Goal: Information Seeking & Learning: Learn about a topic

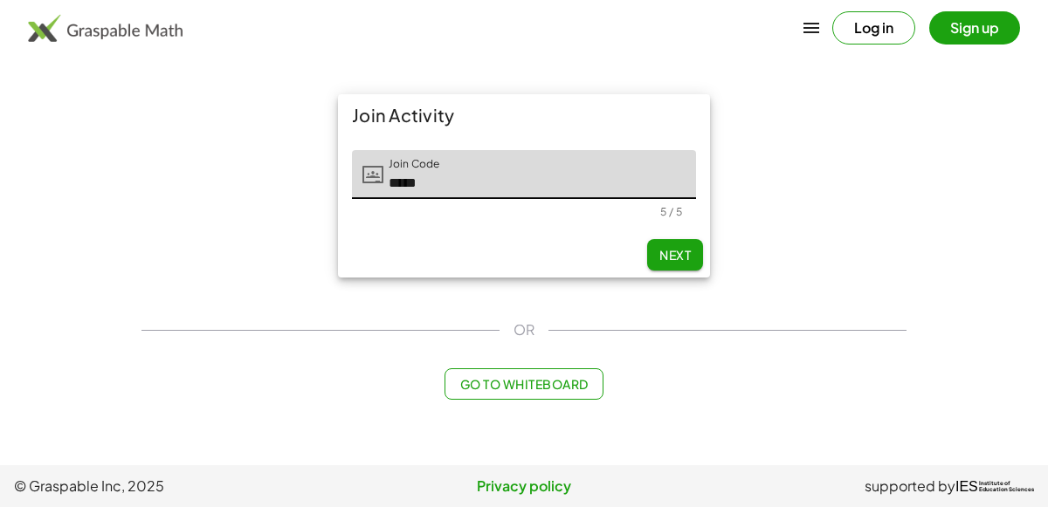
click at [652, 260] on button "Next" at bounding box center [675, 254] width 56 height 31
type input "*****"
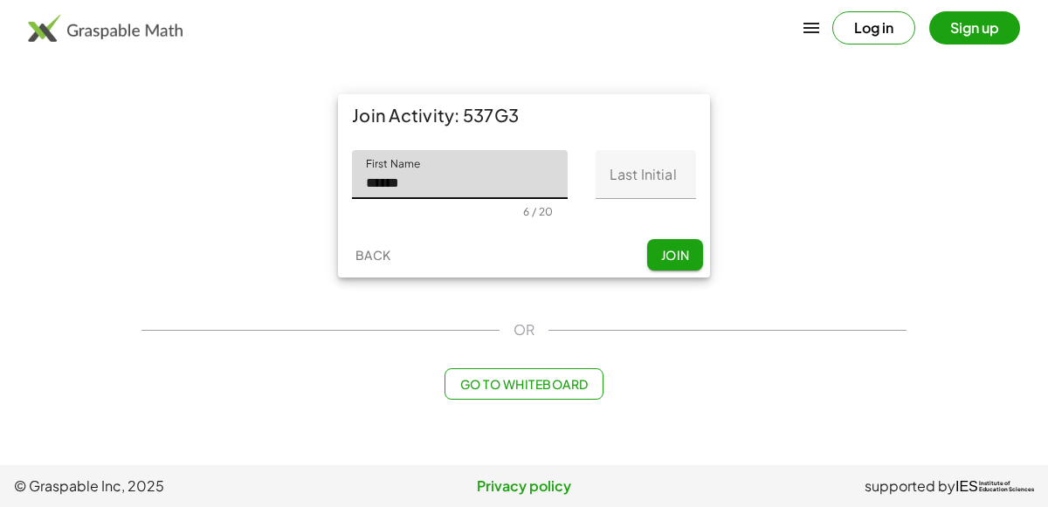
type input "******"
click at [621, 174] on input "Last Initial" at bounding box center [645, 174] width 100 height 49
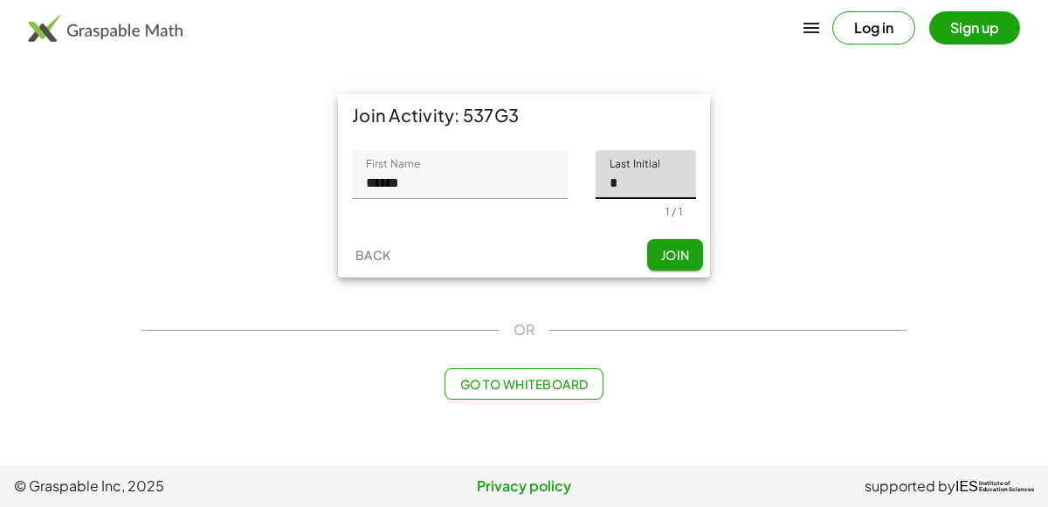
type input "*"
click at [679, 255] on span "Join" at bounding box center [674, 255] width 29 height 16
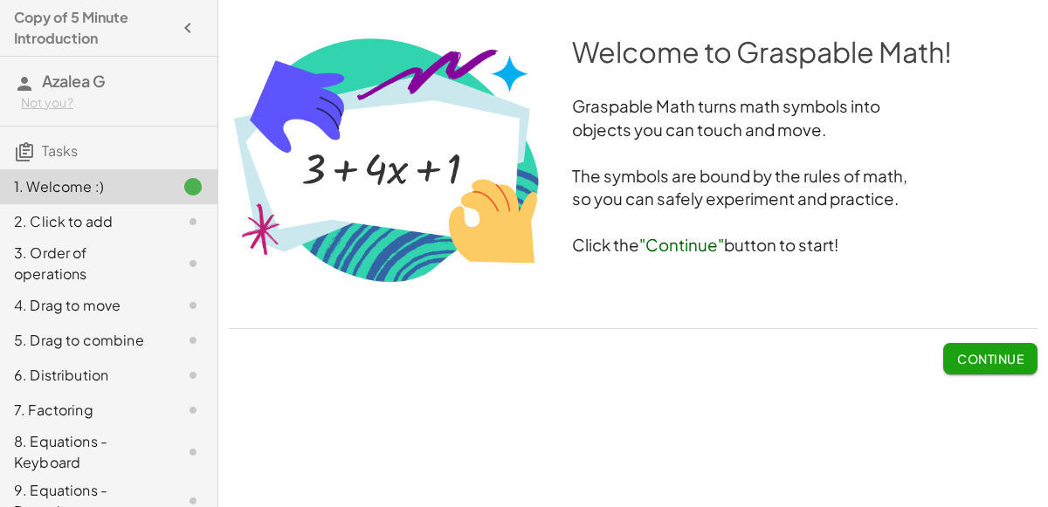
click at [960, 355] on span "Continue" at bounding box center [990, 359] width 66 height 16
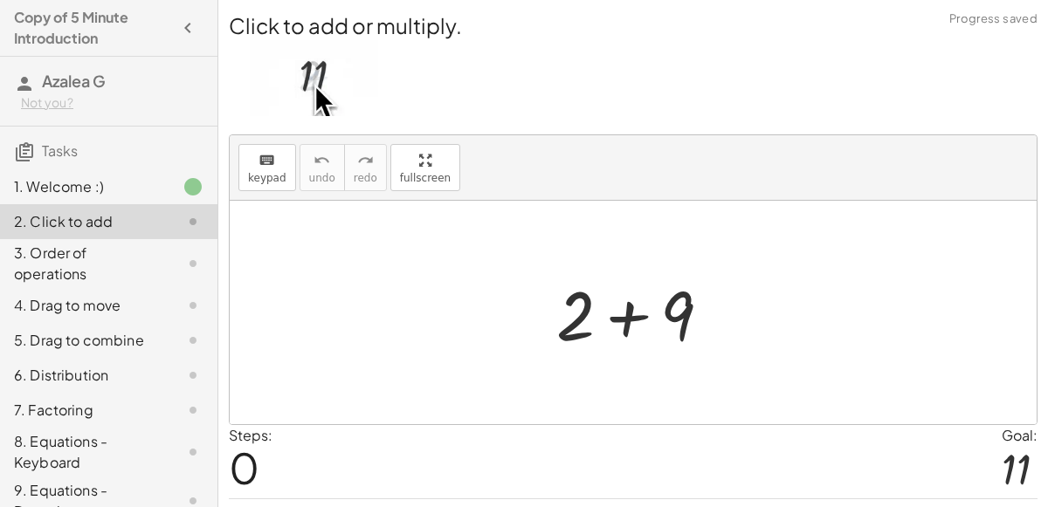
click at [673, 311] on div at bounding box center [640, 313] width 186 height 90
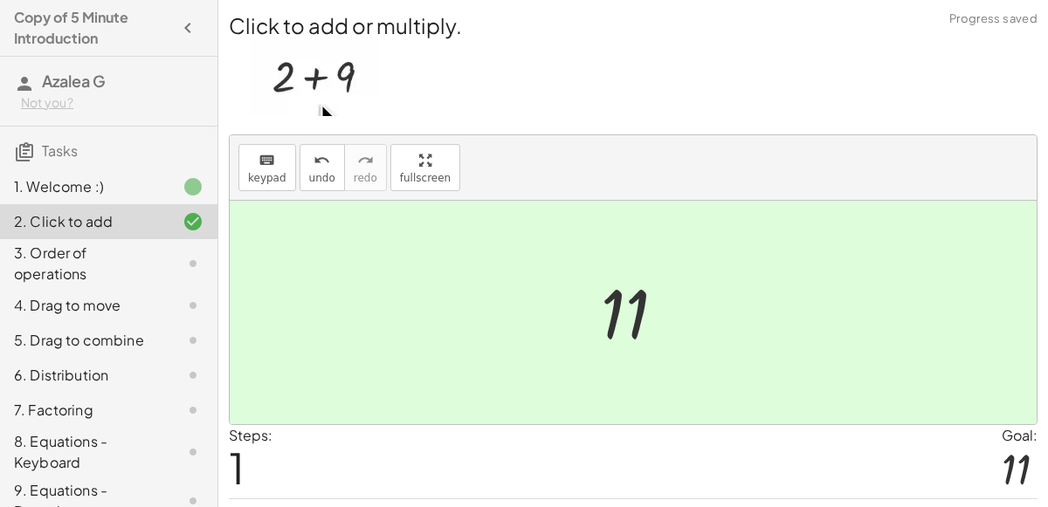
scroll to position [45, 0]
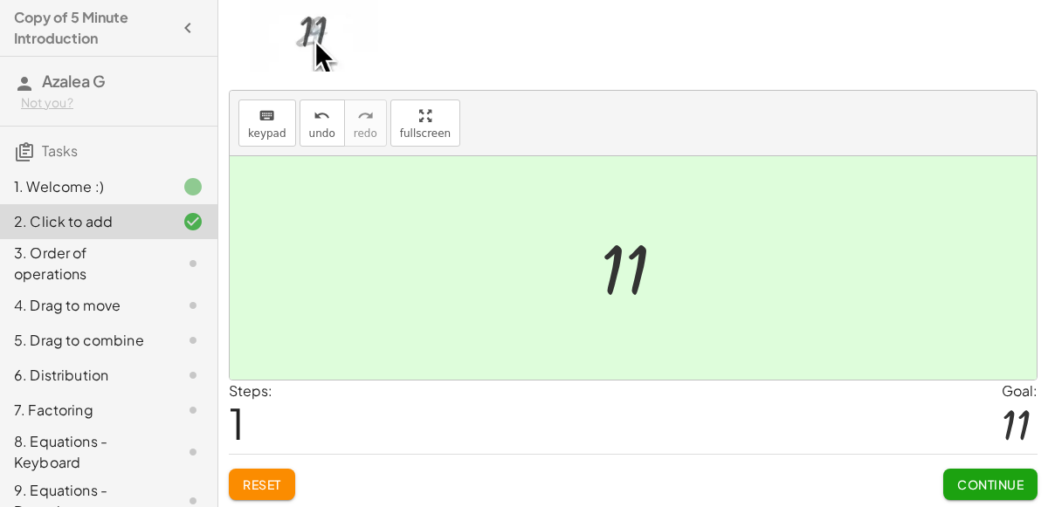
click at [961, 494] on button "Continue" at bounding box center [990, 484] width 94 height 31
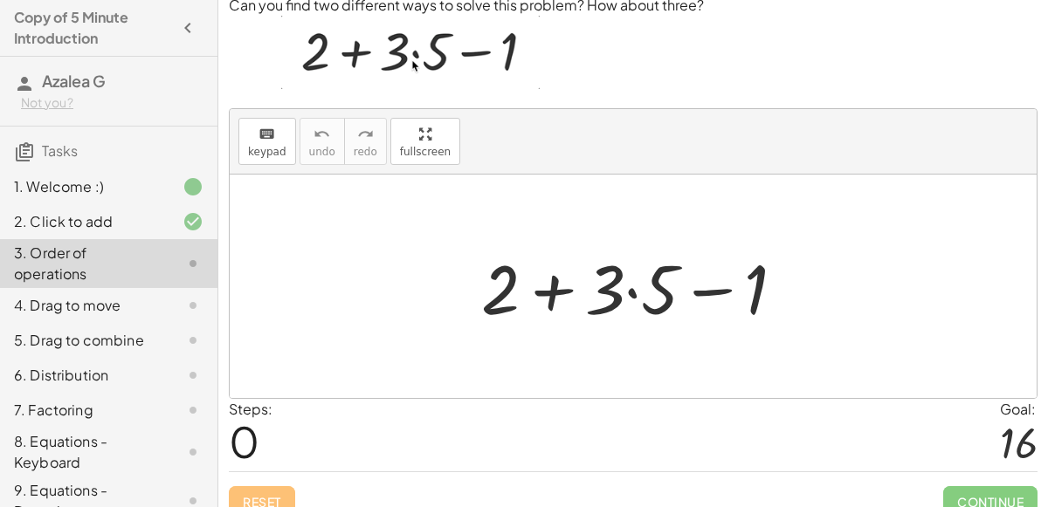
scroll to position [62, 0]
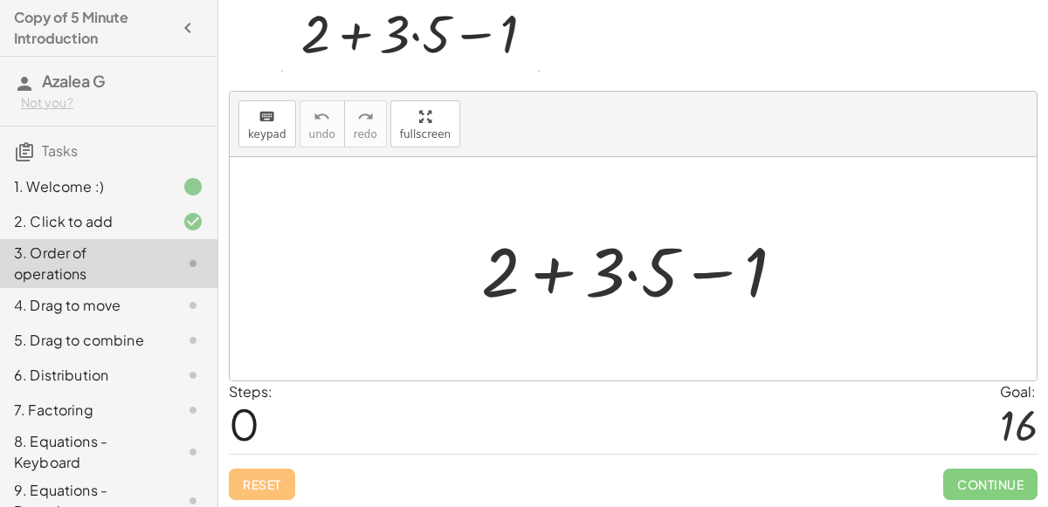
click at [631, 268] on div at bounding box center [639, 269] width 335 height 90
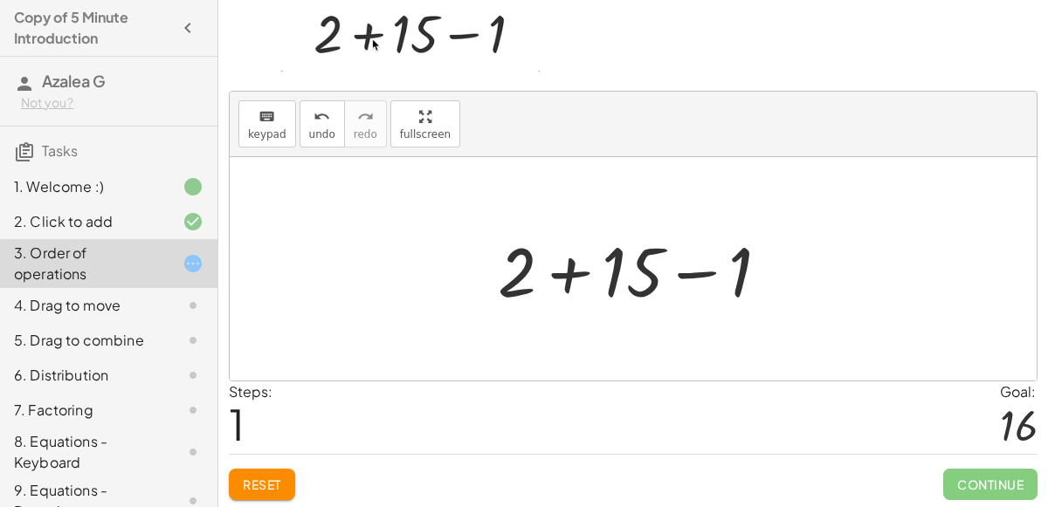
click at [577, 272] on div at bounding box center [640, 269] width 303 height 90
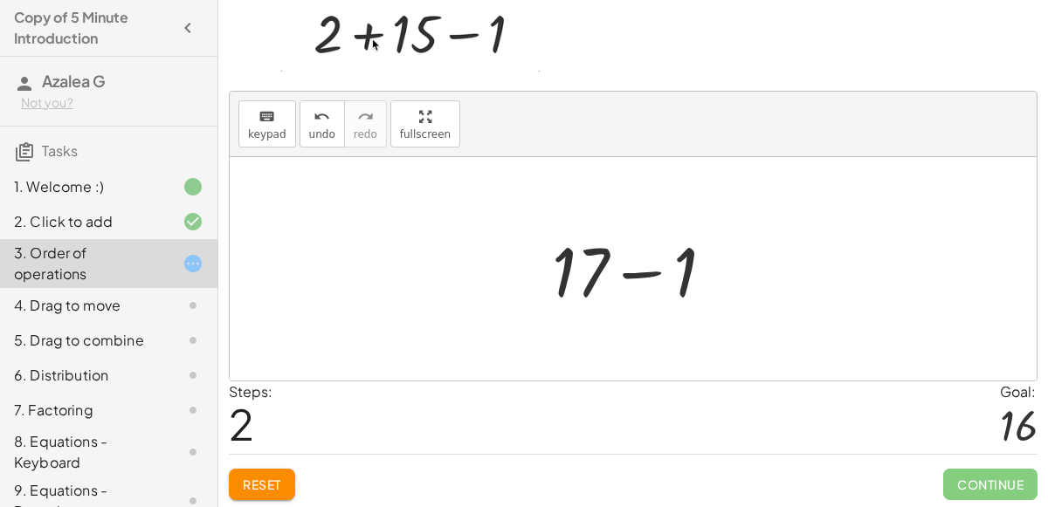
click at [609, 268] on div at bounding box center [640, 269] width 194 height 90
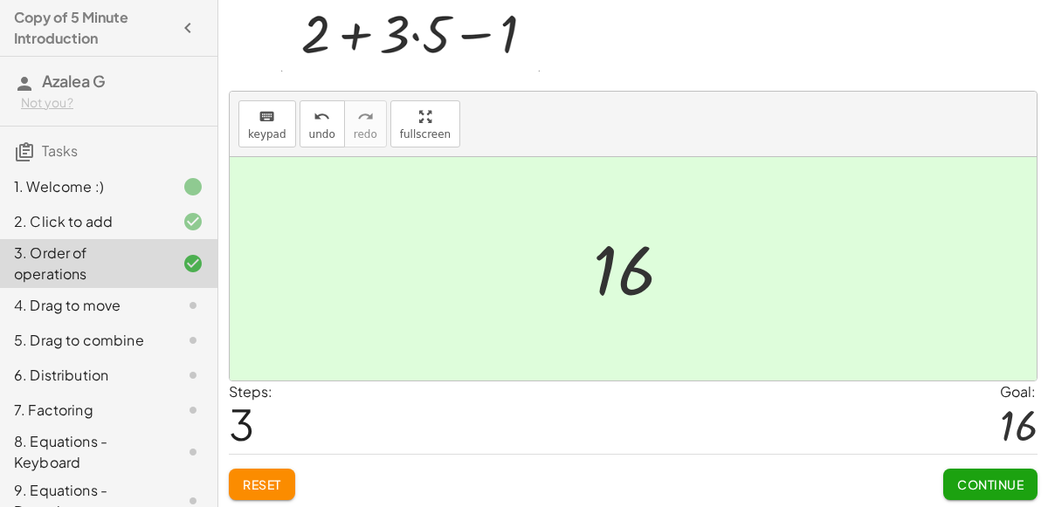
click at [976, 485] on span "Continue" at bounding box center [990, 485] width 66 height 16
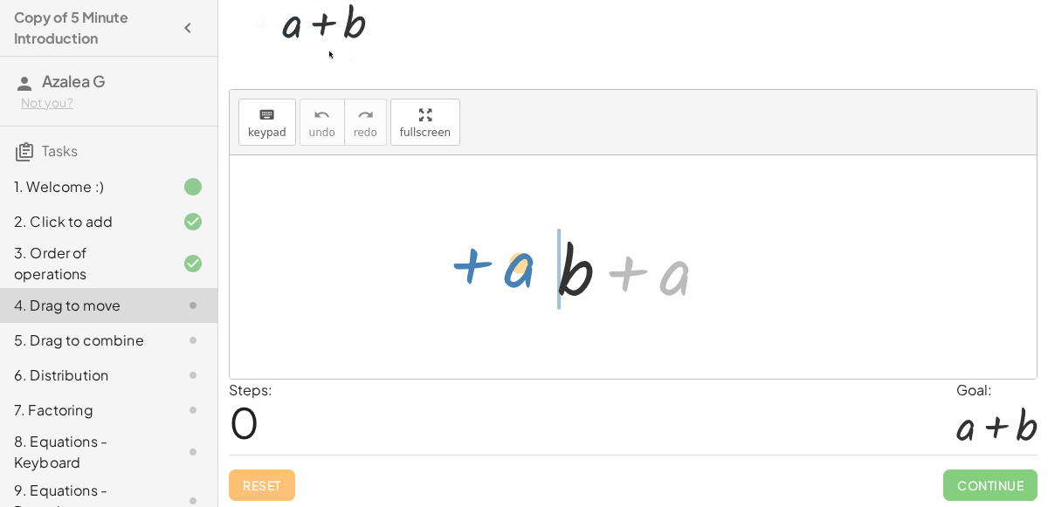
drag, startPoint x: 672, startPoint y: 281, endPoint x: 517, endPoint y: 273, distance: 155.6
click at [517, 273] on div "+ a + b + a" at bounding box center [633, 267] width 807 height 224
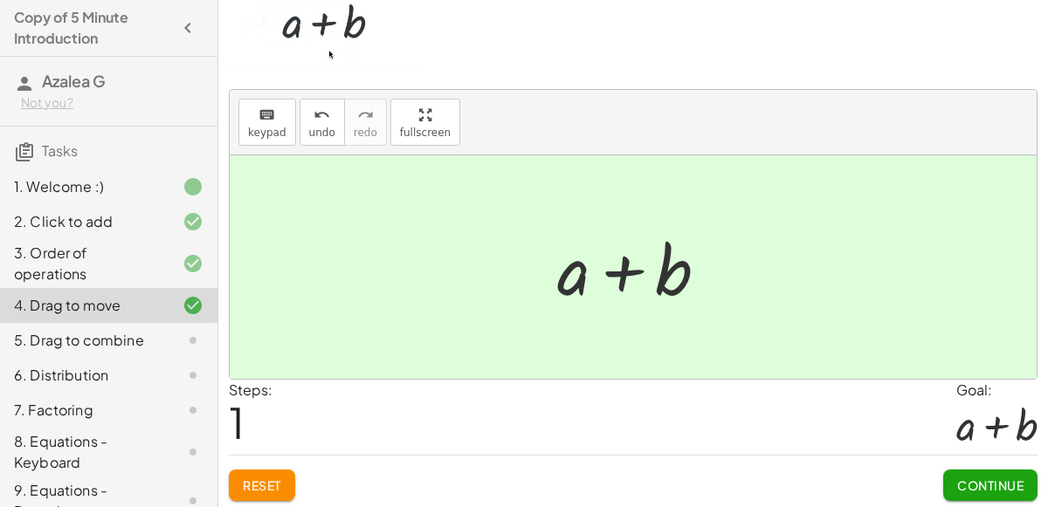
click at [982, 470] on button "Continue" at bounding box center [990, 485] width 94 height 31
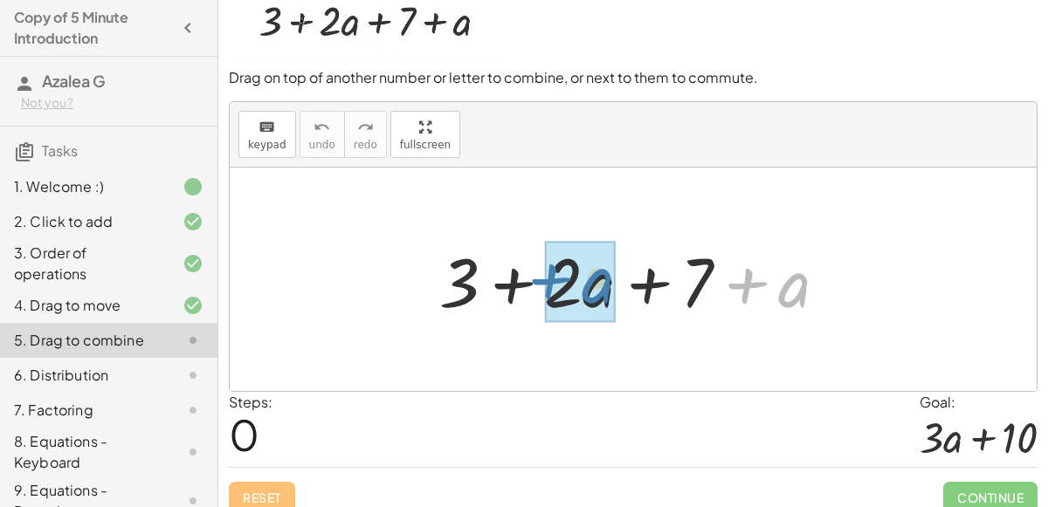
drag, startPoint x: 786, startPoint y: 292, endPoint x: 586, endPoint y: 285, distance: 200.1
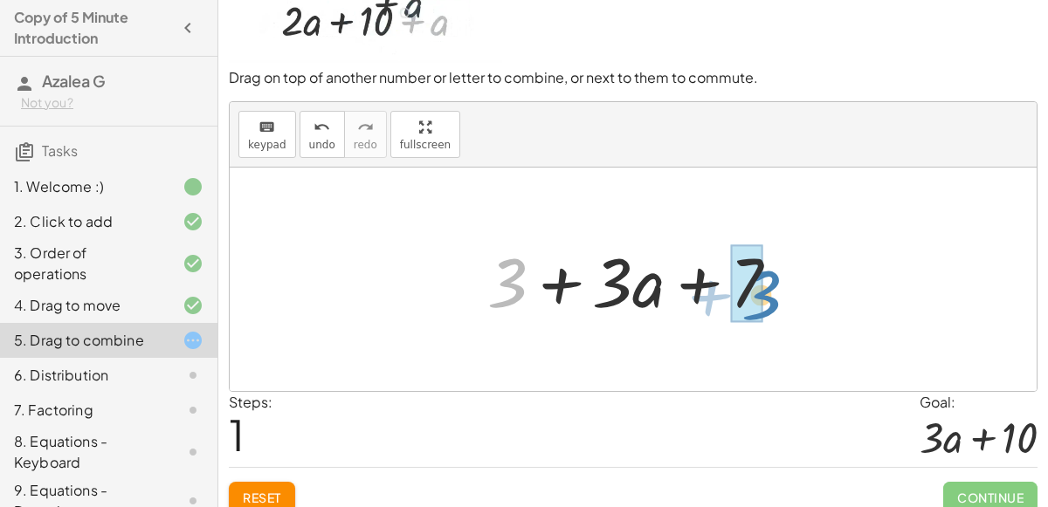
drag, startPoint x: 510, startPoint y: 286, endPoint x: 764, endPoint y: 299, distance: 254.4
click at [764, 299] on div at bounding box center [639, 280] width 323 height 90
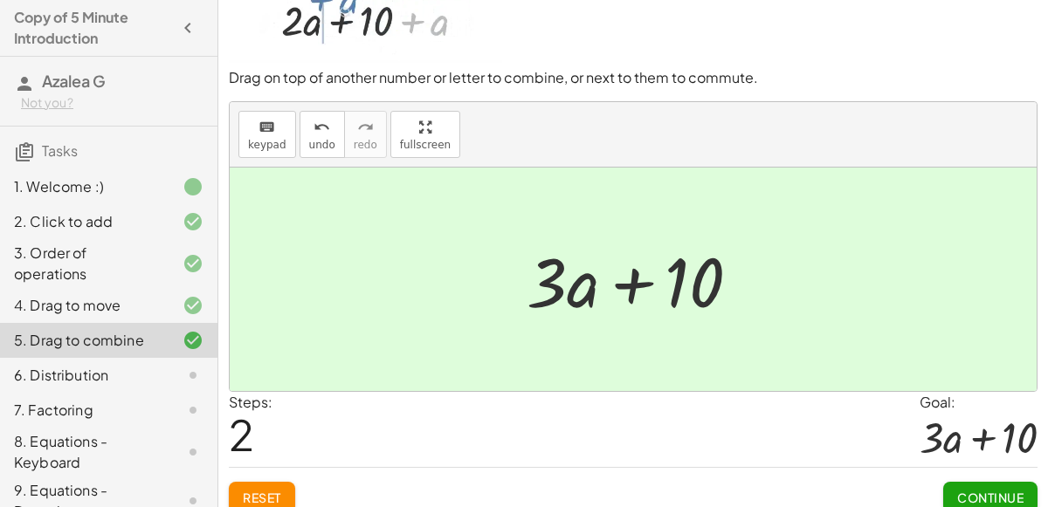
click at [1001, 498] on span "Continue" at bounding box center [990, 498] width 66 height 16
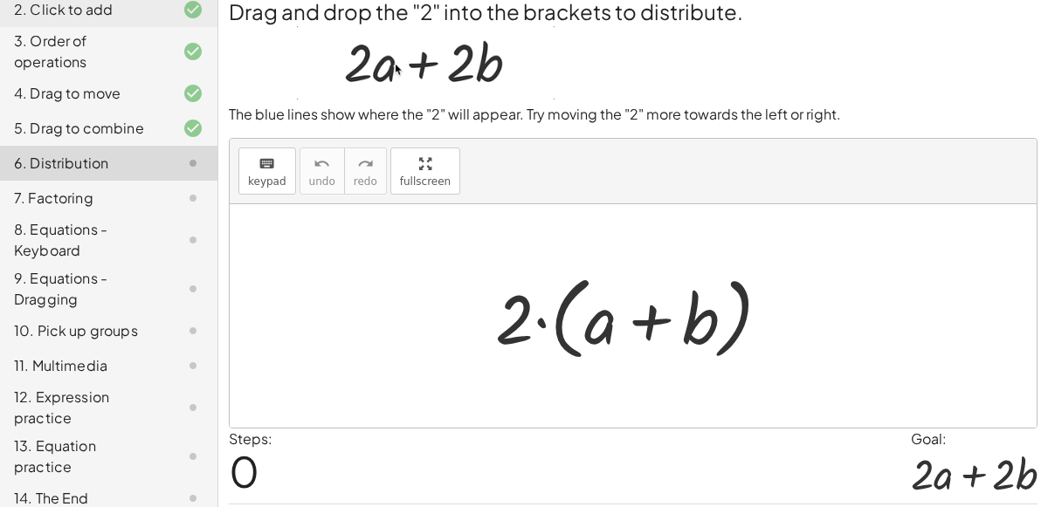
scroll to position [0, 0]
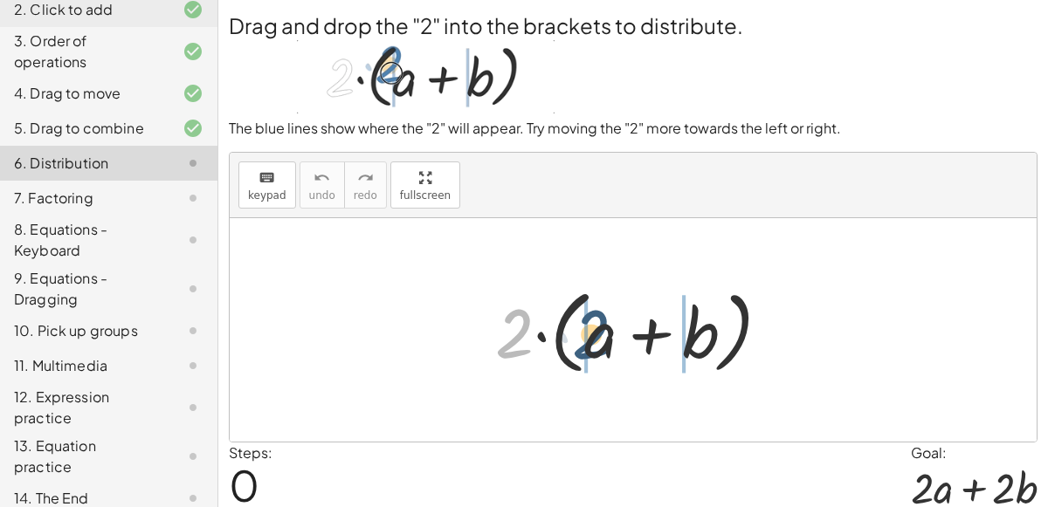
drag, startPoint x: 511, startPoint y: 329, endPoint x: 588, endPoint y: 327, distance: 76.9
click at [588, 327] on div at bounding box center [639, 330] width 306 height 100
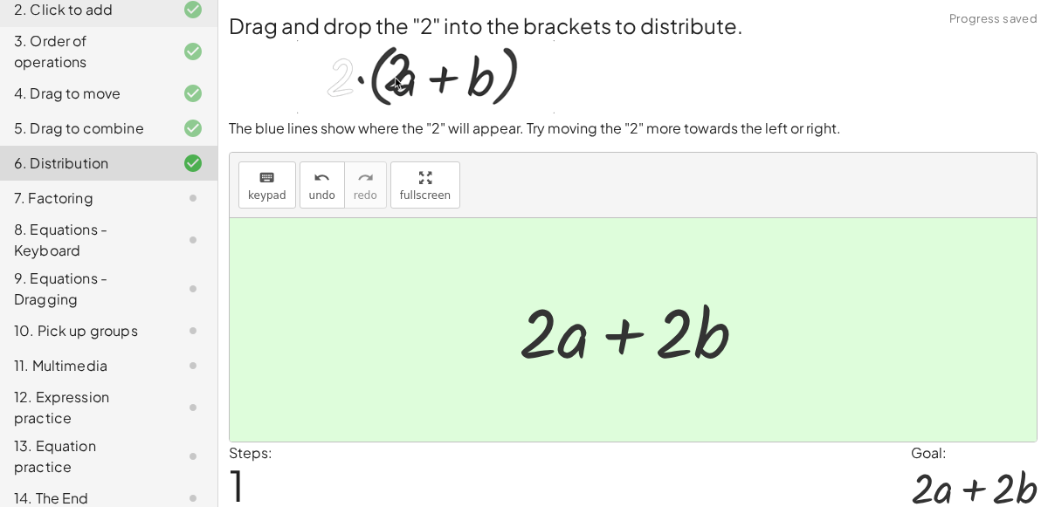
scroll to position [64, 0]
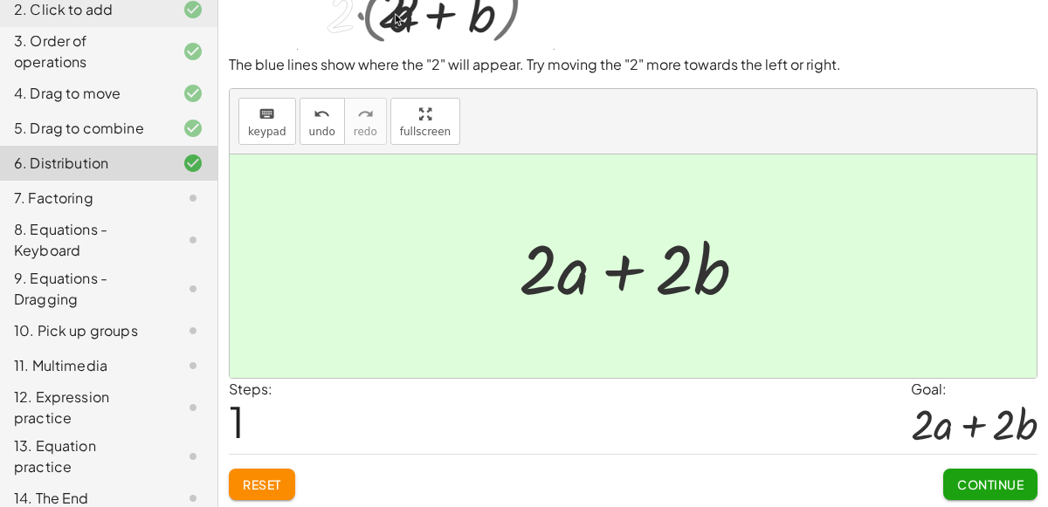
click at [1003, 484] on span "Continue" at bounding box center [990, 485] width 66 height 16
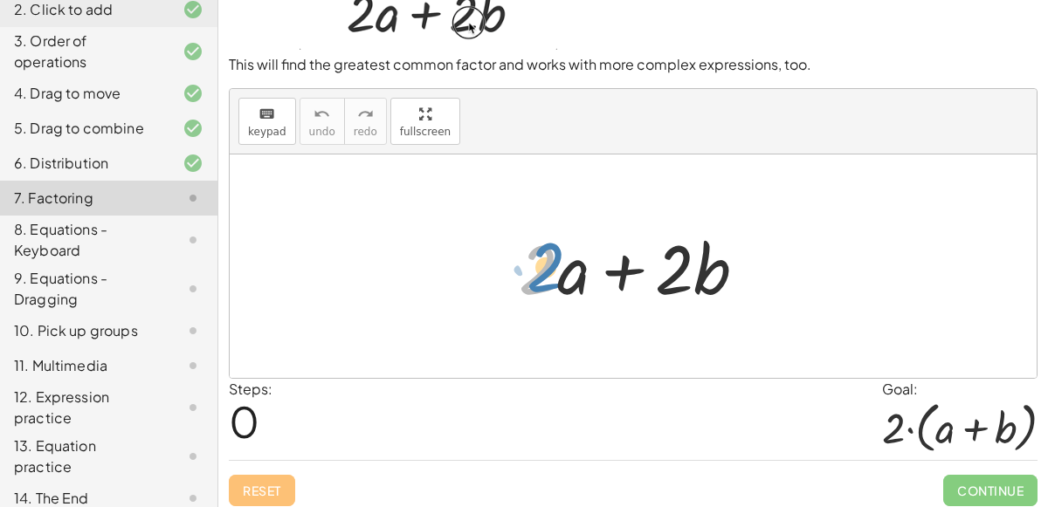
click at [541, 260] on div at bounding box center [639, 267] width 259 height 90
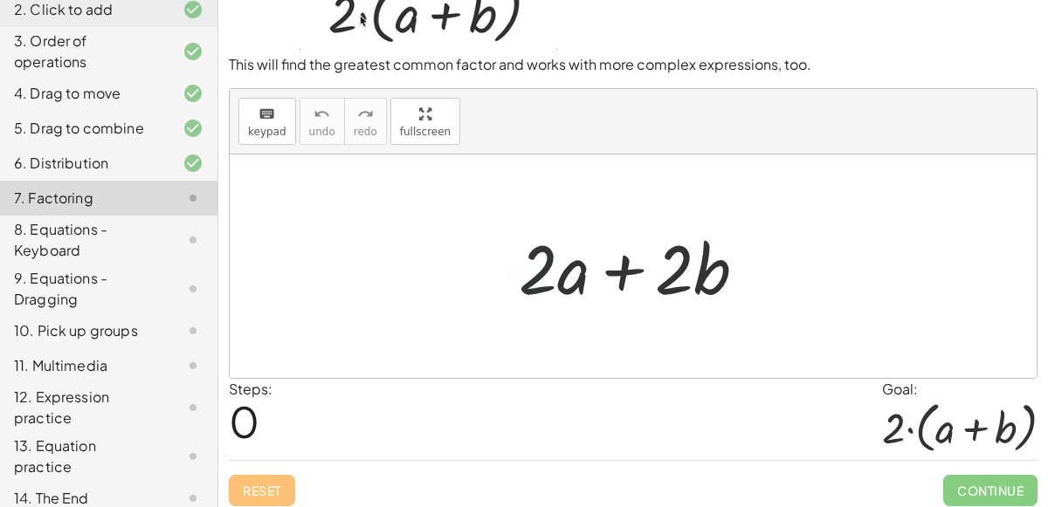
click at [560, 264] on div at bounding box center [639, 267] width 259 height 90
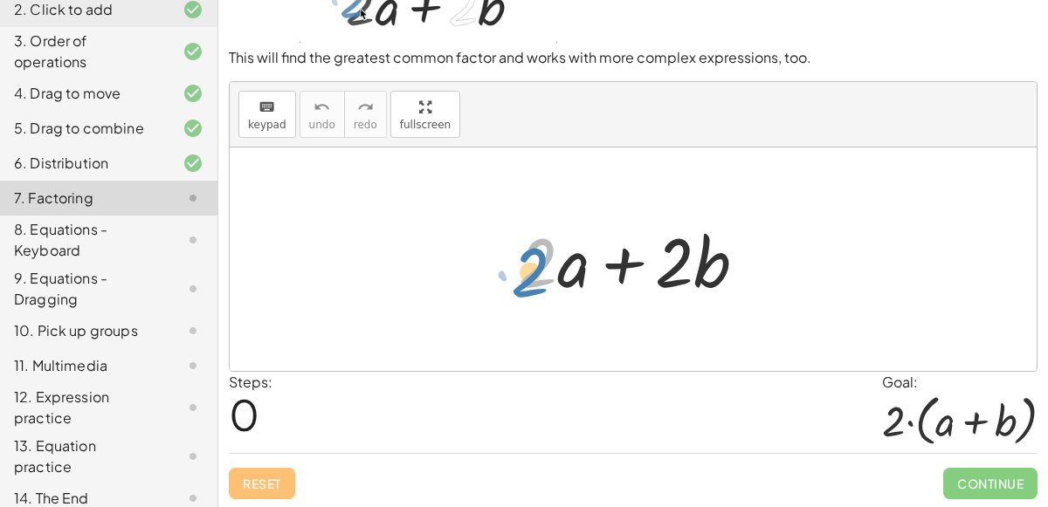
drag, startPoint x: 536, startPoint y: 272, endPoint x: 526, endPoint y: 275, distance: 10.2
click at [526, 275] on div at bounding box center [639, 260] width 259 height 90
click at [533, 272] on div at bounding box center [639, 260] width 259 height 90
click at [547, 270] on div at bounding box center [639, 260] width 259 height 90
click at [521, 278] on div at bounding box center [639, 260] width 259 height 90
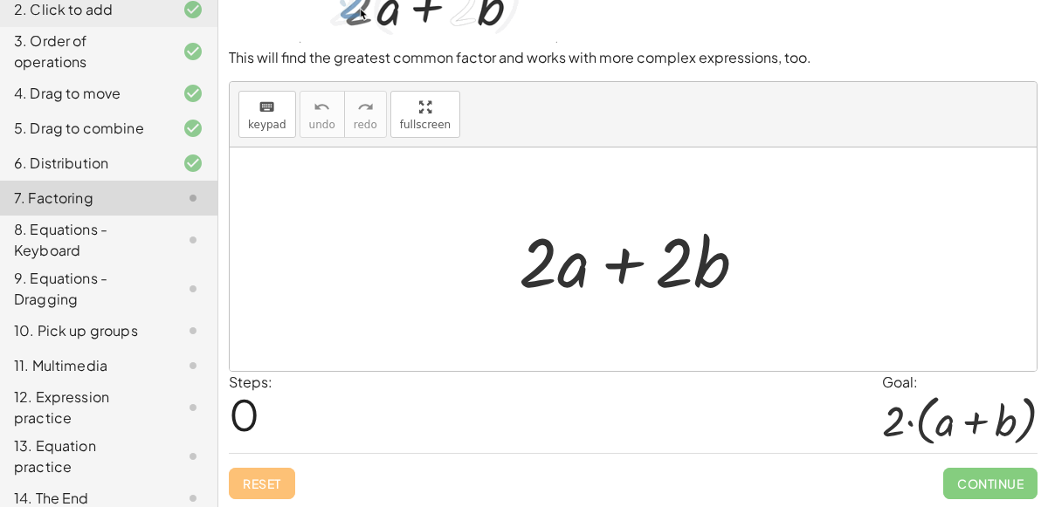
click at [685, 279] on div at bounding box center [639, 260] width 259 height 90
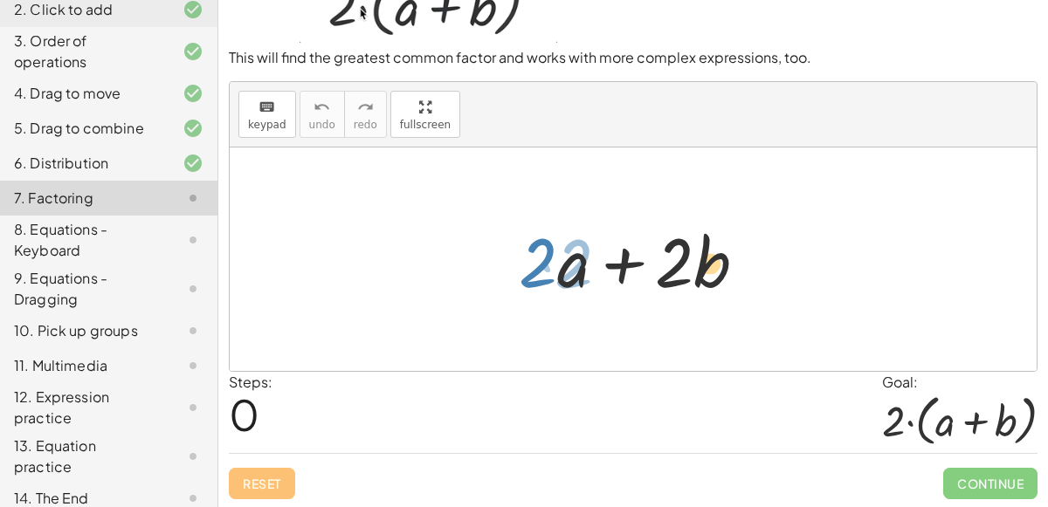
drag, startPoint x: 675, startPoint y: 272, endPoint x: 705, endPoint y: 271, distance: 30.6
click at [705, 271] on div at bounding box center [639, 260] width 259 height 90
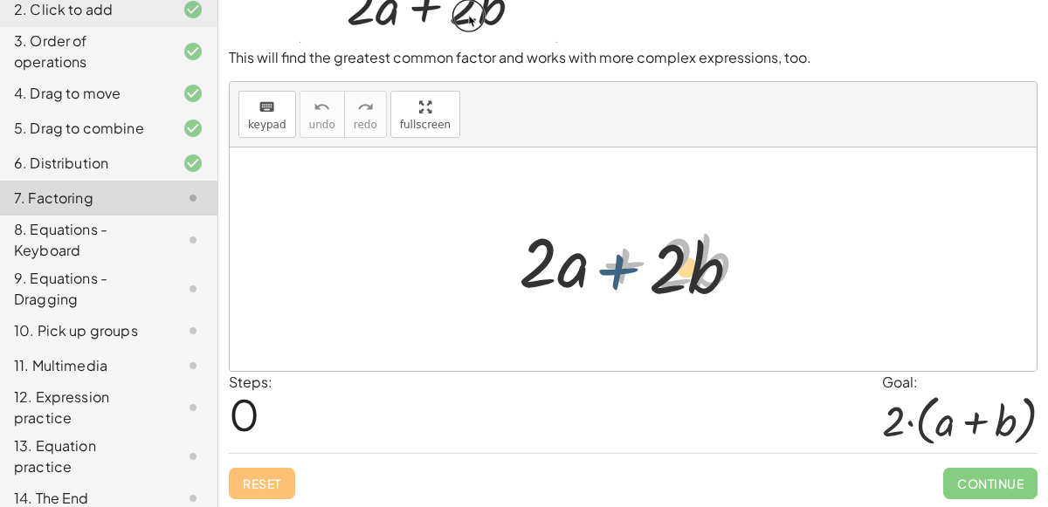
drag, startPoint x: 625, startPoint y: 267, endPoint x: 612, endPoint y: 281, distance: 19.1
click at [612, 281] on div at bounding box center [639, 260] width 259 height 90
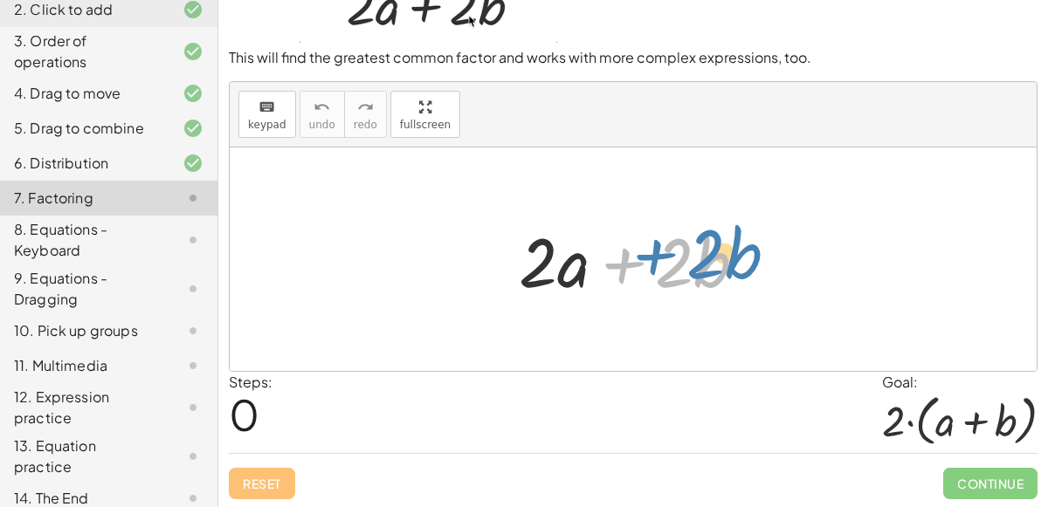
drag, startPoint x: 614, startPoint y: 276, endPoint x: 647, endPoint y: 266, distance: 34.5
click at [647, 266] on div at bounding box center [639, 260] width 259 height 90
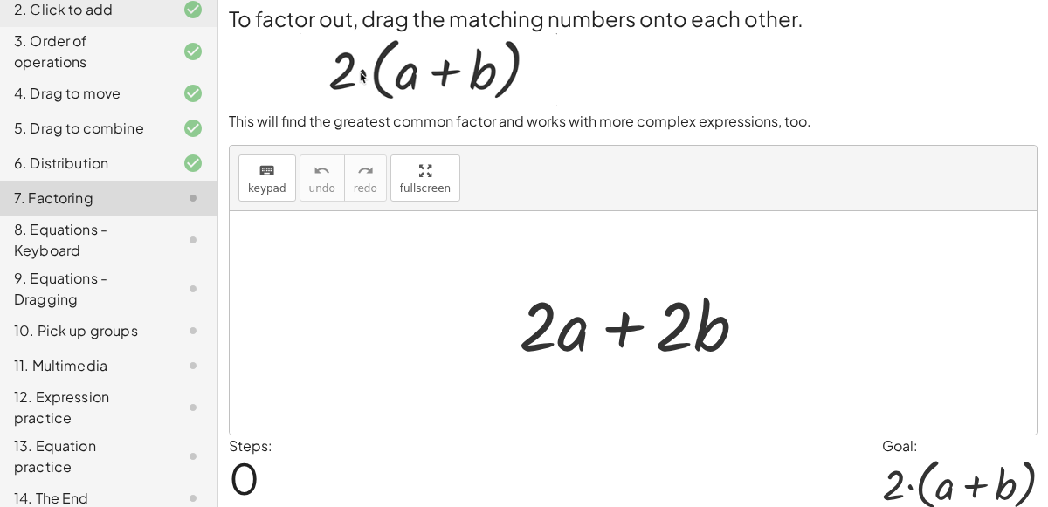
scroll to position [0, 0]
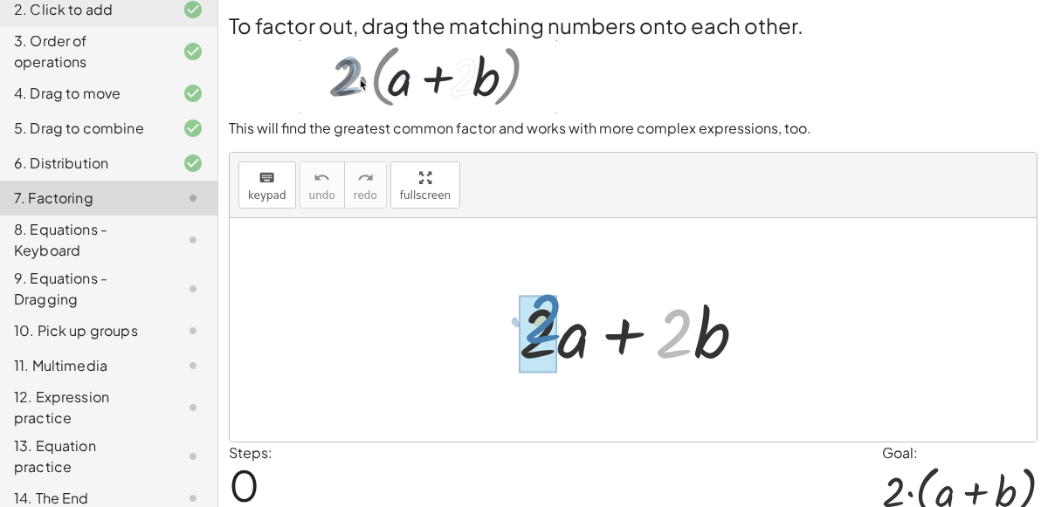
drag, startPoint x: 668, startPoint y: 325, endPoint x: 536, endPoint y: 310, distance: 132.7
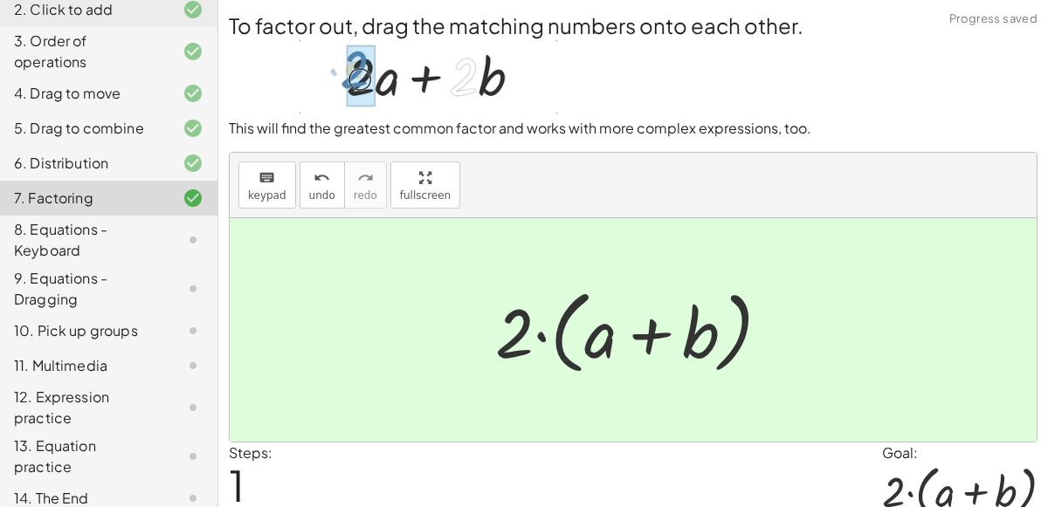
scroll to position [71, 0]
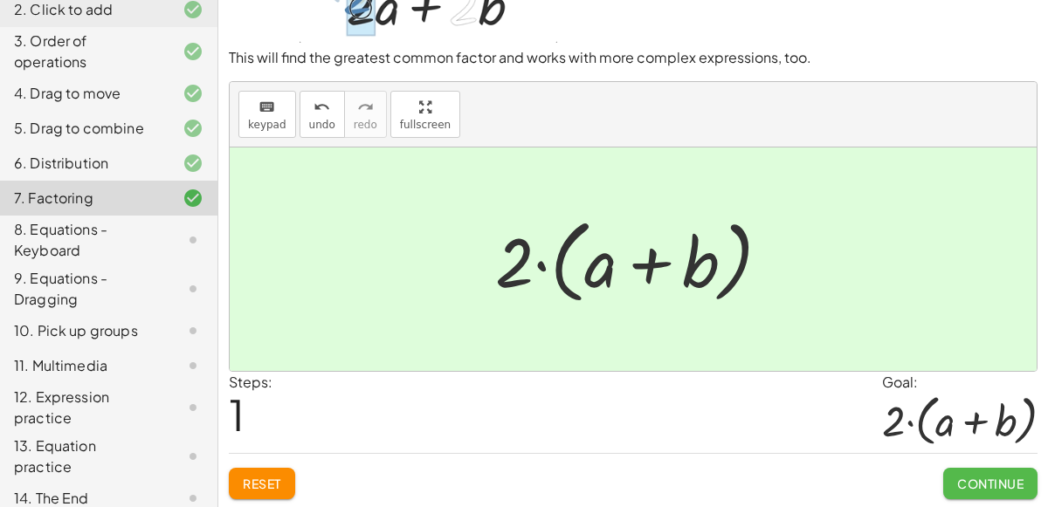
click at [1016, 483] on span "Continue" at bounding box center [990, 484] width 66 height 16
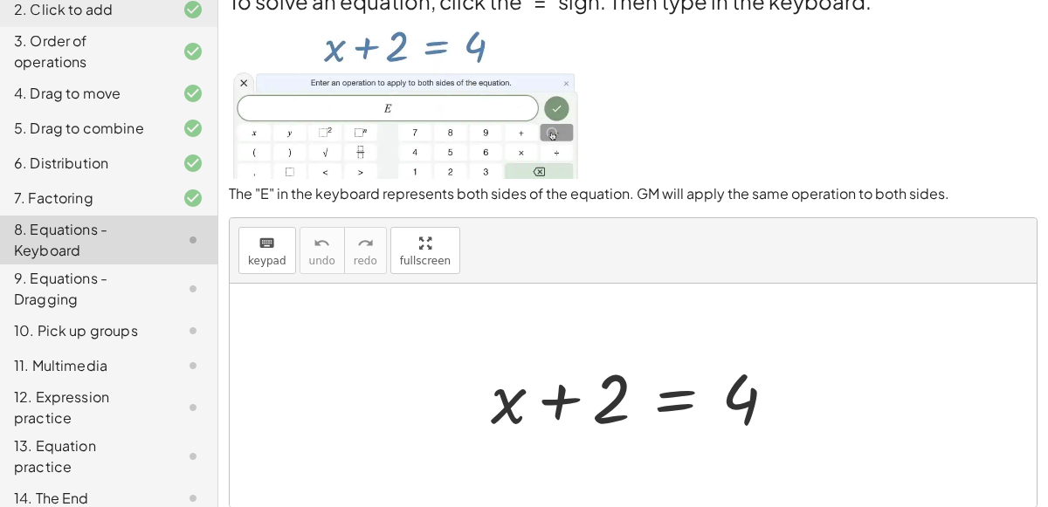
scroll to position [0, 0]
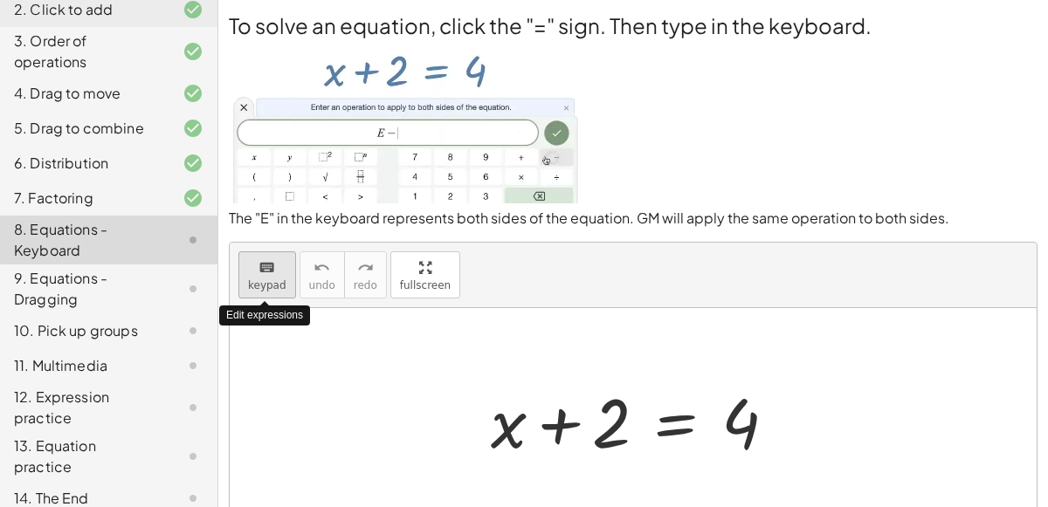
click at [276, 269] on div "keyboard" at bounding box center [267, 267] width 38 height 21
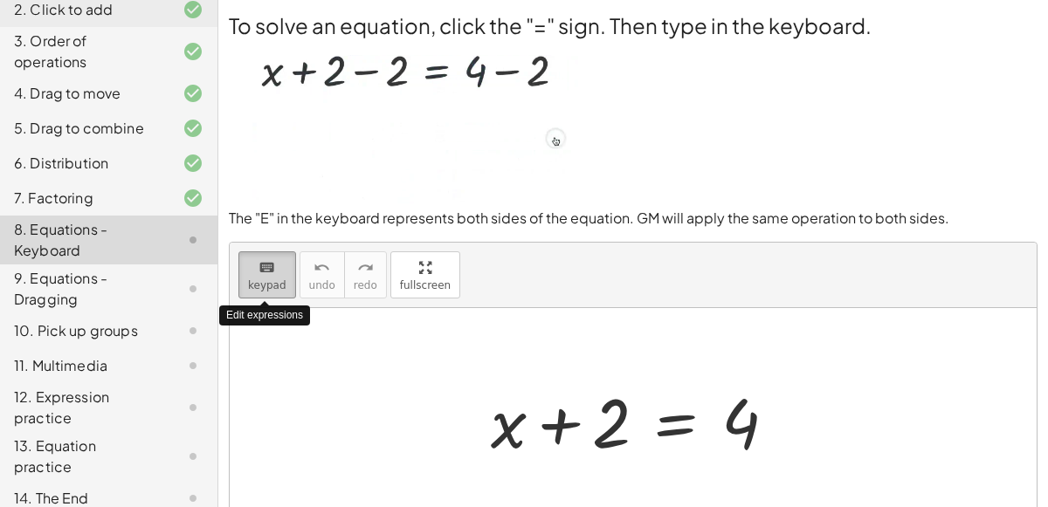
click at [276, 271] on div "keyboard" at bounding box center [267, 267] width 38 height 21
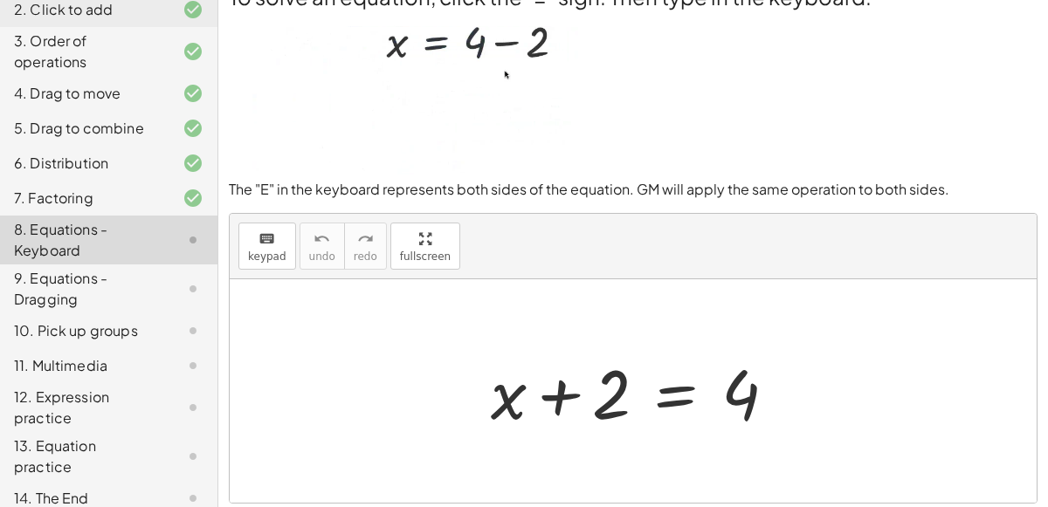
scroll to position [26, 0]
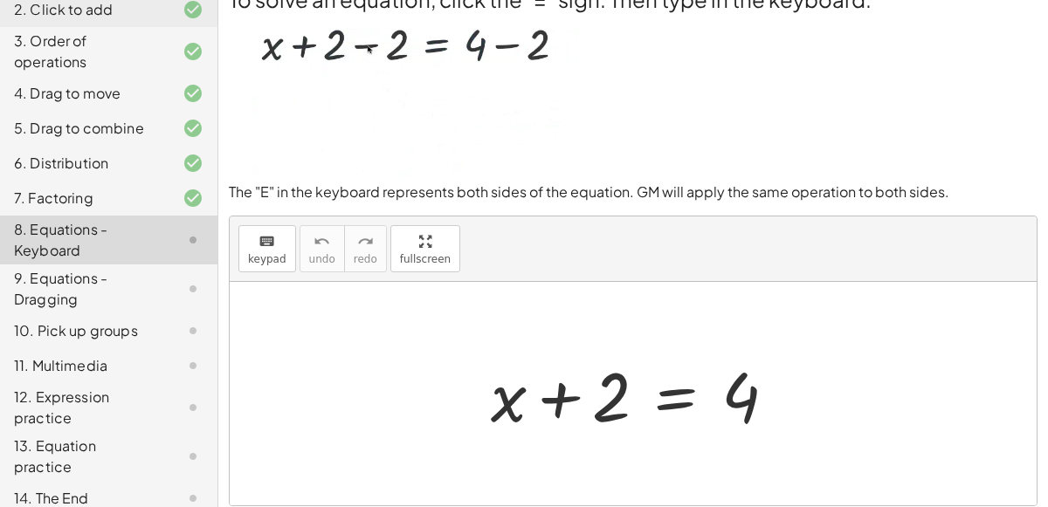
click at [672, 401] on div at bounding box center [640, 394] width 317 height 90
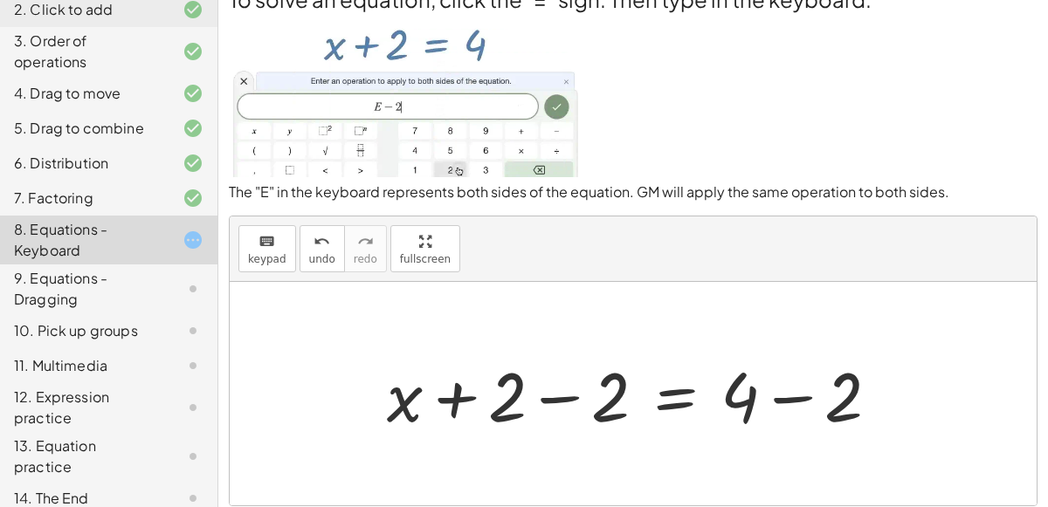
click at [552, 399] on div at bounding box center [640, 394] width 524 height 90
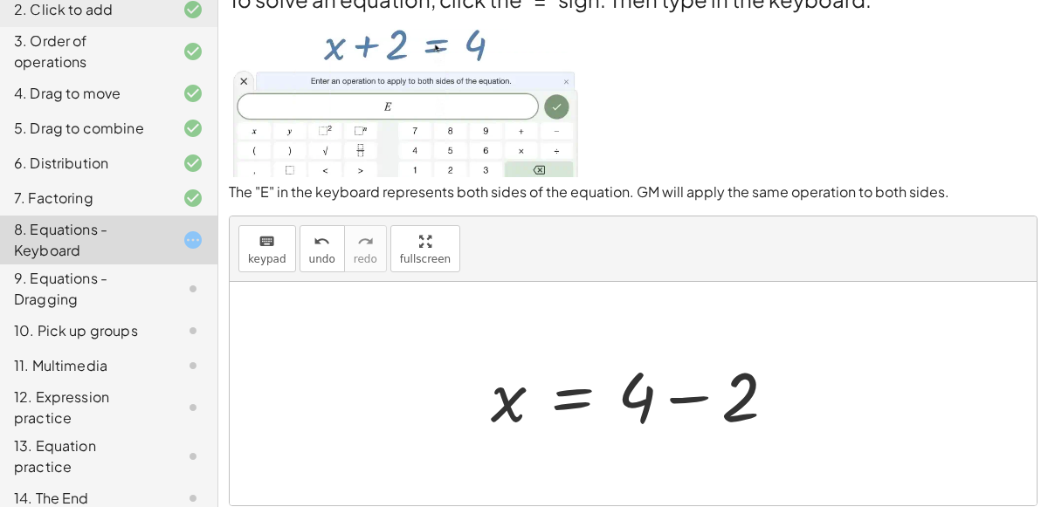
click at [709, 396] on div at bounding box center [640, 394] width 317 height 90
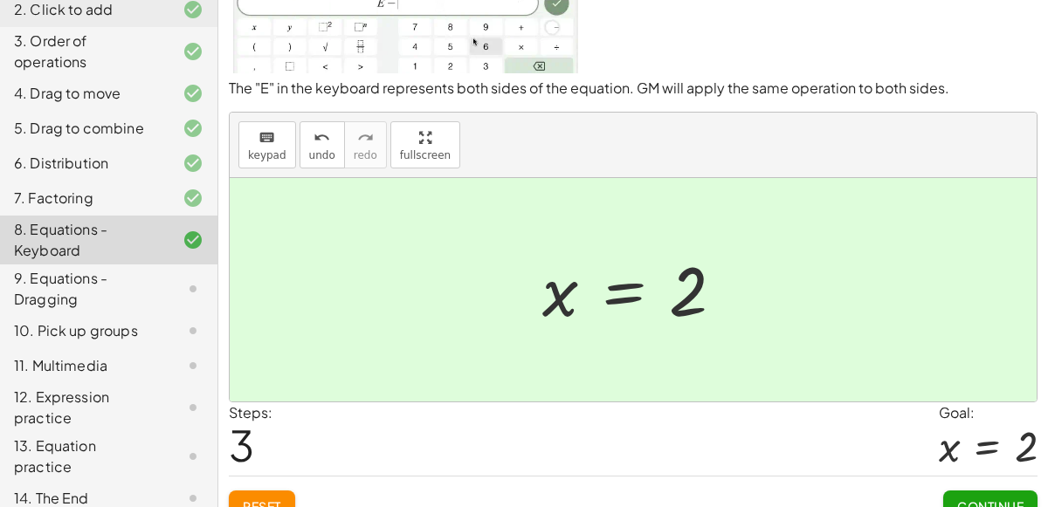
scroll to position [152, 0]
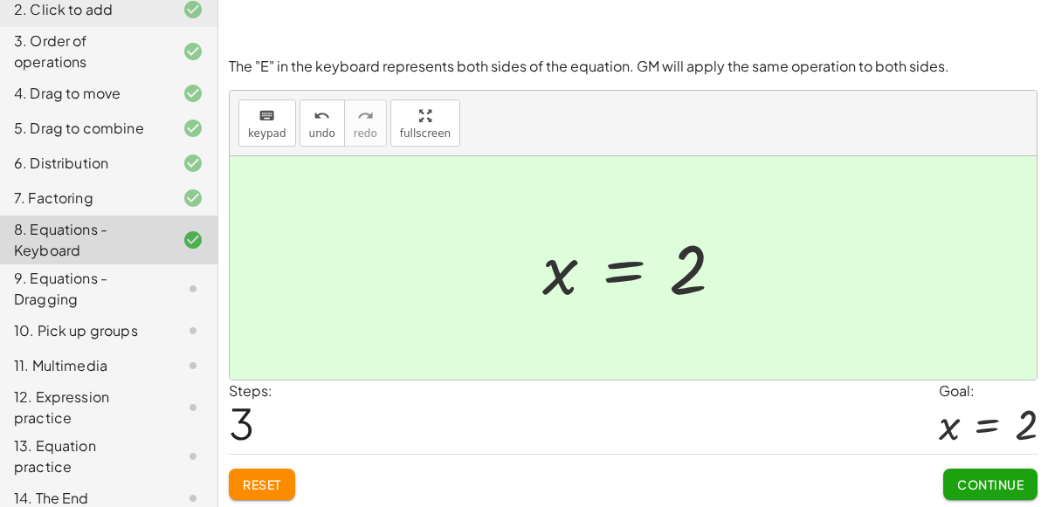
click at [983, 470] on button "Continue" at bounding box center [990, 484] width 94 height 31
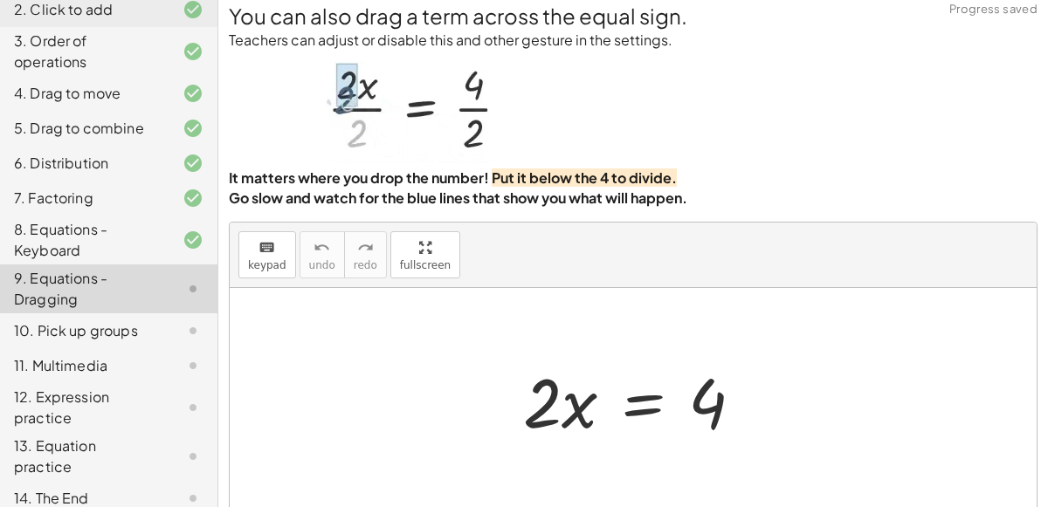
scroll to position [11, 0]
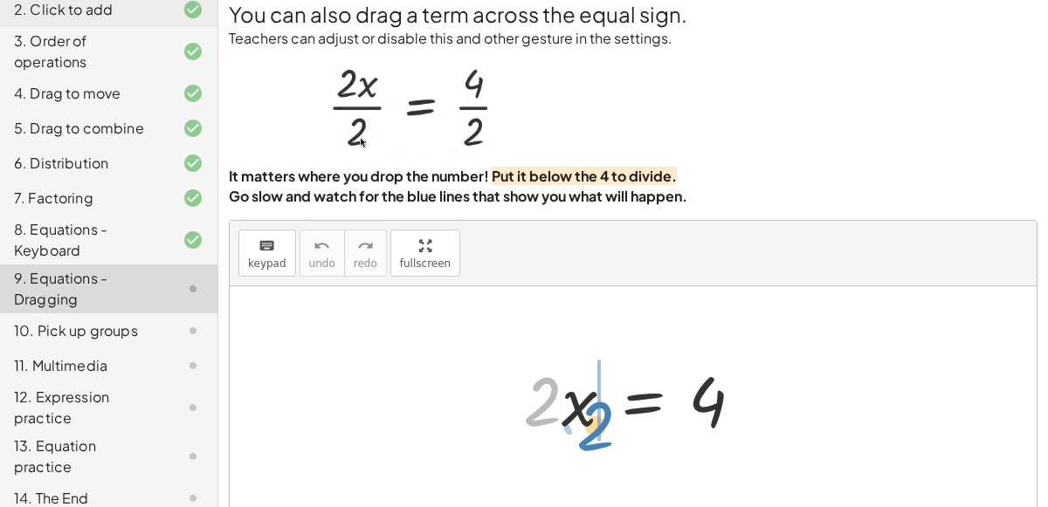
drag, startPoint x: 540, startPoint y: 403, endPoint x: 593, endPoint y: 428, distance: 58.6
click at [593, 428] on div at bounding box center [639, 399] width 251 height 90
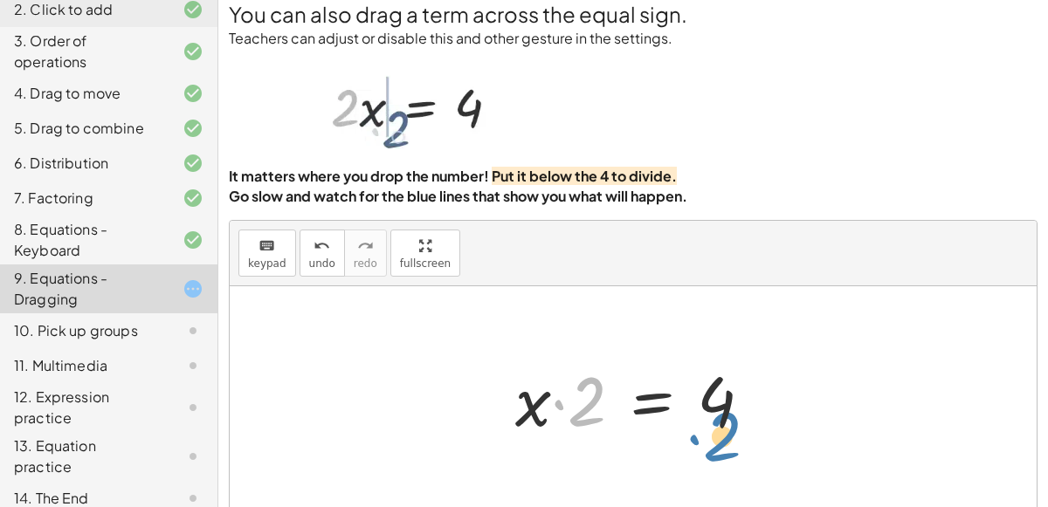
drag, startPoint x: 577, startPoint y: 400, endPoint x: 717, endPoint y: 440, distance: 145.4
click at [717, 440] on div at bounding box center [640, 399] width 268 height 90
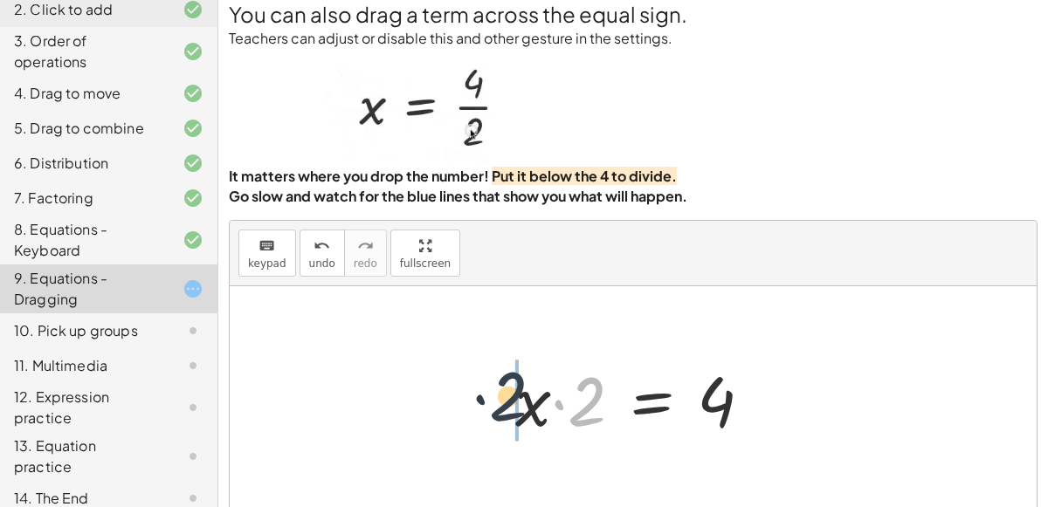
drag, startPoint x: 587, startPoint y: 399, endPoint x: 488, endPoint y: 394, distance: 98.8
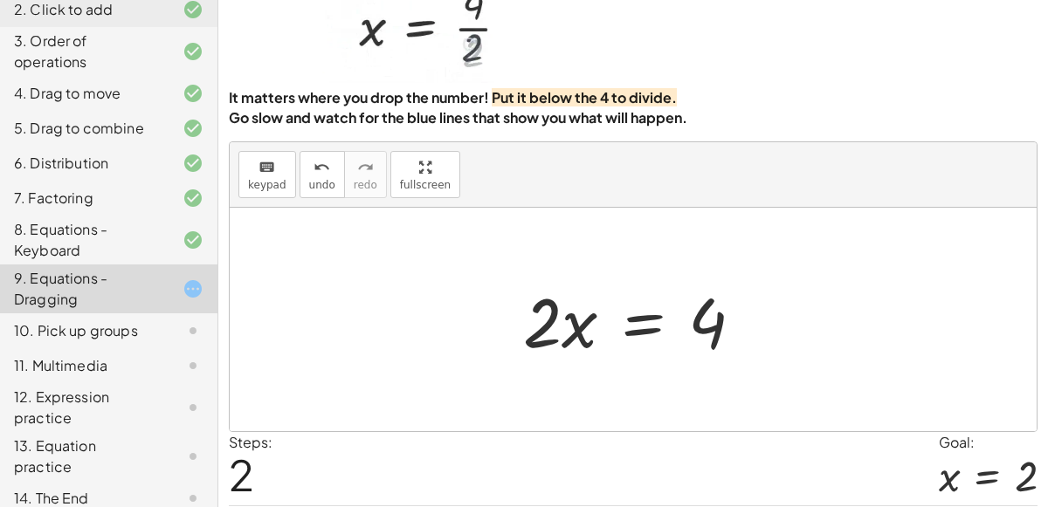
scroll to position [89, 0]
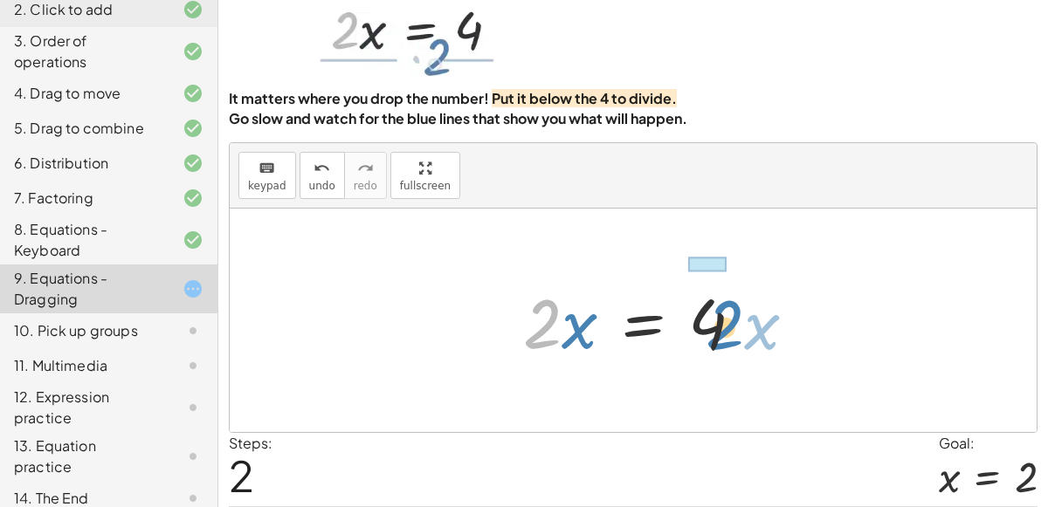
drag, startPoint x: 545, startPoint y: 334, endPoint x: 726, endPoint y: 334, distance: 180.7
click at [726, 334] on div at bounding box center [639, 321] width 251 height 90
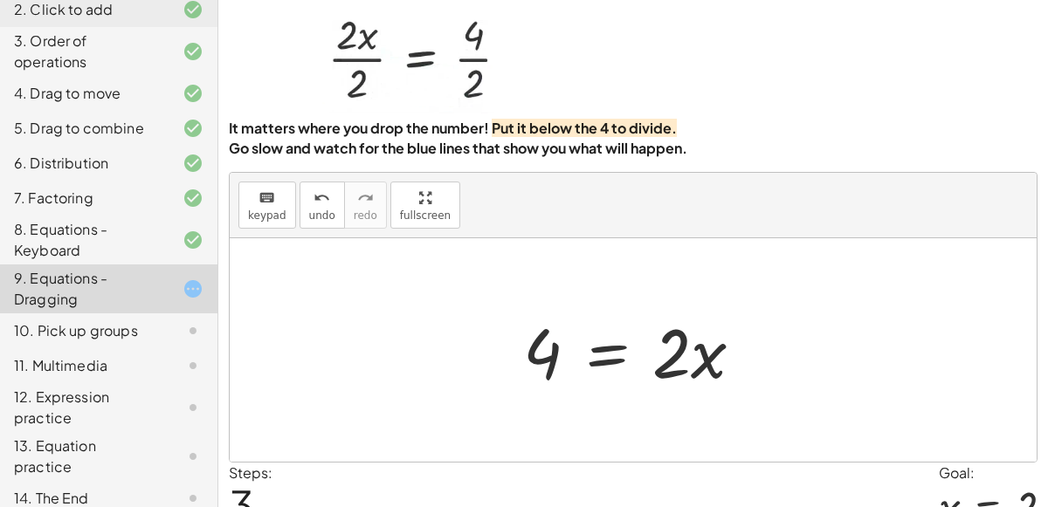
scroll to position [45, 0]
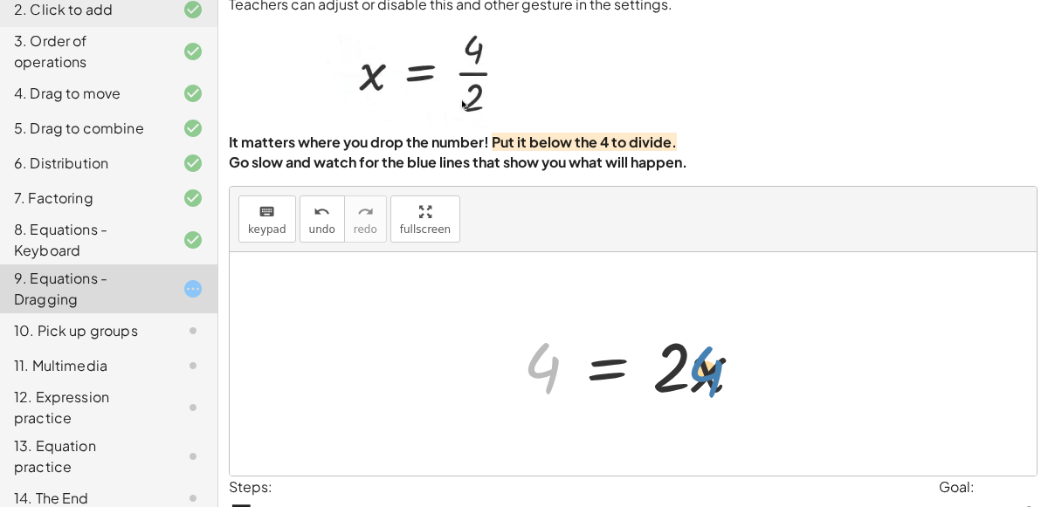
drag, startPoint x: 550, startPoint y: 355, endPoint x: 716, endPoint y: 357, distance: 165.9
click at [716, 357] on div at bounding box center [639, 365] width 251 height 90
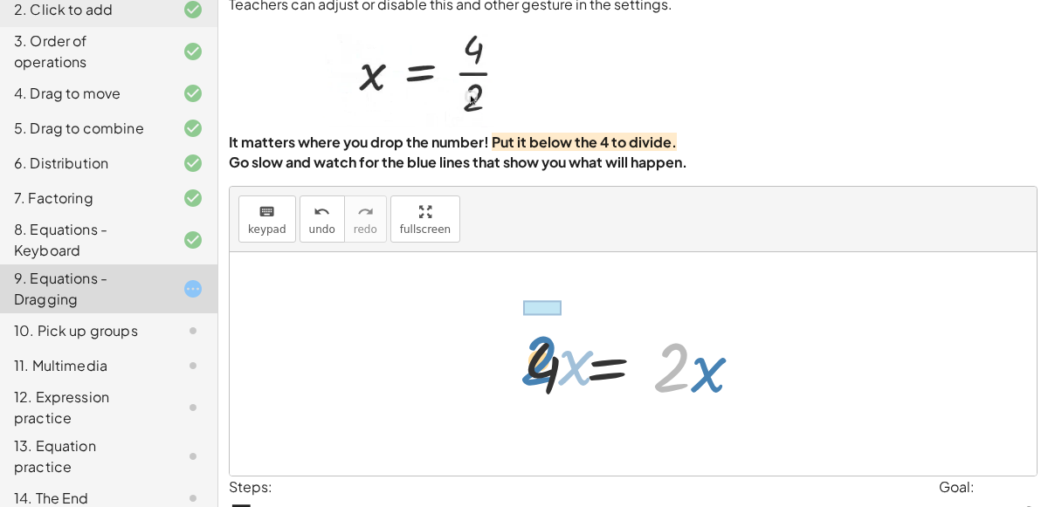
drag, startPoint x: 677, startPoint y: 362, endPoint x: 510, endPoint y: 356, distance: 166.9
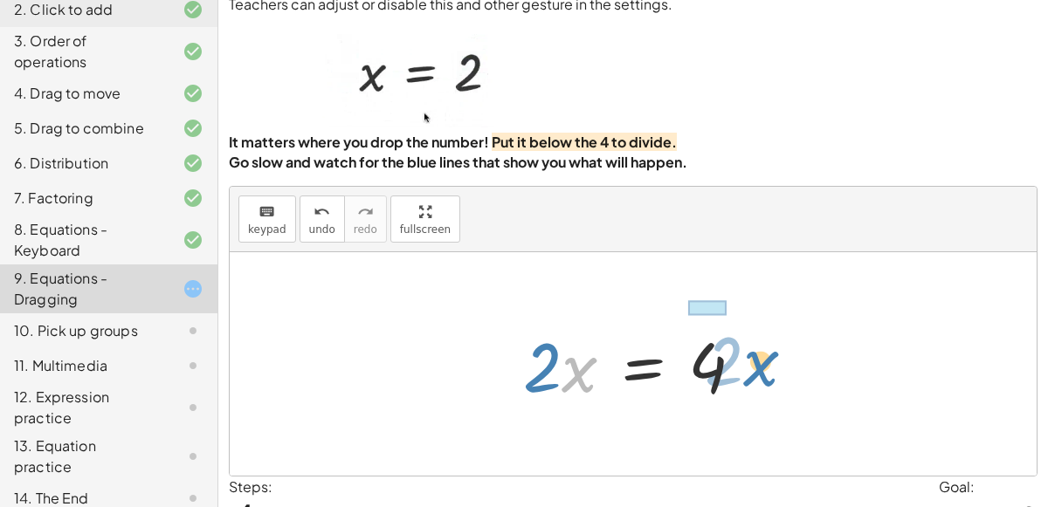
drag, startPoint x: 575, startPoint y: 370, endPoint x: 757, endPoint y: 364, distance: 181.7
click at [757, 364] on div at bounding box center [639, 365] width 251 height 90
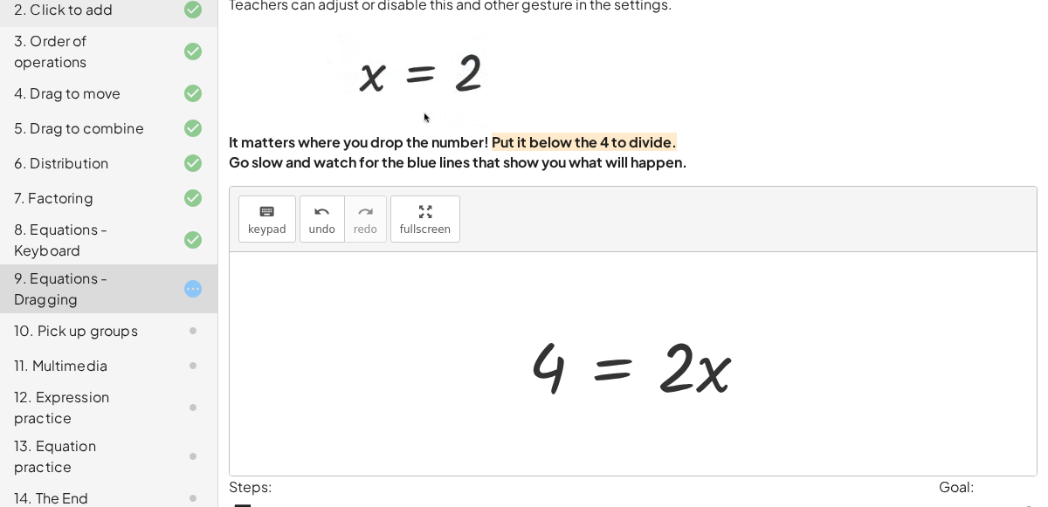
click at [705, 368] on div at bounding box center [645, 365] width 251 height 90
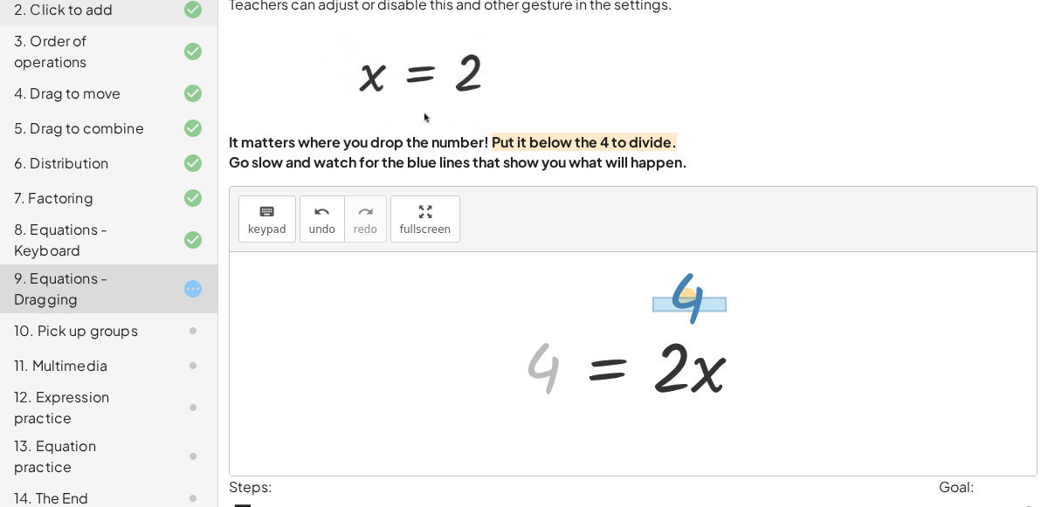
drag, startPoint x: 533, startPoint y: 370, endPoint x: 677, endPoint y: 299, distance: 160.5
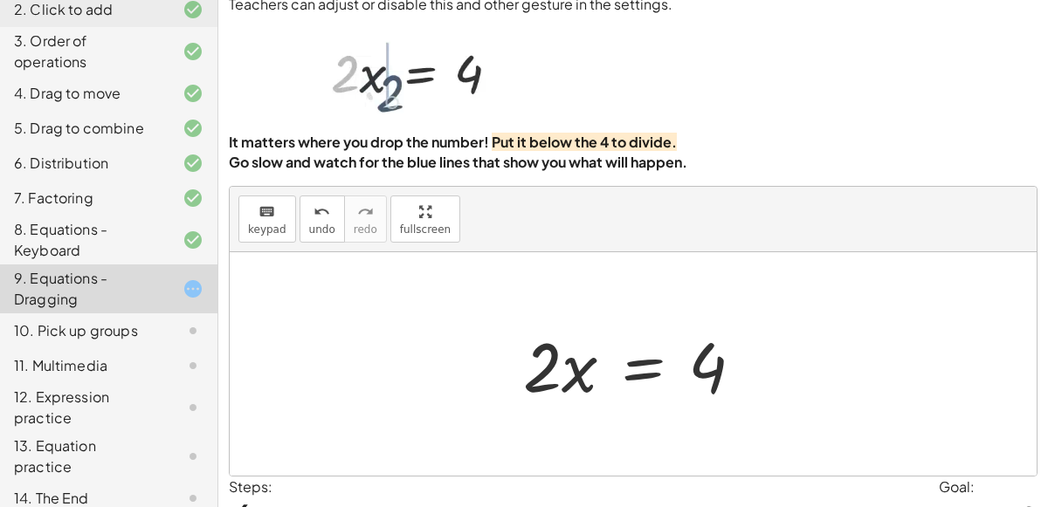
click at [676, 346] on div at bounding box center [639, 365] width 251 height 90
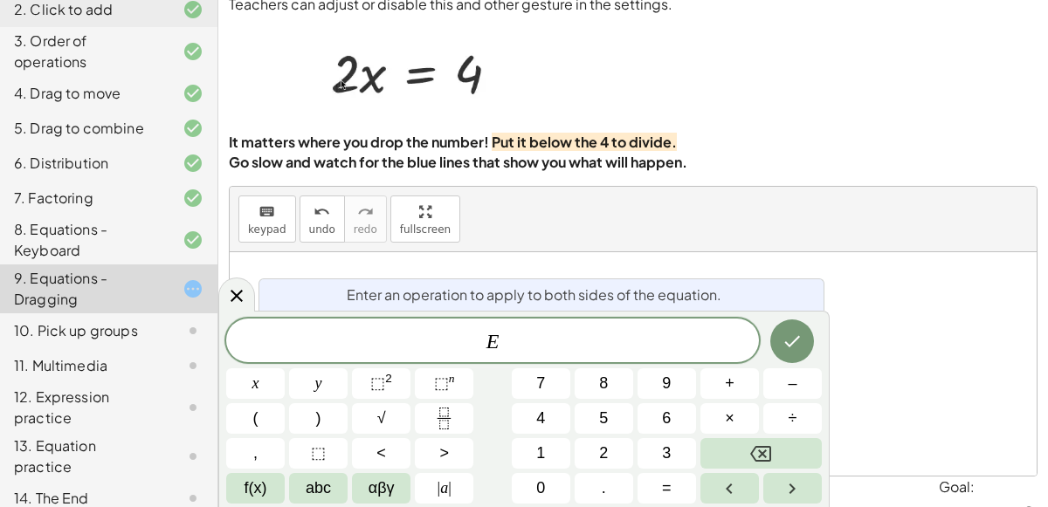
click at [688, 266] on div at bounding box center [633, 364] width 807 height 224
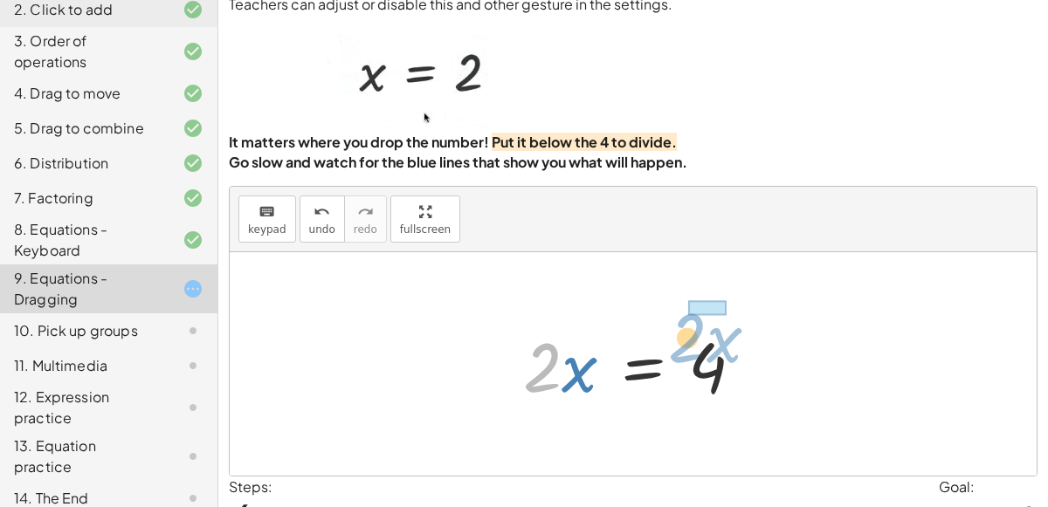
drag, startPoint x: 530, startPoint y: 368, endPoint x: 675, endPoint y: 338, distance: 148.1
click at [675, 338] on div at bounding box center [639, 365] width 251 height 90
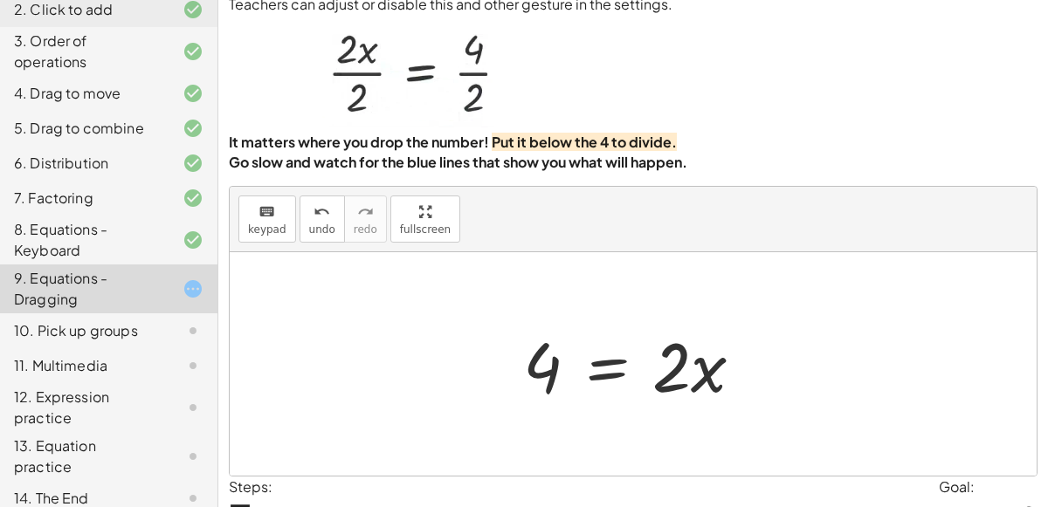
click at [700, 362] on div at bounding box center [639, 365] width 251 height 90
click at [612, 366] on div at bounding box center [639, 365] width 251 height 90
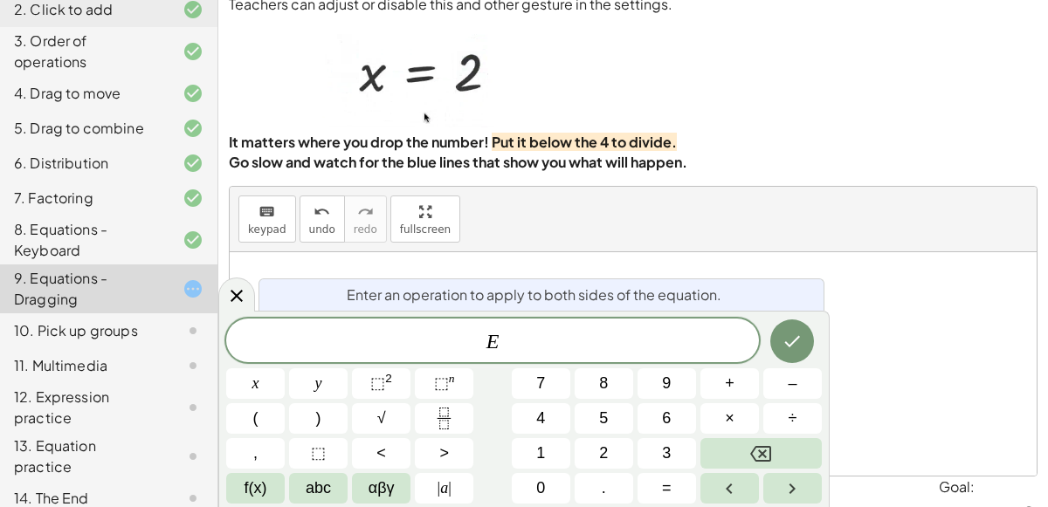
click at [667, 258] on div at bounding box center [633, 364] width 807 height 224
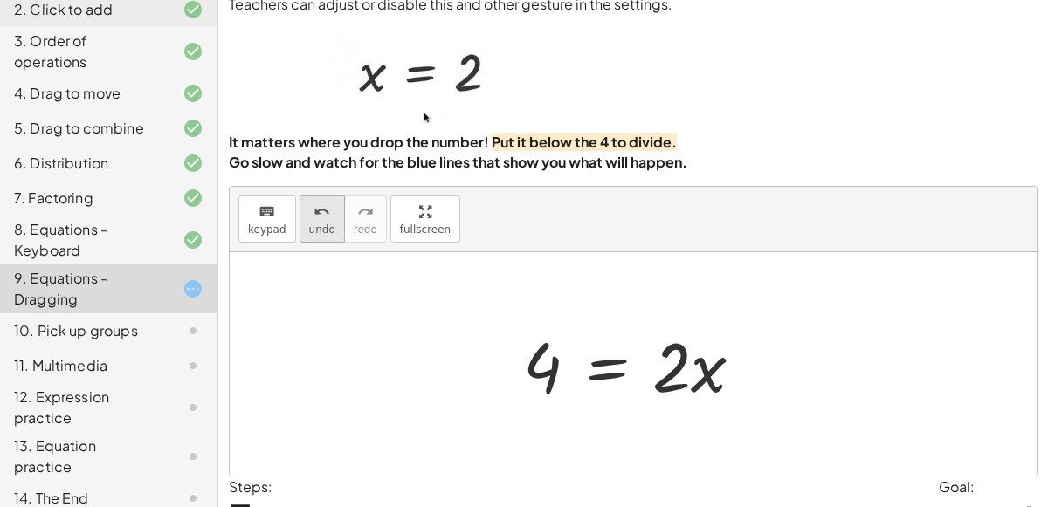
click at [306, 220] on button "undo undo" at bounding box center [321, 219] width 45 height 47
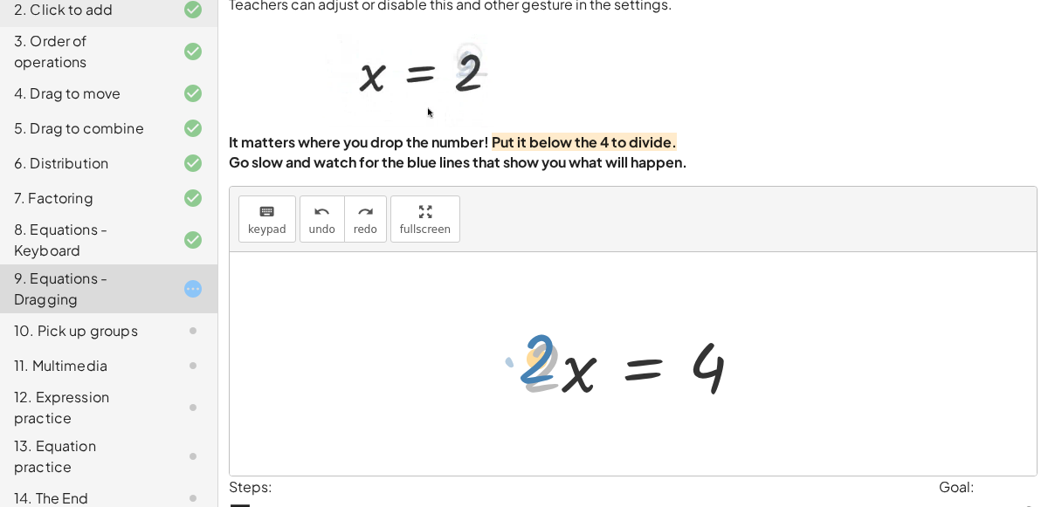
drag, startPoint x: 540, startPoint y: 365, endPoint x: 539, endPoint y: 356, distance: 8.8
click at [539, 356] on div at bounding box center [639, 365] width 251 height 90
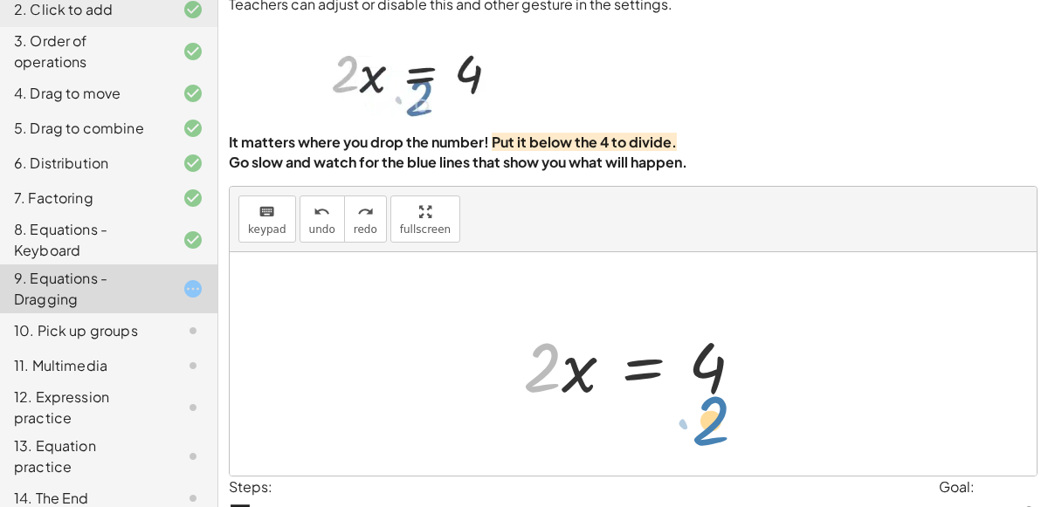
drag, startPoint x: 533, startPoint y: 356, endPoint x: 701, endPoint y: 409, distance: 175.6
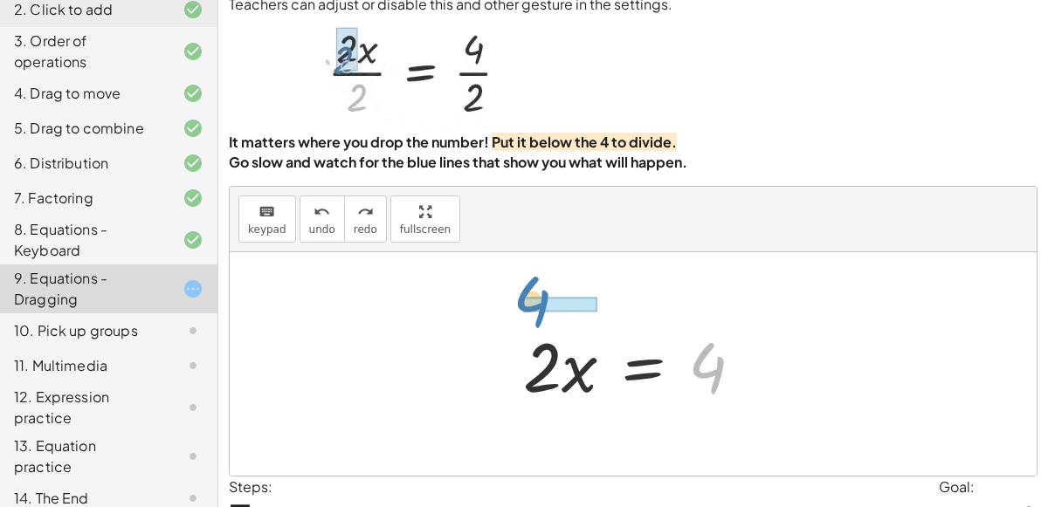
drag, startPoint x: 700, startPoint y: 364, endPoint x: 525, endPoint y: 298, distance: 187.6
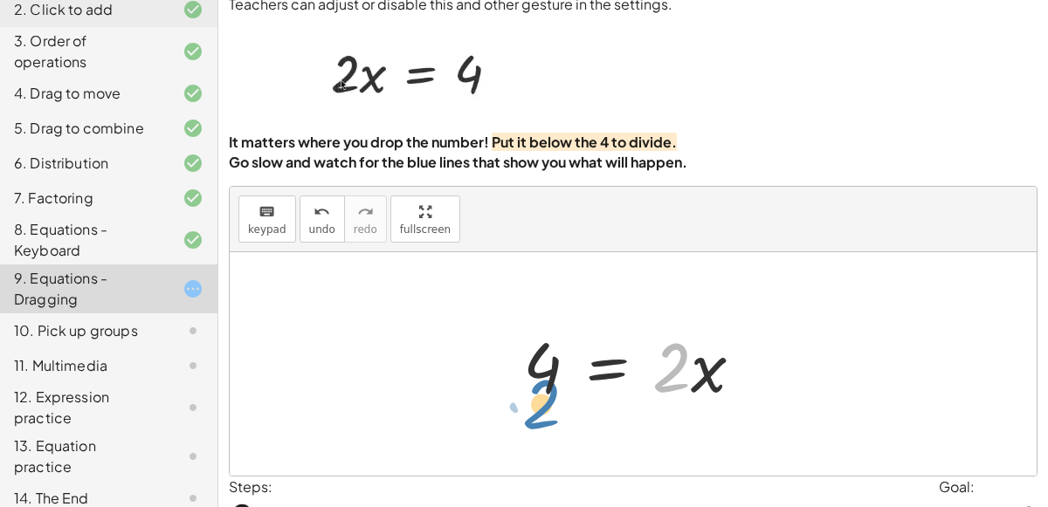
drag, startPoint x: 667, startPoint y: 357, endPoint x: 537, endPoint y: 394, distance: 135.2
click at [537, 394] on div at bounding box center [639, 365] width 251 height 90
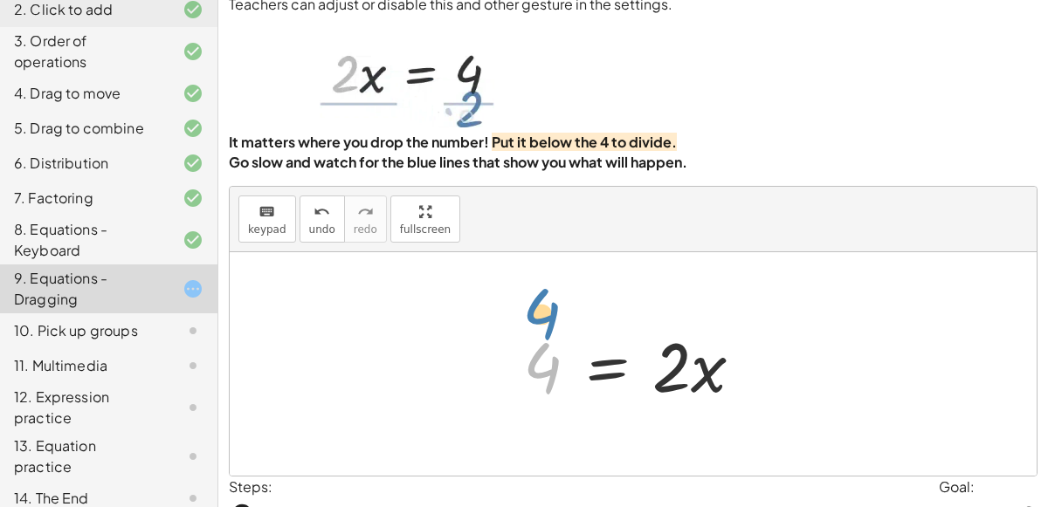
drag, startPoint x: 547, startPoint y: 353, endPoint x: 547, endPoint y: 299, distance: 53.3
click at [547, 299] on div "· 2 · x = 4 · x · 2 = 4 · 2 · x = 4 4 = · 2 · x · 2 · x = 4 4 = · 2 · x · 2 · x…" at bounding box center [633, 364] width 807 height 224
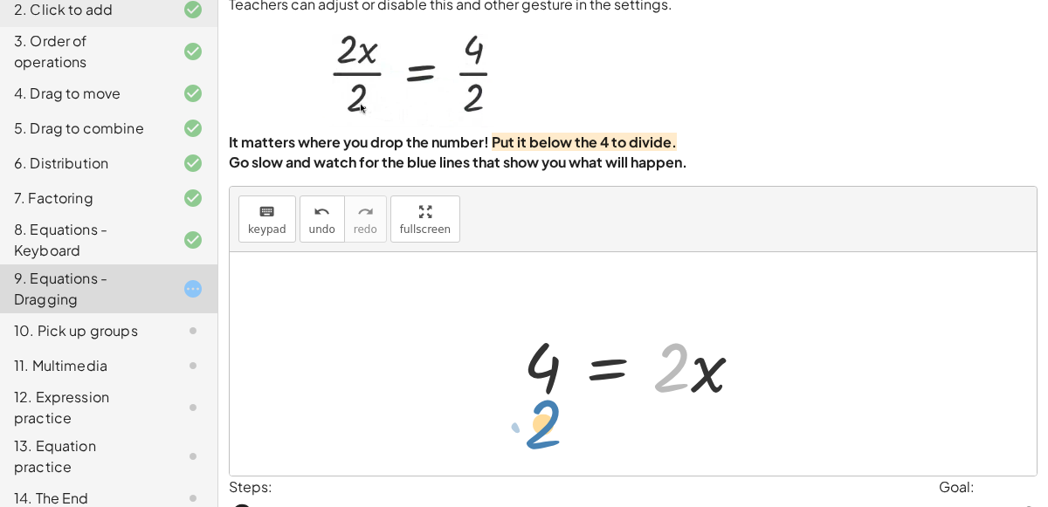
drag, startPoint x: 660, startPoint y: 355, endPoint x: 532, endPoint y: 411, distance: 140.0
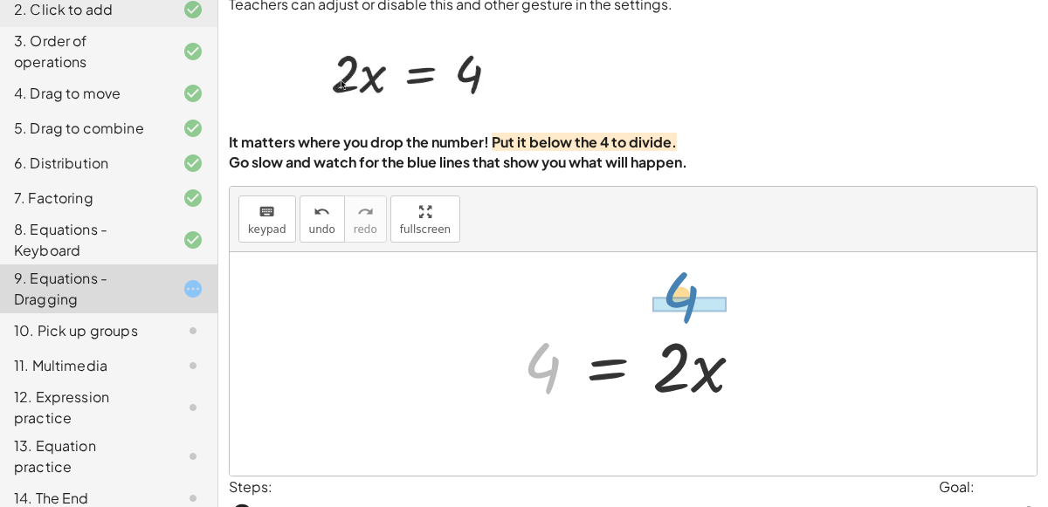
drag, startPoint x: 540, startPoint y: 369, endPoint x: 677, endPoint y: 302, distance: 152.7
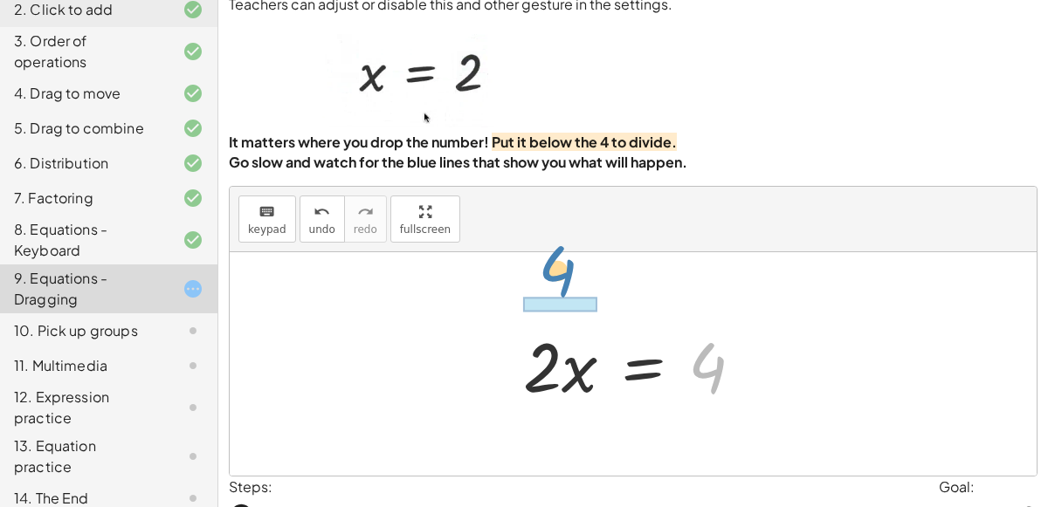
drag, startPoint x: 702, startPoint y: 367, endPoint x: 551, endPoint y: 270, distance: 179.5
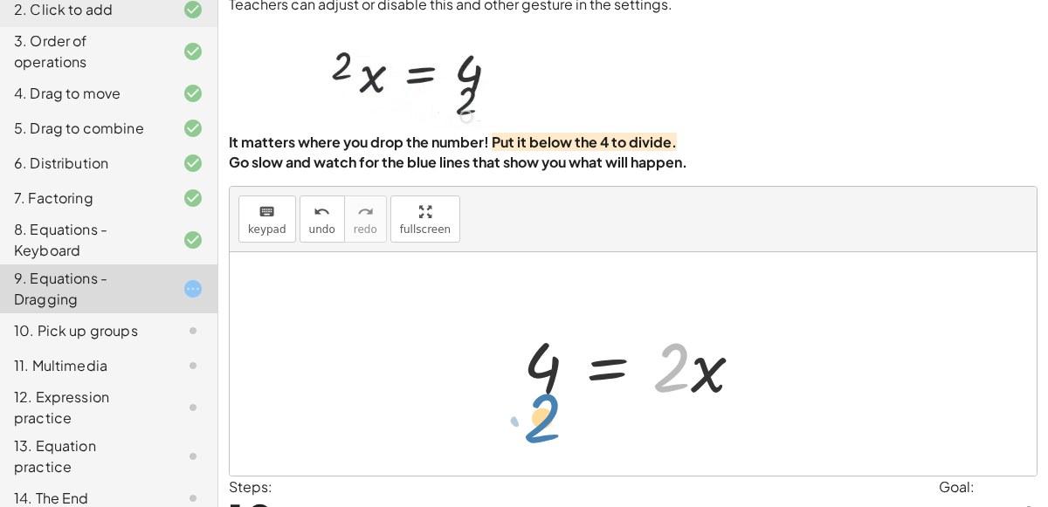
drag, startPoint x: 669, startPoint y: 362, endPoint x: 540, endPoint y: 411, distance: 138.2
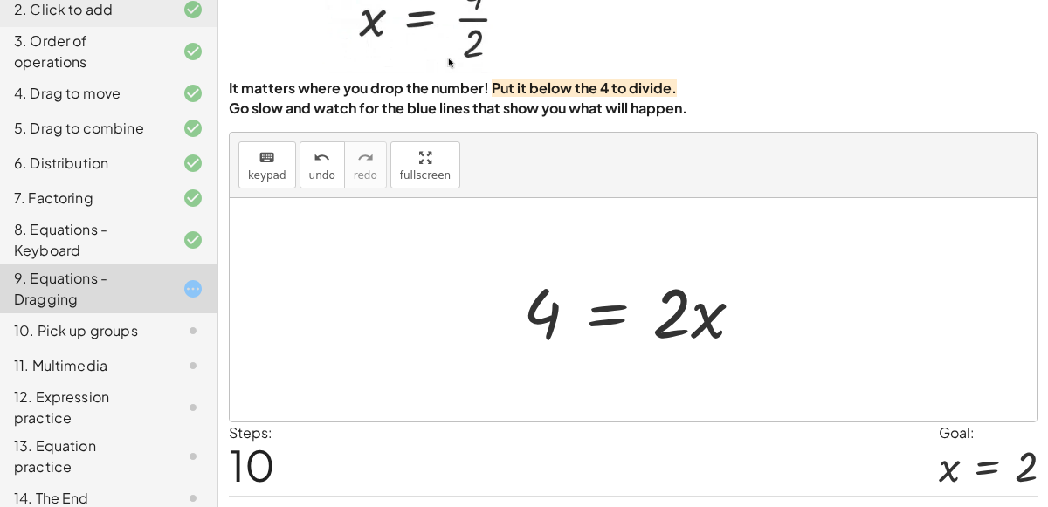
scroll to position [106, 0]
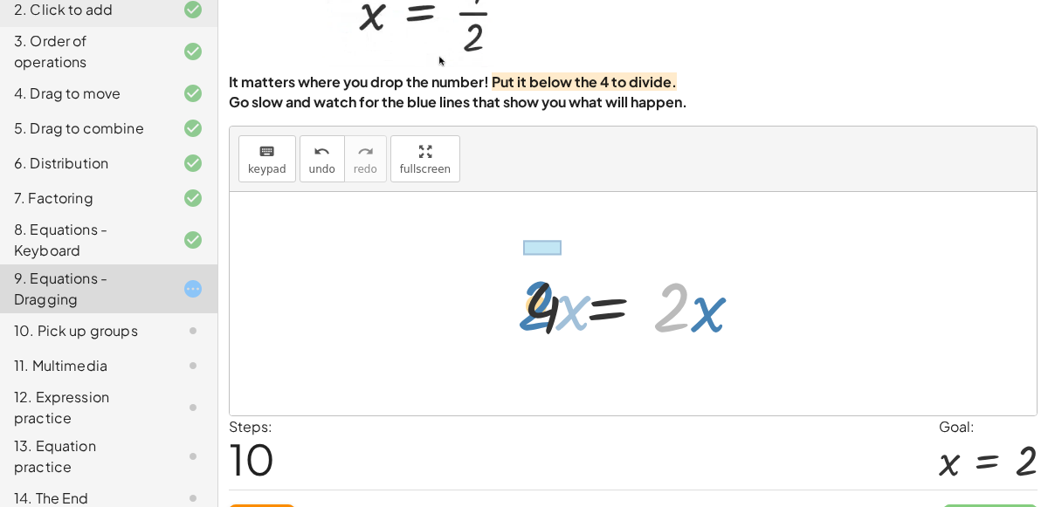
drag, startPoint x: 674, startPoint y: 292, endPoint x: 535, endPoint y: 287, distance: 138.9
click at [535, 287] on div at bounding box center [639, 304] width 251 height 90
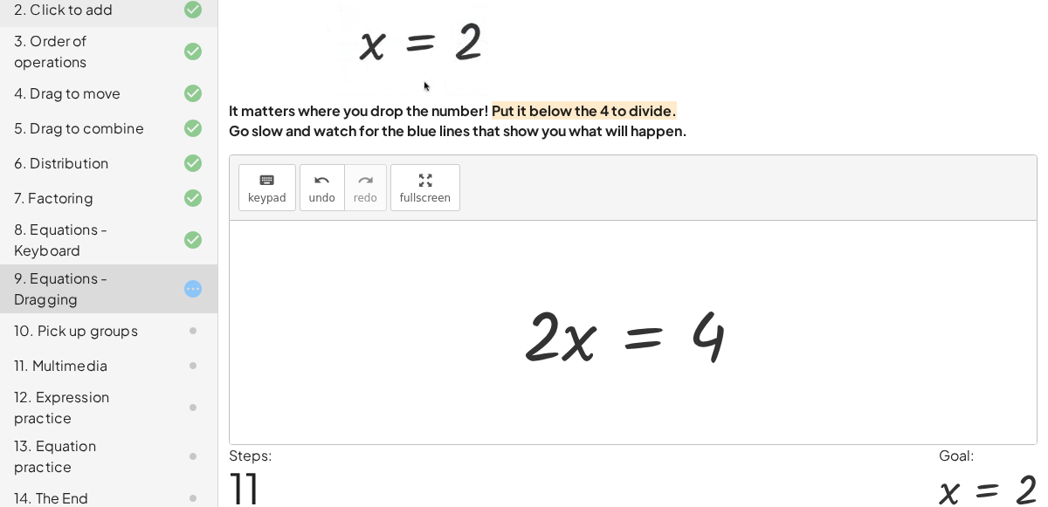
scroll to position [79, 0]
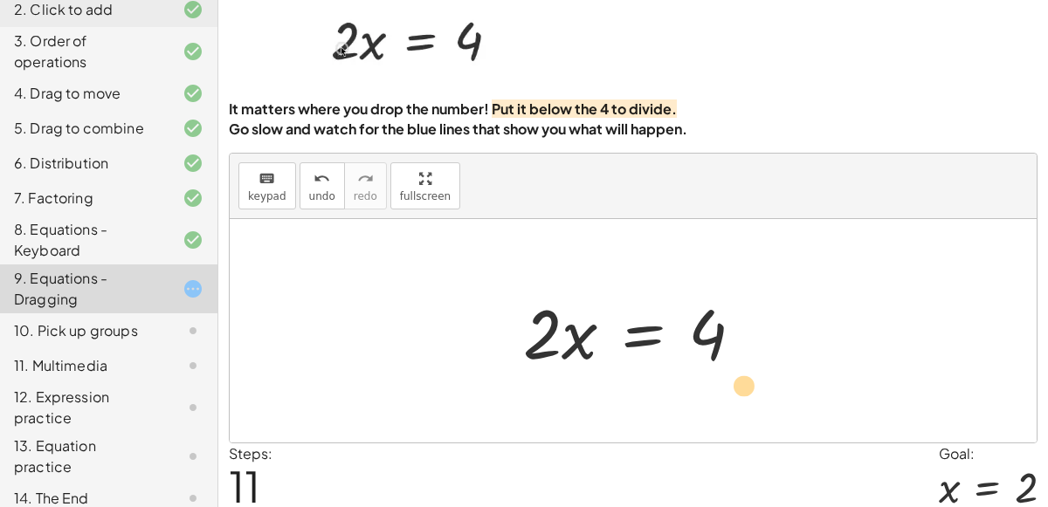
drag, startPoint x: 543, startPoint y: 338, endPoint x: 745, endPoint y: 387, distance: 207.5
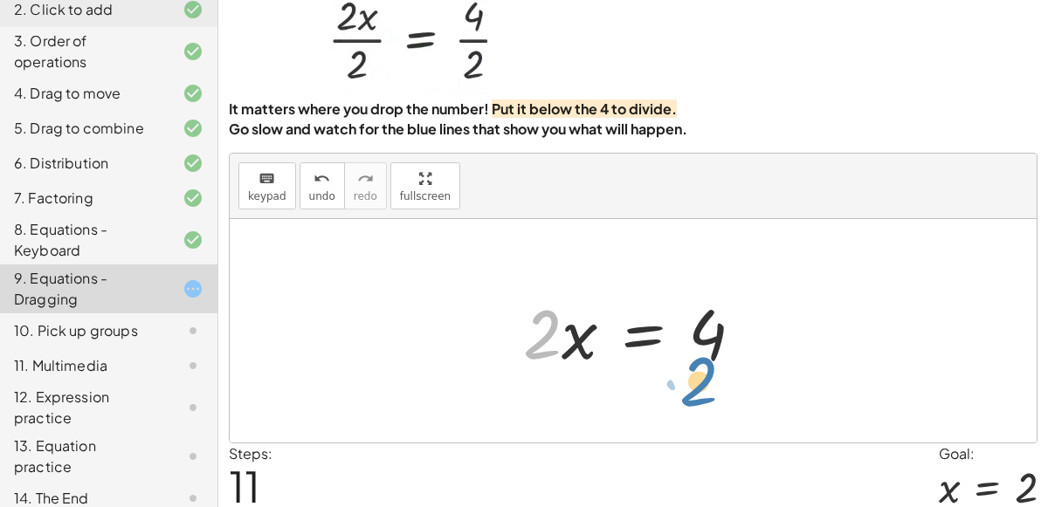
drag, startPoint x: 537, startPoint y: 338, endPoint x: 693, endPoint y: 385, distance: 163.2
drag, startPoint x: 534, startPoint y: 333, endPoint x: 700, endPoint y: 389, distance: 175.3
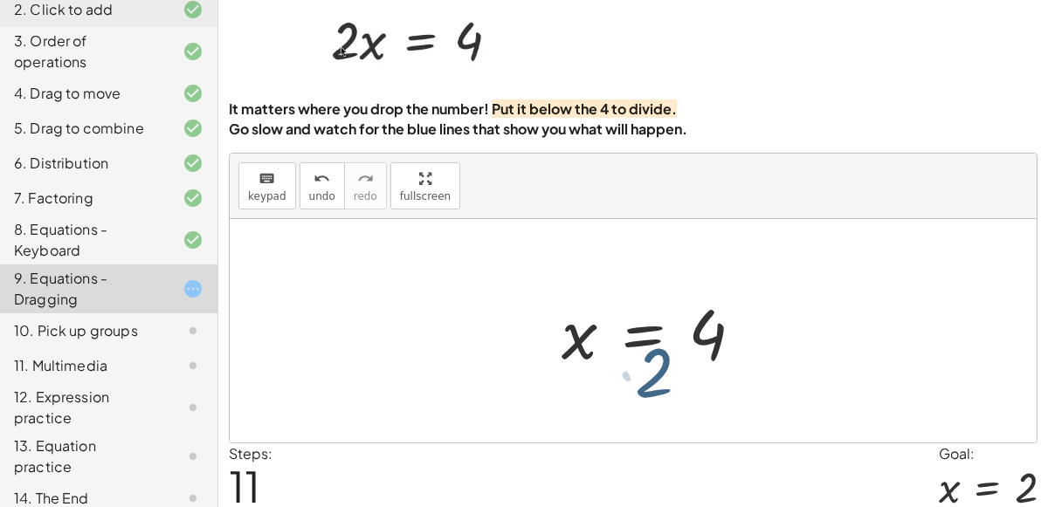
click at [700, 389] on div at bounding box center [633, 331] width 807 height 224
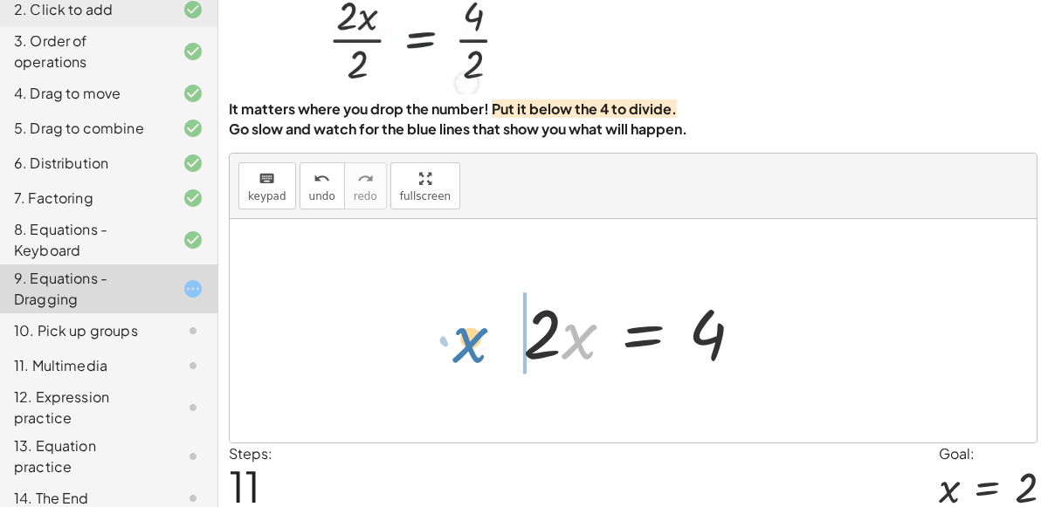
drag, startPoint x: 568, startPoint y: 350, endPoint x: 459, endPoint y: 352, distance: 109.2
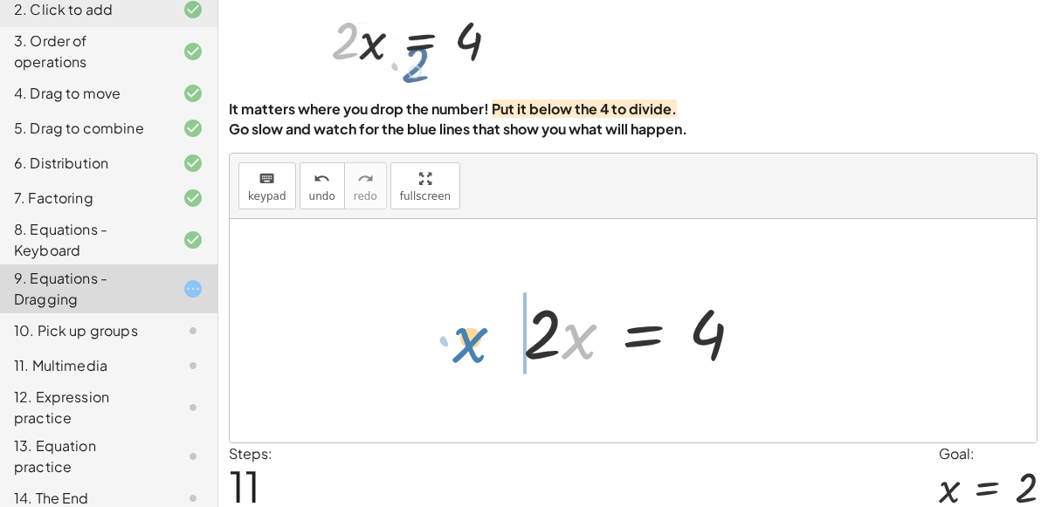
click at [459, 352] on div "· 2 · x = 4 · x · 2 = 4 · 2 · x = 4 4 = · 2 · x · 2 · x = 4 4 = · 2 · x · 2 · x…" at bounding box center [633, 331] width 807 height 224
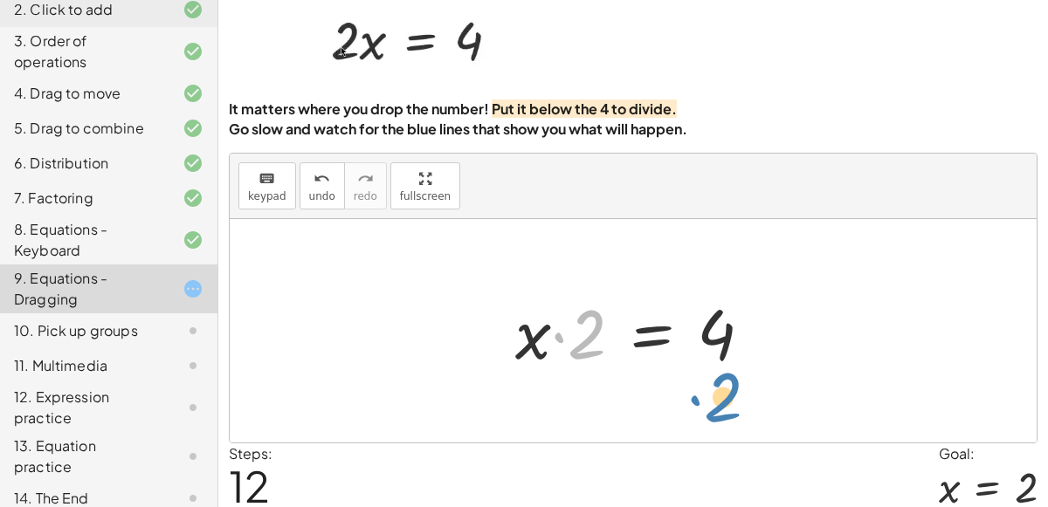
drag, startPoint x: 582, startPoint y: 325, endPoint x: 718, endPoint y: 383, distance: 147.4
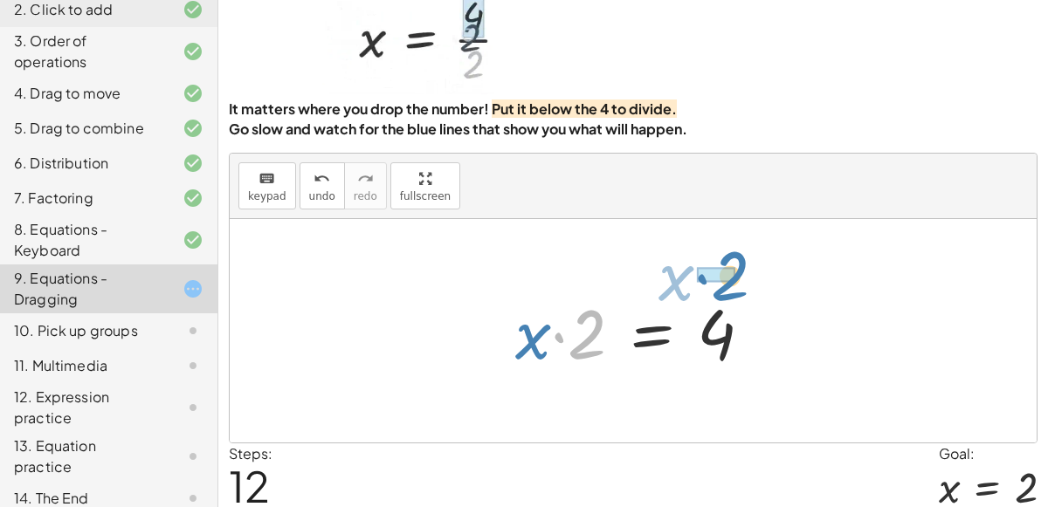
drag, startPoint x: 586, startPoint y: 336, endPoint x: 729, endPoint y: 278, distance: 154.7
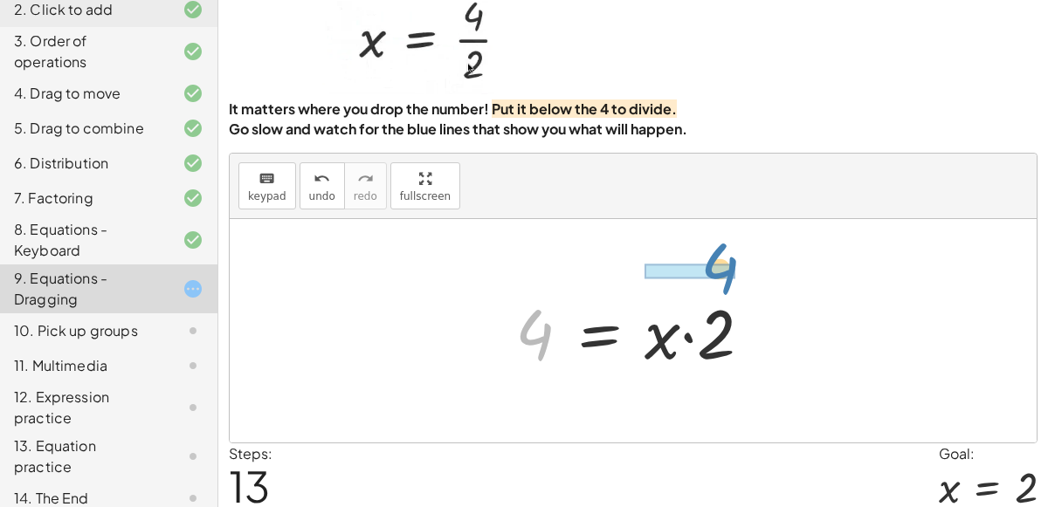
drag, startPoint x: 548, startPoint y: 323, endPoint x: 733, endPoint y: 253, distance: 197.0
click at [733, 253] on div "· 2 · x = 4 · x · 2 = 4 · 2 · x = 4 4 = · 2 · x · 2 · x = 4 4 = · 2 · x · 2 · x…" at bounding box center [633, 331] width 807 height 224
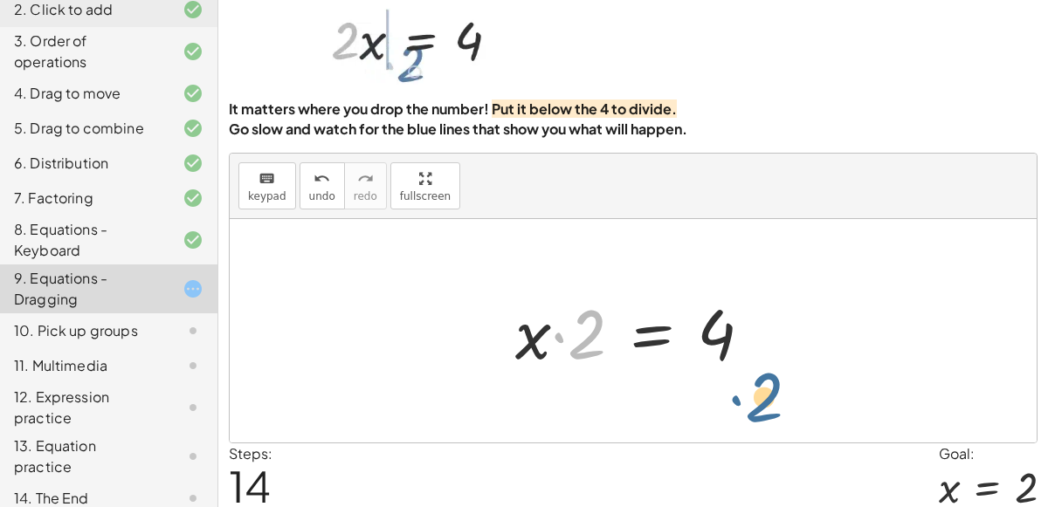
drag, startPoint x: 581, startPoint y: 334, endPoint x: 809, endPoint y: 302, distance: 230.9
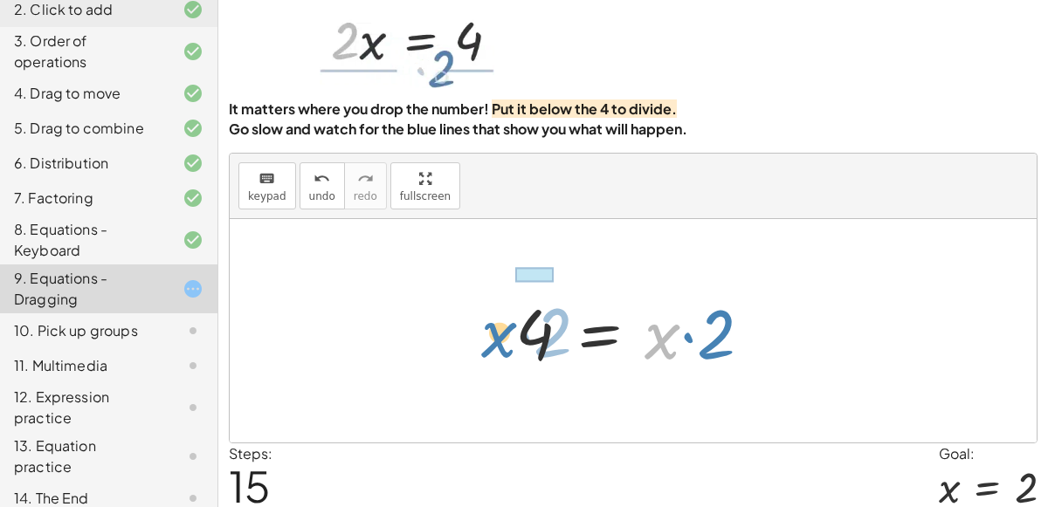
drag, startPoint x: 661, startPoint y: 345, endPoint x: 499, endPoint y: 343, distance: 162.4
click at [499, 343] on div "· 2 · x = 4 · x · 2 = 4 · 2 · x = 4 4 = · 2 · x · 2 · x = 4 4 = · 2 · x · 2 · x…" at bounding box center [634, 331] width 290 height 99
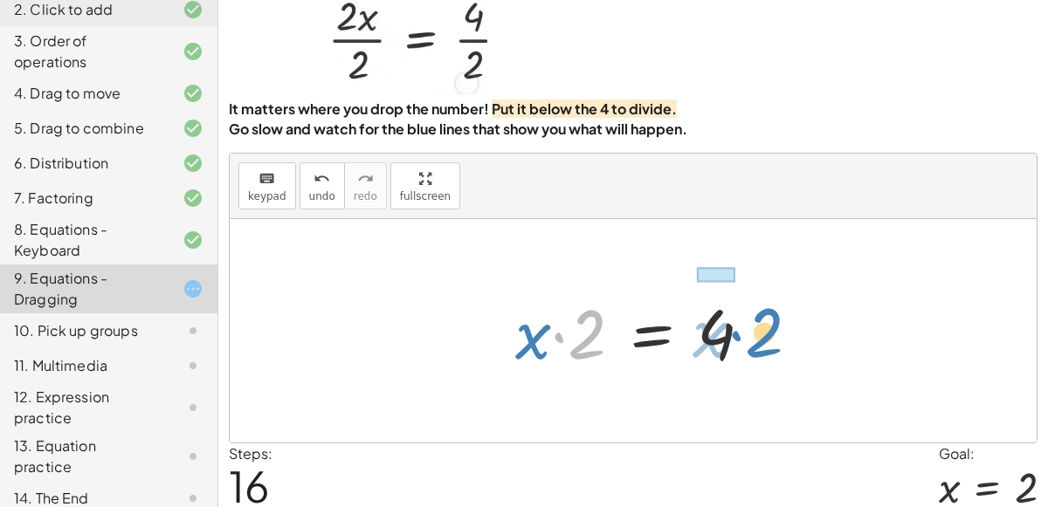
drag, startPoint x: 587, startPoint y: 345, endPoint x: 764, endPoint y: 343, distance: 177.3
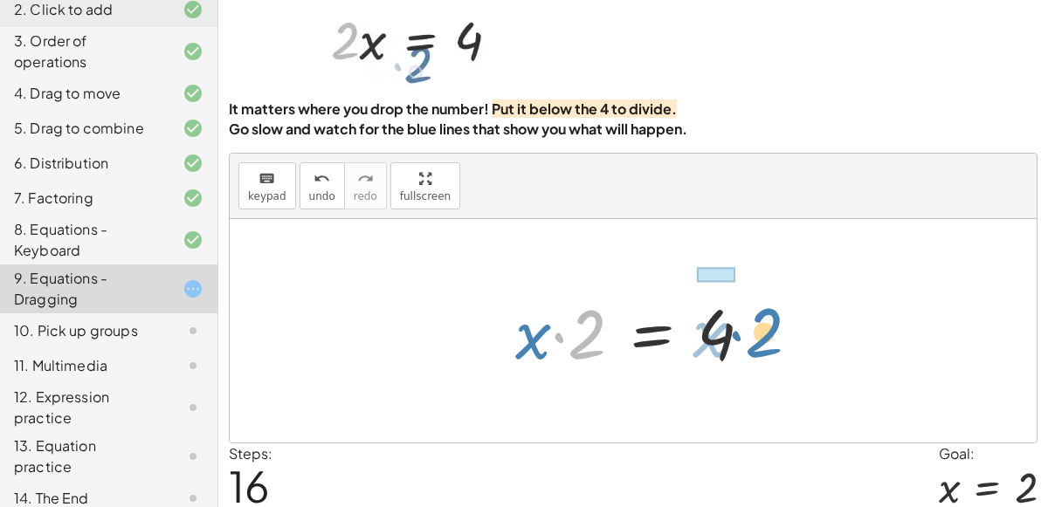
click at [764, 343] on div at bounding box center [640, 331] width 268 height 90
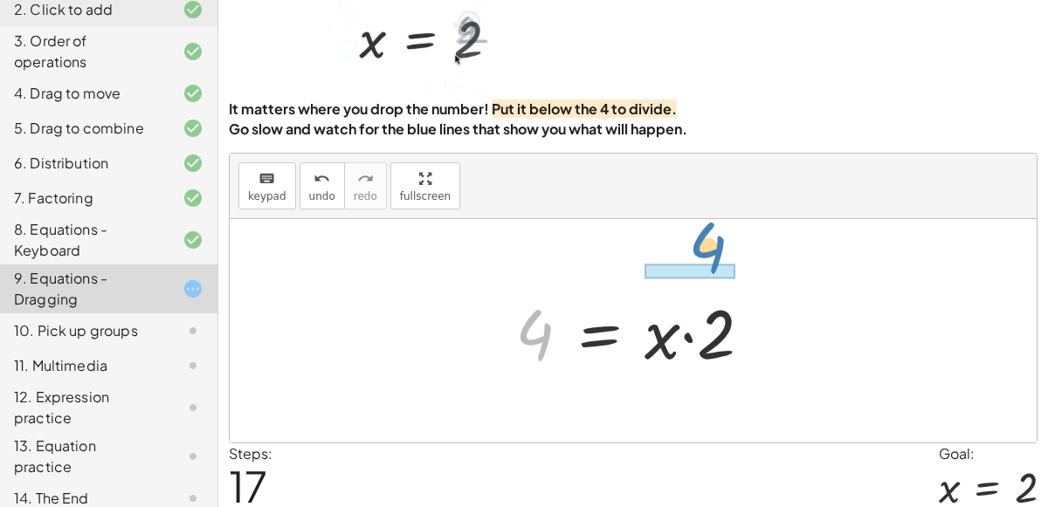
drag, startPoint x: 535, startPoint y: 328, endPoint x: 712, endPoint y: 244, distance: 195.3
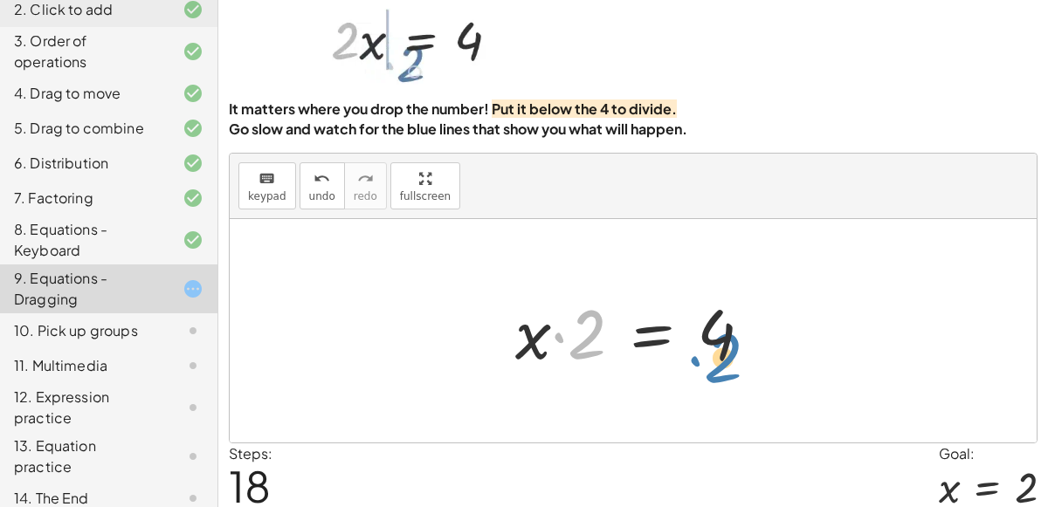
drag, startPoint x: 573, startPoint y: 326, endPoint x: 709, endPoint y: 348, distance: 138.1
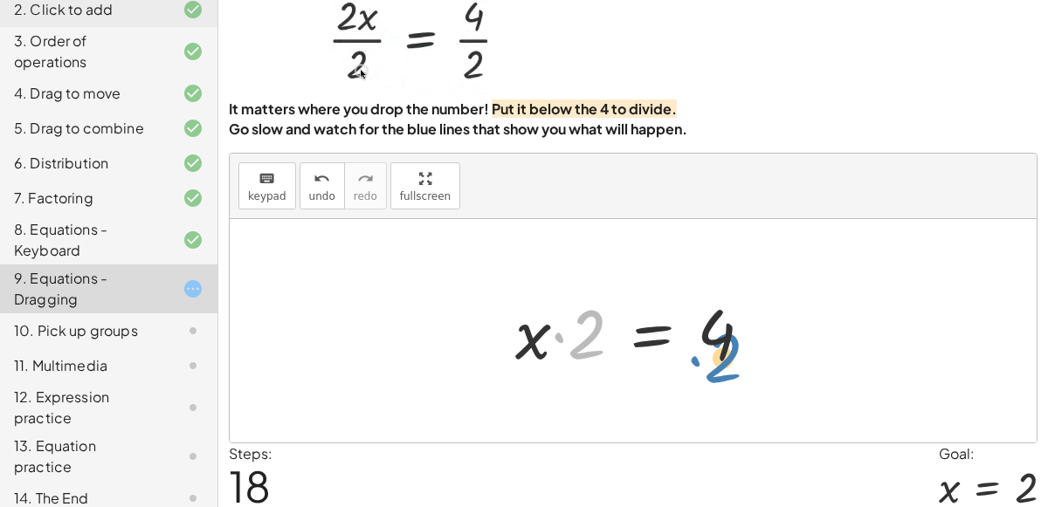
click at [709, 348] on div at bounding box center [640, 331] width 268 height 90
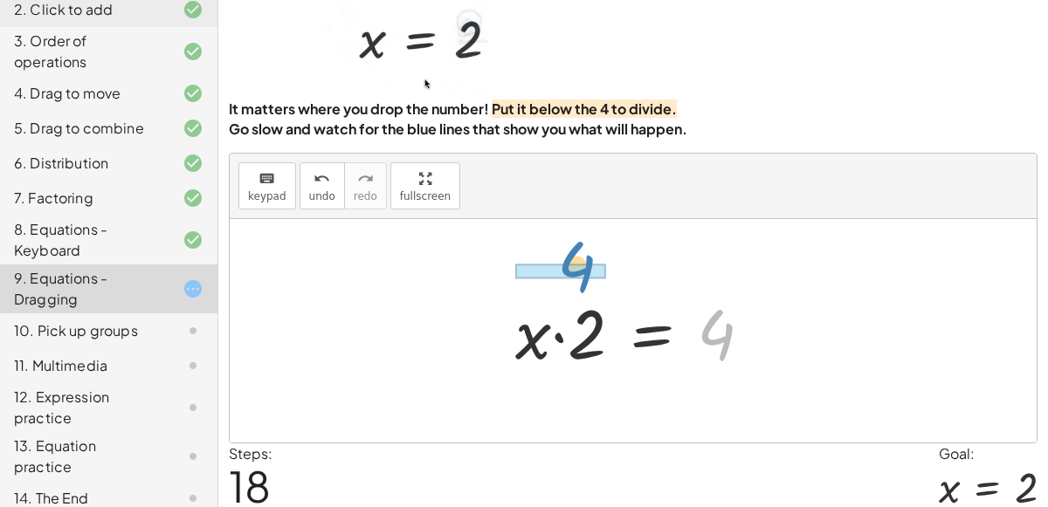
drag, startPoint x: 713, startPoint y: 332, endPoint x: 575, endPoint y: 264, distance: 154.6
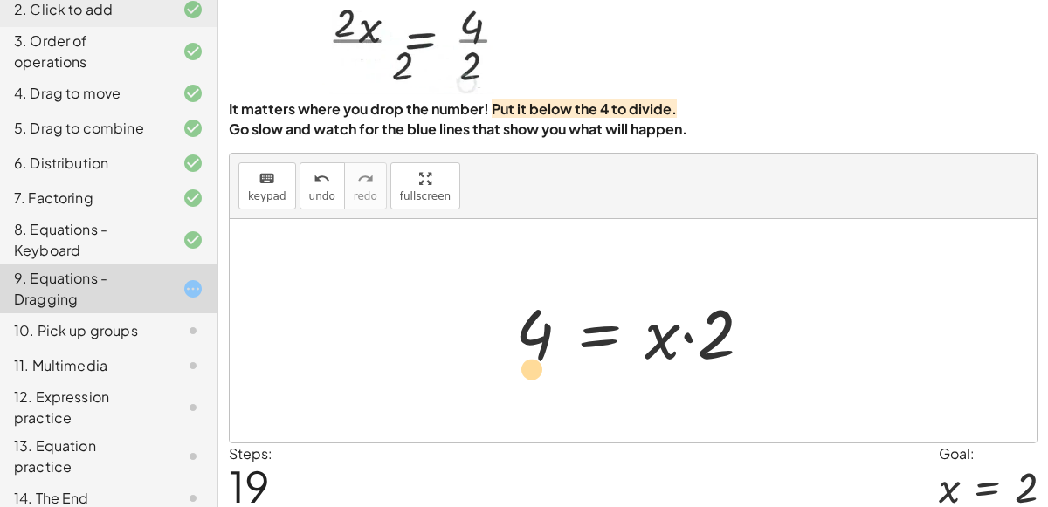
drag, startPoint x: 714, startPoint y: 330, endPoint x: 529, endPoint y: 364, distance: 188.2
click at [529, 364] on div at bounding box center [640, 331] width 268 height 90
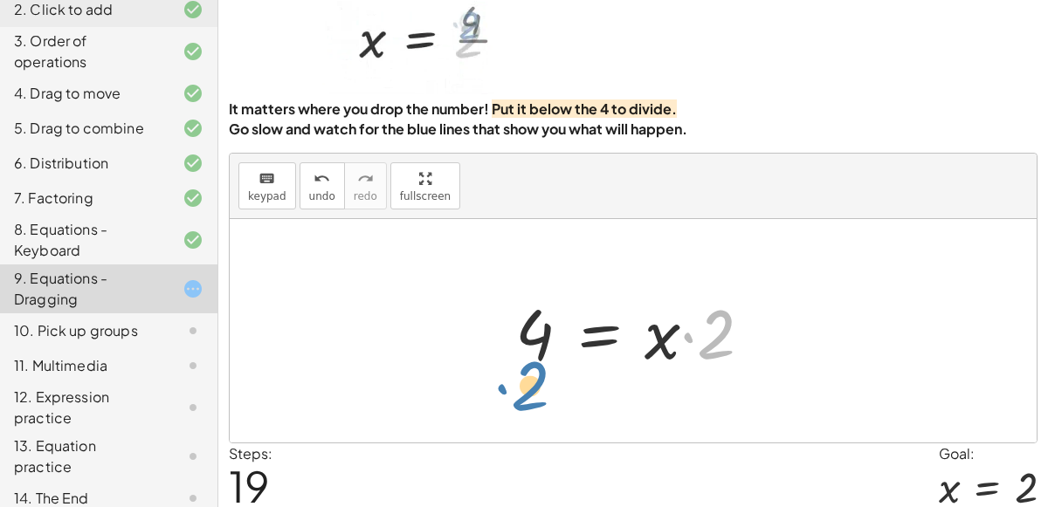
drag, startPoint x: 717, startPoint y: 319, endPoint x: 533, endPoint y: 369, distance: 190.2
click at [533, 369] on div at bounding box center [640, 331] width 268 height 90
drag, startPoint x: 711, startPoint y: 322, endPoint x: 523, endPoint y: 371, distance: 194.0
click at [523, 371] on div at bounding box center [640, 331] width 268 height 90
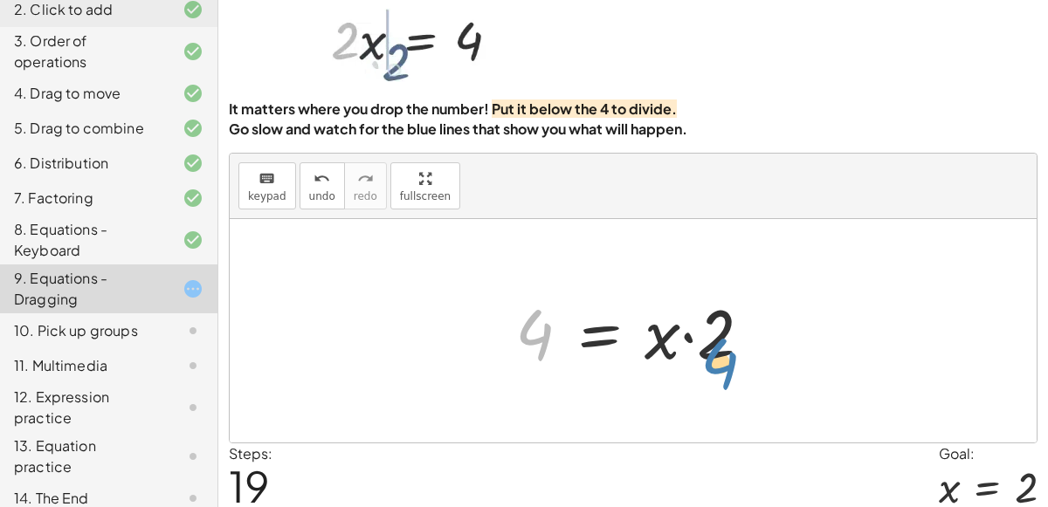
drag, startPoint x: 538, startPoint y: 320, endPoint x: 723, endPoint y: 349, distance: 187.3
click at [723, 349] on div at bounding box center [640, 331] width 268 height 90
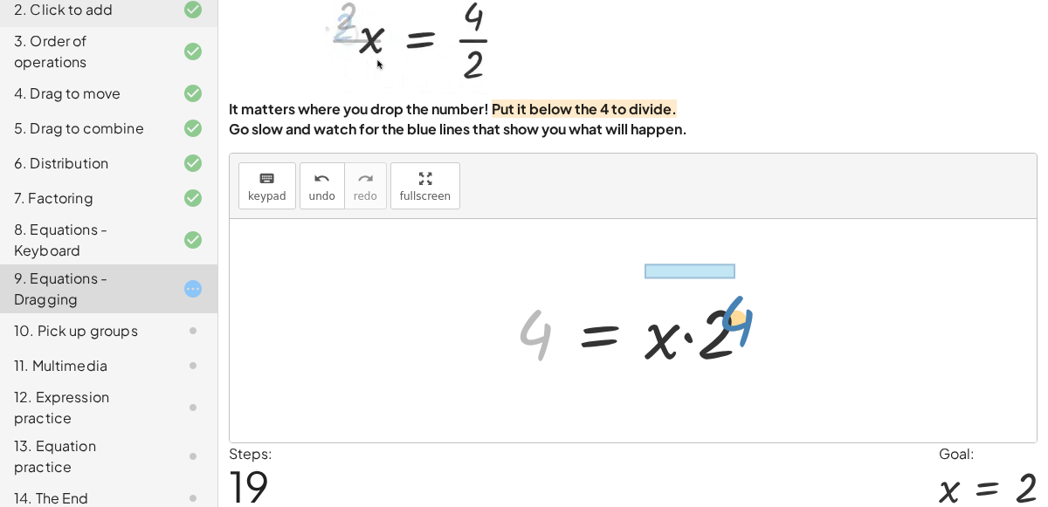
drag, startPoint x: 512, startPoint y: 328, endPoint x: 712, endPoint y: 314, distance: 201.3
click at [712, 314] on div at bounding box center [640, 331] width 268 height 90
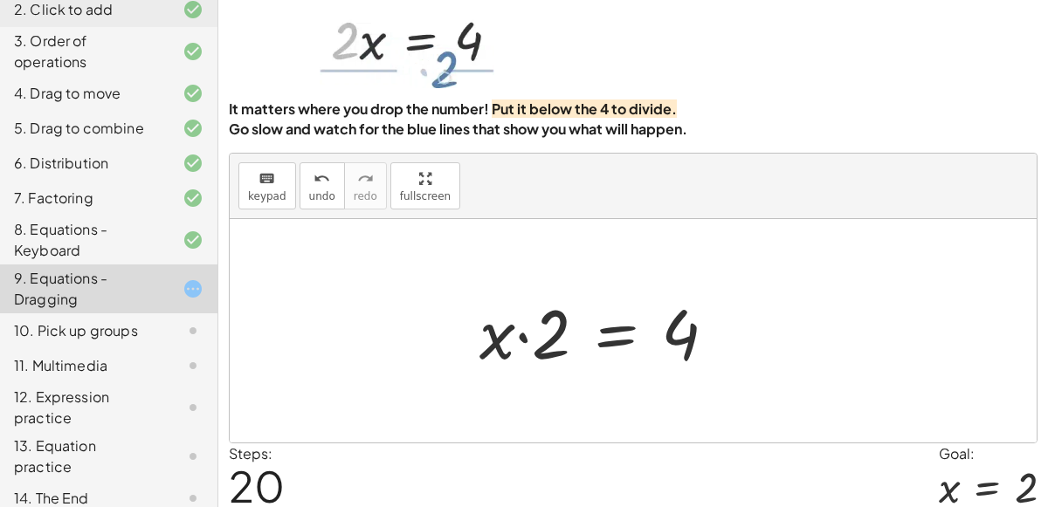
scroll to position [141, 0]
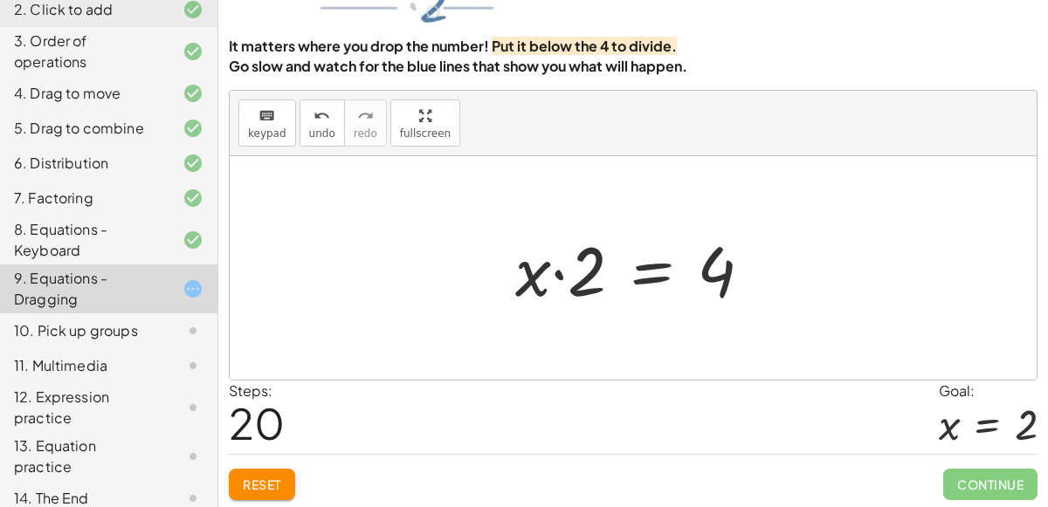
click at [285, 478] on button "Reset" at bounding box center [262, 484] width 66 height 31
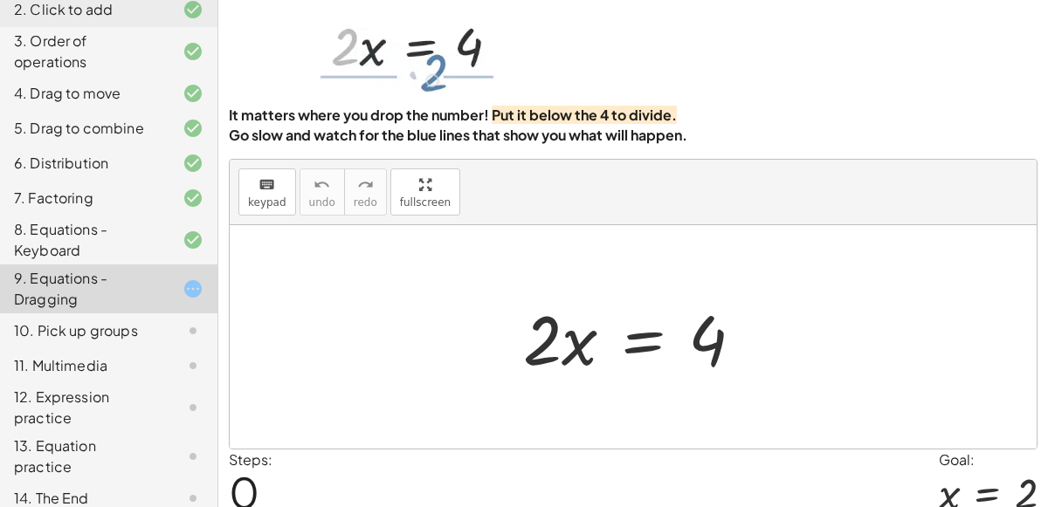
scroll to position [73, 0]
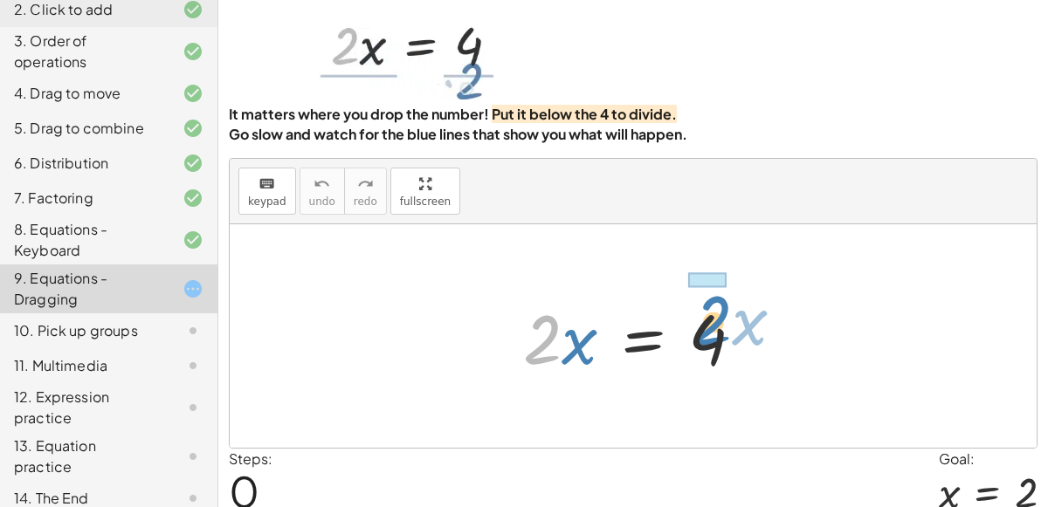
drag, startPoint x: 536, startPoint y: 336, endPoint x: 699, endPoint y: 306, distance: 165.1
click at [699, 306] on div at bounding box center [639, 337] width 251 height 90
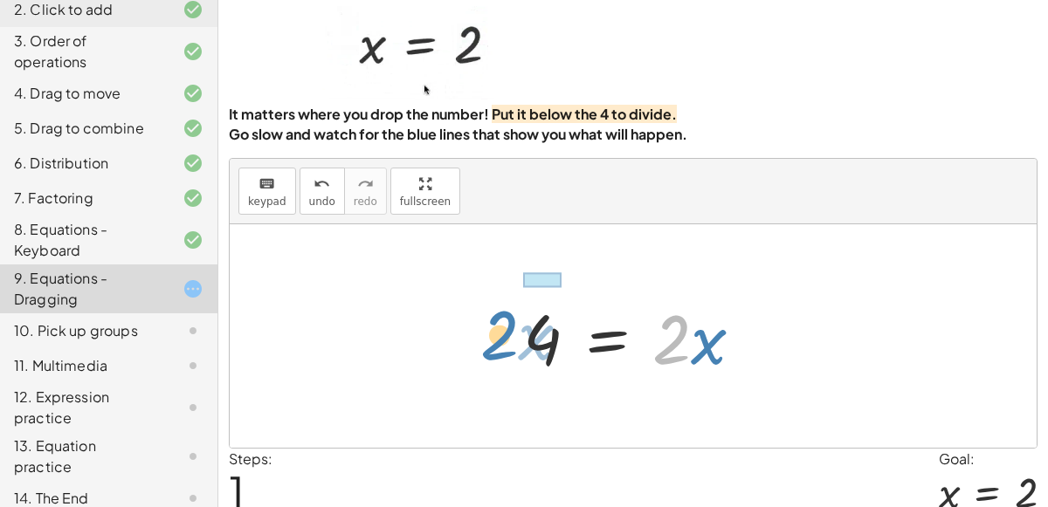
drag, startPoint x: 675, startPoint y: 331, endPoint x: 501, endPoint y: 327, distance: 173.8
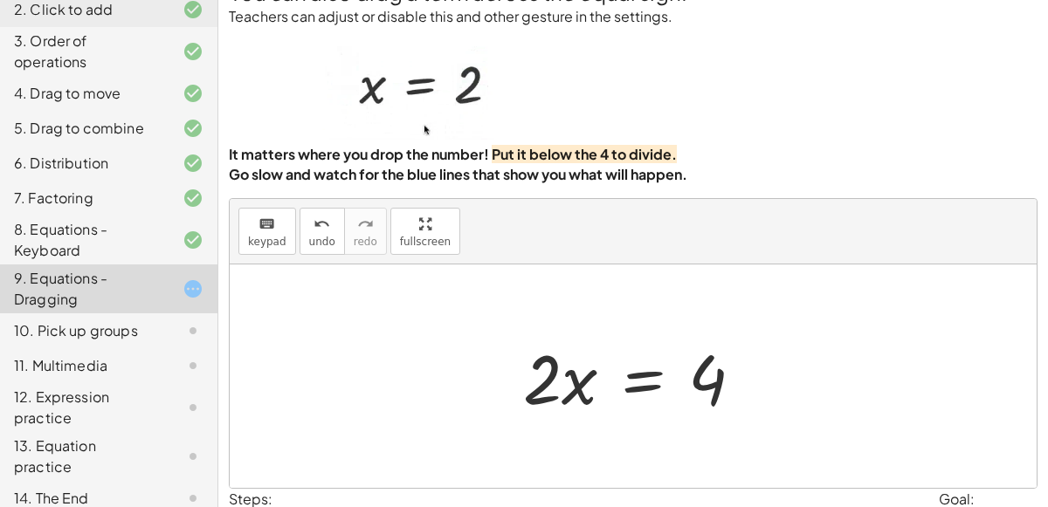
scroll to position [34, 0]
drag, startPoint x: 541, startPoint y: 361, endPoint x: 685, endPoint y: 365, distance: 143.2
click at [685, 365] on div at bounding box center [639, 376] width 251 height 90
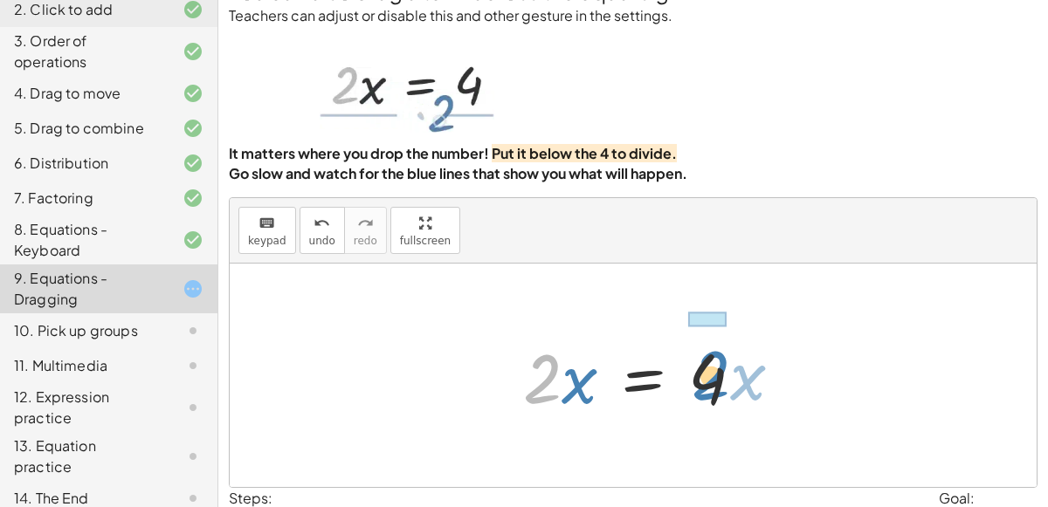
drag, startPoint x: 539, startPoint y: 379, endPoint x: 707, endPoint y: 376, distance: 168.5
click at [707, 376] on div at bounding box center [639, 376] width 251 height 90
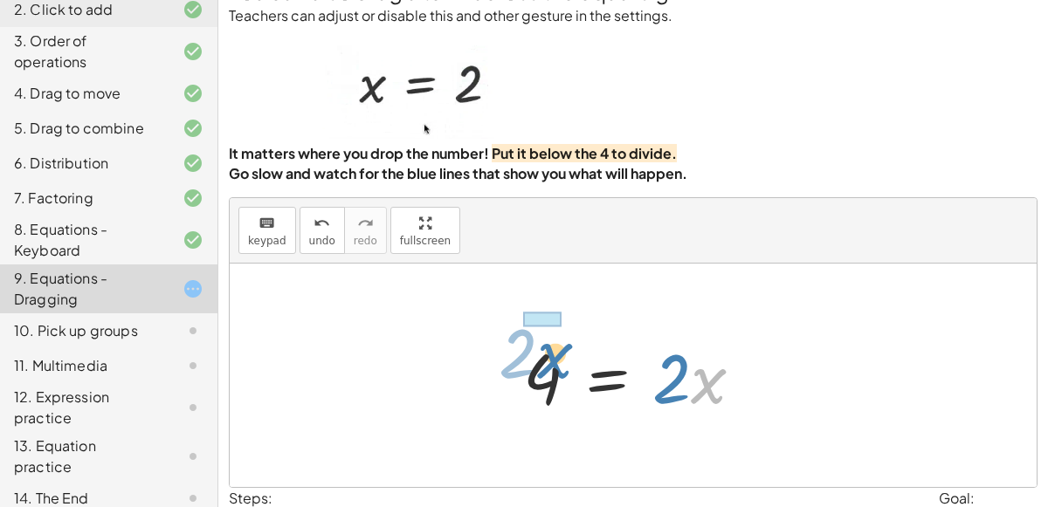
drag, startPoint x: 706, startPoint y: 377, endPoint x: 553, endPoint y: 352, distance: 155.7
click at [553, 352] on div at bounding box center [639, 376] width 251 height 90
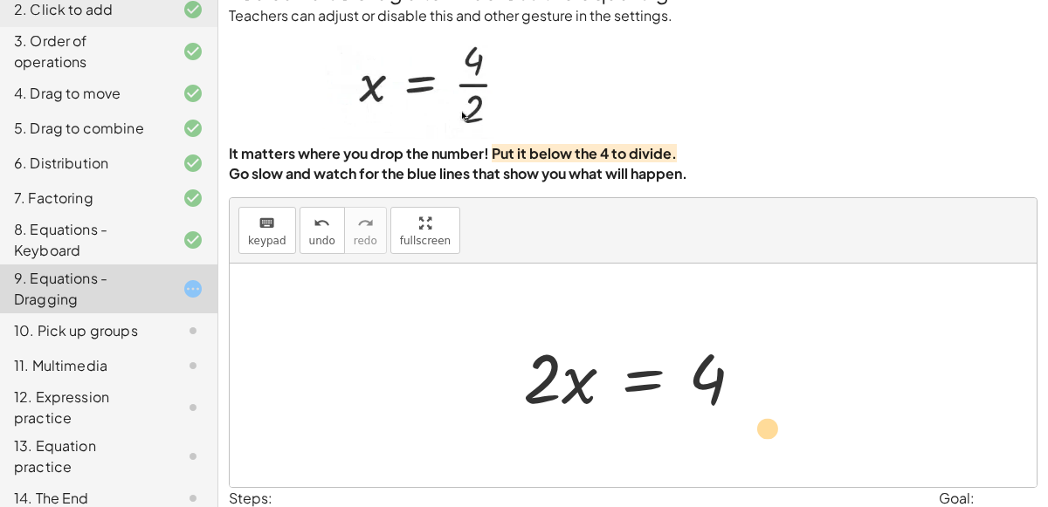
drag, startPoint x: 529, startPoint y: 375, endPoint x: 747, endPoint y: 415, distance: 220.9
click at [747, 415] on div at bounding box center [639, 376] width 251 height 90
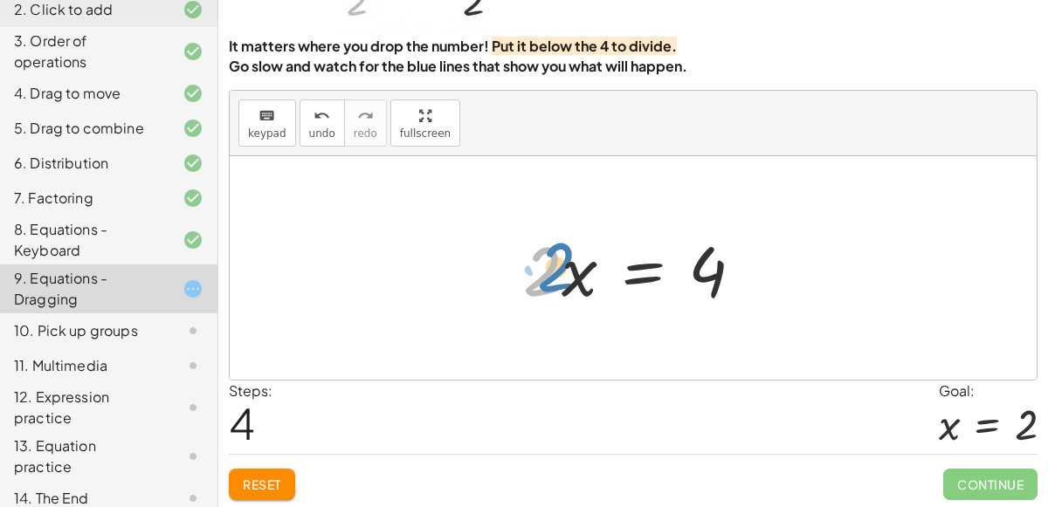
drag, startPoint x: 547, startPoint y: 261, endPoint x: 561, endPoint y: 257, distance: 13.8
click at [561, 257] on div at bounding box center [639, 269] width 251 height 90
click at [626, 262] on div at bounding box center [639, 269] width 251 height 90
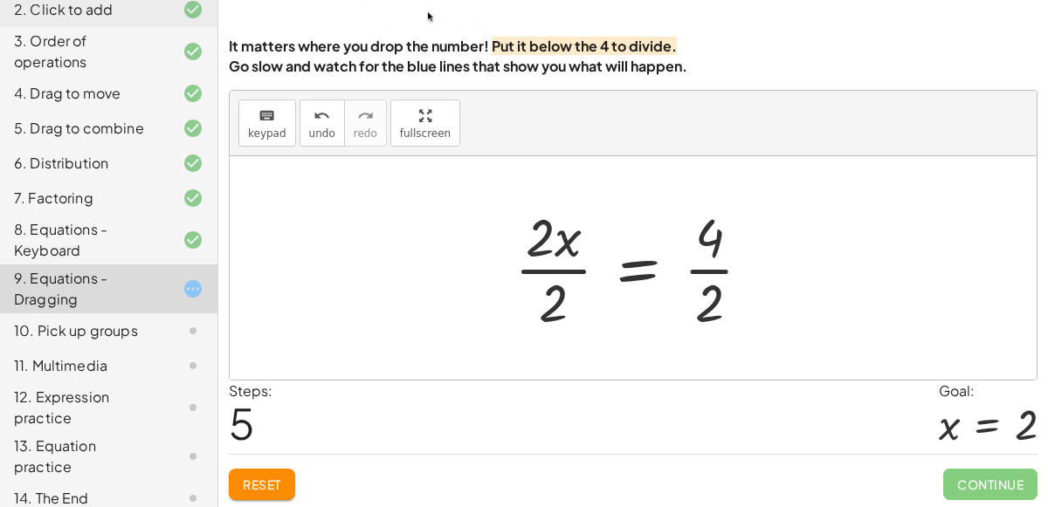
click at [712, 264] on div at bounding box center [640, 268] width 269 height 134
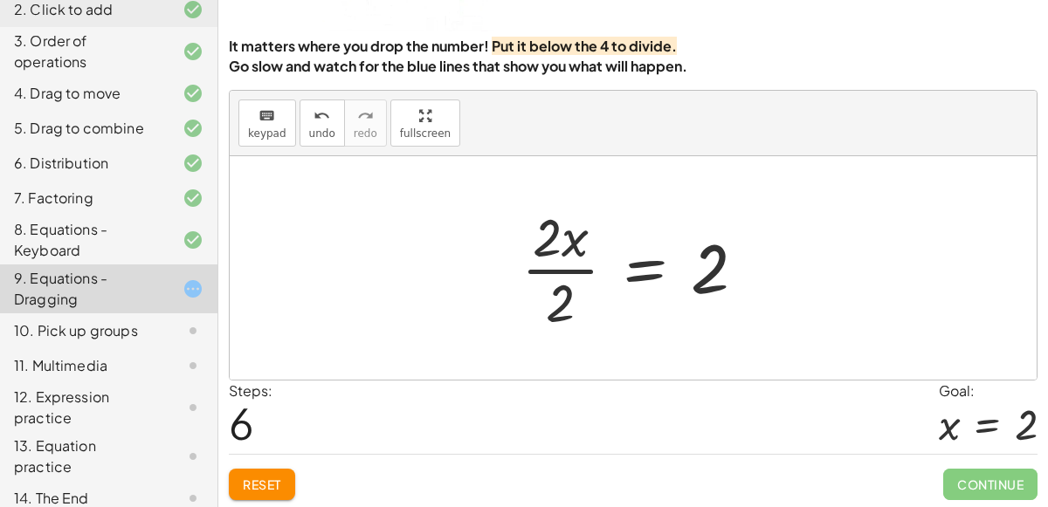
click at [565, 268] on div at bounding box center [641, 268] width 256 height 134
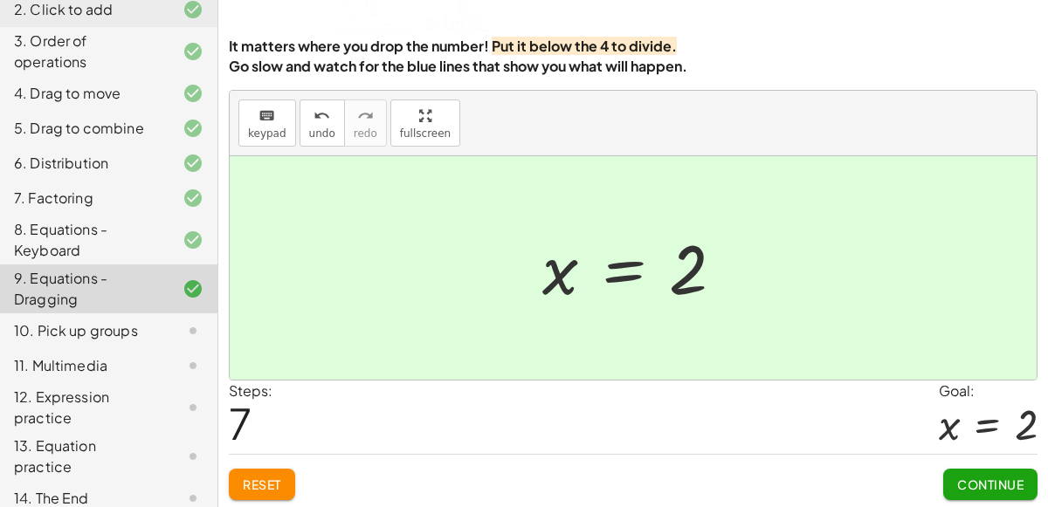
click at [964, 481] on span "Continue" at bounding box center [990, 485] width 66 height 16
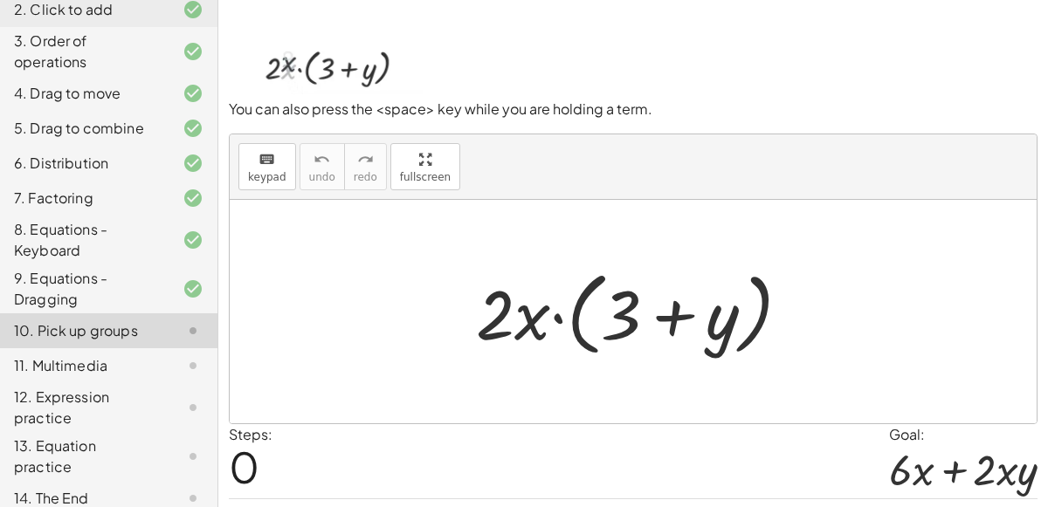
scroll to position [140, 0]
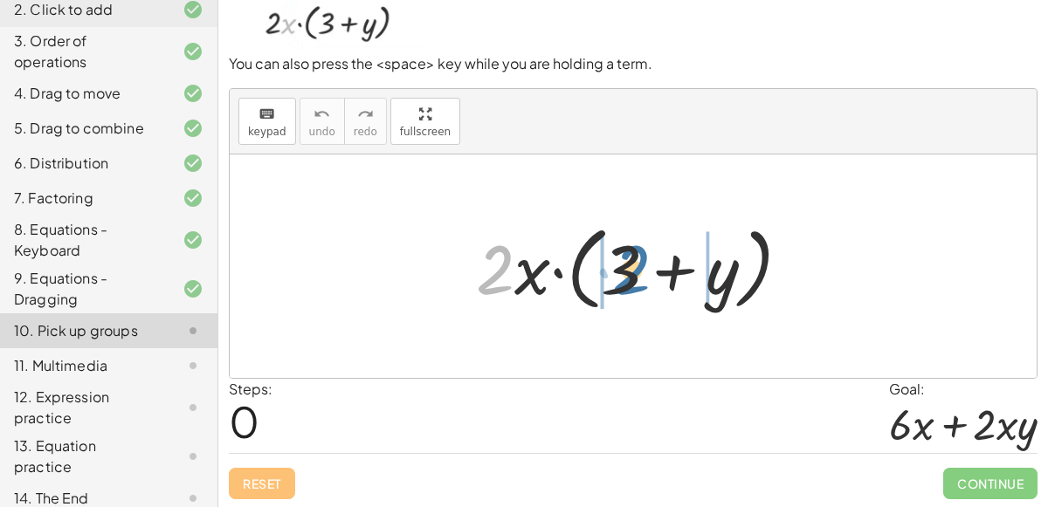
drag, startPoint x: 506, startPoint y: 278, endPoint x: 634, endPoint y: 273, distance: 128.4
click at [634, 273] on div at bounding box center [640, 267] width 346 height 100
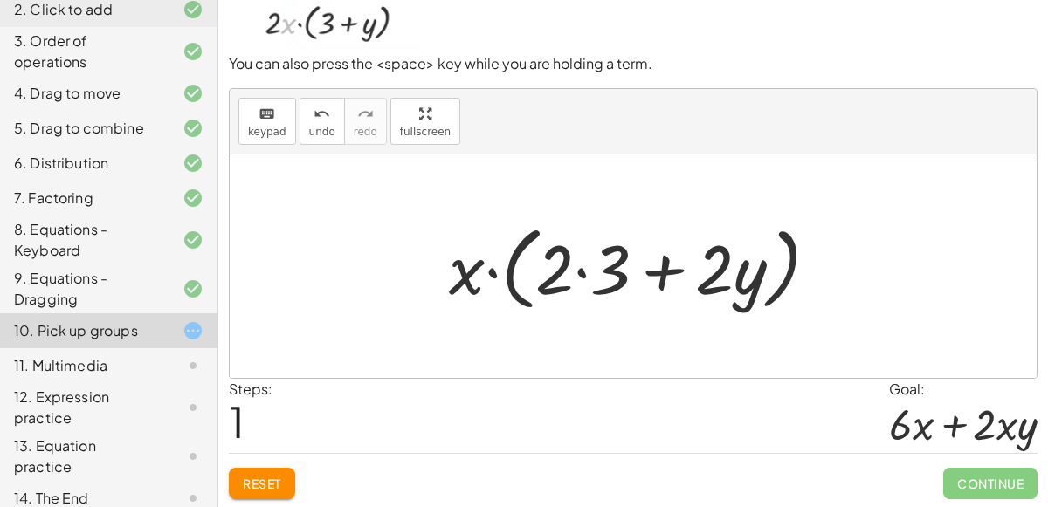
click at [589, 275] on div at bounding box center [640, 267] width 401 height 100
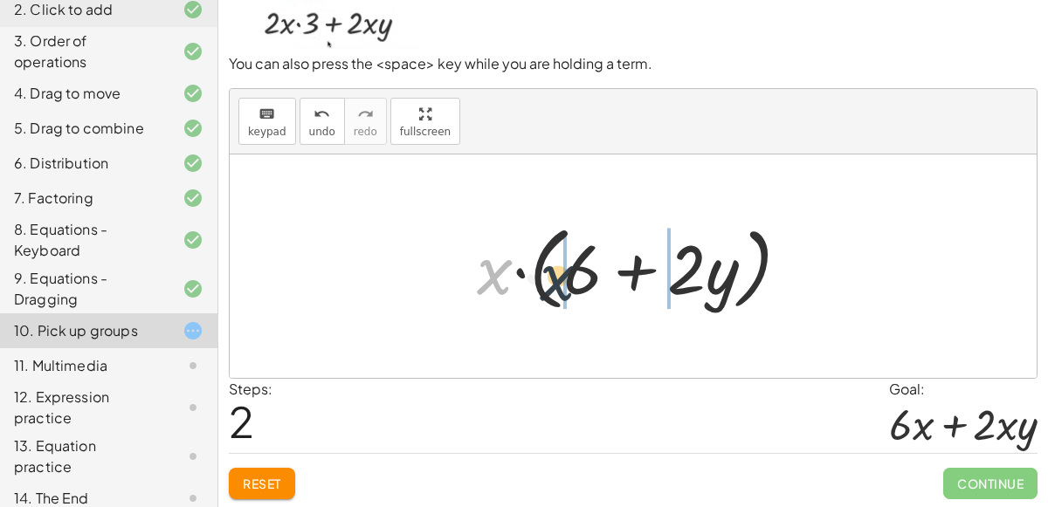
drag, startPoint x: 493, startPoint y: 271, endPoint x: 583, endPoint y: 273, distance: 90.0
click at [583, 273] on div at bounding box center [640, 267] width 345 height 100
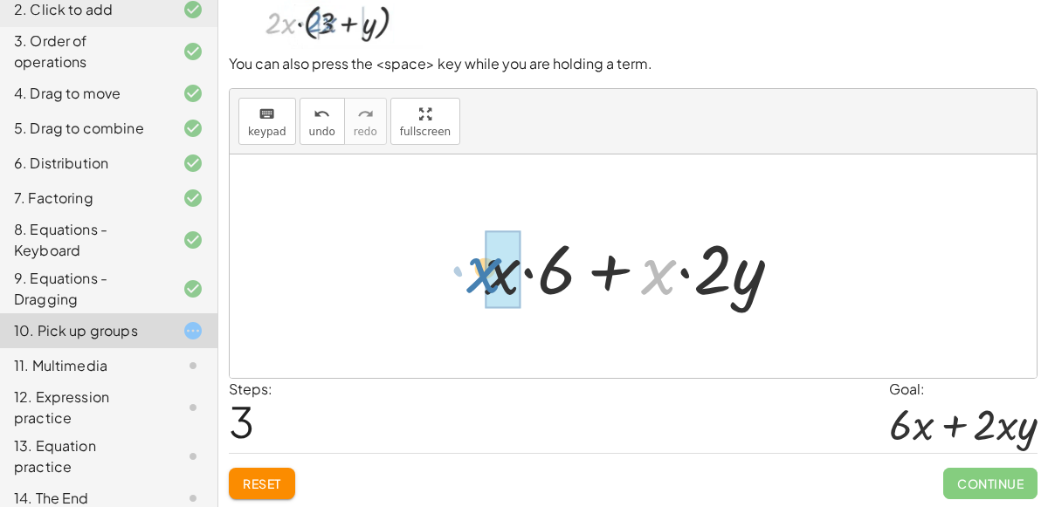
drag, startPoint x: 643, startPoint y: 279, endPoint x: 471, endPoint y: 278, distance: 172.0
click at [471, 278] on div "· 2 · x · ( + 3 + y ) · x · ( + · 2 · 3 + · 2 · y ) · x · ( + 6 + · 2 · y ) · x…" at bounding box center [633, 266] width 350 height 99
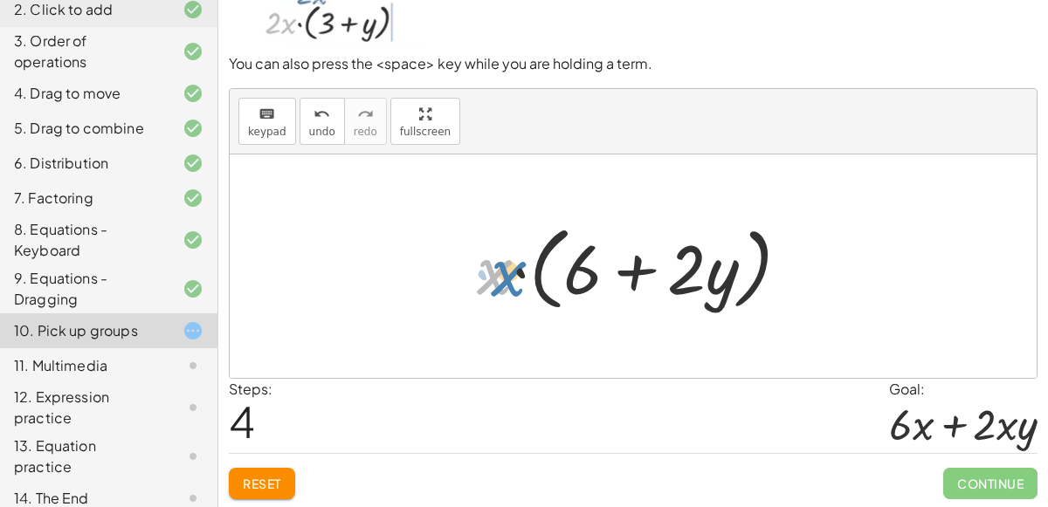
drag, startPoint x: 496, startPoint y: 279, endPoint x: 483, endPoint y: 276, distance: 13.6
click at [483, 276] on div at bounding box center [640, 267] width 345 height 100
click at [276, 476] on span "Reset" at bounding box center [262, 484] width 38 height 16
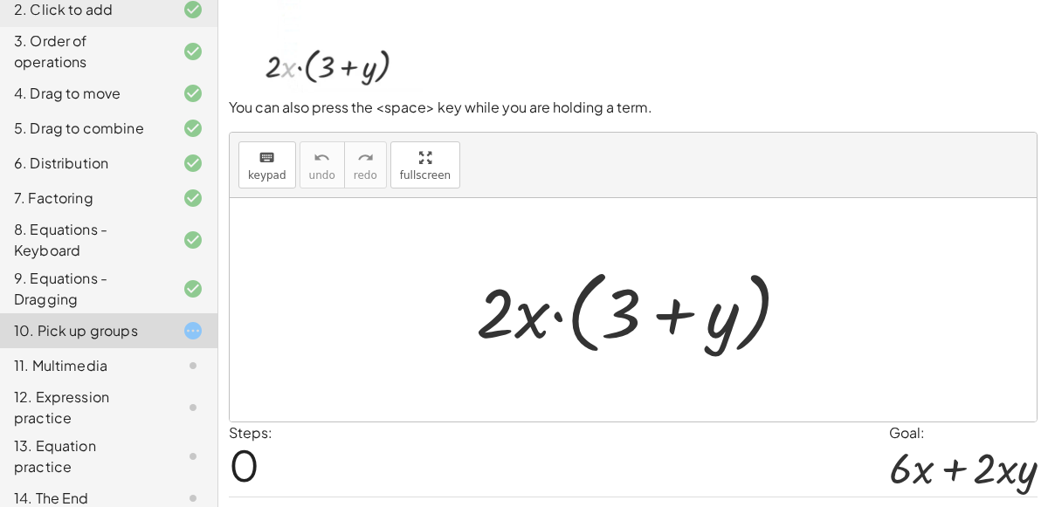
scroll to position [88, 0]
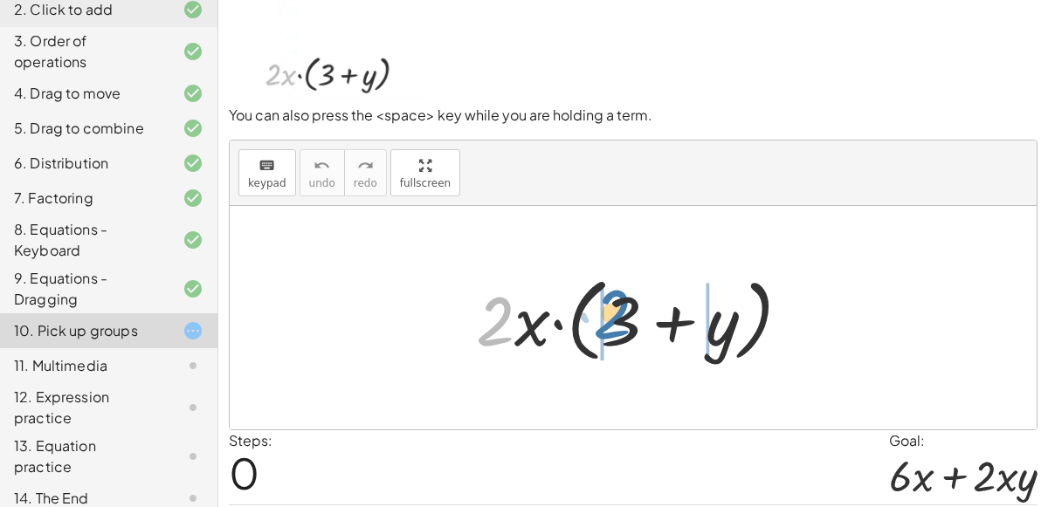
drag, startPoint x: 501, startPoint y: 318, endPoint x: 619, endPoint y: 310, distance: 118.1
click at [619, 310] on div at bounding box center [640, 318] width 346 height 100
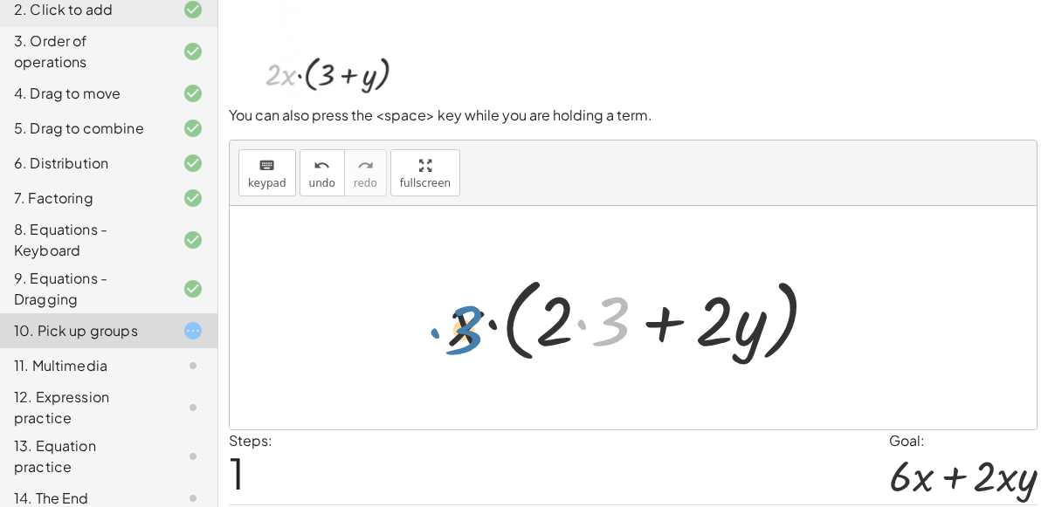
drag, startPoint x: 609, startPoint y: 317, endPoint x: 463, endPoint y: 326, distance: 146.9
click at [463, 326] on div at bounding box center [640, 318] width 401 height 100
drag, startPoint x: 604, startPoint y: 326, endPoint x: 451, endPoint y: 330, distance: 152.9
click at [451, 330] on div at bounding box center [640, 318] width 401 height 100
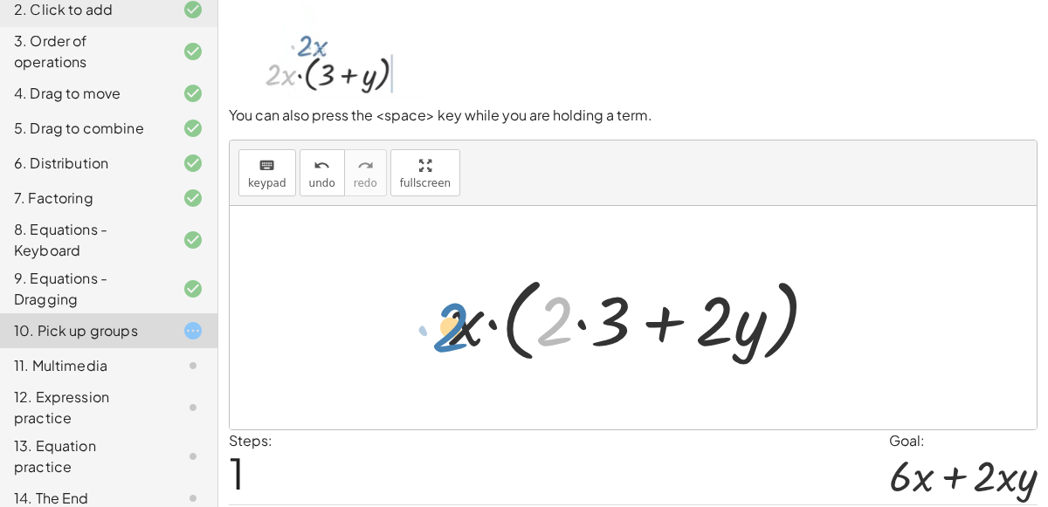
drag, startPoint x: 540, startPoint y: 316, endPoint x: 443, endPoint y: 322, distance: 97.1
click at [443, 322] on div at bounding box center [640, 318] width 401 height 100
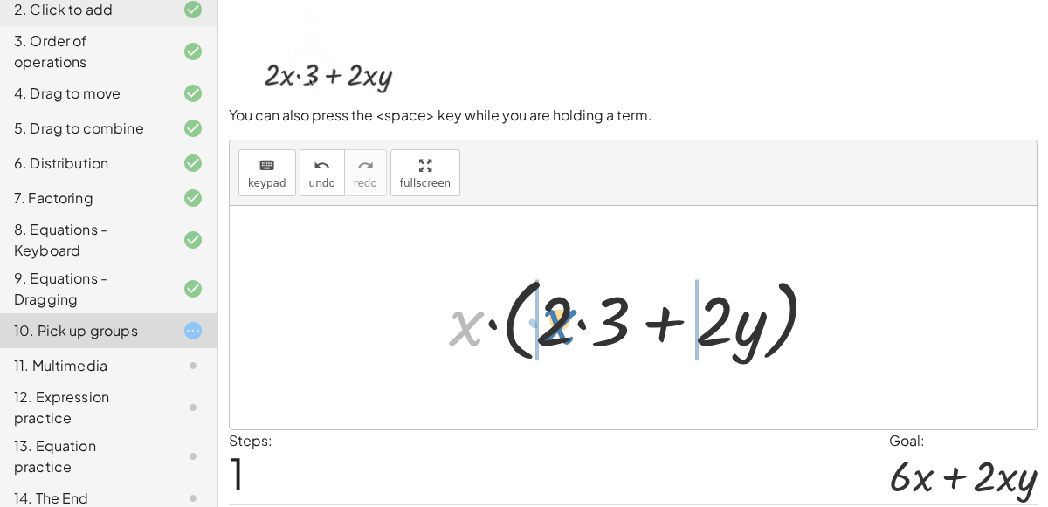
drag, startPoint x: 453, startPoint y: 319, endPoint x: 546, endPoint y: 316, distance: 92.6
click at [546, 316] on div at bounding box center [640, 318] width 401 height 100
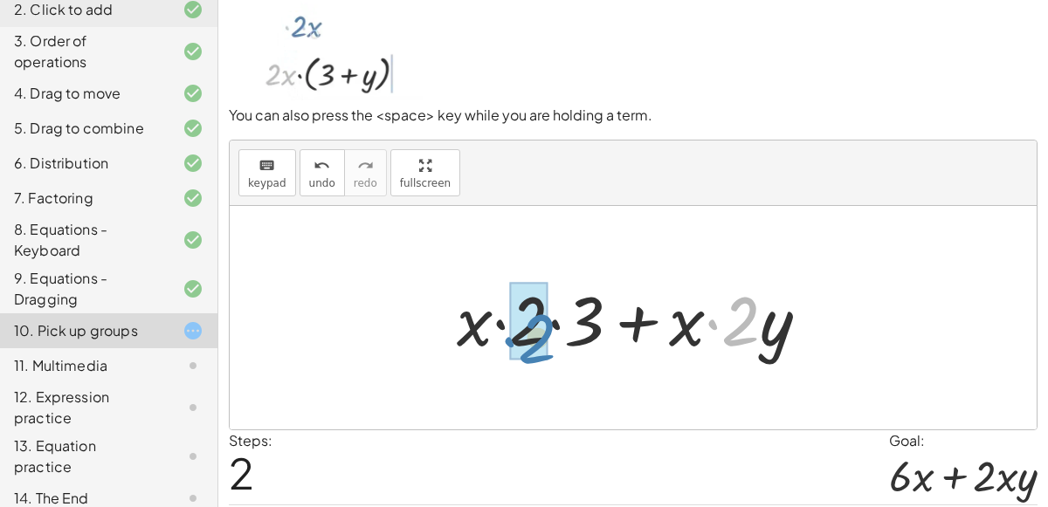
drag, startPoint x: 744, startPoint y: 334, endPoint x: 542, endPoint y: 350, distance: 202.4
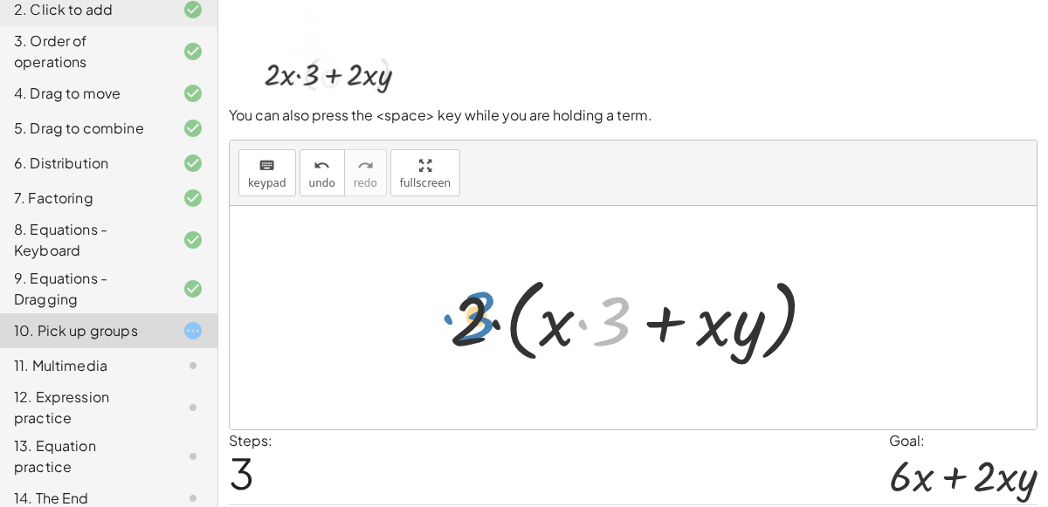
drag, startPoint x: 616, startPoint y: 327, endPoint x: 485, endPoint y: 324, distance: 131.9
click at [485, 324] on div at bounding box center [640, 318] width 398 height 100
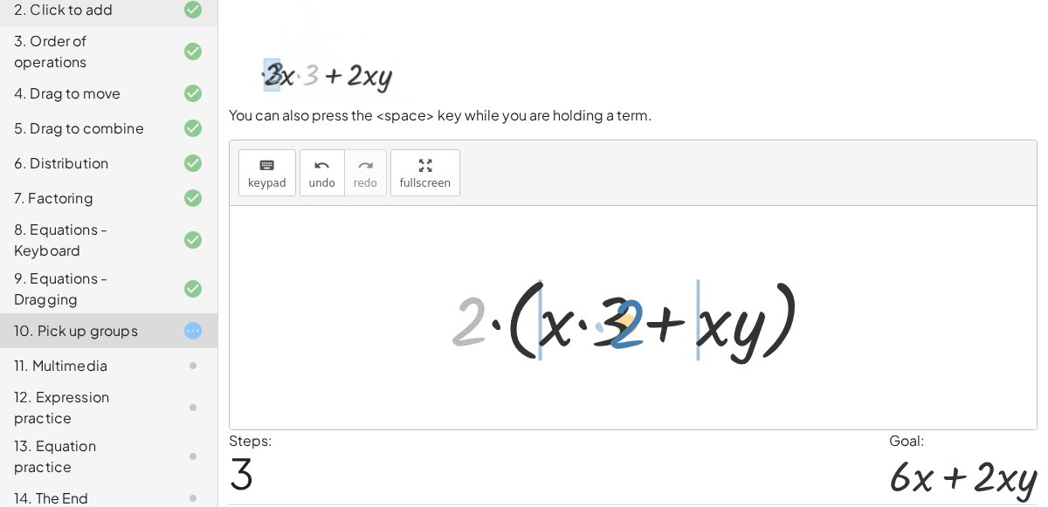
drag, startPoint x: 467, startPoint y: 320, endPoint x: 620, endPoint y: 318, distance: 152.8
click at [620, 318] on div at bounding box center [640, 318] width 398 height 100
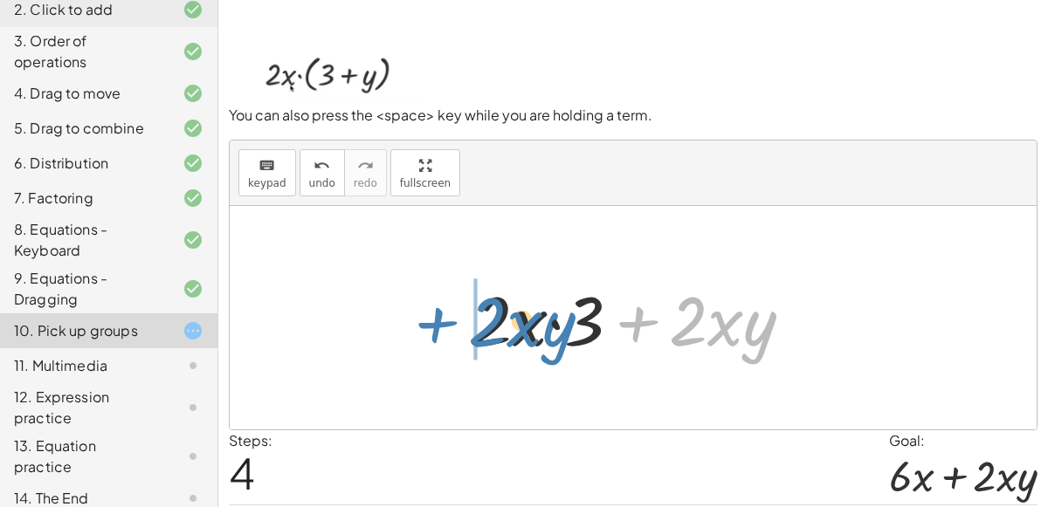
drag, startPoint x: 667, startPoint y: 320, endPoint x: 465, endPoint y: 321, distance: 201.7
click at [465, 321] on div at bounding box center [640, 318] width 351 height 90
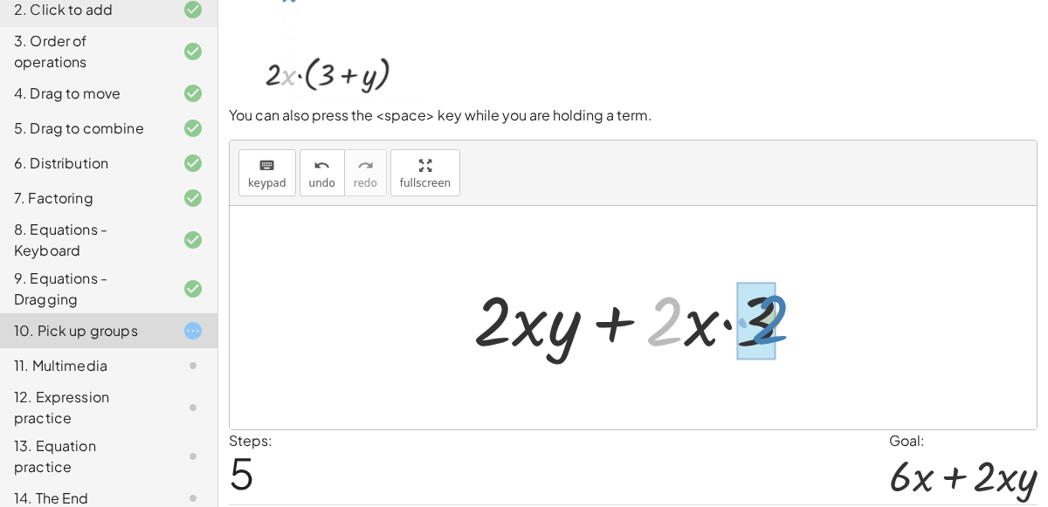
drag, startPoint x: 659, startPoint y: 326, endPoint x: 764, endPoint y: 323, distance: 104.8
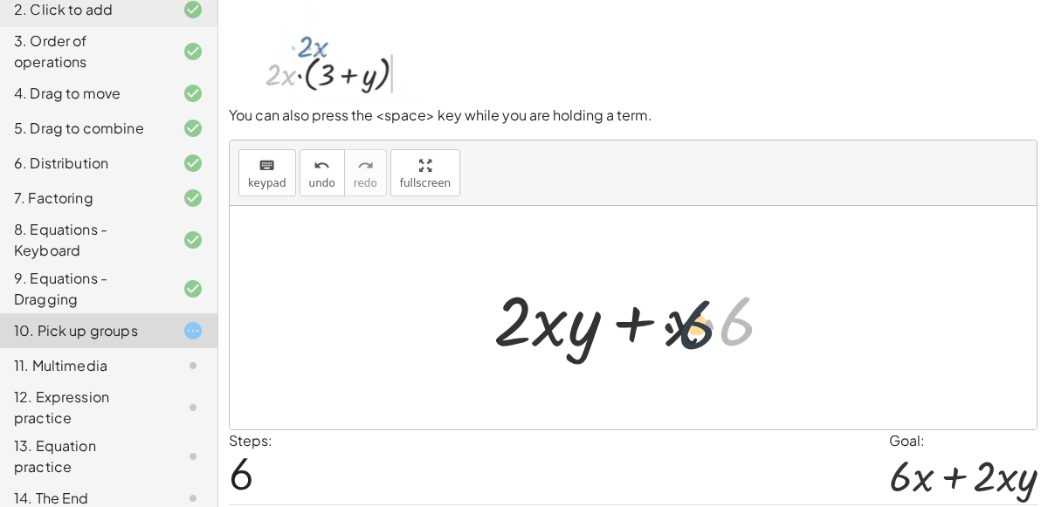
drag, startPoint x: 743, startPoint y: 327, endPoint x: 687, endPoint y: 335, distance: 56.4
click at [687, 335] on div at bounding box center [641, 318] width 312 height 90
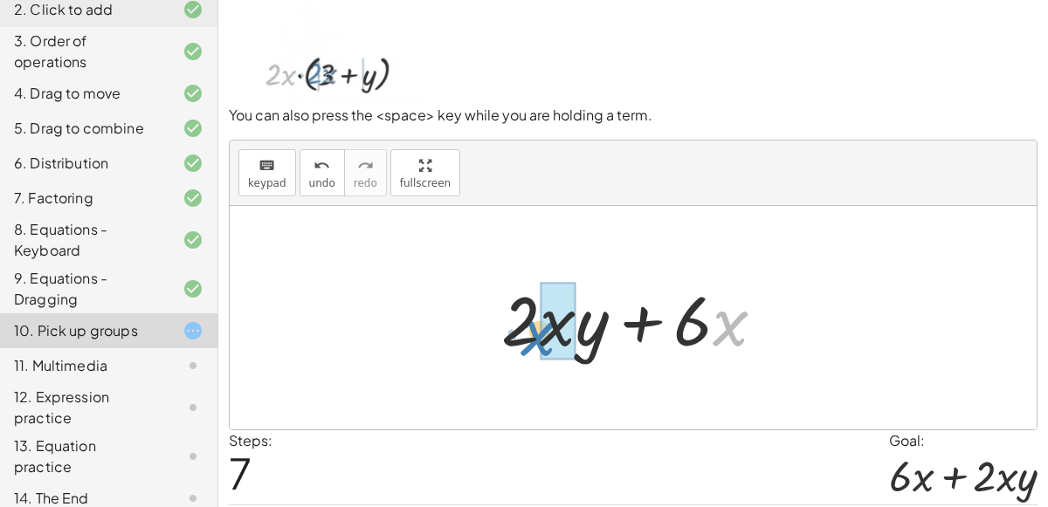
drag, startPoint x: 721, startPoint y: 324, endPoint x: 526, endPoint y: 331, distance: 194.8
click at [526, 331] on div at bounding box center [639, 318] width 295 height 90
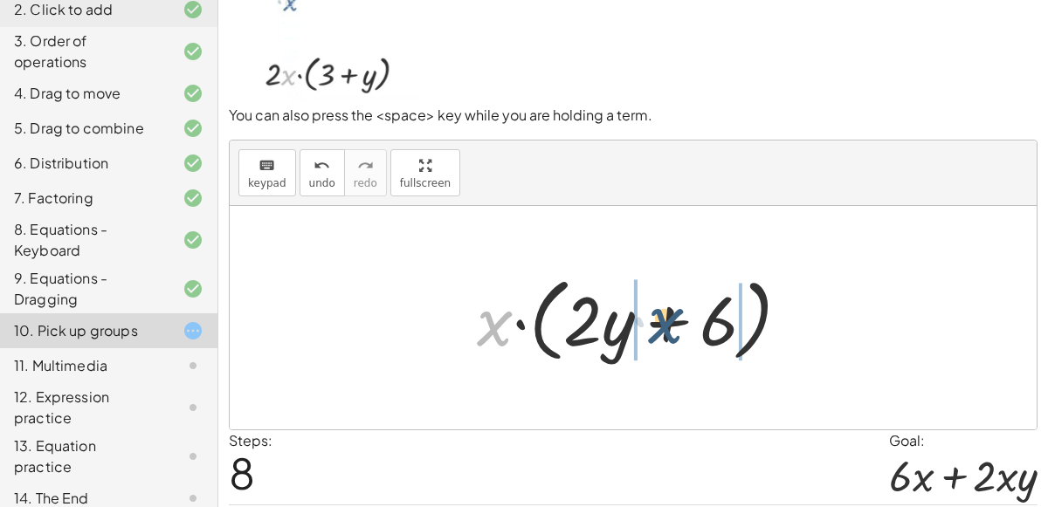
drag, startPoint x: 498, startPoint y: 330, endPoint x: 667, endPoint y: 327, distance: 169.4
click at [667, 327] on div at bounding box center [640, 318] width 345 height 100
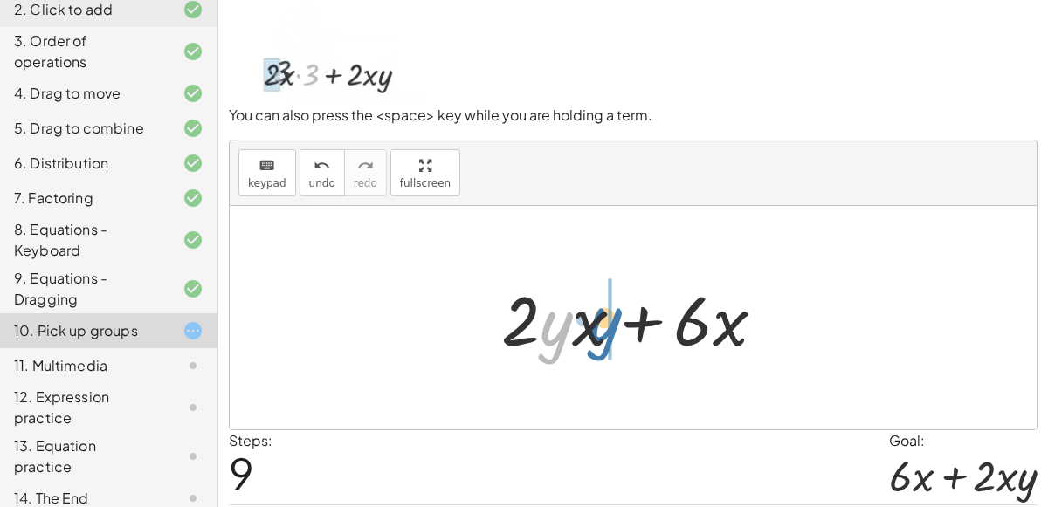
drag, startPoint x: 552, startPoint y: 325, endPoint x: 602, endPoint y: 321, distance: 49.9
click at [602, 321] on div at bounding box center [639, 318] width 295 height 90
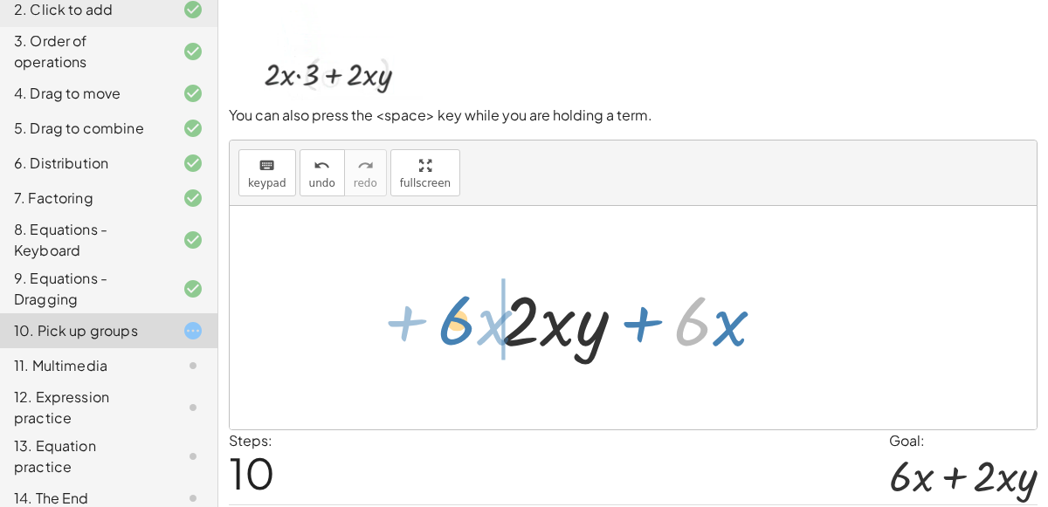
drag, startPoint x: 707, startPoint y: 321, endPoint x: 472, endPoint y: 320, distance: 234.9
click at [472, 320] on div "· 2 · x · ( + 3 + y ) · x · ( + · 2 · 3 + · 2 · y ) + · x · 2 · 3 + · x · 2 · y…" at bounding box center [633, 318] width 807 height 224
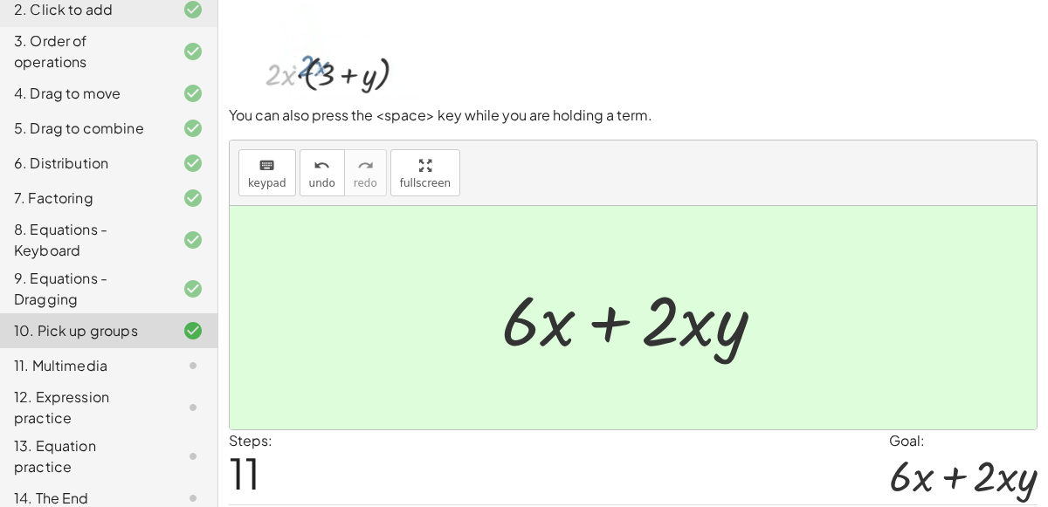
scroll to position [140, 0]
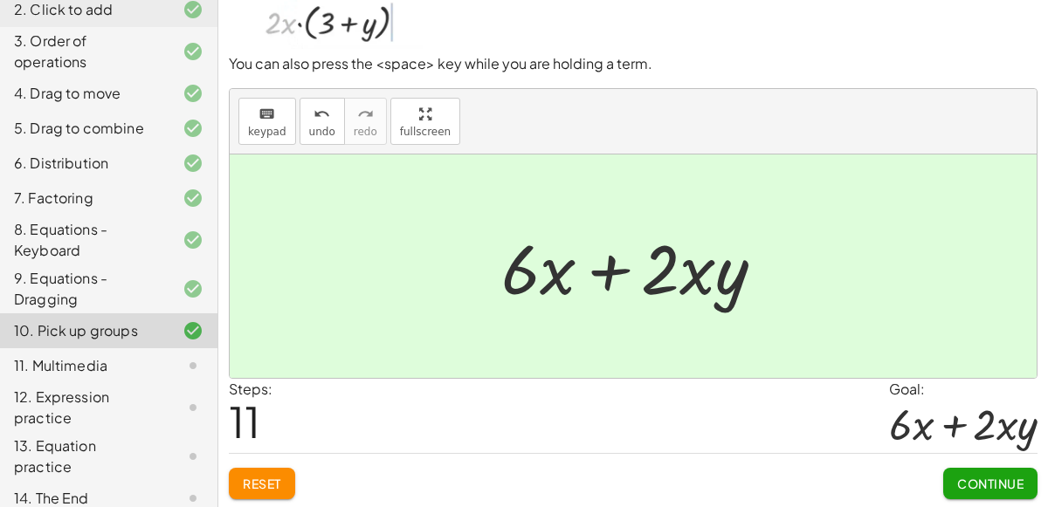
click at [971, 485] on span "Continue" at bounding box center [990, 484] width 66 height 16
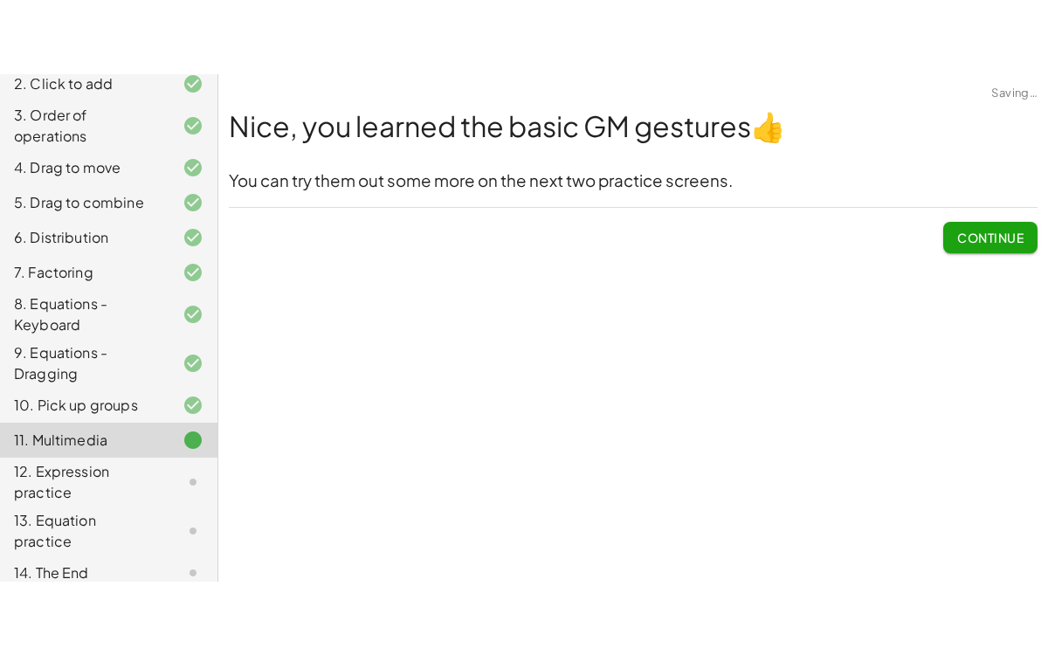
scroll to position [0, 0]
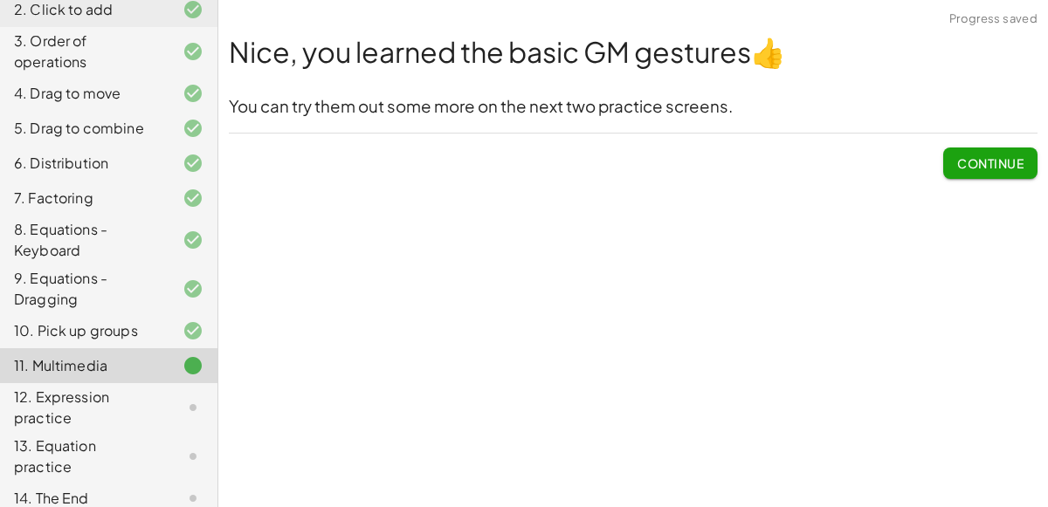
click at [970, 165] on span "Continue" at bounding box center [990, 163] width 66 height 16
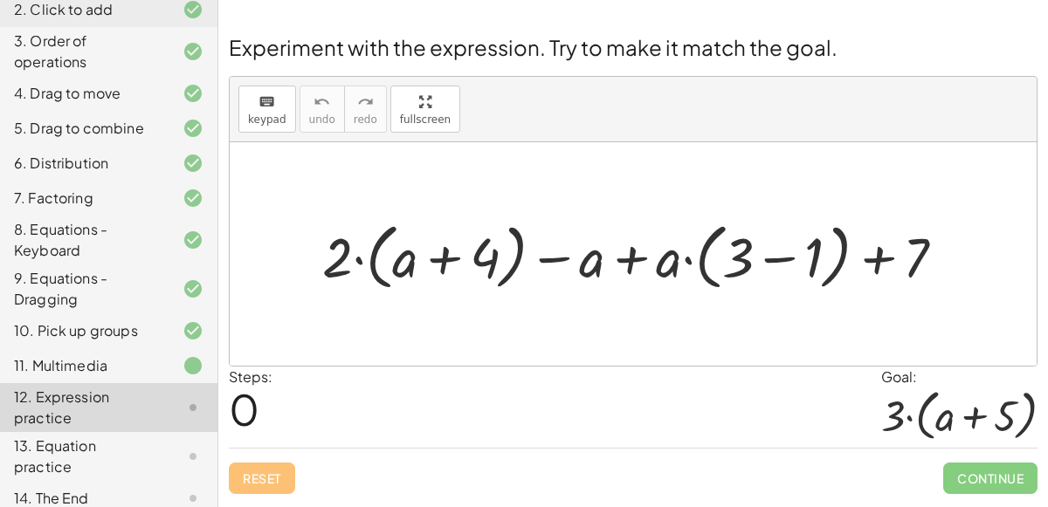
click at [629, 271] on div at bounding box center [640, 254] width 654 height 81
click at [783, 264] on div at bounding box center [640, 254] width 654 height 81
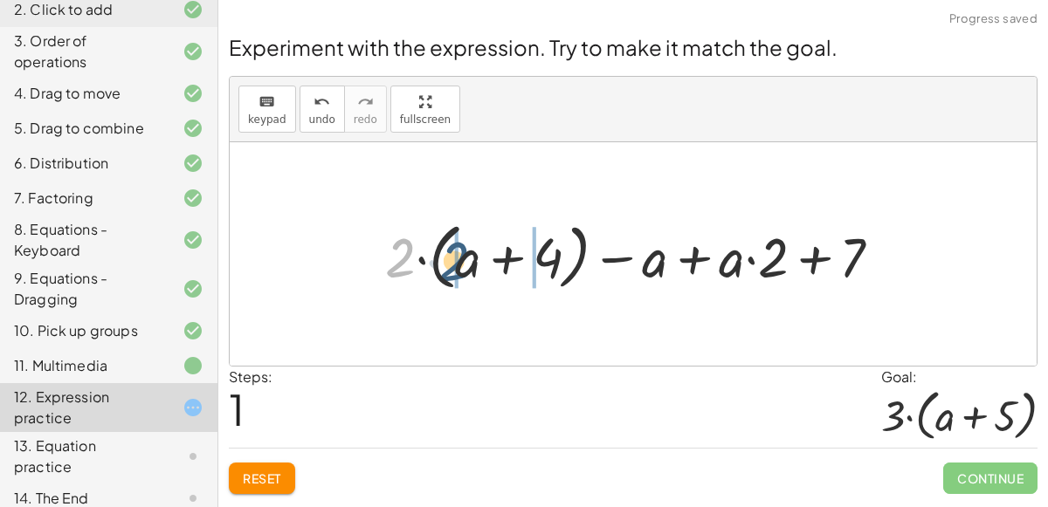
drag, startPoint x: 403, startPoint y: 256, endPoint x: 465, endPoint y: 259, distance: 61.2
click at [465, 259] on div at bounding box center [640, 254] width 528 height 81
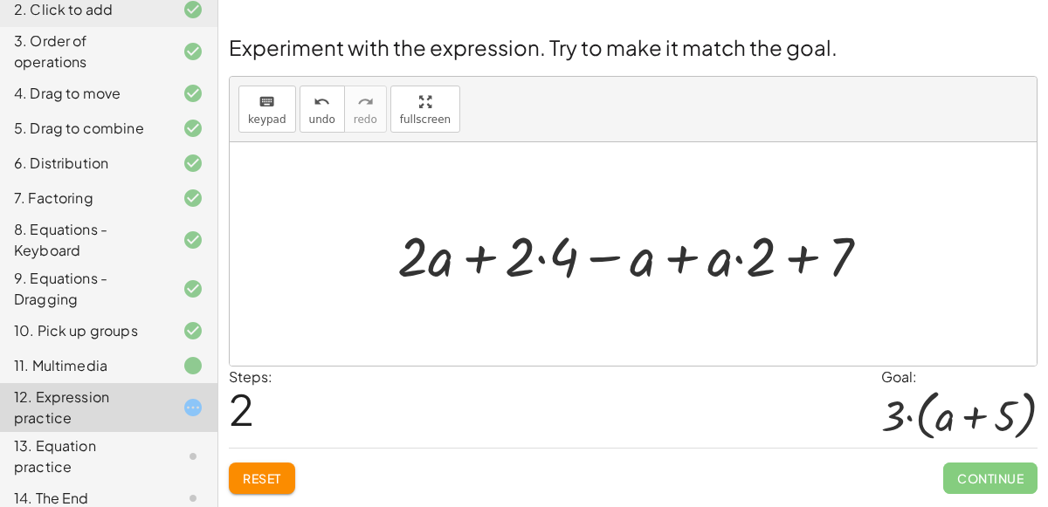
click at [547, 258] on div at bounding box center [641, 253] width 504 height 72
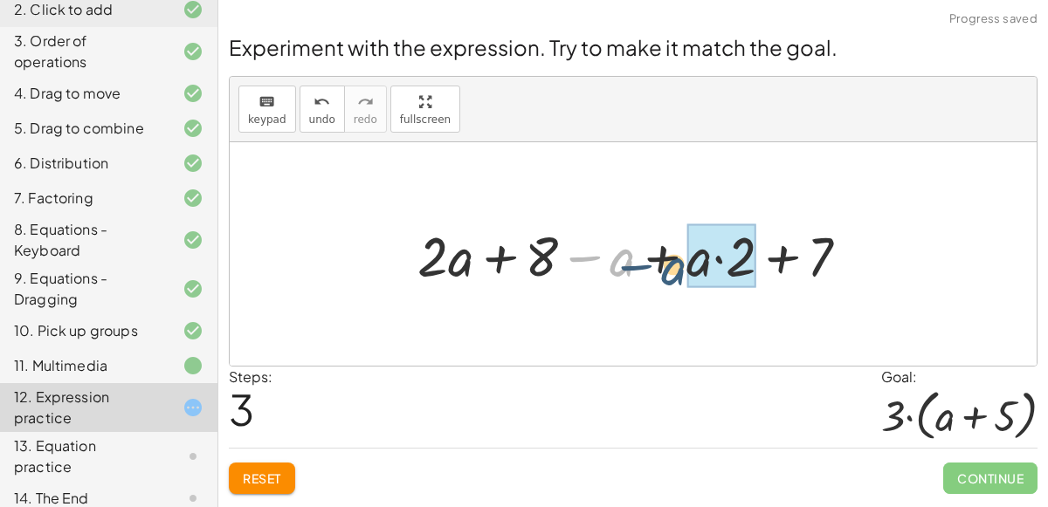
drag, startPoint x: 618, startPoint y: 258, endPoint x: 669, endPoint y: 264, distance: 51.0
click at [669, 264] on div at bounding box center [640, 253] width 463 height 72
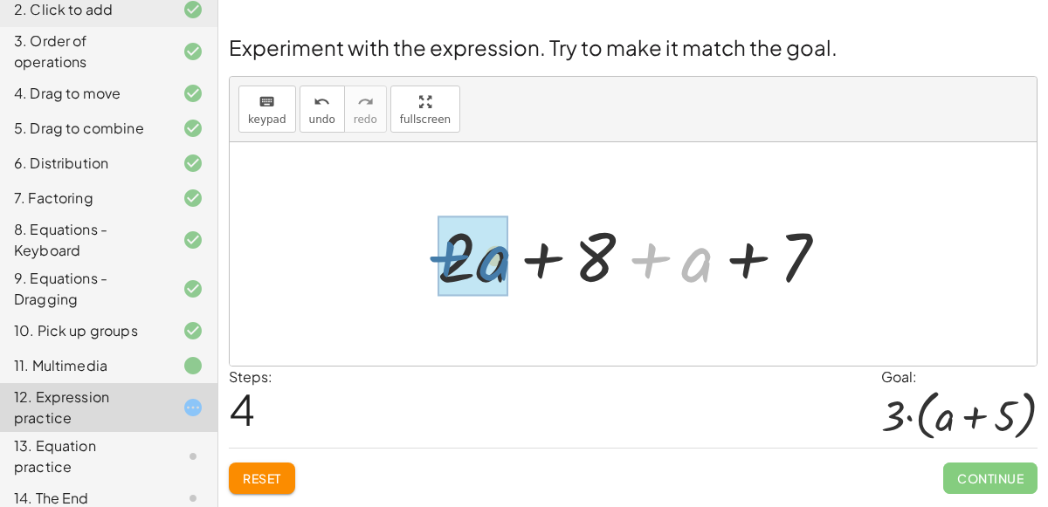
drag, startPoint x: 690, startPoint y: 270, endPoint x: 492, endPoint y: 269, distance: 197.3
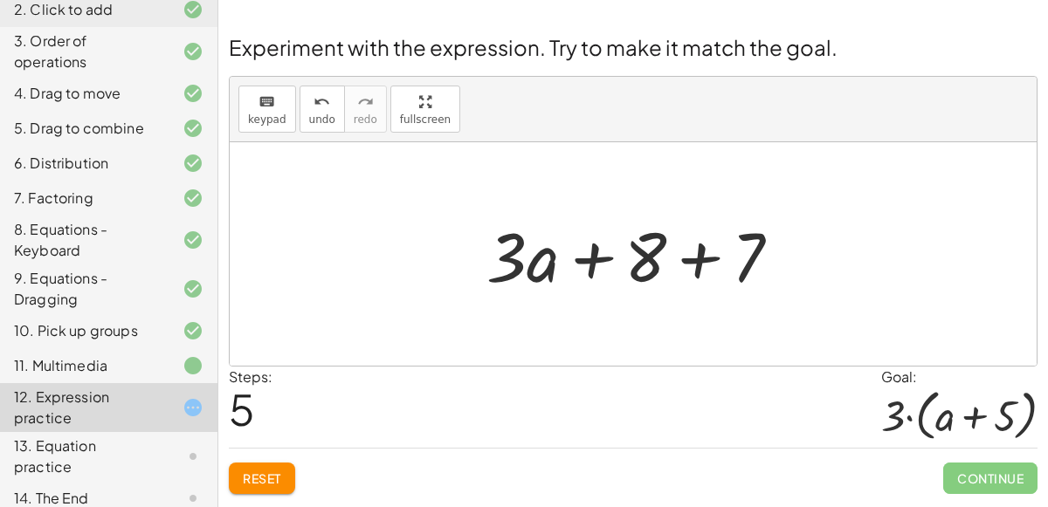
click at [694, 251] on div at bounding box center [641, 255] width 326 height 90
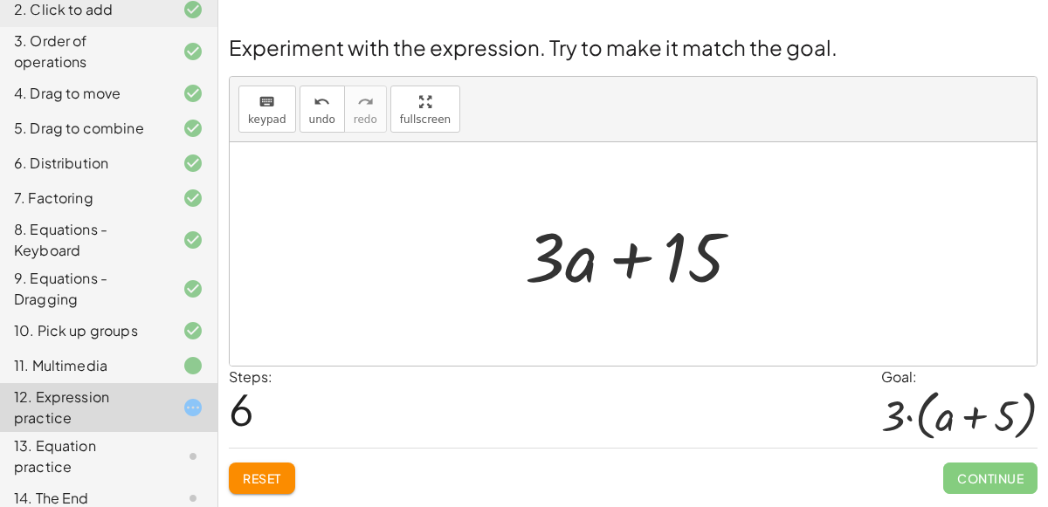
click at [674, 252] on div at bounding box center [640, 255] width 248 height 90
click at [619, 259] on div at bounding box center [640, 255] width 248 height 90
click at [699, 254] on div at bounding box center [640, 255] width 248 height 90
click at [674, 307] on div at bounding box center [633, 254] width 807 height 224
drag, startPoint x: 543, startPoint y: 258, endPoint x: 482, endPoint y: 258, distance: 61.1
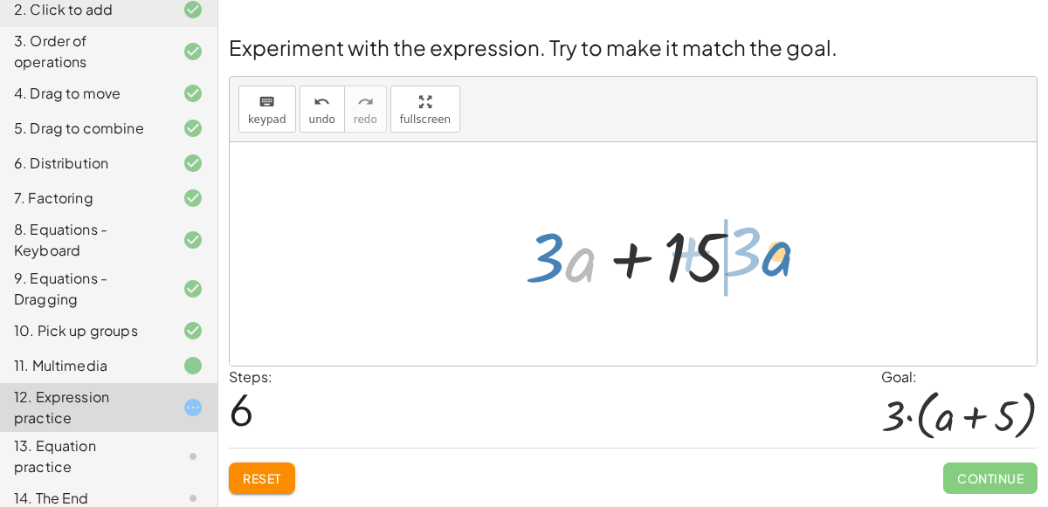
drag, startPoint x: 572, startPoint y: 264, endPoint x: 764, endPoint y: 252, distance: 192.4
click at [764, 252] on div "+ · 2 · ( + a + 4 ) − a + · a · ( + 3 − 1 ) + 7 + · 2 · ( + a + 4 ) − a + · a ·…" at bounding box center [634, 254] width 270 height 99
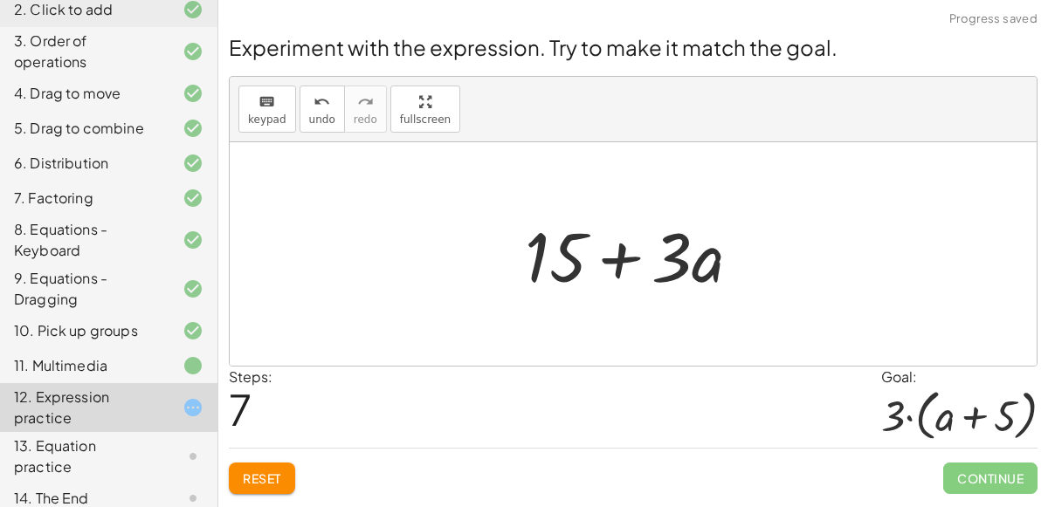
click at [671, 265] on div at bounding box center [640, 255] width 248 height 90
click at [575, 265] on div at bounding box center [640, 255] width 248 height 90
click at [268, 476] on span "Reset" at bounding box center [262, 479] width 38 height 16
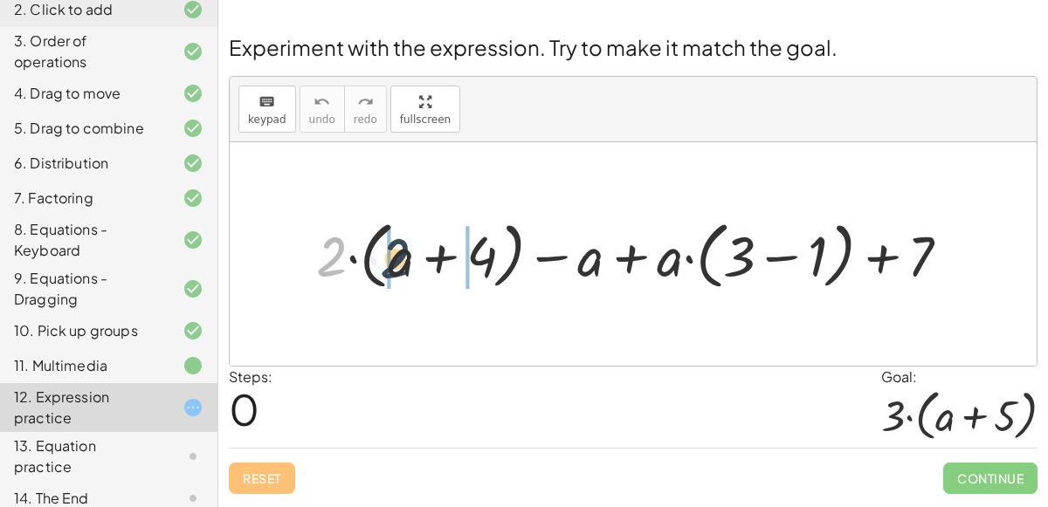
drag, startPoint x: 327, startPoint y: 258, endPoint x: 382, endPoint y: 248, distance: 56.0
click at [382, 248] on div at bounding box center [639, 254] width 665 height 82
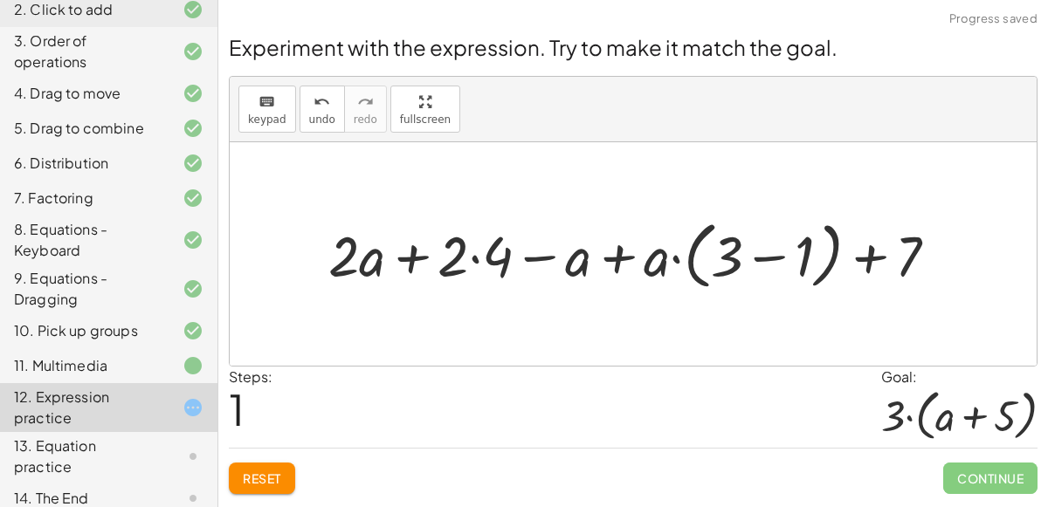
click at [767, 270] on div at bounding box center [640, 254] width 641 height 82
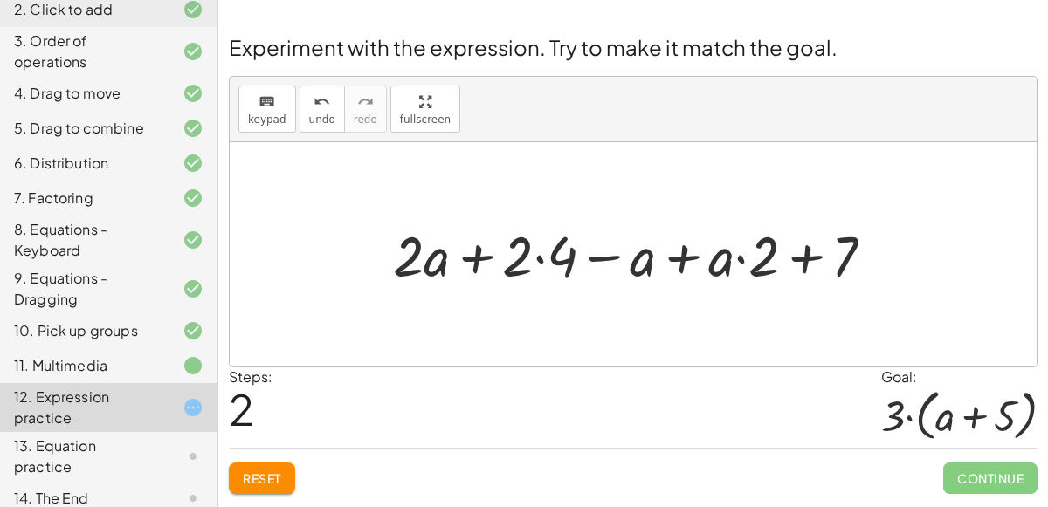
click at [533, 258] on div at bounding box center [640, 253] width 512 height 73
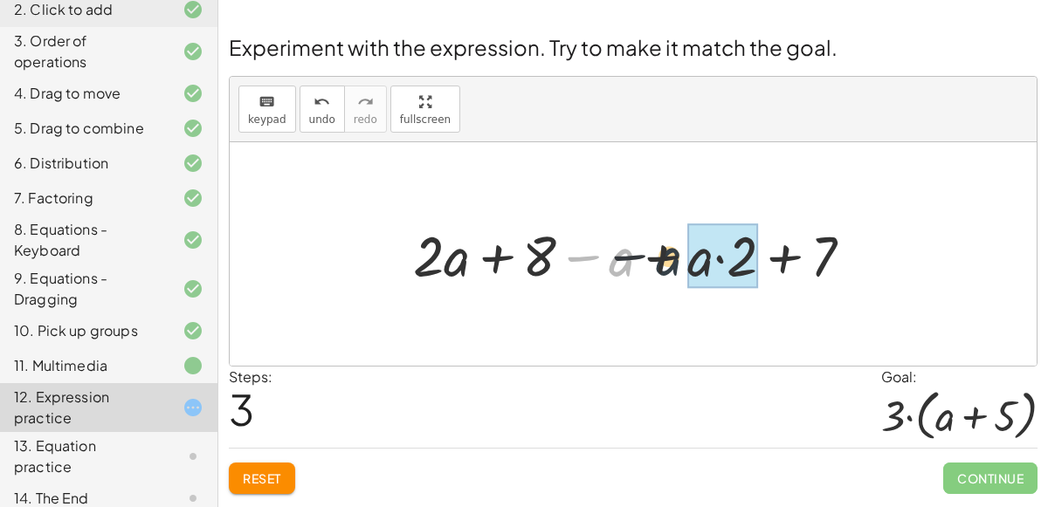
drag, startPoint x: 622, startPoint y: 265, endPoint x: 672, endPoint y: 263, distance: 50.7
click at [672, 263] on div at bounding box center [639, 253] width 471 height 73
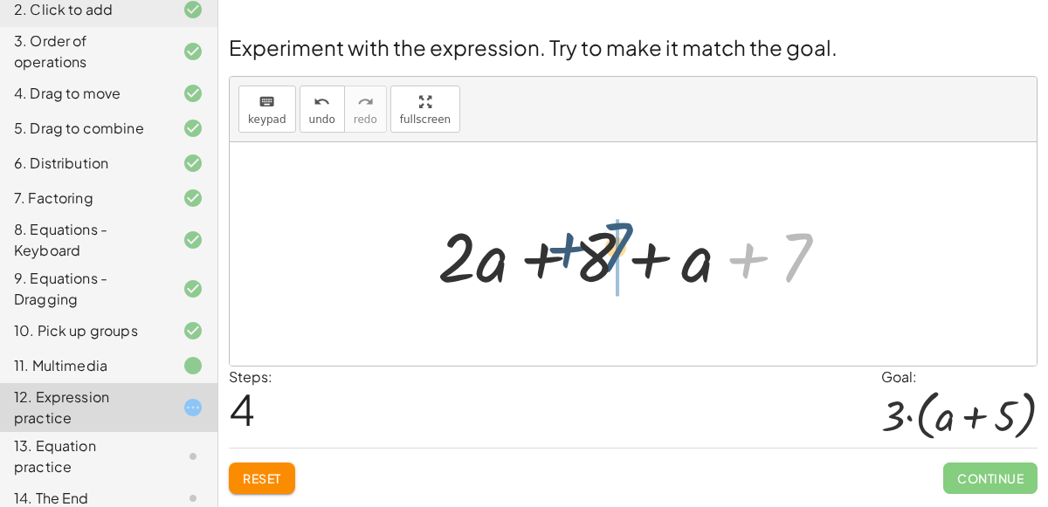
drag, startPoint x: 793, startPoint y: 249, endPoint x: 610, endPoint y: 237, distance: 182.8
click at [610, 237] on div at bounding box center [640, 255] width 422 height 90
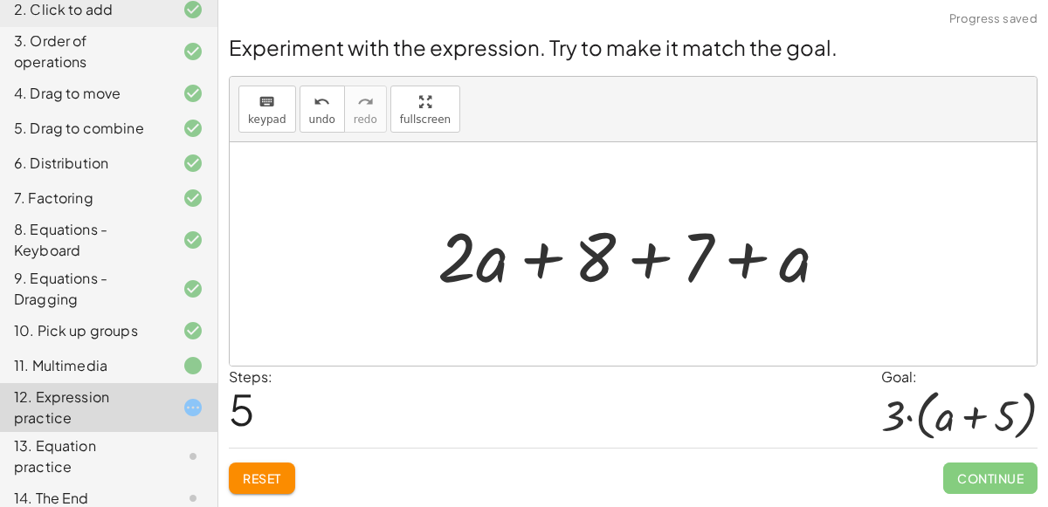
click at [632, 261] on div at bounding box center [640, 255] width 422 height 90
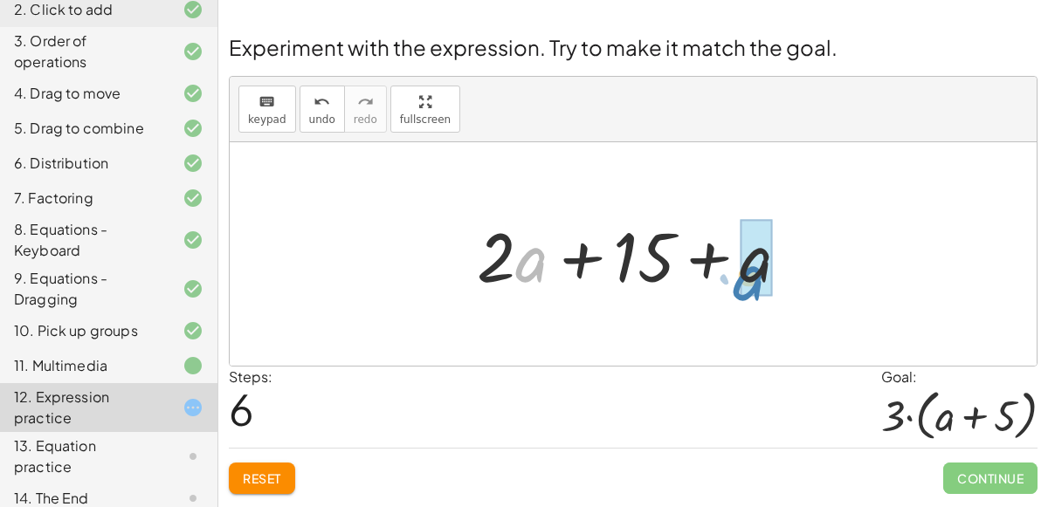
drag, startPoint x: 527, startPoint y: 259, endPoint x: 750, endPoint y: 277, distance: 223.3
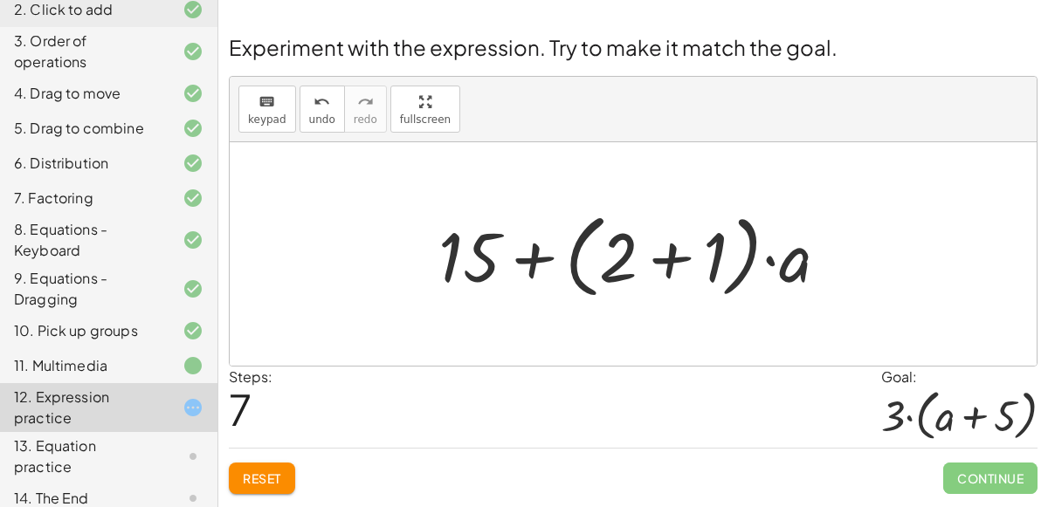
click at [664, 265] on div at bounding box center [640, 254] width 421 height 100
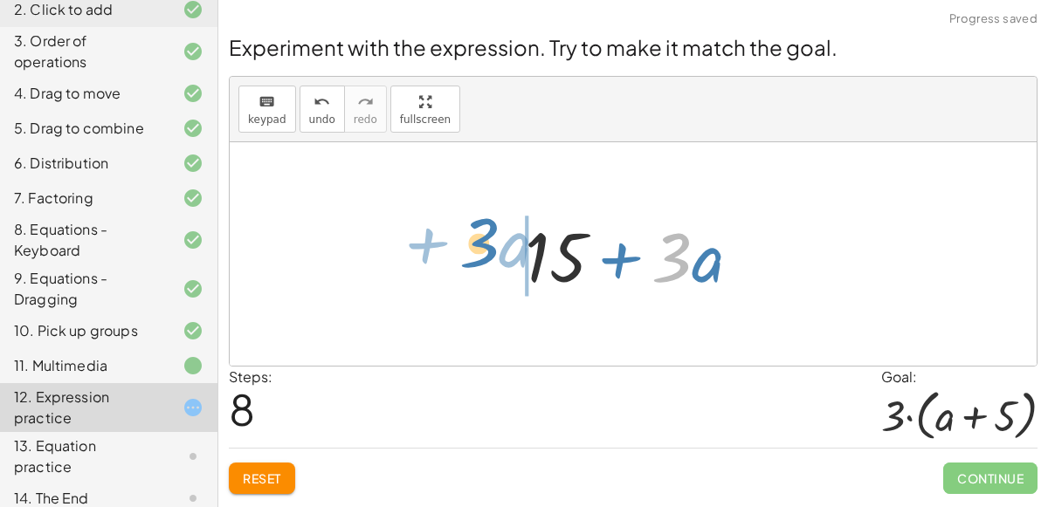
drag, startPoint x: 663, startPoint y: 265, endPoint x: 470, endPoint y: 251, distance: 193.5
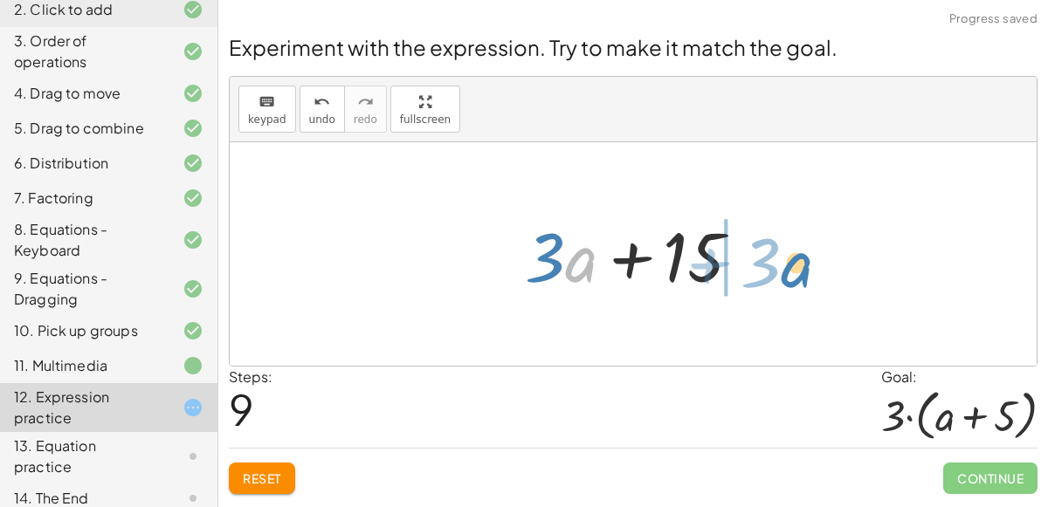
drag, startPoint x: 582, startPoint y: 260, endPoint x: 802, endPoint y: 265, distance: 220.9
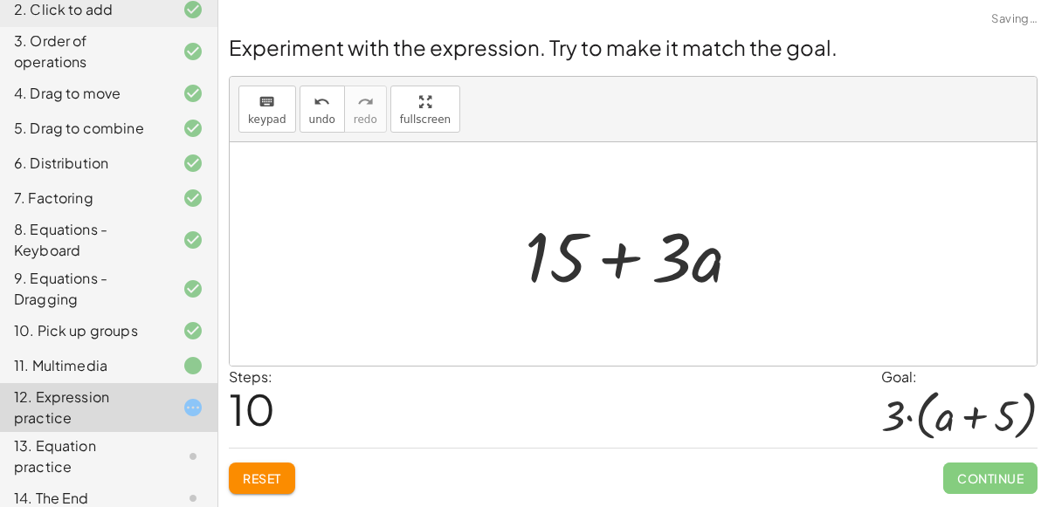
click at [0, 0] on div "Experiment with the expression. Try to make it match the goal. keyboard keypad …" at bounding box center [0, 0] width 0 height 0
click at [258, 479] on span "Reset" at bounding box center [262, 479] width 38 height 16
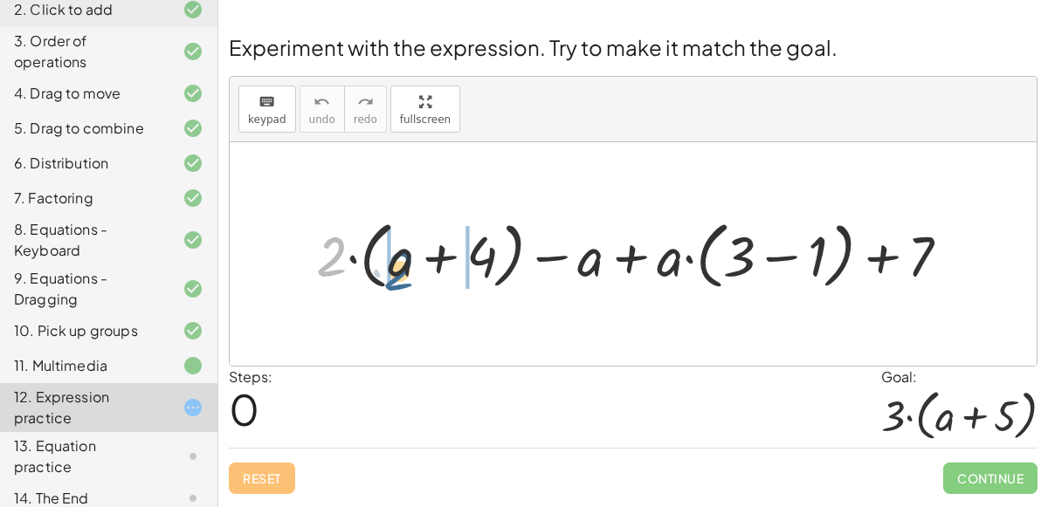
drag, startPoint x: 328, startPoint y: 249, endPoint x: 394, endPoint y: 254, distance: 65.7
click at [394, 254] on div at bounding box center [639, 254] width 665 height 82
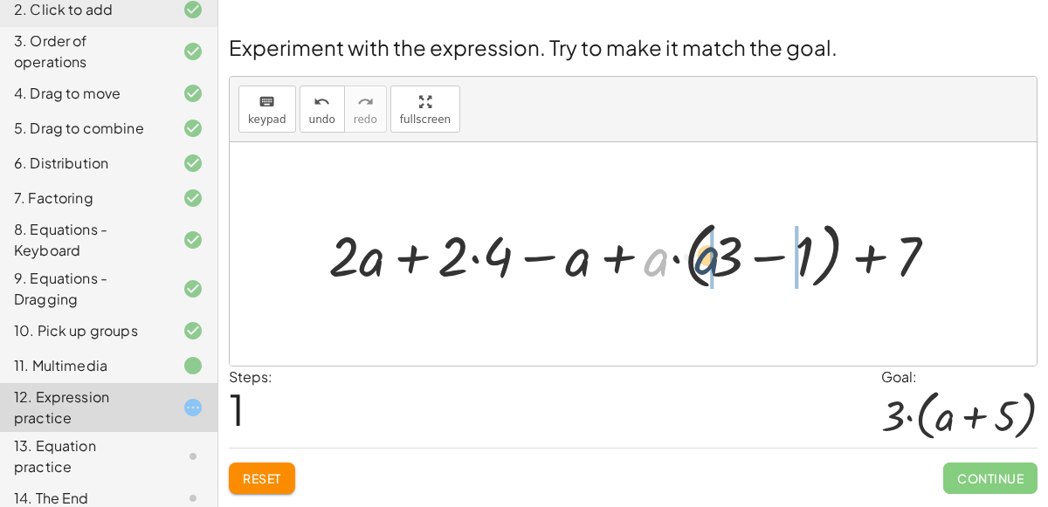
drag, startPoint x: 662, startPoint y: 261, endPoint x: 711, endPoint y: 254, distance: 49.4
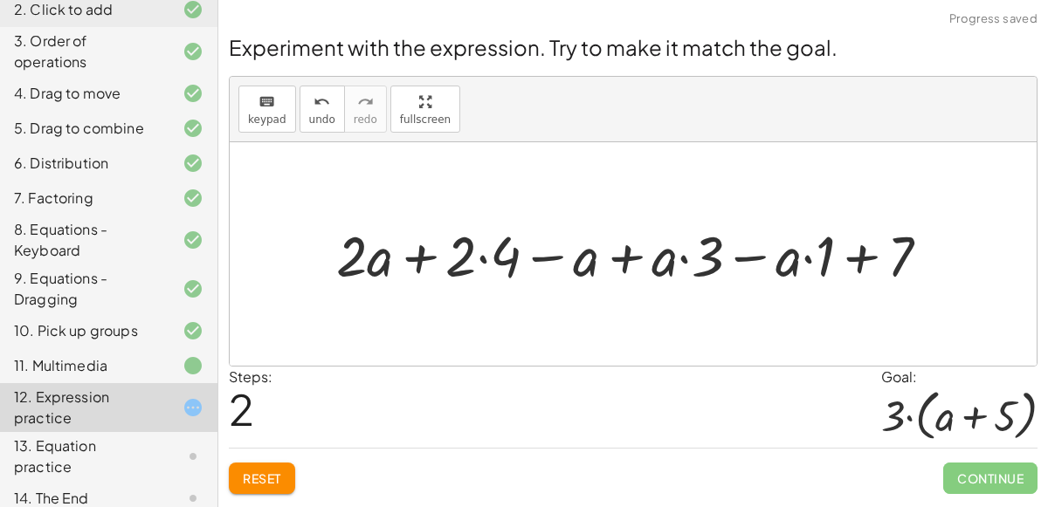
click at [752, 265] on div at bounding box center [639, 253] width 624 height 73
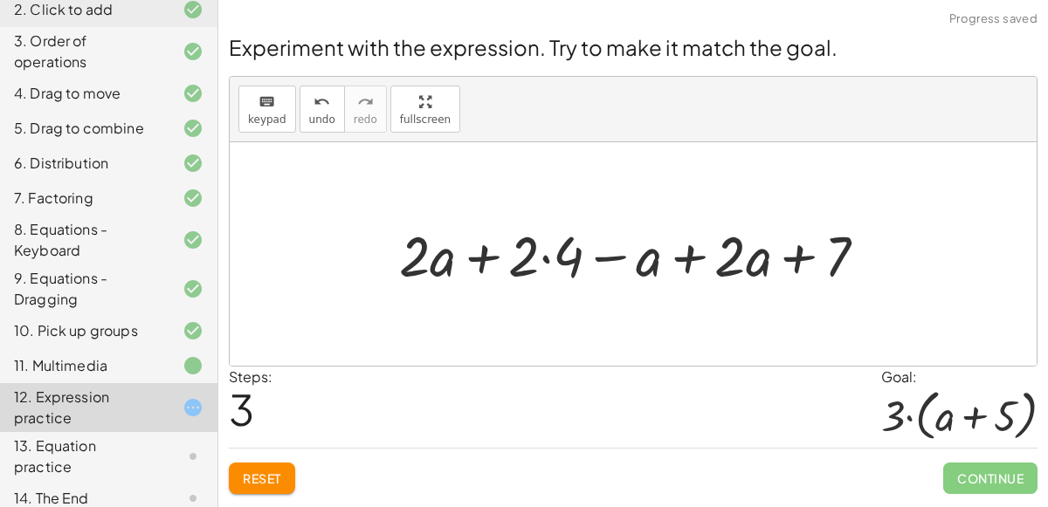
click at [672, 267] on div at bounding box center [639, 253] width 499 height 73
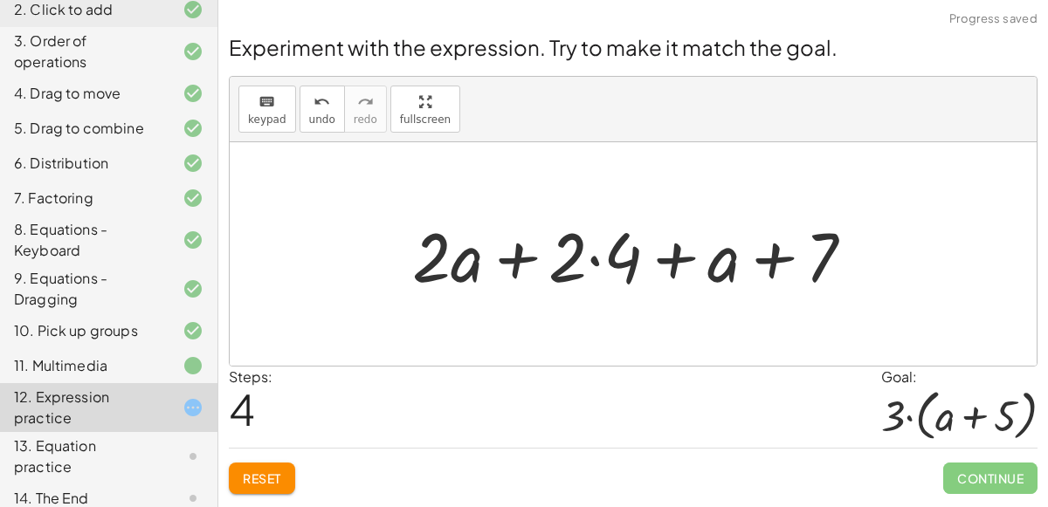
click at [601, 257] on div at bounding box center [639, 255] width 473 height 90
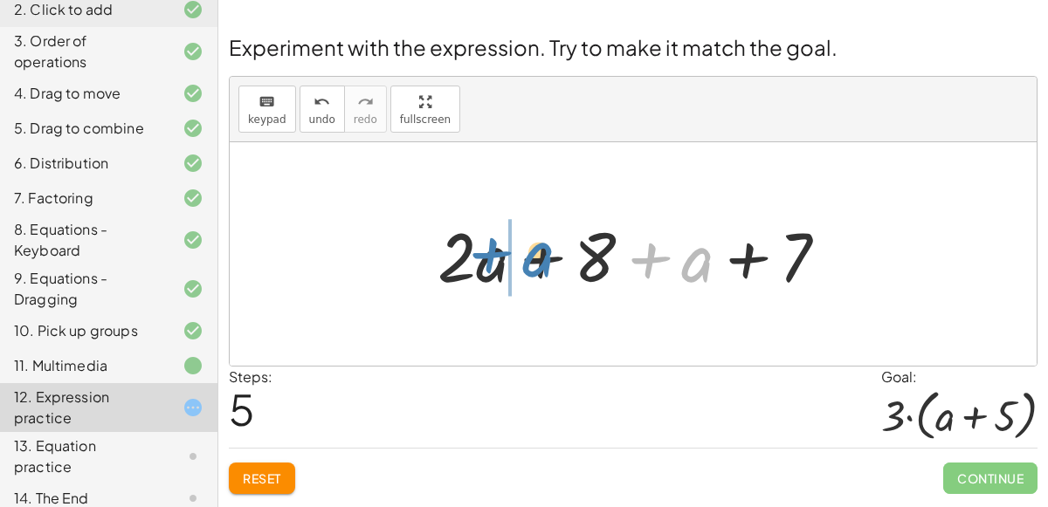
drag, startPoint x: 699, startPoint y: 268, endPoint x: 540, endPoint y: 261, distance: 158.2
click at [540, 261] on div at bounding box center [640, 255] width 422 height 90
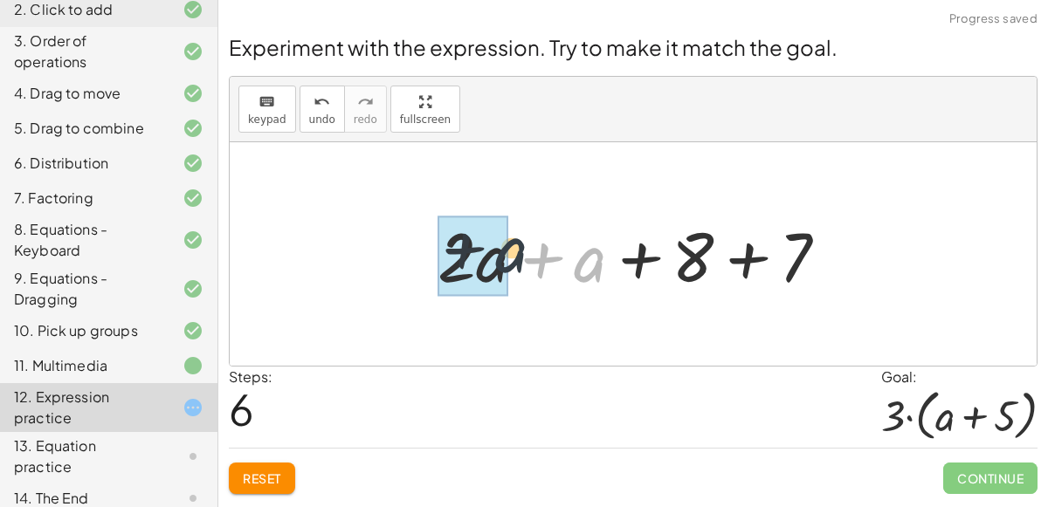
drag, startPoint x: 591, startPoint y: 258, endPoint x: 496, endPoint y: 248, distance: 95.7
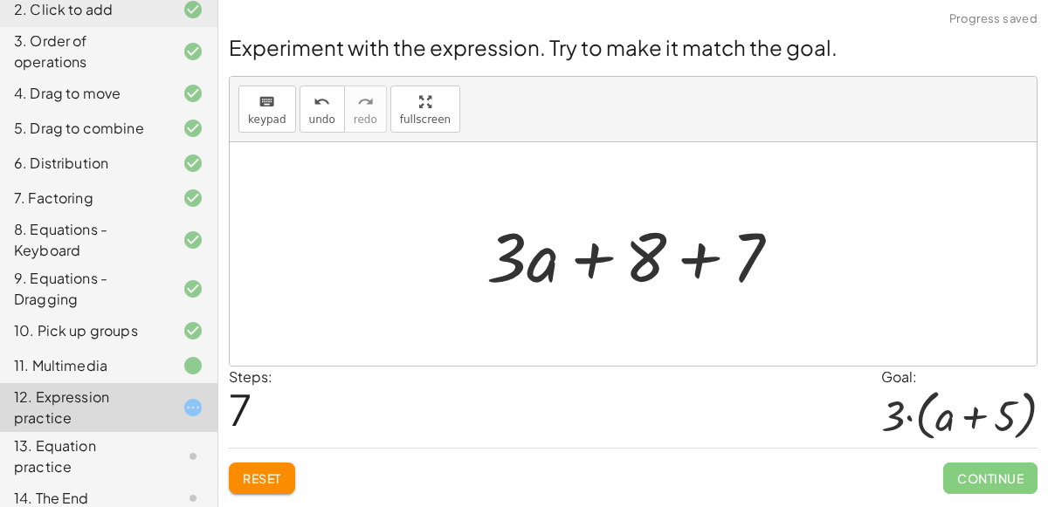
click at [686, 272] on div at bounding box center [641, 255] width 326 height 90
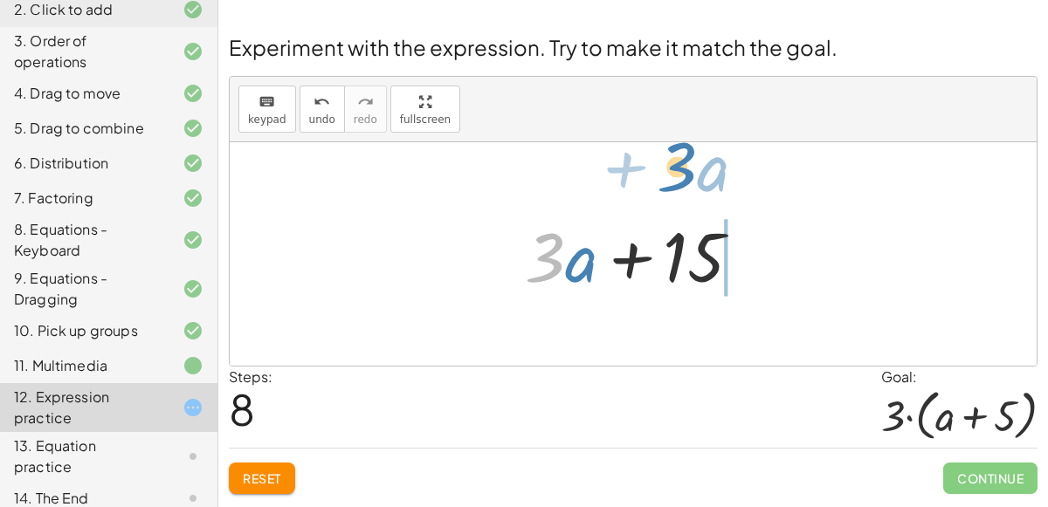
drag, startPoint x: 540, startPoint y: 277, endPoint x: 671, endPoint y: 187, distance: 159.6
click at [671, 187] on div "+ · 2 · ( + a + 4 ) − a + · a · ( + 3 − 1 ) + 7 + · 2 · a + · 2 · 4 − a + · a ·…" at bounding box center [633, 254] width 807 height 224
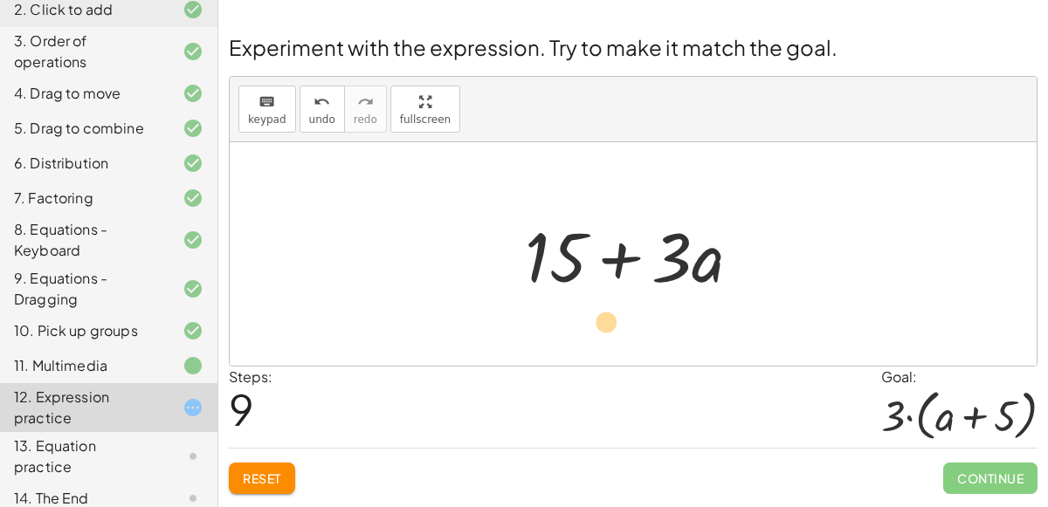
drag, startPoint x: 528, startPoint y: 248, endPoint x: 507, endPoint y: 256, distance: 22.4
click at [507, 256] on div "+ · 2 · ( + a + 4 ) − a + · a · ( + 3 − 1 ) + 7 + · 2 · a + · 2 · 4 − a + · a ·…" at bounding box center [634, 254] width 270 height 99
click at [664, 265] on div at bounding box center [640, 255] width 248 height 90
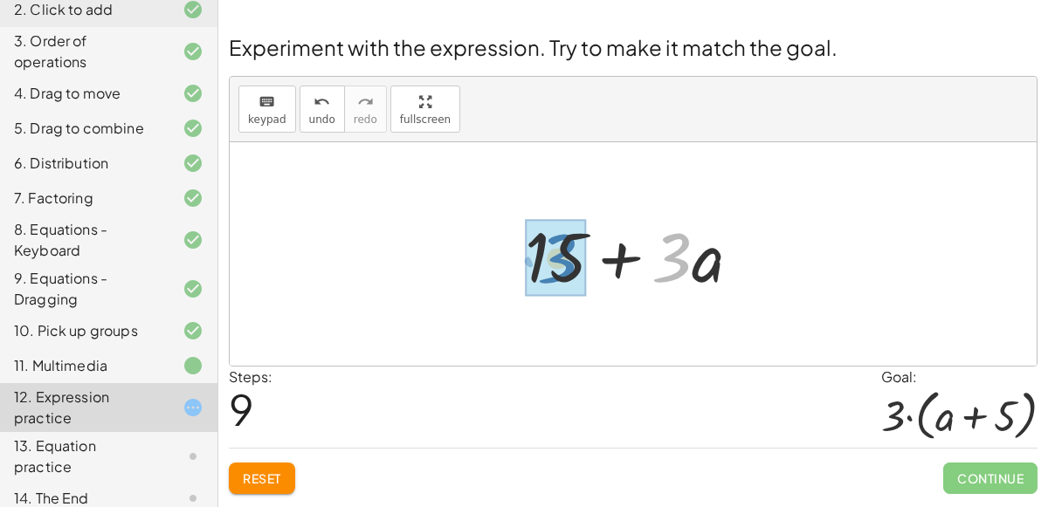
drag, startPoint x: 669, startPoint y: 268, endPoint x: 549, endPoint y: 268, distance: 119.6
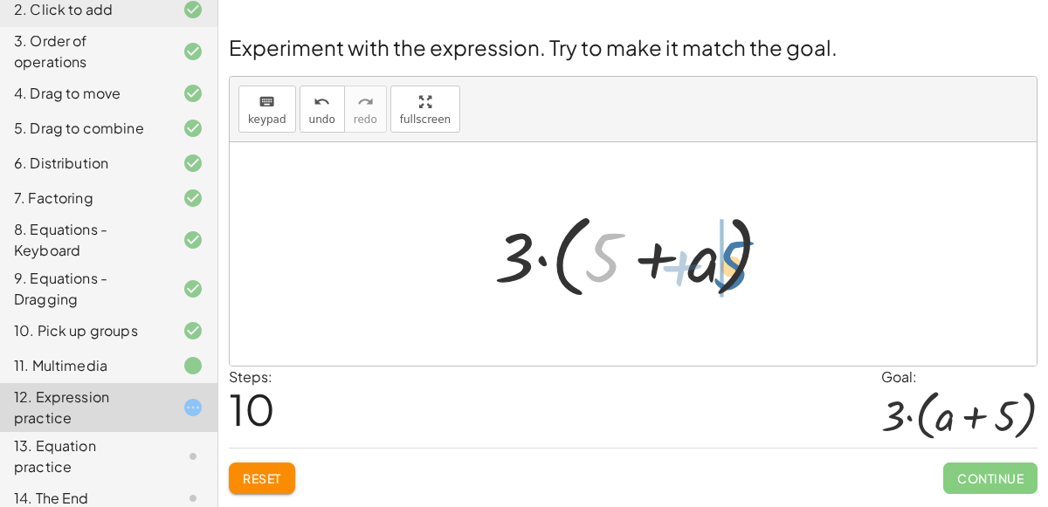
drag, startPoint x: 594, startPoint y: 256, endPoint x: 721, endPoint y: 264, distance: 127.7
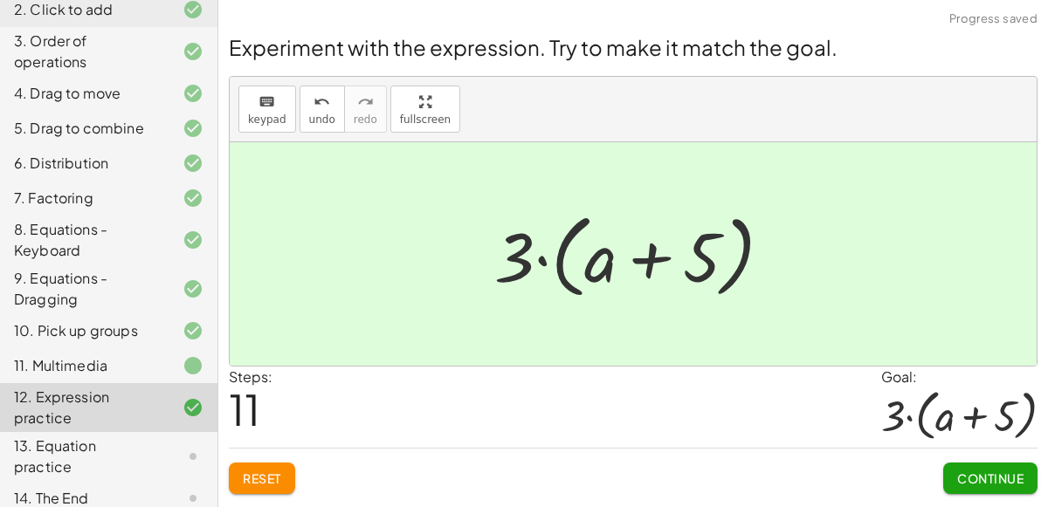
click at [995, 486] on button "Continue" at bounding box center [990, 478] width 94 height 31
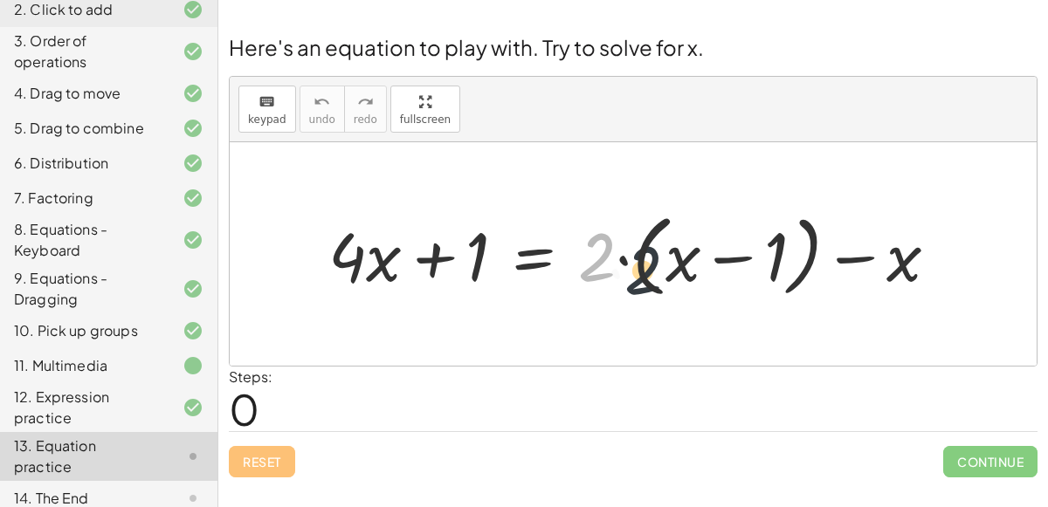
drag, startPoint x: 599, startPoint y: 256, endPoint x: 642, endPoint y: 261, distance: 43.1
click at [642, 261] on div at bounding box center [640, 254] width 641 height 99
drag, startPoint x: 595, startPoint y: 257, endPoint x: 668, endPoint y: 243, distance: 74.7
click at [668, 243] on div at bounding box center [640, 254] width 641 height 99
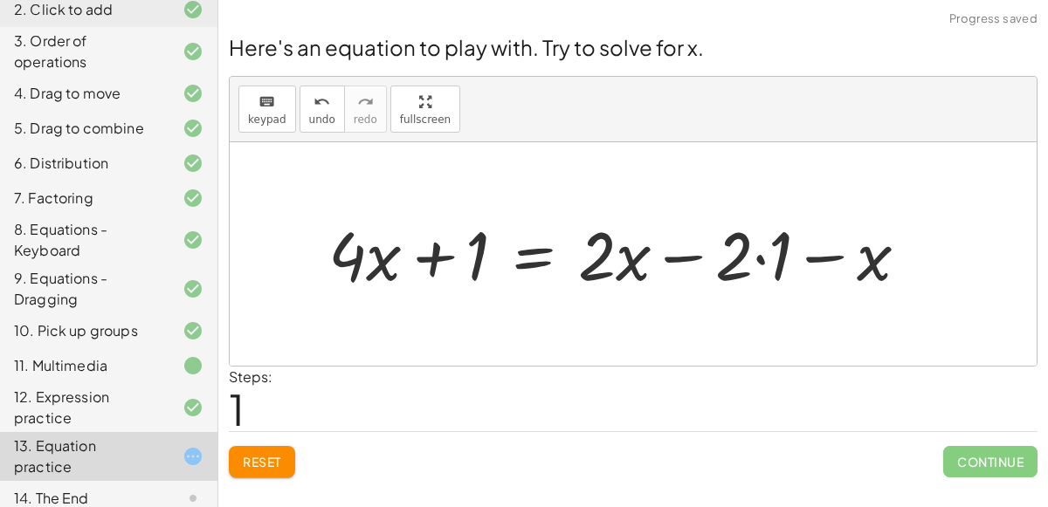
click at [735, 261] on div at bounding box center [625, 254] width 611 height 88
click at [760, 256] on div at bounding box center [625, 254] width 611 height 88
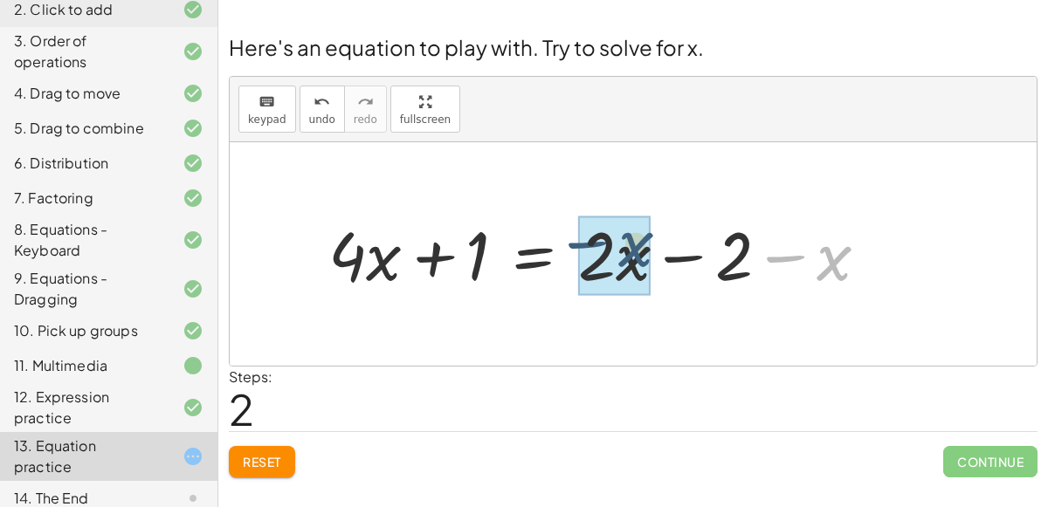
drag, startPoint x: 818, startPoint y: 265, endPoint x: 620, endPoint y: 253, distance: 198.6
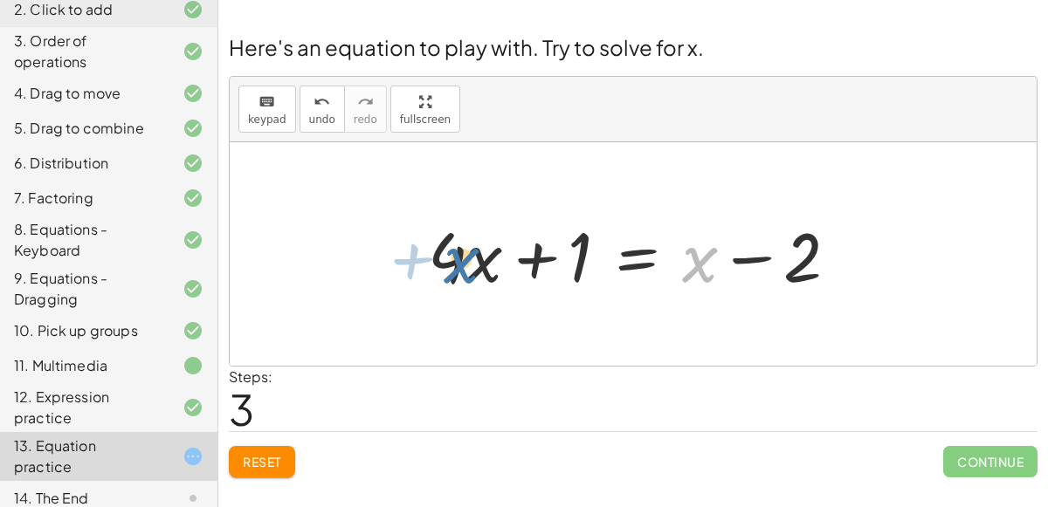
drag, startPoint x: 692, startPoint y: 256, endPoint x: 462, endPoint y: 258, distance: 229.6
click at [462, 258] on div at bounding box center [640, 255] width 442 height 90
click at [640, 258] on div at bounding box center [640, 255] width 442 height 90
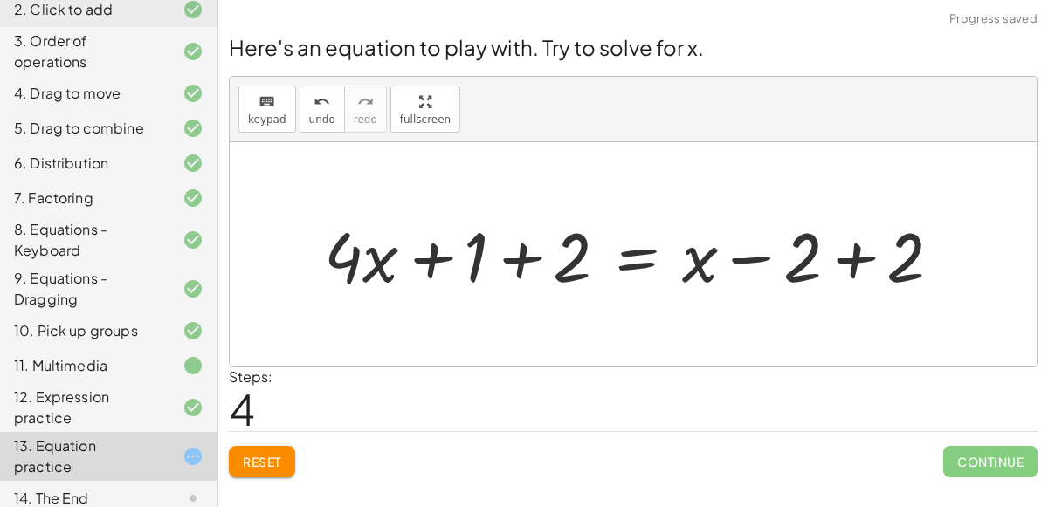
click at [844, 256] on div at bounding box center [639, 255] width 649 height 90
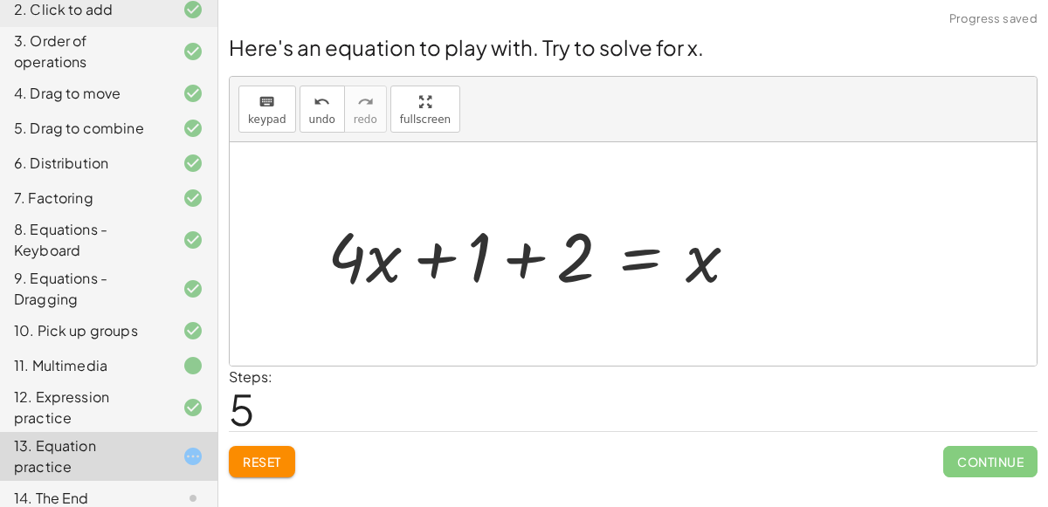
click at [526, 256] on div at bounding box center [540, 255] width 442 height 90
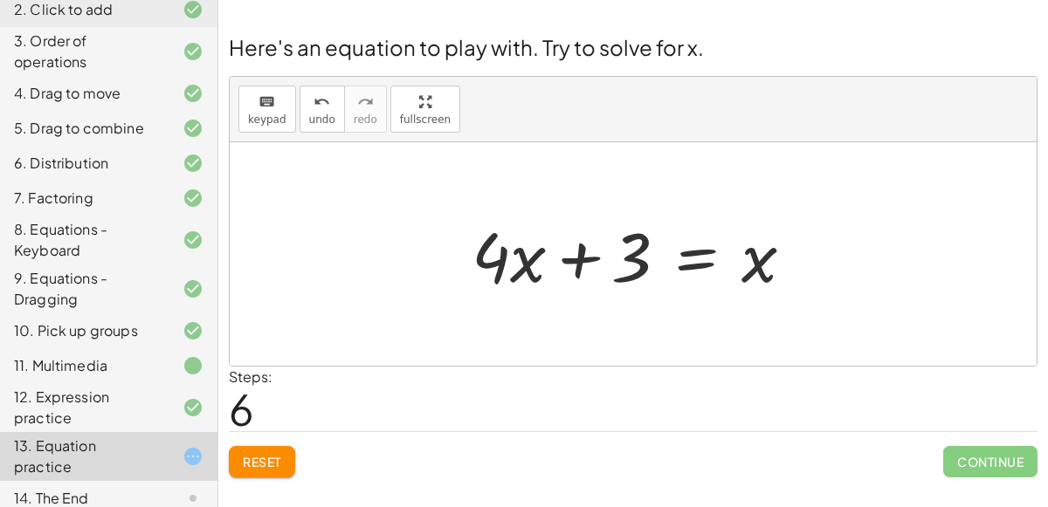
click at [690, 258] on div at bounding box center [640, 255] width 354 height 90
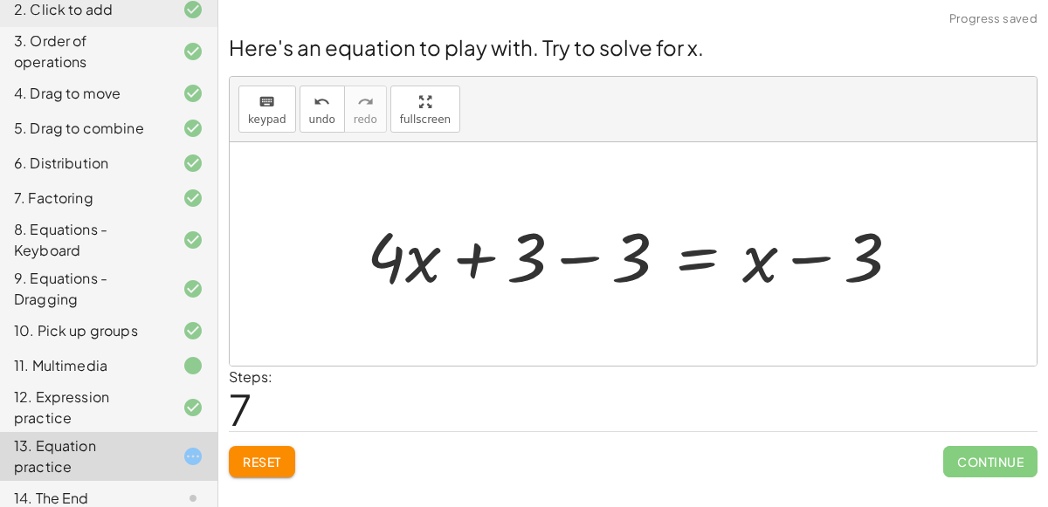
click at [571, 268] on div at bounding box center [640, 255] width 564 height 90
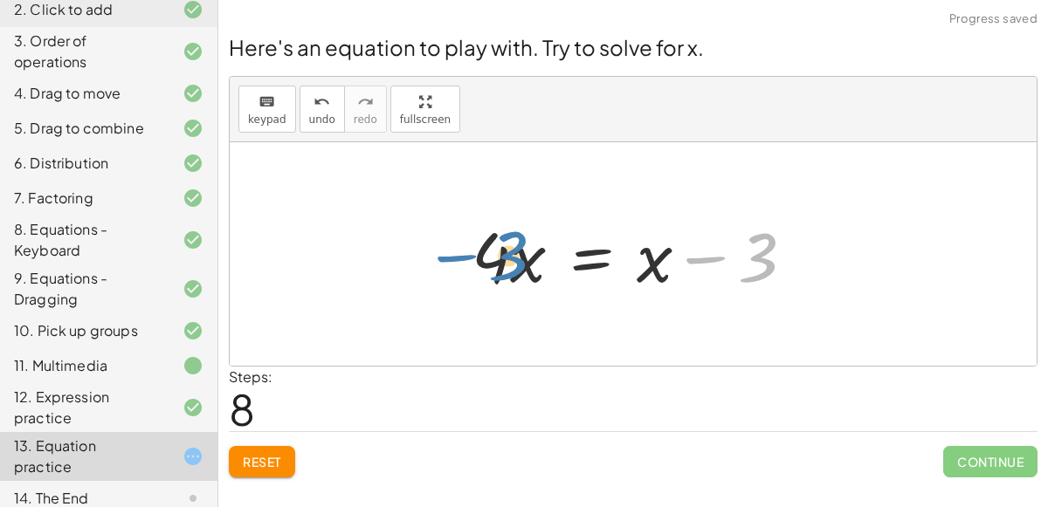
drag, startPoint x: 750, startPoint y: 265, endPoint x: 499, endPoint y: 261, distance: 251.5
click at [499, 261] on div at bounding box center [640, 255] width 354 height 90
click at [588, 252] on div at bounding box center [640, 255] width 354 height 90
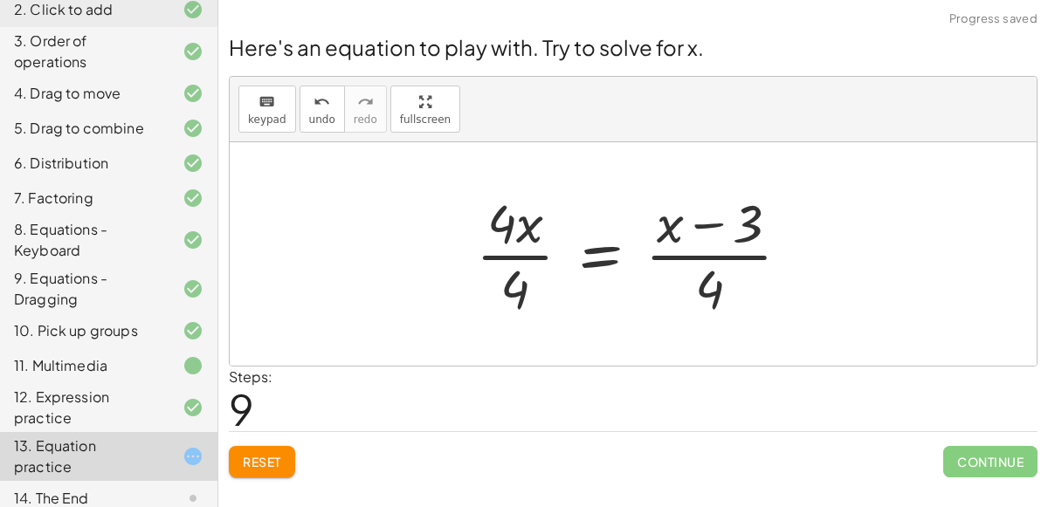
click at [520, 252] on div at bounding box center [640, 254] width 346 height 134
click at [705, 273] on div at bounding box center [661, 254] width 303 height 134
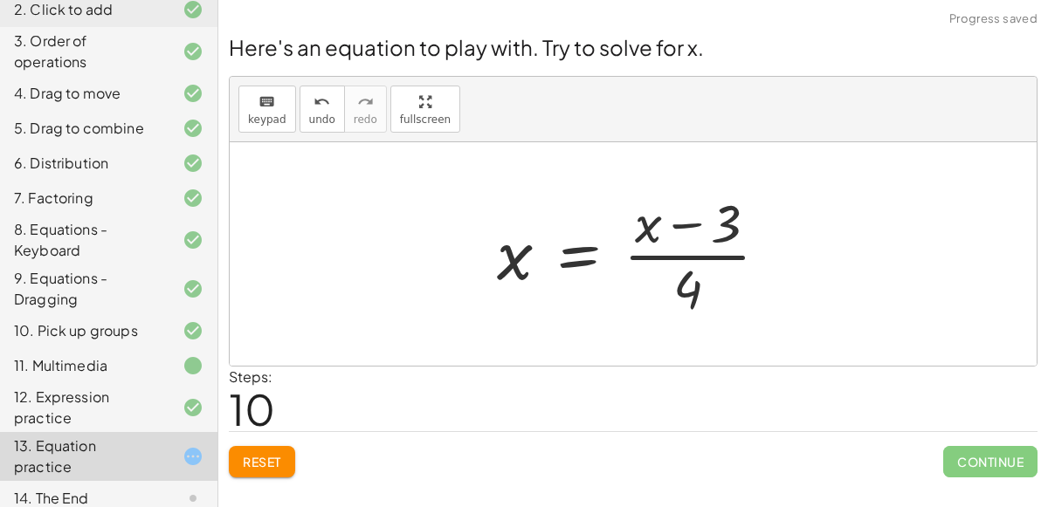
click at [697, 250] on div at bounding box center [639, 254] width 303 height 134
click at [693, 247] on div at bounding box center [639, 254] width 303 height 134
click at [699, 216] on div at bounding box center [639, 254] width 303 height 134
drag, startPoint x: 647, startPoint y: 229, endPoint x: 514, endPoint y: 272, distance: 139.4
click at [514, 272] on div at bounding box center [639, 254] width 303 height 134
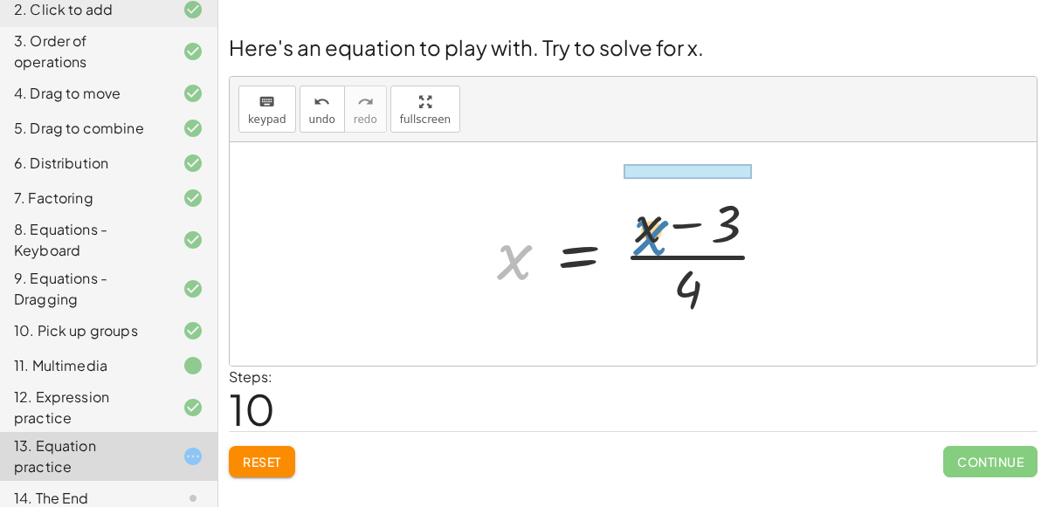
drag, startPoint x: 510, startPoint y: 268, endPoint x: 649, endPoint y: 243, distance: 141.1
click at [649, 243] on div at bounding box center [639, 254] width 303 height 134
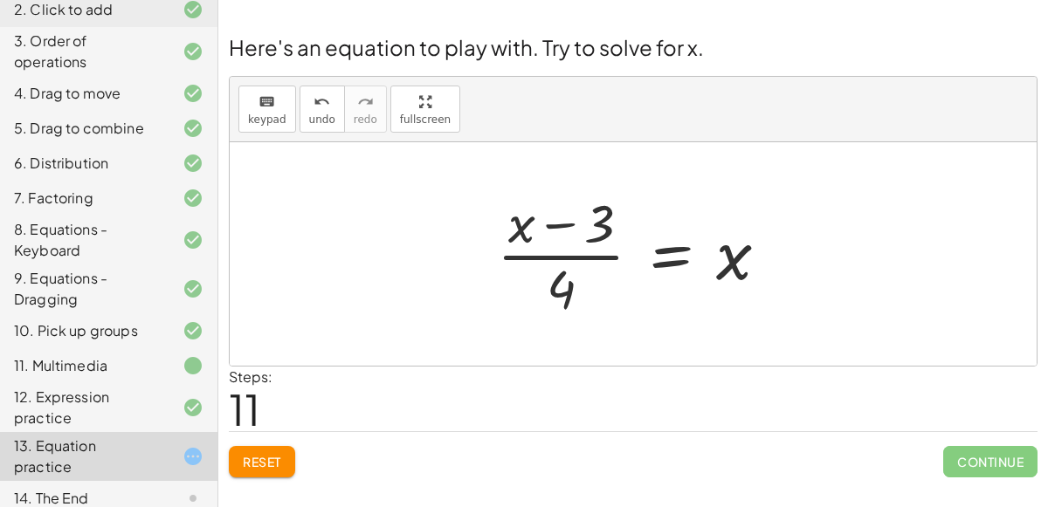
click at [279, 455] on span "Reset" at bounding box center [262, 462] width 38 height 16
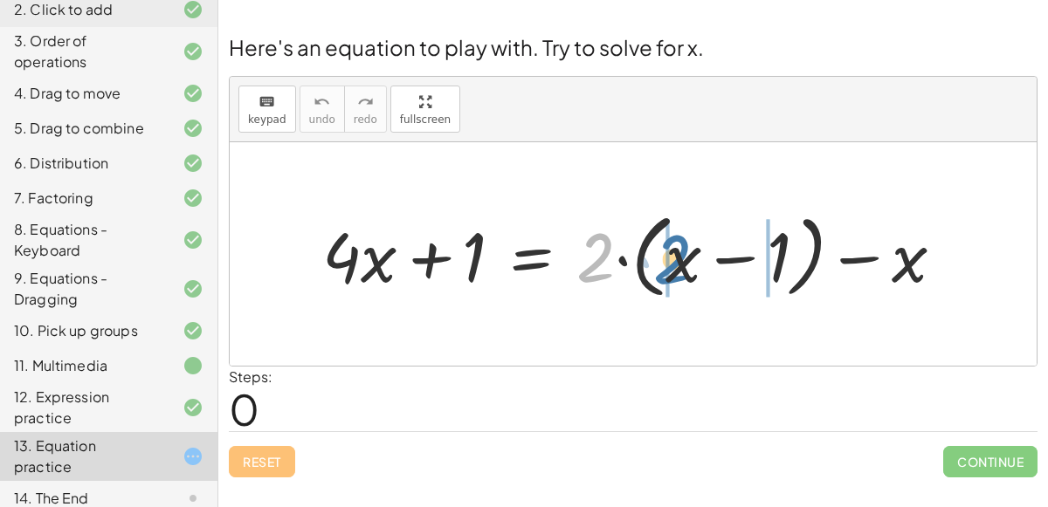
drag, startPoint x: 610, startPoint y: 269, endPoint x: 693, endPoint y: 271, distance: 83.0
click at [693, 271] on div at bounding box center [639, 254] width 653 height 100
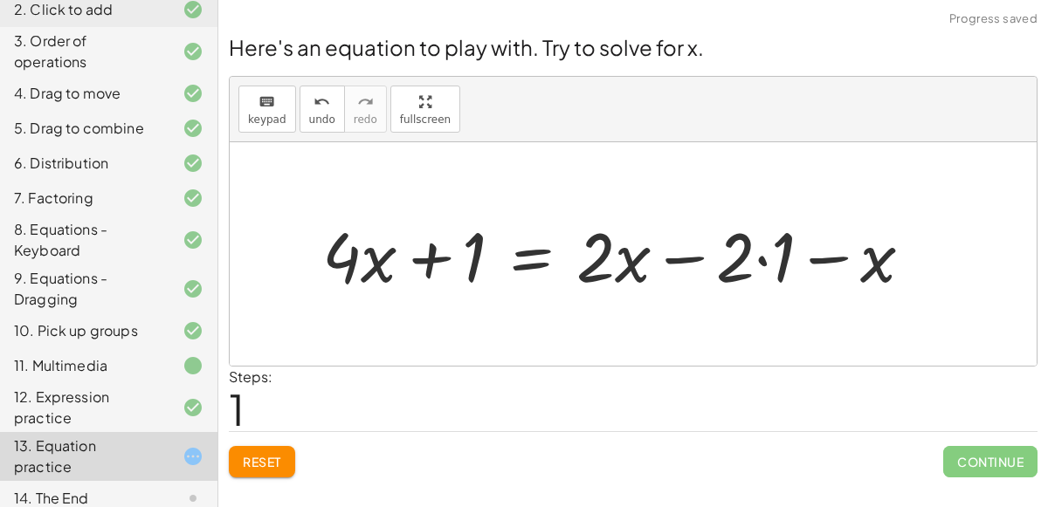
click at [752, 270] on div at bounding box center [624, 255] width 622 height 90
click at [753, 260] on div at bounding box center [624, 255] width 622 height 90
click at [765, 250] on div at bounding box center [624, 255] width 622 height 90
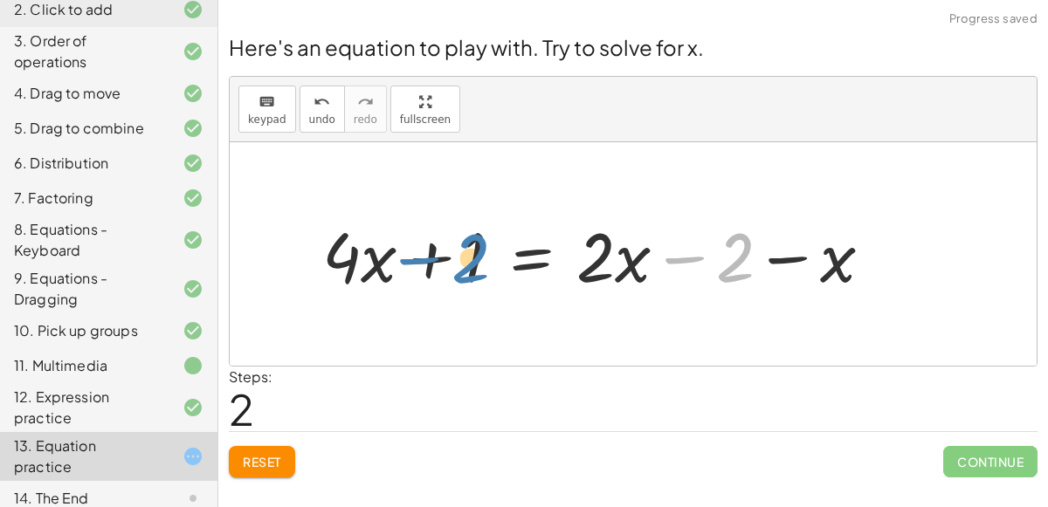
drag, startPoint x: 728, startPoint y: 265, endPoint x: 462, endPoint y: 265, distance: 266.3
click at [462, 265] on div at bounding box center [604, 255] width 582 height 90
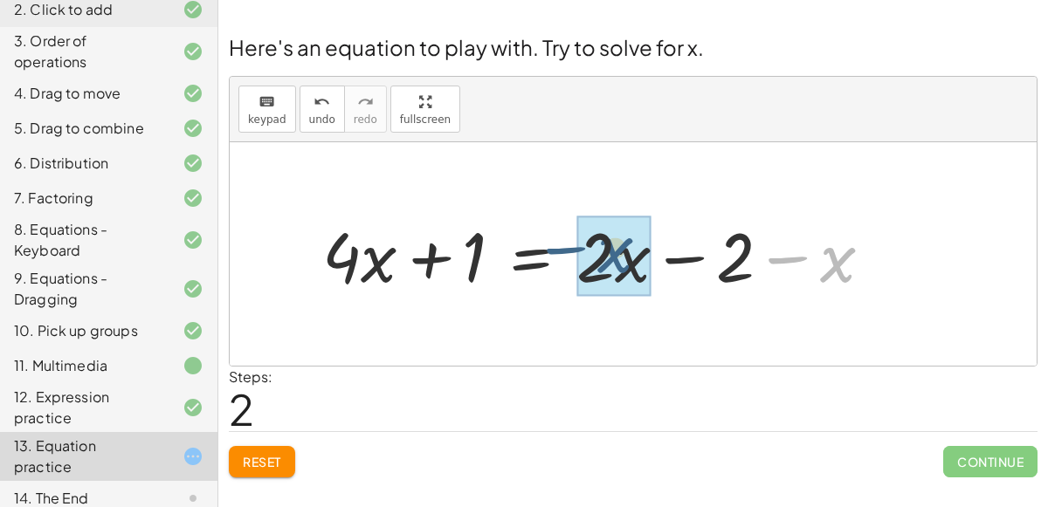
drag, startPoint x: 843, startPoint y: 257, endPoint x: 619, endPoint y: 247, distance: 224.6
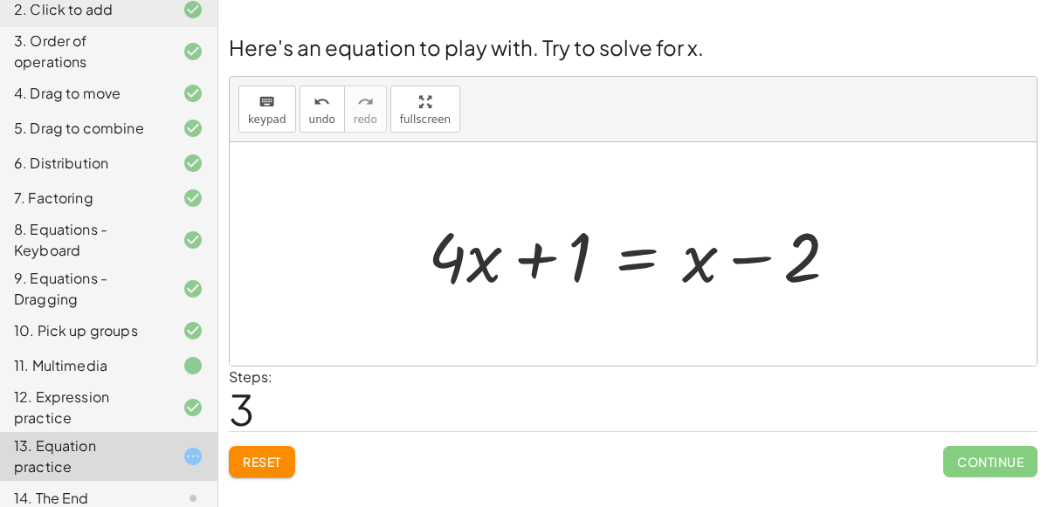
click at [611, 269] on div at bounding box center [640, 255] width 442 height 90
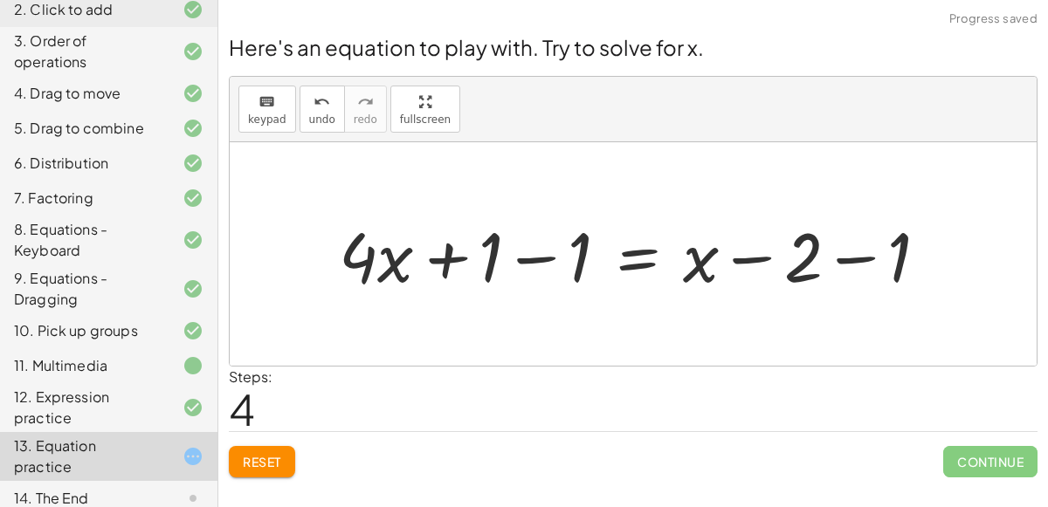
click at [537, 251] on div at bounding box center [640, 255] width 621 height 90
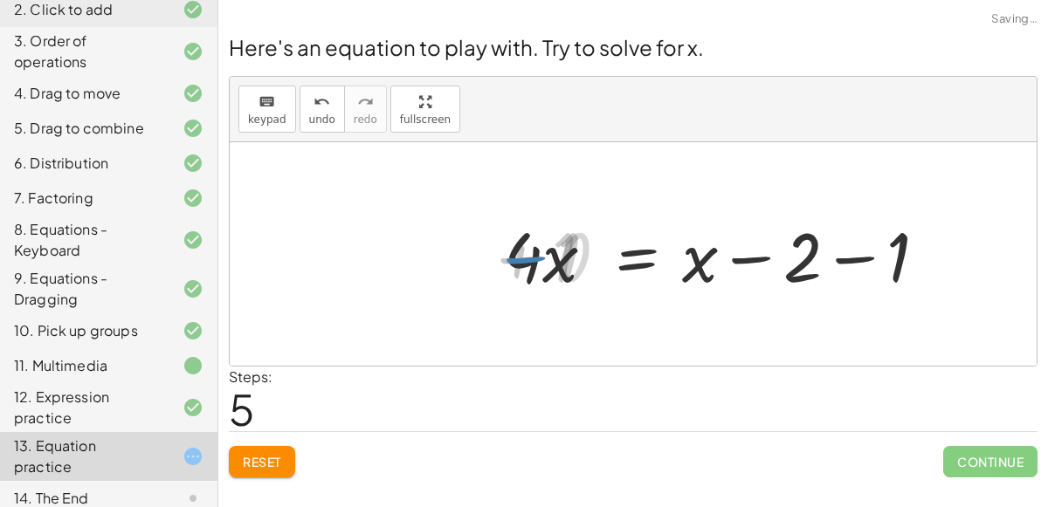
click at [825, 269] on div at bounding box center [729, 255] width 442 height 90
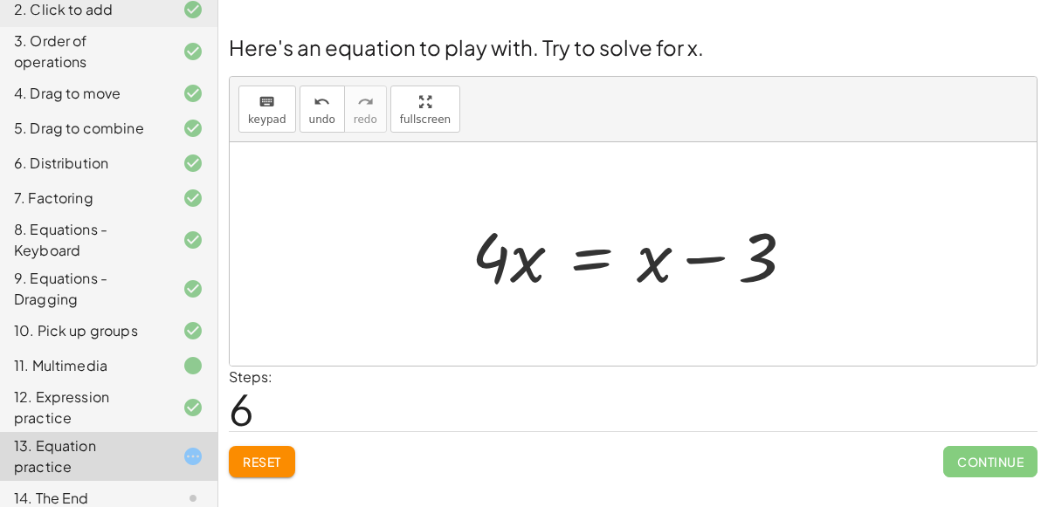
click at [587, 251] on div at bounding box center [640, 255] width 354 height 90
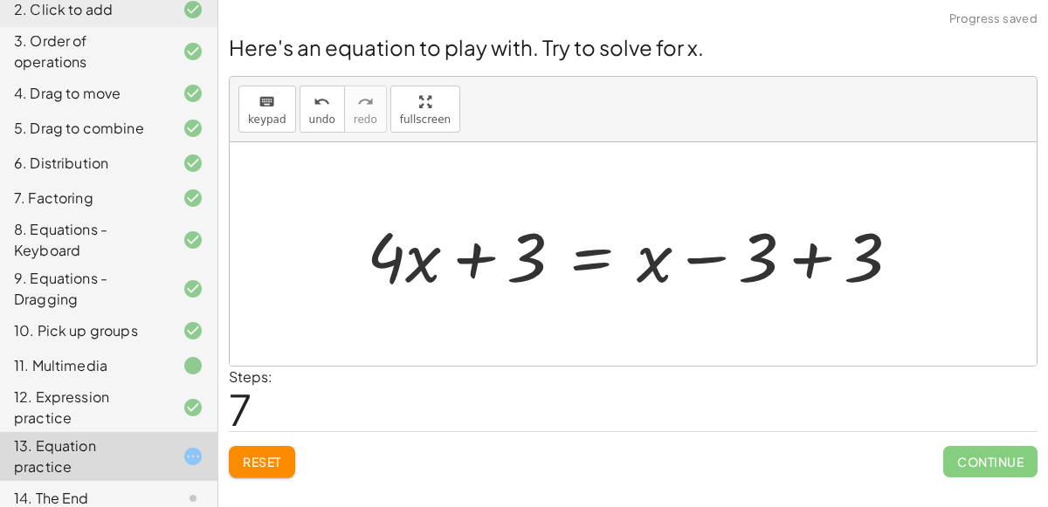
click at [794, 262] on div at bounding box center [640, 255] width 564 height 90
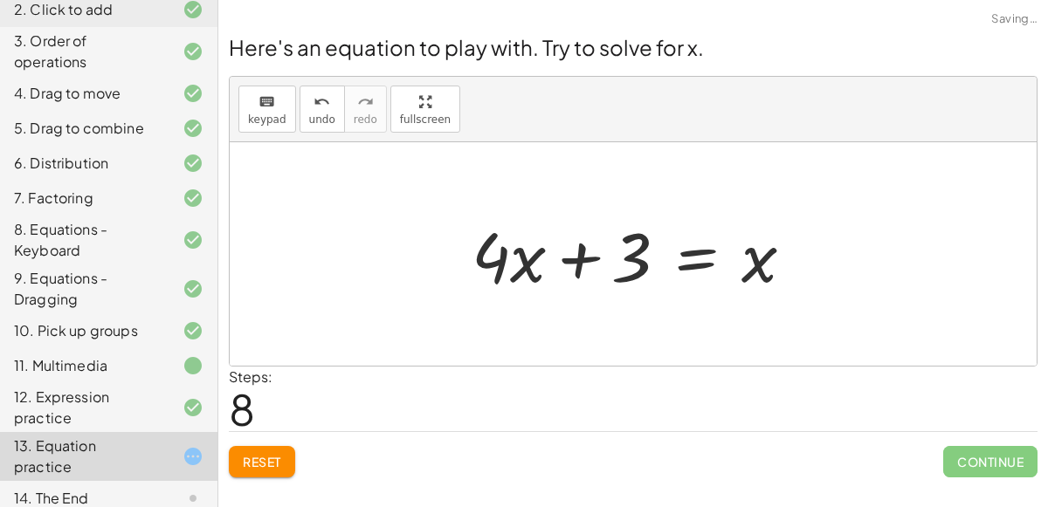
click at [575, 266] on div at bounding box center [640, 255] width 354 height 90
drag, startPoint x: 630, startPoint y: 266, endPoint x: 609, endPoint y: 272, distance: 21.8
click at [609, 272] on div at bounding box center [640, 255] width 354 height 90
drag, startPoint x: 532, startPoint y: 257, endPoint x: 529, endPoint y: 282, distance: 25.5
click at [529, 282] on div at bounding box center [640, 255] width 354 height 90
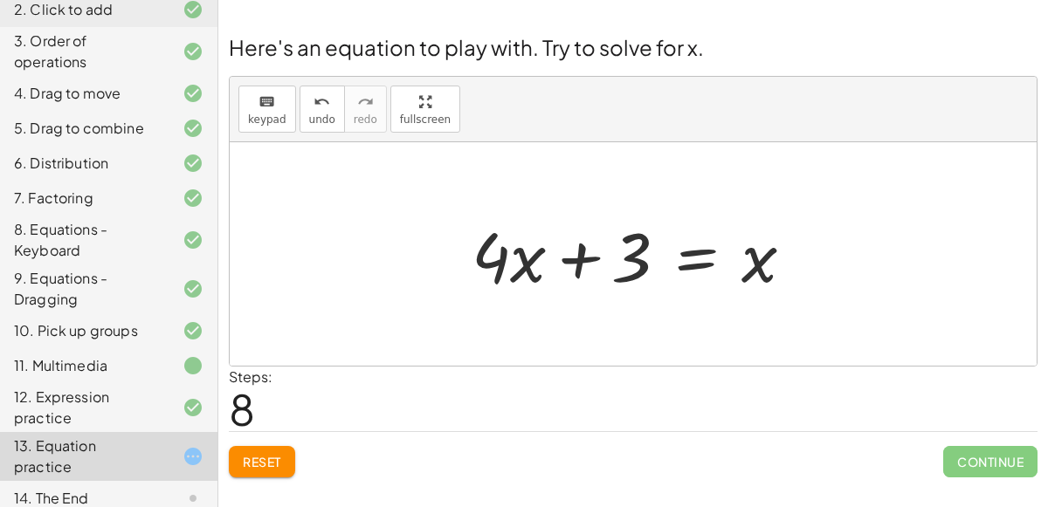
click at [705, 252] on div at bounding box center [640, 255] width 354 height 90
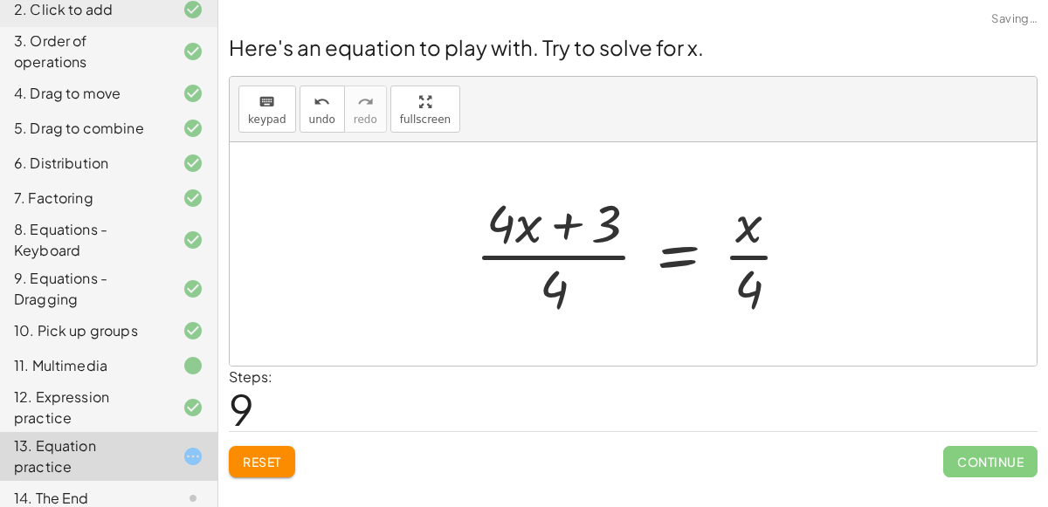
click at [560, 286] on div at bounding box center [640, 254] width 348 height 134
click at [547, 241] on div at bounding box center [640, 254] width 348 height 134
click at [549, 241] on div at bounding box center [640, 254] width 348 height 134
click at [501, 226] on div at bounding box center [640, 254] width 348 height 134
click at [605, 221] on div at bounding box center [640, 254] width 348 height 134
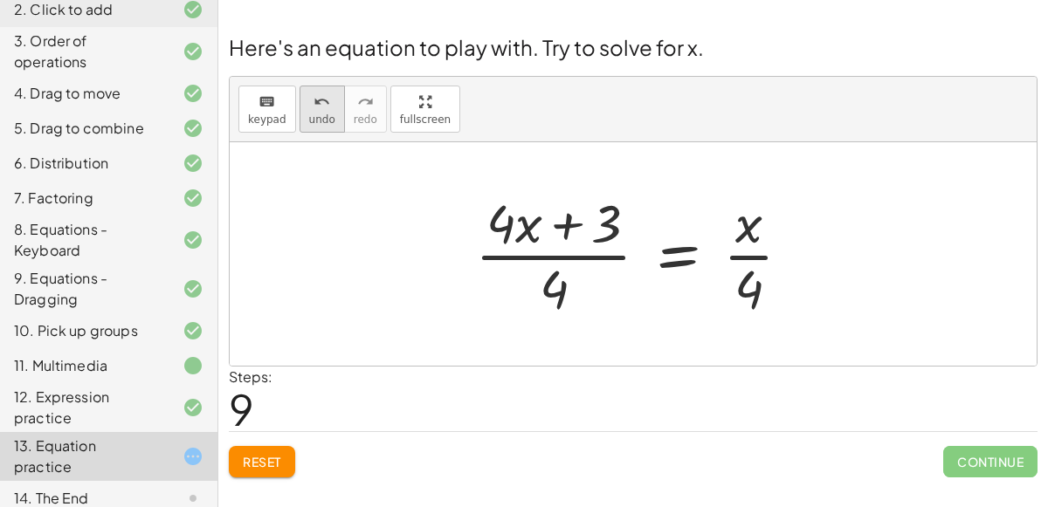
click at [313, 120] on span "undo" at bounding box center [322, 120] width 26 height 12
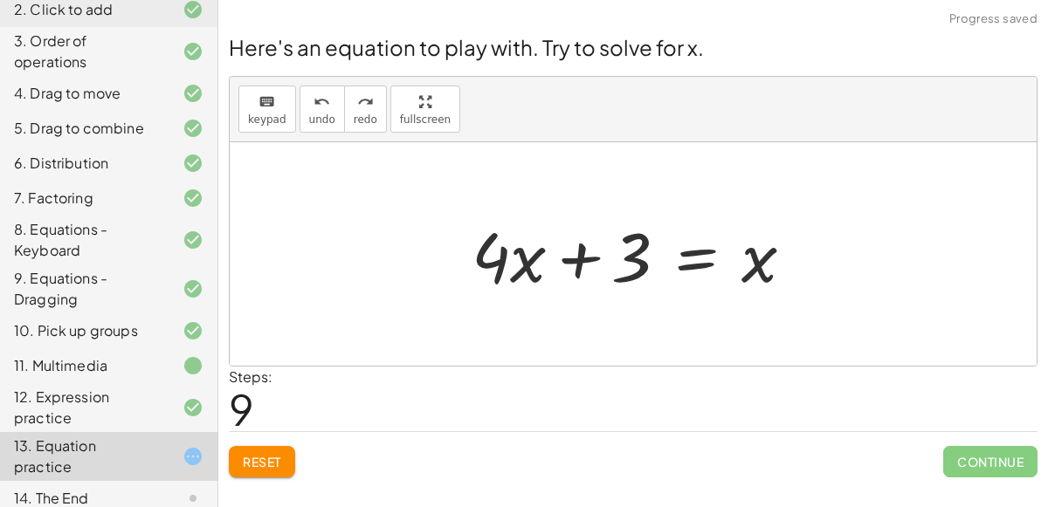
click at [697, 275] on div at bounding box center [640, 255] width 354 height 90
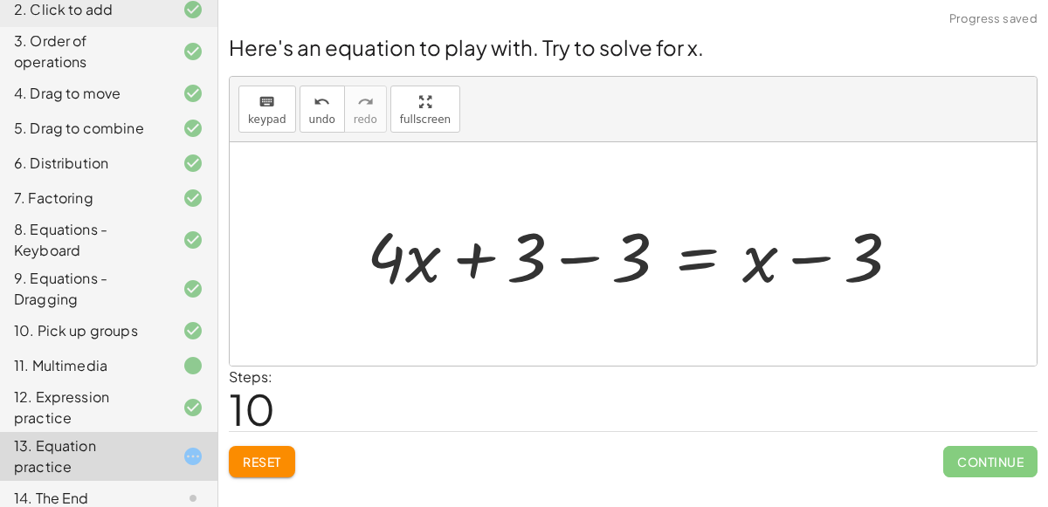
click at [623, 249] on div at bounding box center [640, 255] width 564 height 90
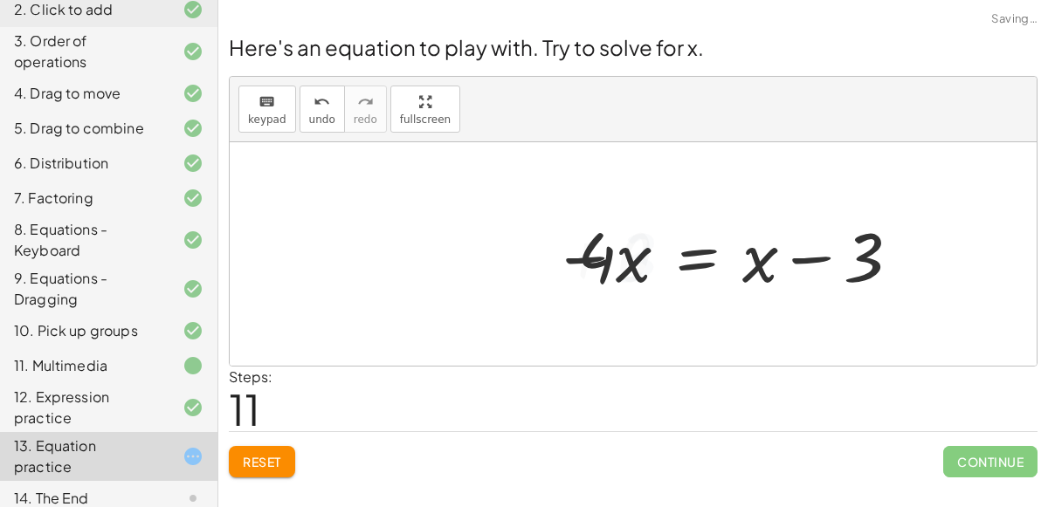
click at [815, 270] on div at bounding box center [745, 255] width 354 height 90
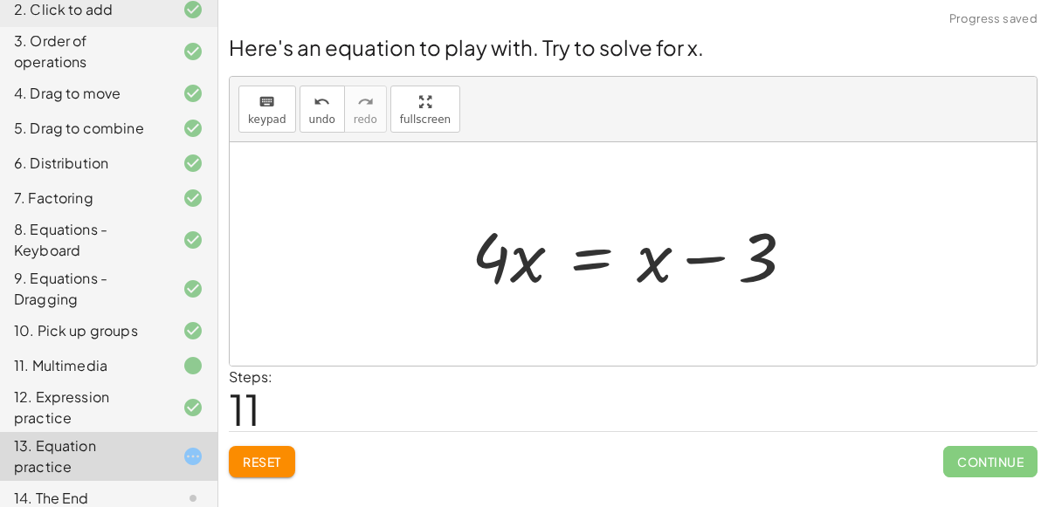
click at [511, 270] on div at bounding box center [640, 255] width 354 height 90
drag, startPoint x: 657, startPoint y: 263, endPoint x: 474, endPoint y: 248, distance: 184.0
click at [474, 248] on div at bounding box center [640, 255] width 354 height 90
drag, startPoint x: 491, startPoint y: 254, endPoint x: 544, endPoint y: 231, distance: 58.2
click at [544, 231] on div at bounding box center [640, 255] width 354 height 90
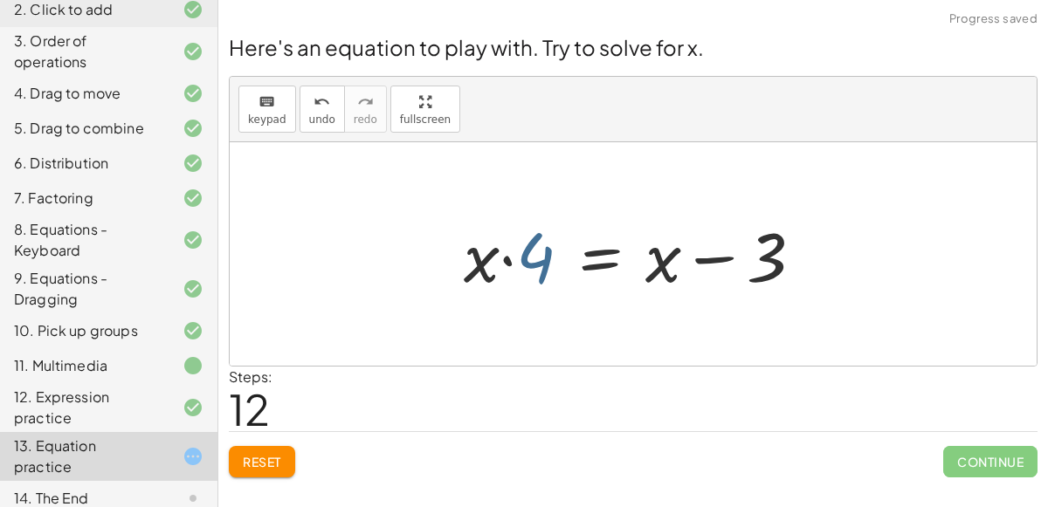
click at [517, 261] on div at bounding box center [640, 255] width 370 height 90
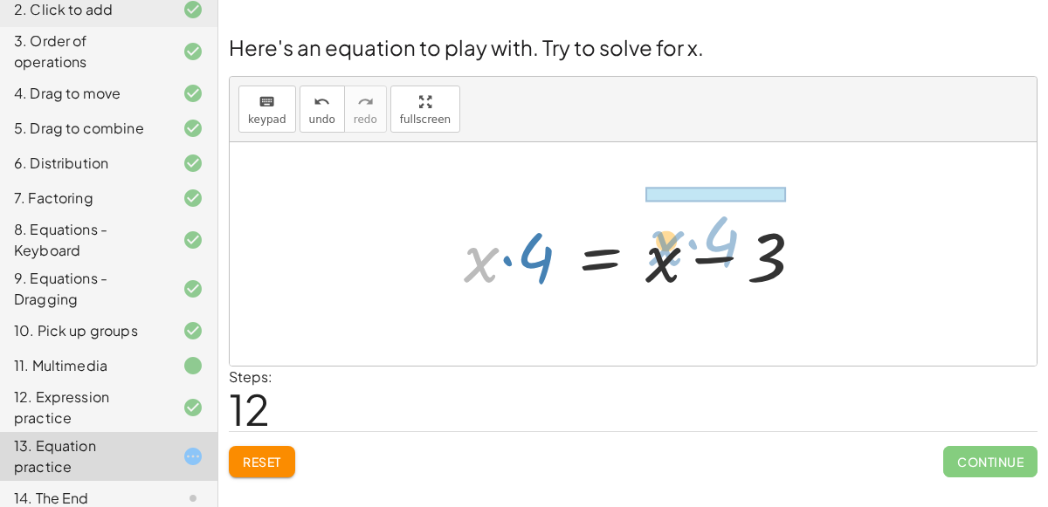
drag, startPoint x: 472, startPoint y: 260, endPoint x: 656, endPoint y: 242, distance: 184.3
click at [656, 242] on div at bounding box center [640, 255] width 370 height 90
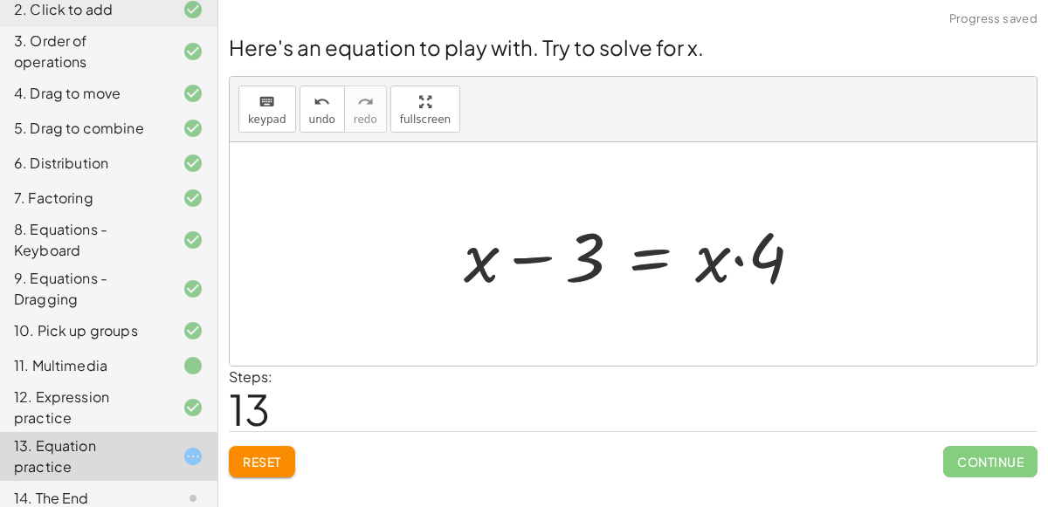
click at [611, 254] on div at bounding box center [640, 255] width 370 height 90
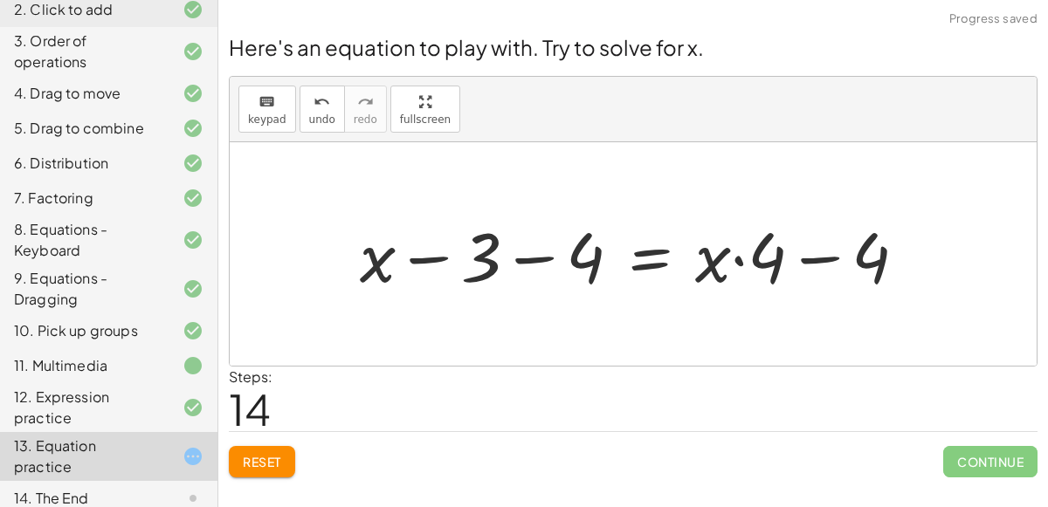
click at [841, 246] on div at bounding box center [640, 255] width 578 height 90
click at [784, 254] on div at bounding box center [640, 255] width 578 height 90
drag, startPoint x: 715, startPoint y: 258, endPoint x: 690, endPoint y: 253, distance: 25.7
click at [690, 253] on div at bounding box center [640, 255] width 578 height 90
click at [515, 254] on div at bounding box center [640, 255] width 578 height 90
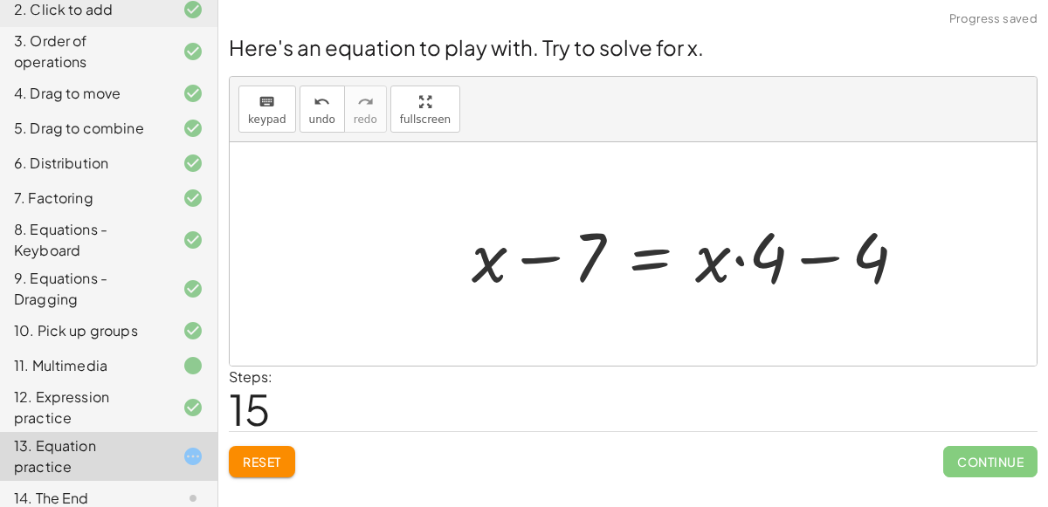
click at [790, 256] on div at bounding box center [696, 255] width 466 height 90
click at [806, 258] on div at bounding box center [696, 255] width 466 height 90
click at [814, 260] on div at bounding box center [696, 255] width 466 height 90
drag, startPoint x: 555, startPoint y: 258, endPoint x: 593, endPoint y: 265, distance: 38.4
click at [593, 265] on div at bounding box center [696, 255] width 466 height 90
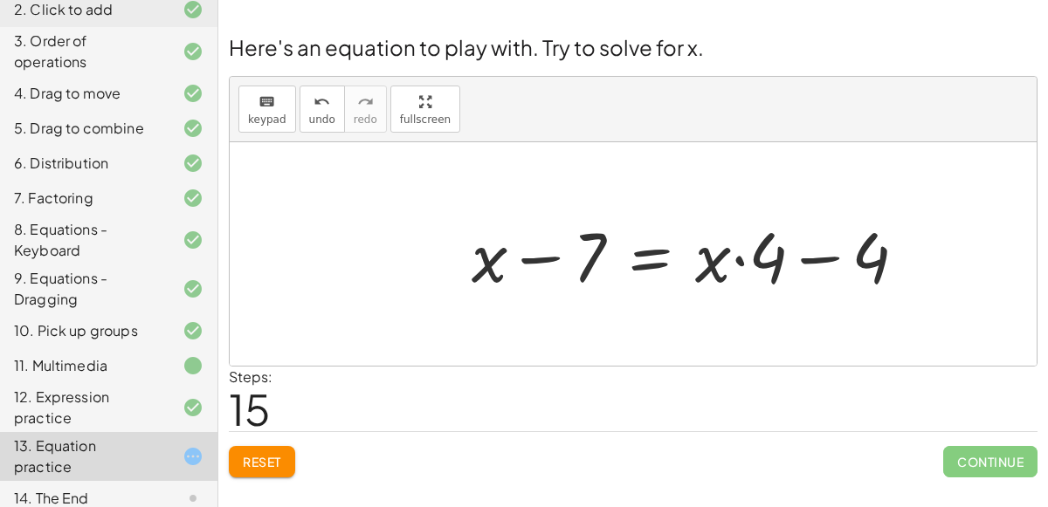
click at [805, 260] on div at bounding box center [696, 255] width 466 height 90
click at [810, 249] on div at bounding box center [696, 255] width 466 height 90
drag, startPoint x: 707, startPoint y: 259, endPoint x: 696, endPoint y: 269, distance: 14.9
click at [696, 269] on div at bounding box center [696, 255] width 466 height 90
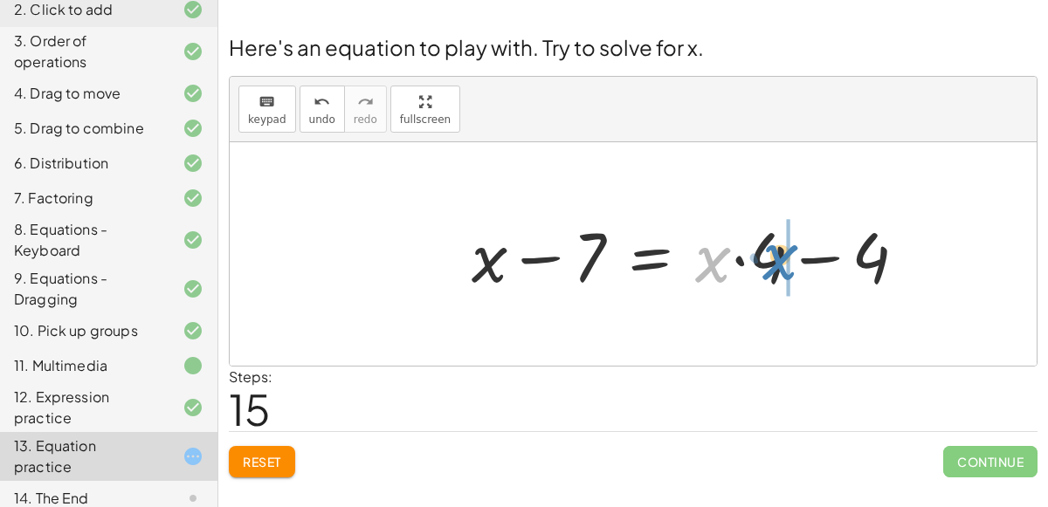
drag, startPoint x: 699, startPoint y: 273, endPoint x: 763, endPoint y: 269, distance: 64.8
click at [763, 269] on div at bounding box center [696, 255] width 466 height 90
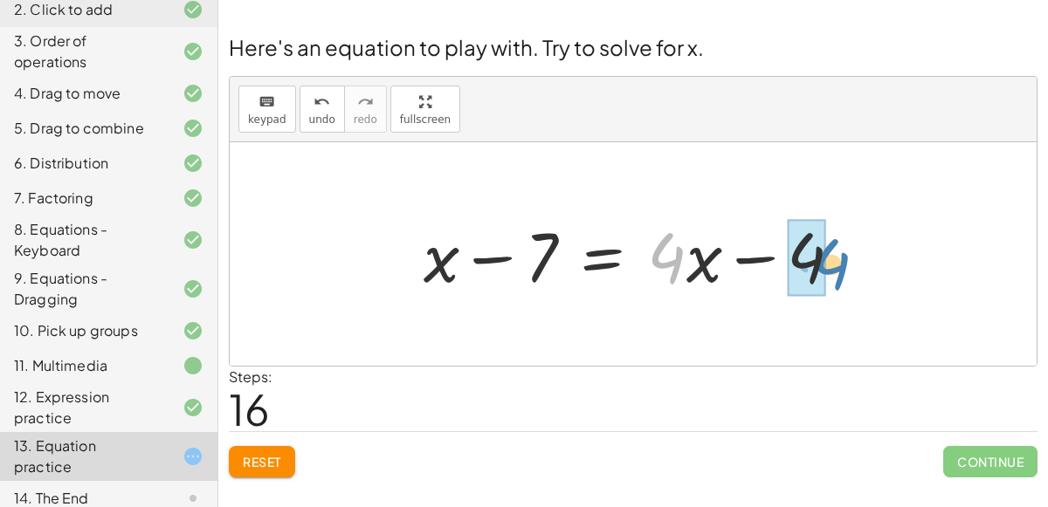
drag, startPoint x: 661, startPoint y: 252, endPoint x: 825, endPoint y: 258, distance: 164.3
click at [825, 258] on div at bounding box center [640, 255] width 450 height 90
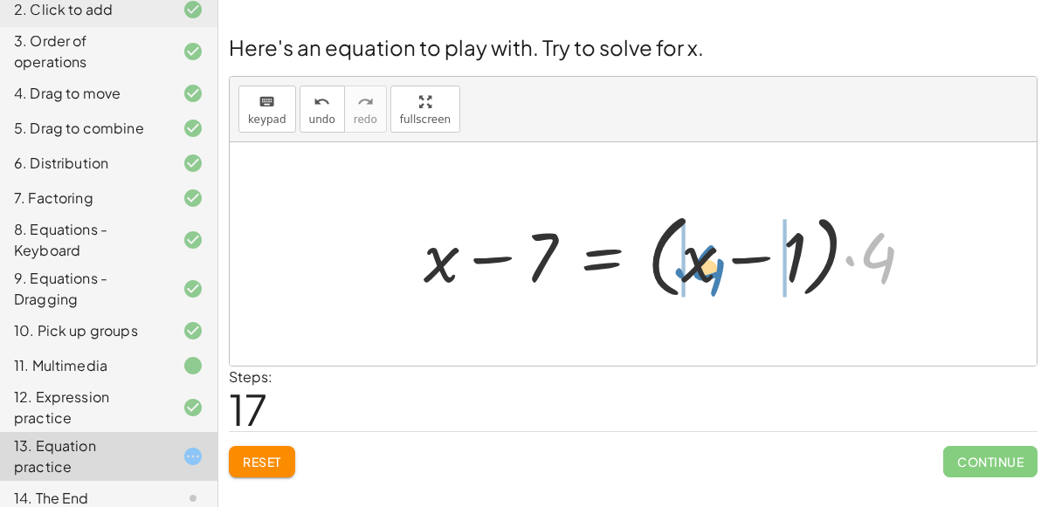
drag, startPoint x: 870, startPoint y: 259, endPoint x: 699, endPoint y: 271, distance: 171.5
click at [699, 271] on div at bounding box center [675, 254] width 521 height 100
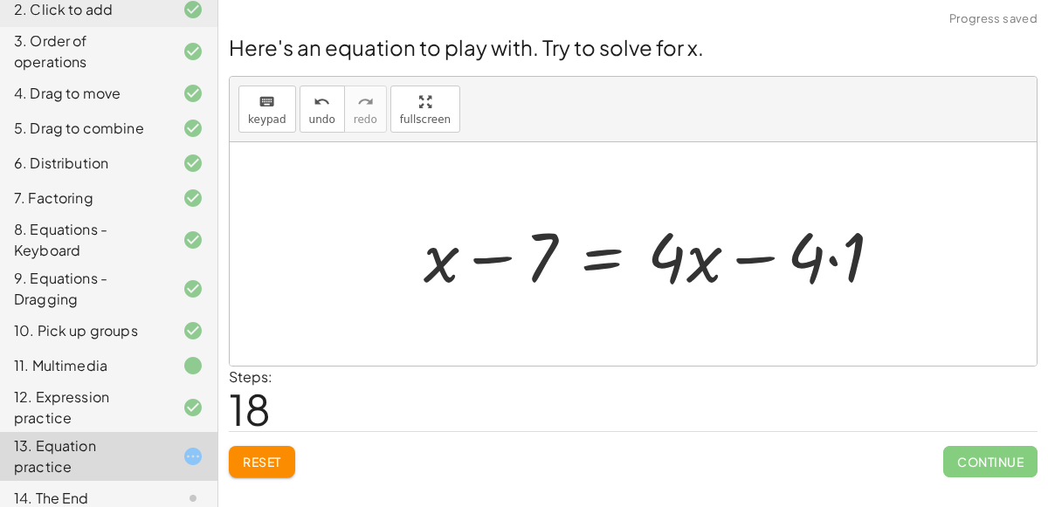
click at [826, 270] on div at bounding box center [660, 255] width 491 height 90
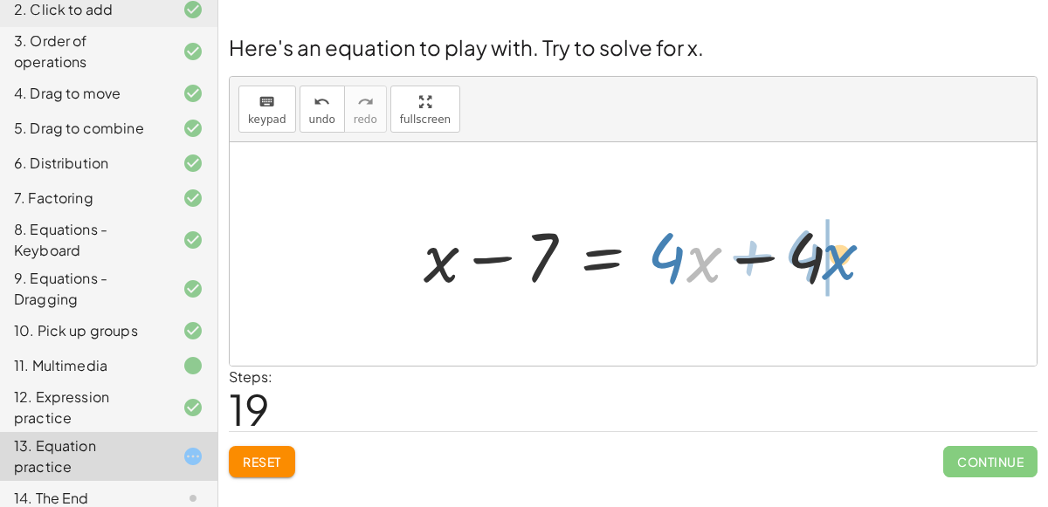
drag, startPoint x: 699, startPoint y: 254, endPoint x: 834, endPoint y: 251, distance: 135.4
click at [834, 251] on div at bounding box center [640, 255] width 450 height 90
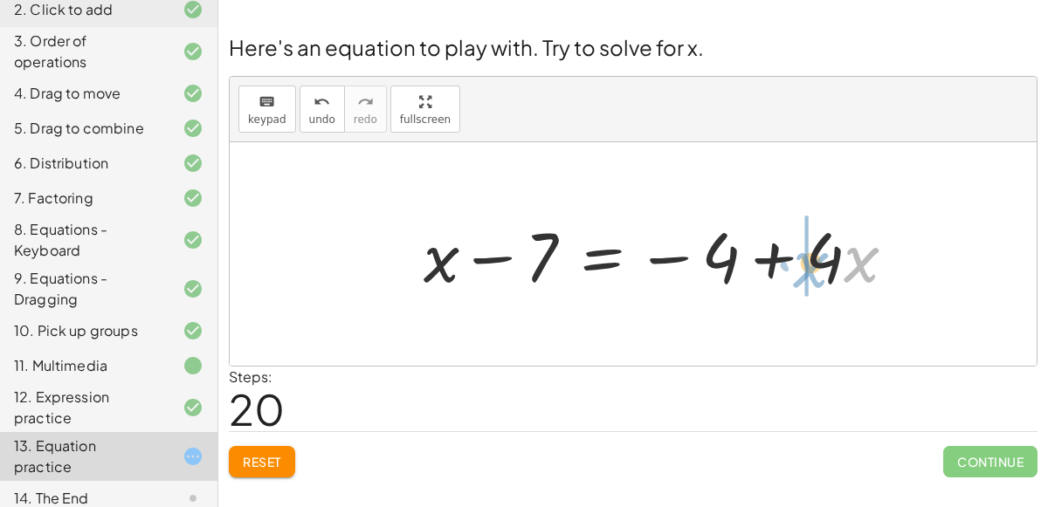
drag, startPoint x: 858, startPoint y: 264, endPoint x: 809, endPoint y: 269, distance: 50.0
click at [809, 269] on div at bounding box center [667, 255] width 504 height 90
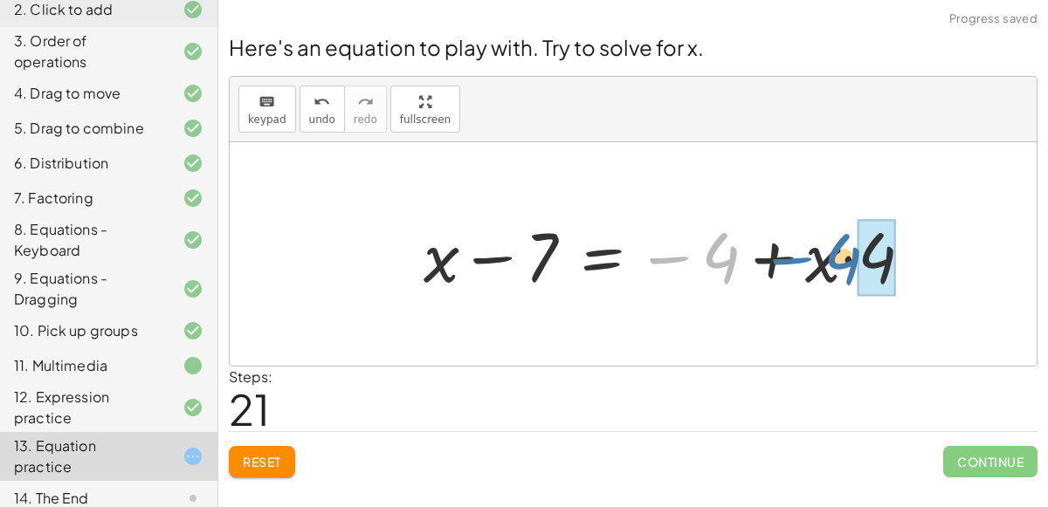
drag, startPoint x: 722, startPoint y: 269, endPoint x: 843, endPoint y: 266, distance: 121.4
click at [843, 266] on div at bounding box center [675, 255] width 520 height 90
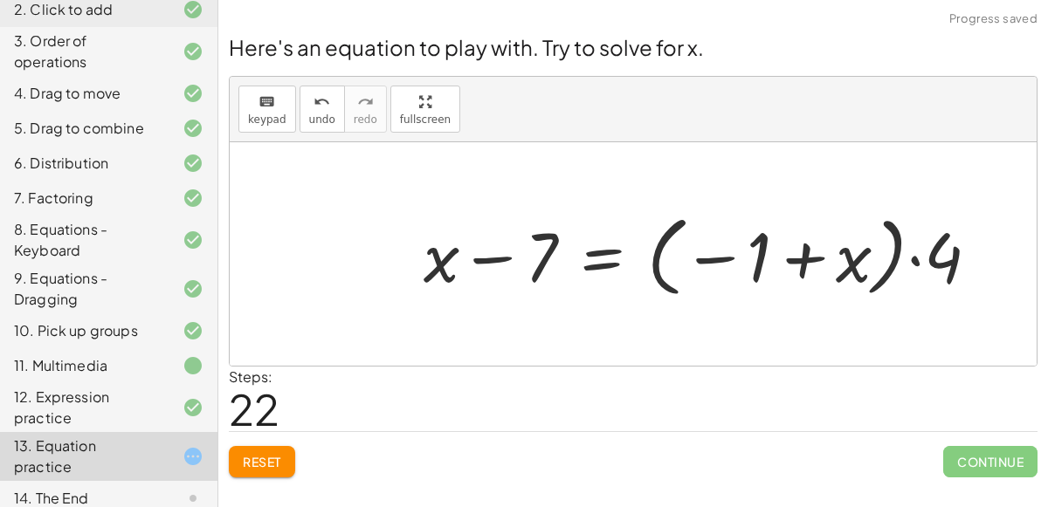
click at [910, 354] on div at bounding box center [633, 254] width 807 height 224
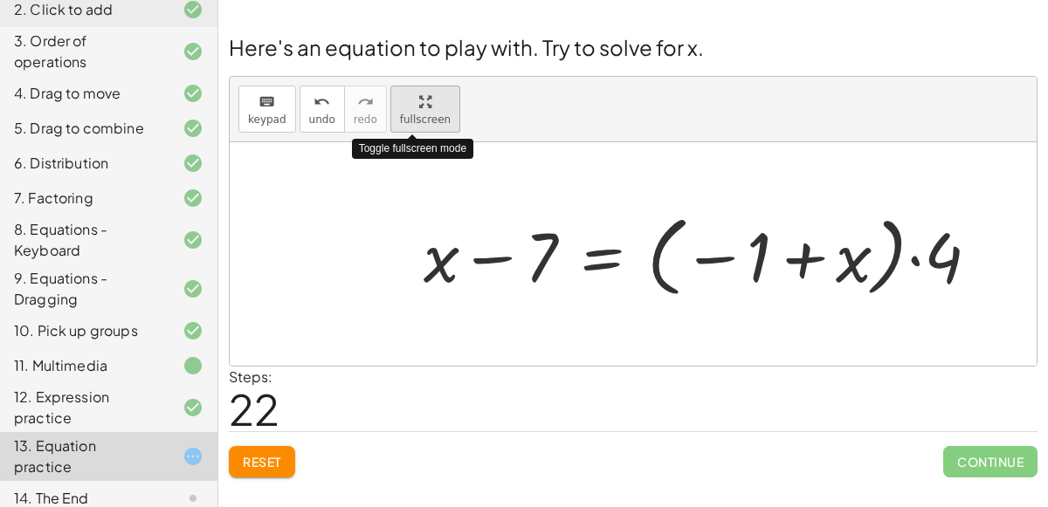
click at [412, 123] on span "fullscreen" at bounding box center [425, 120] width 51 height 12
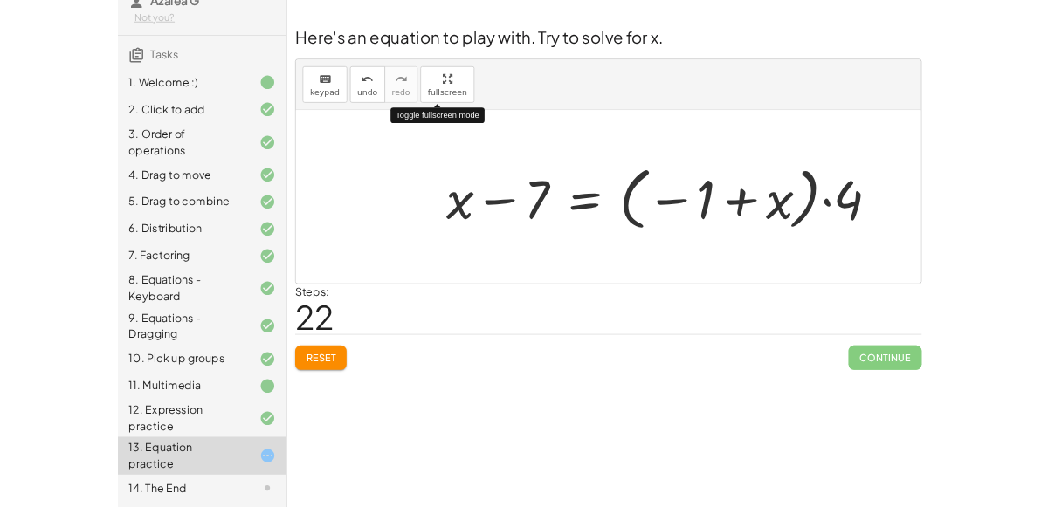
scroll to position [65, 0]
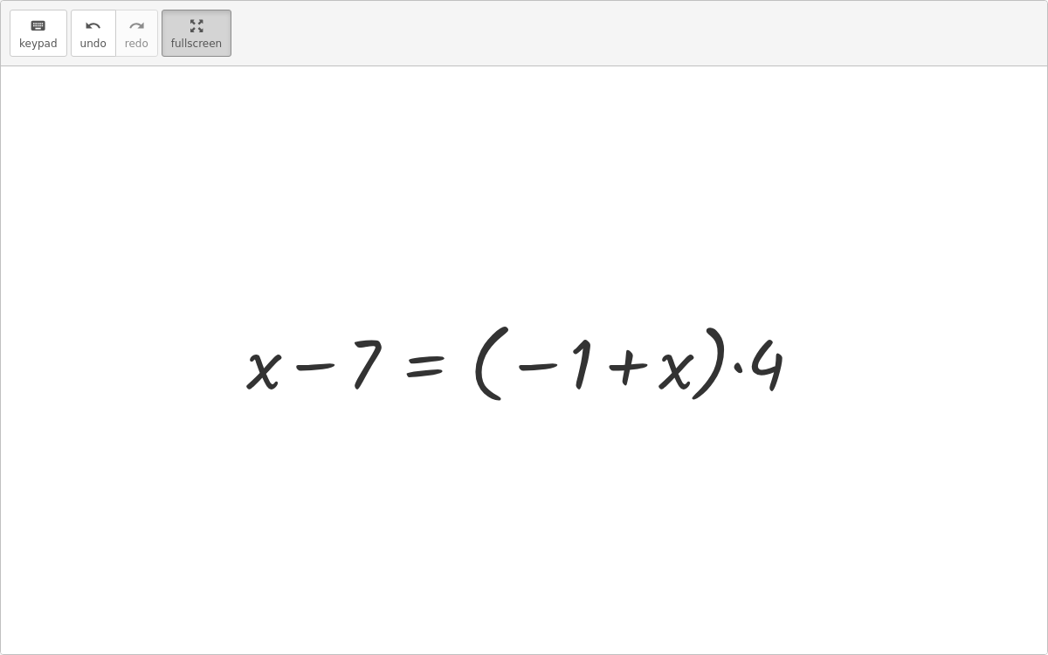
click at [209, 0] on html "Copy of 5 Minute Introduction Azalea G Not you? Tasks 1. Welcome :) 2. Click to…" at bounding box center [524, 327] width 1048 height 655
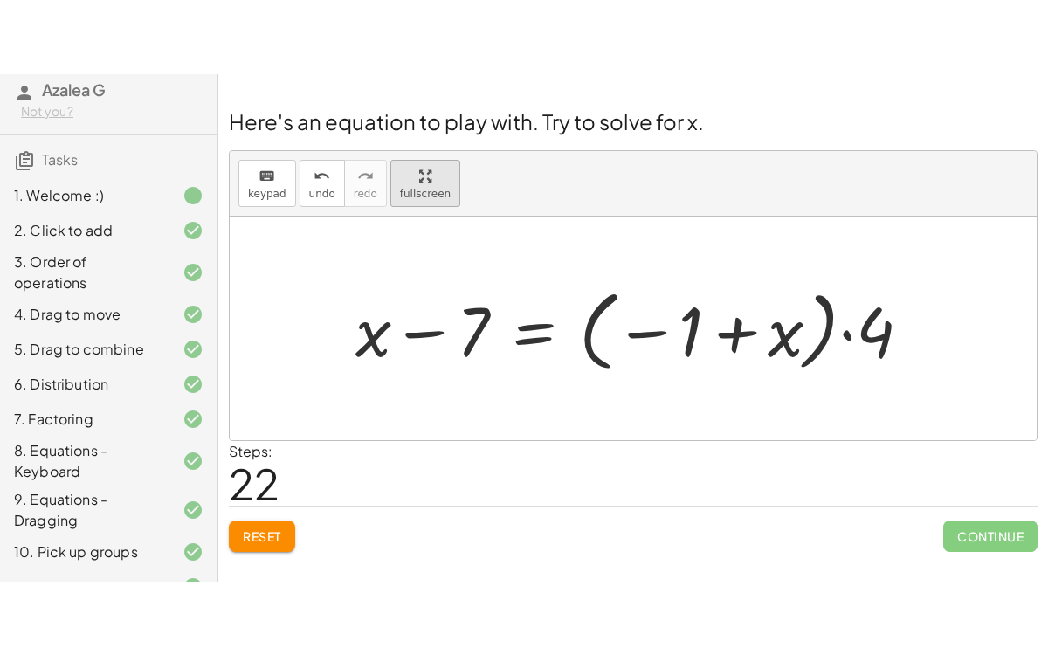
scroll to position [212, 0]
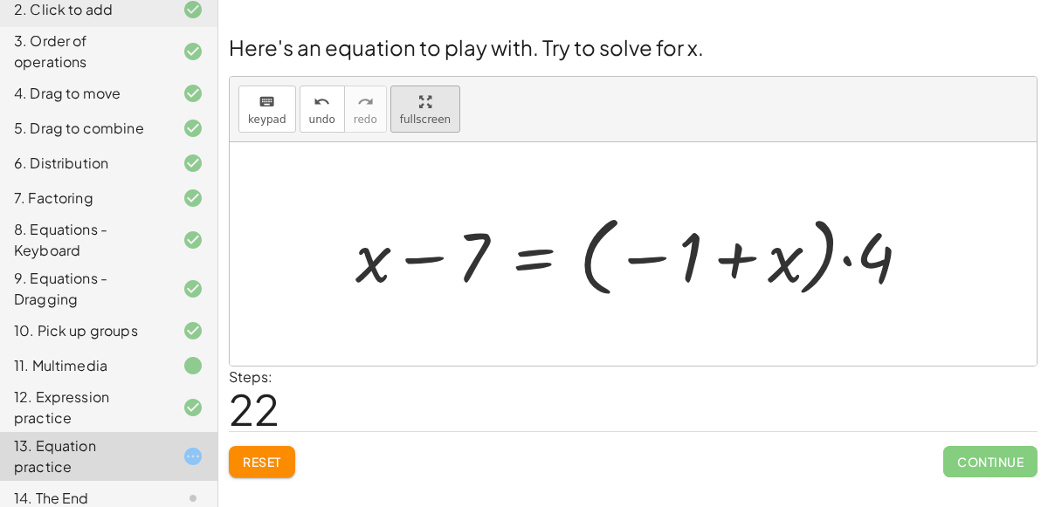
click at [437, 210] on div "keyboard keypad undo undo redo redo fullscreen + · 4 · x + 1 = + · 2 · ( + x − …" at bounding box center [633, 221] width 807 height 289
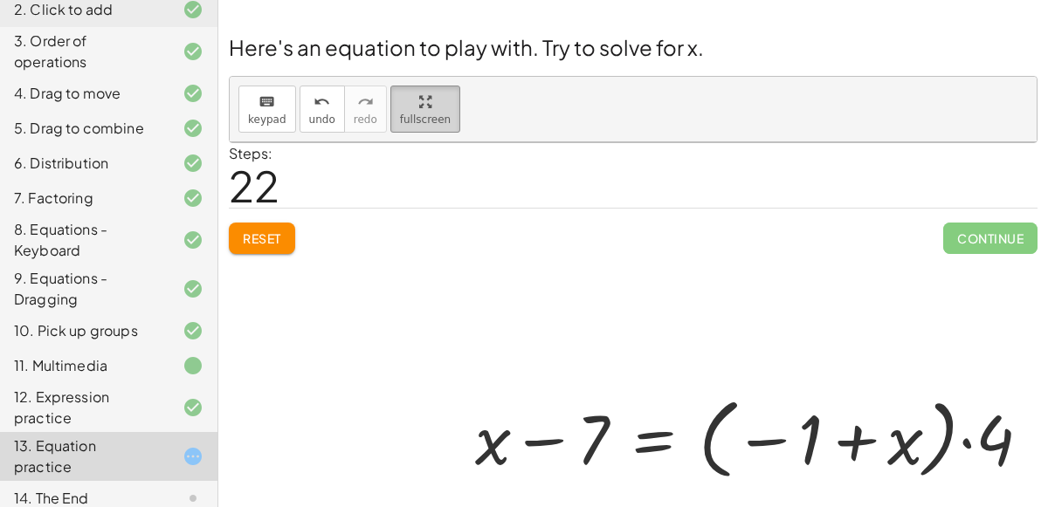
scroll to position [65, 0]
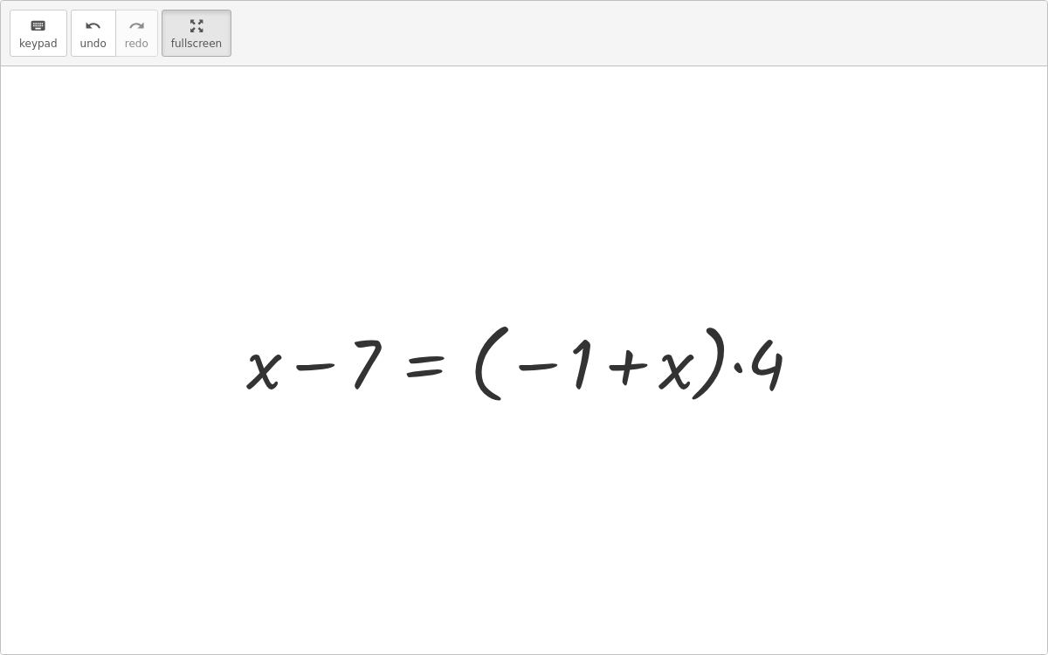
click at [627, 362] on div at bounding box center [530, 361] width 587 height 97
click at [434, 357] on div at bounding box center [530, 361] width 587 height 97
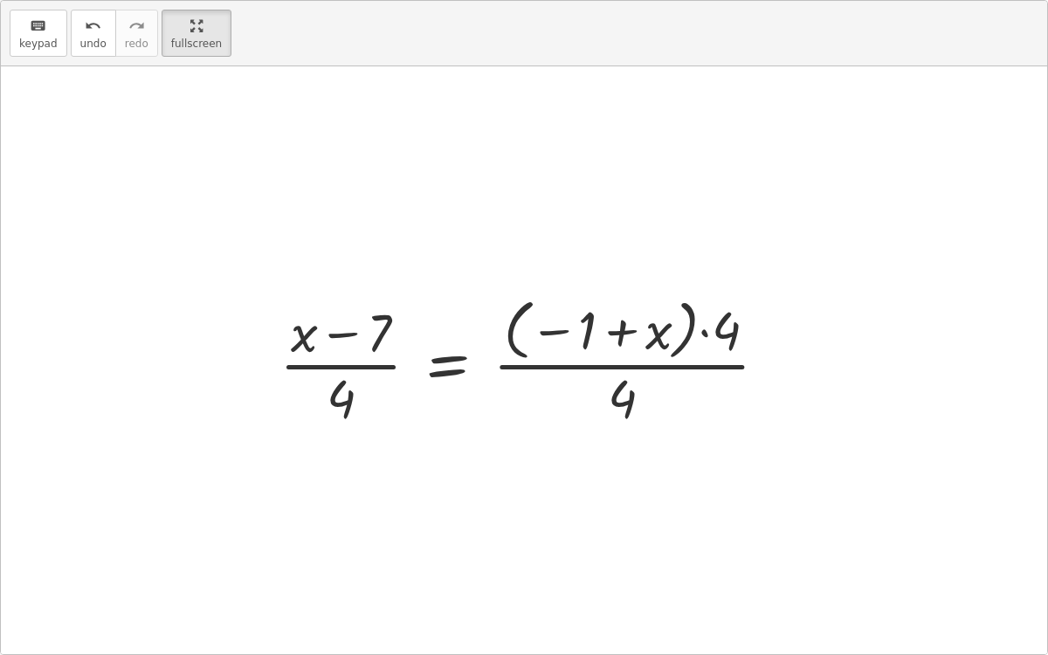
click at [632, 386] on div at bounding box center [531, 361] width 520 height 140
click at [741, 330] on div at bounding box center [531, 361] width 520 height 140
click at [730, 327] on div at bounding box center [531, 361] width 520 height 140
click at [334, 385] on div at bounding box center [531, 361] width 520 height 140
click at [349, 329] on div at bounding box center [531, 361] width 520 height 140
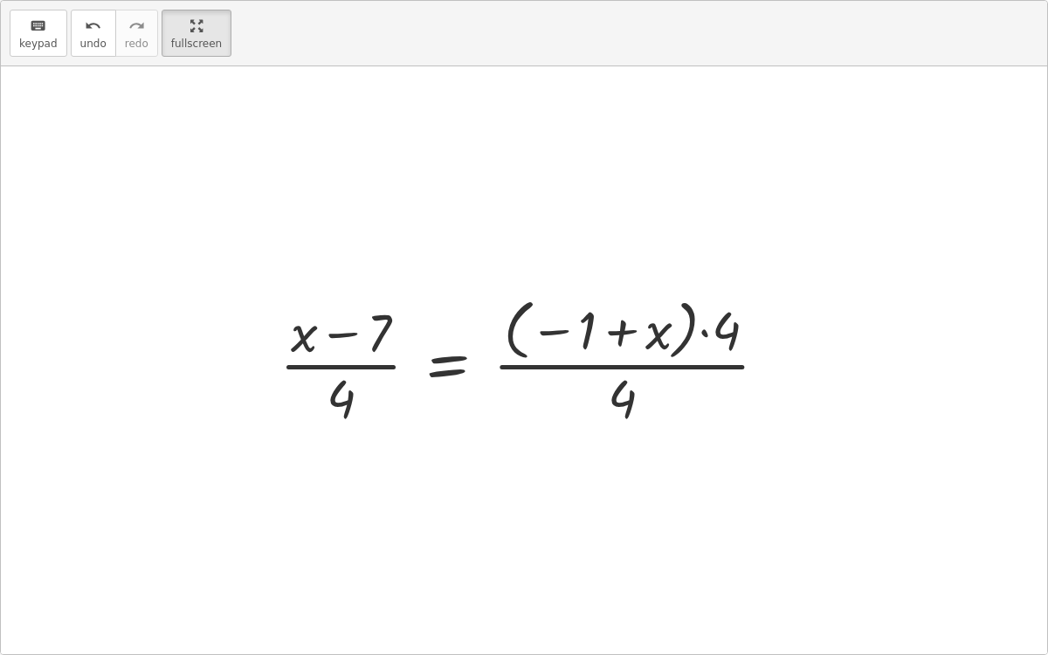
click at [654, 321] on div at bounding box center [531, 361] width 520 height 140
click at [713, 327] on div at bounding box center [531, 361] width 520 height 140
drag, startPoint x: 726, startPoint y: 322, endPoint x: 585, endPoint y: 321, distance: 140.6
click at [585, 321] on div at bounding box center [531, 361] width 520 height 140
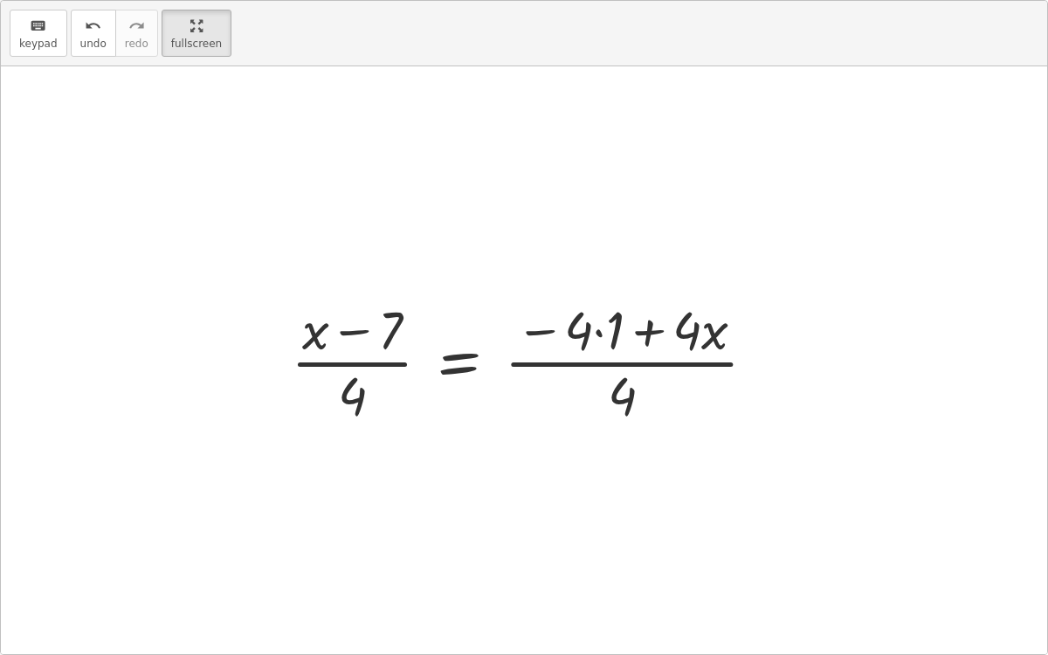
click at [630, 394] on div at bounding box center [530, 360] width 497 height 134
click at [601, 331] on div at bounding box center [530, 360] width 497 height 134
click at [601, 374] on div at bounding box center [515, 360] width 466 height 134
click at [603, 375] on div at bounding box center [515, 360] width 466 height 134
click at [604, 376] on div at bounding box center [515, 360] width 466 height 134
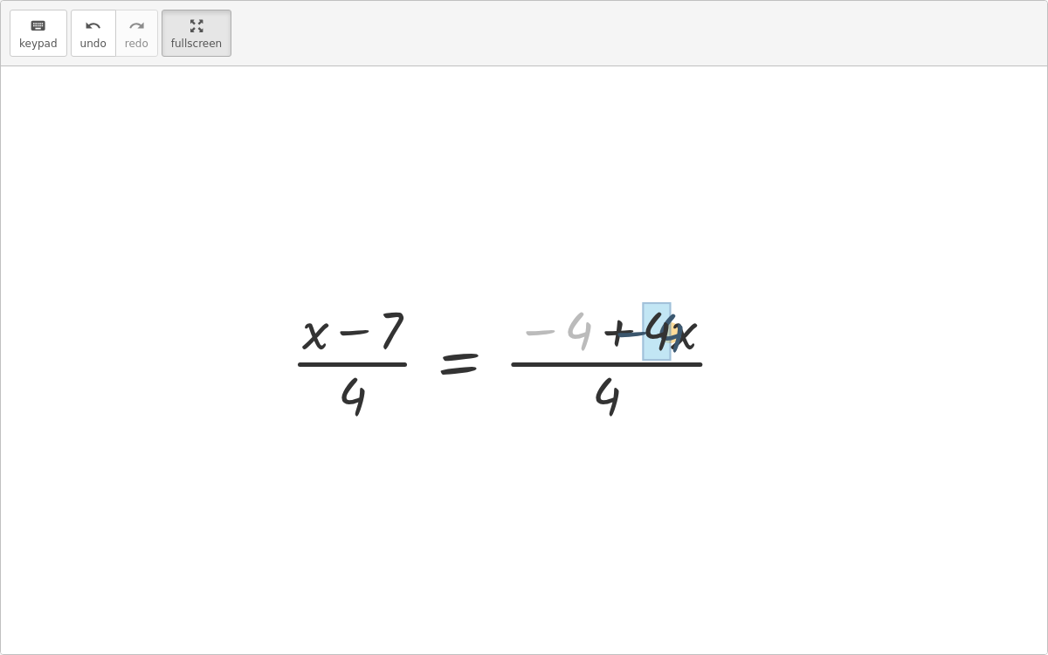
drag, startPoint x: 578, startPoint y: 334, endPoint x: 669, endPoint y: 334, distance: 90.8
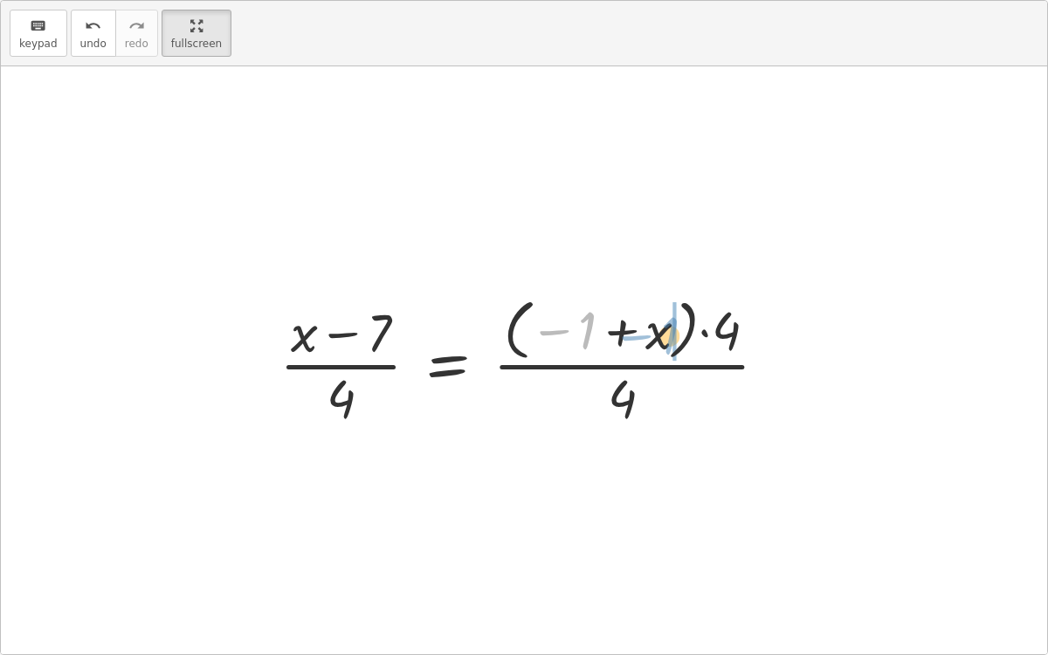
drag, startPoint x: 592, startPoint y: 327, endPoint x: 674, endPoint y: 332, distance: 82.2
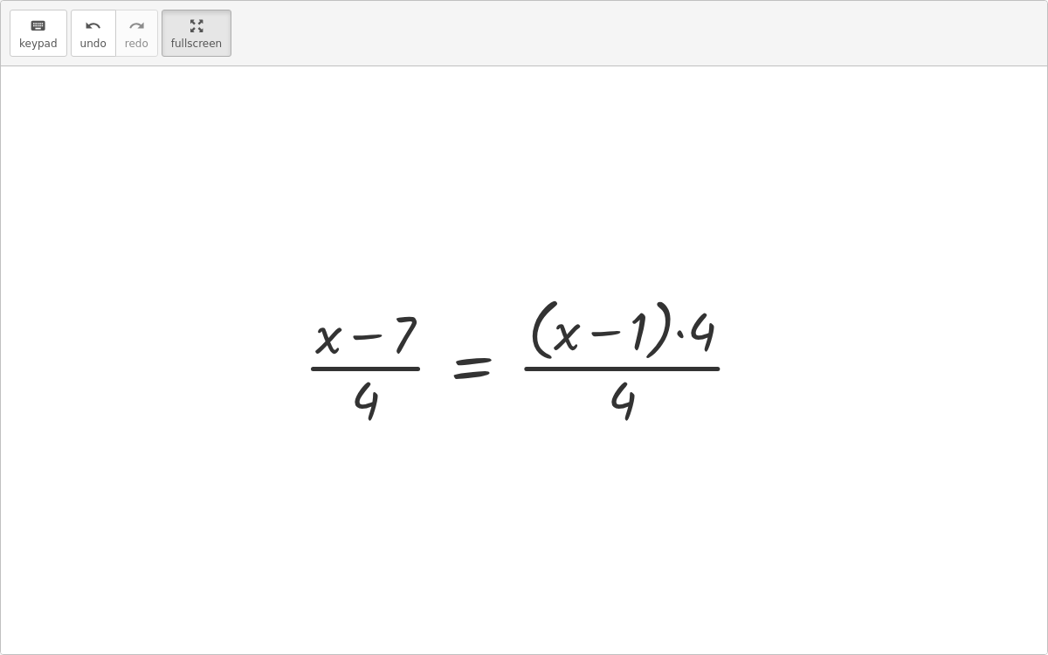
click at [603, 332] on div at bounding box center [530, 361] width 471 height 142
click at [684, 336] on div at bounding box center [530, 361] width 471 height 142
click at [186, 0] on html "Copy of 5 Minute Introduction Azalea G Not you? Tasks 1. Welcome :) 2. Click to…" at bounding box center [524, 327] width 1048 height 655
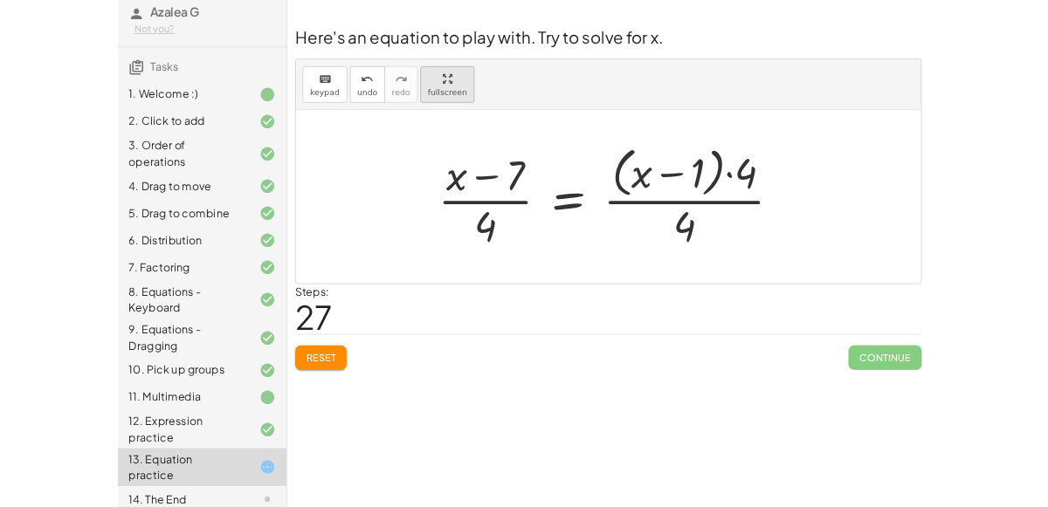
scroll to position [212, 0]
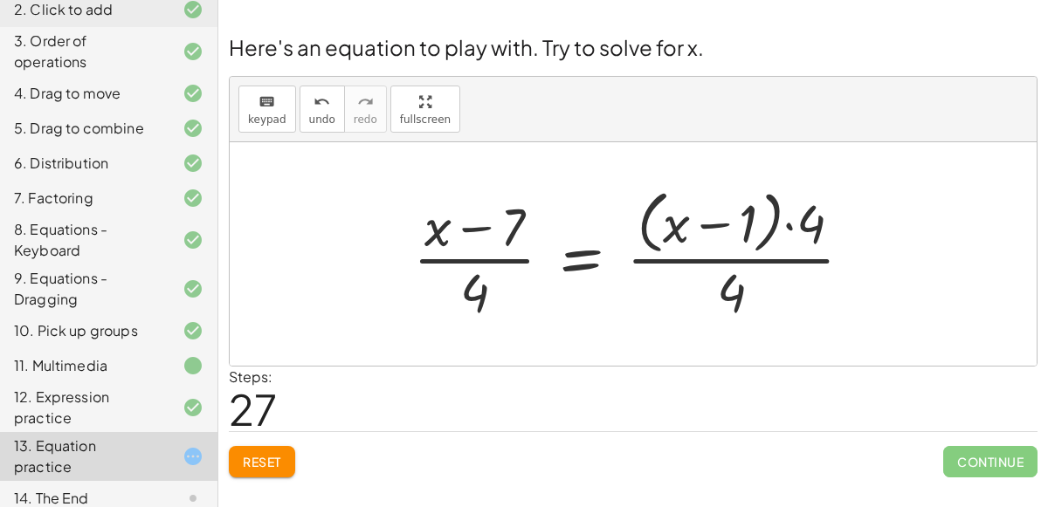
click at [256, 451] on button "Reset" at bounding box center [262, 461] width 66 height 31
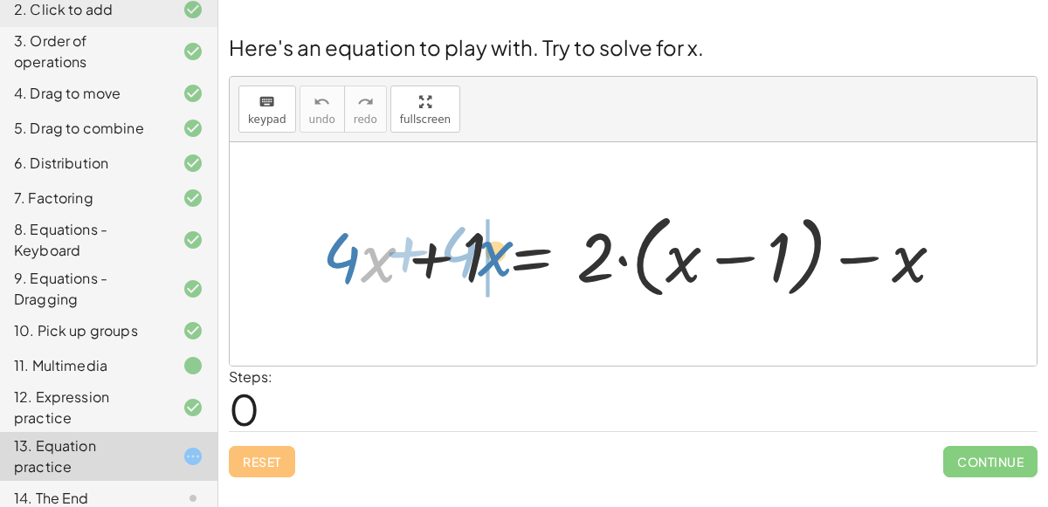
drag, startPoint x: 375, startPoint y: 261, endPoint x: 488, endPoint y: 252, distance: 113.8
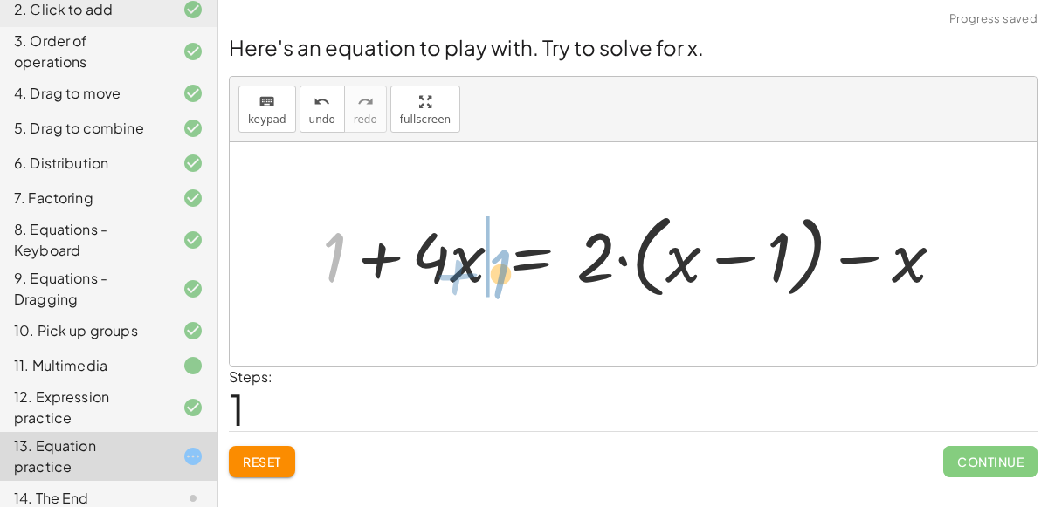
drag, startPoint x: 337, startPoint y: 254, endPoint x: 512, endPoint y: 267, distance: 175.1
click at [512, 267] on div at bounding box center [639, 254] width 653 height 100
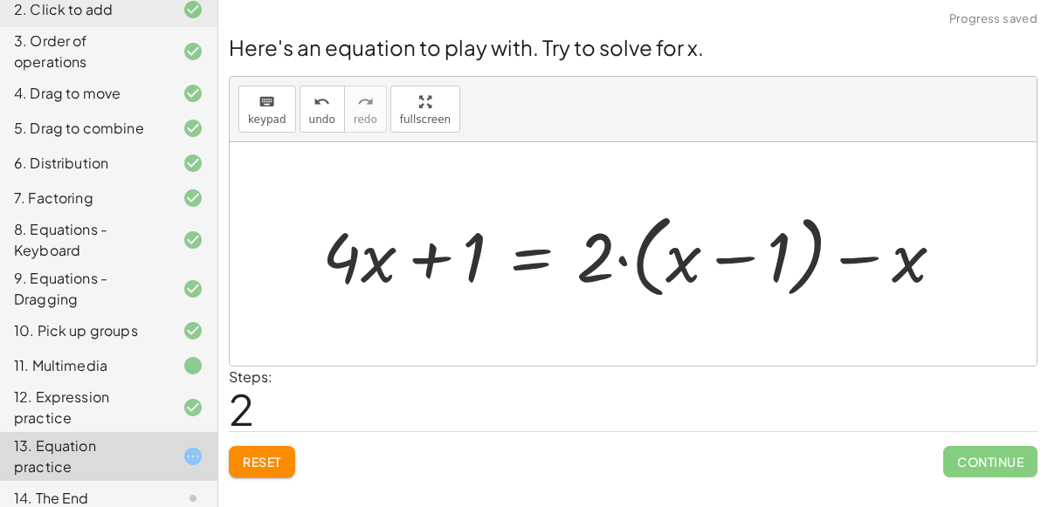
click at [433, 252] on div at bounding box center [639, 254] width 653 height 100
click at [572, 253] on div at bounding box center [639, 254] width 653 height 100
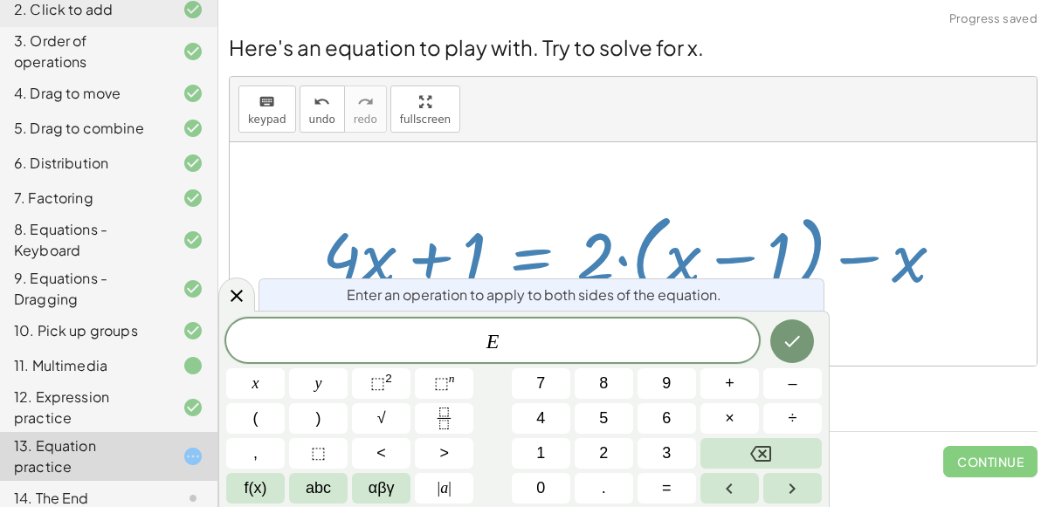
click at [586, 260] on div at bounding box center [639, 254] width 653 height 100
click at [637, 168] on div at bounding box center [633, 254] width 807 height 224
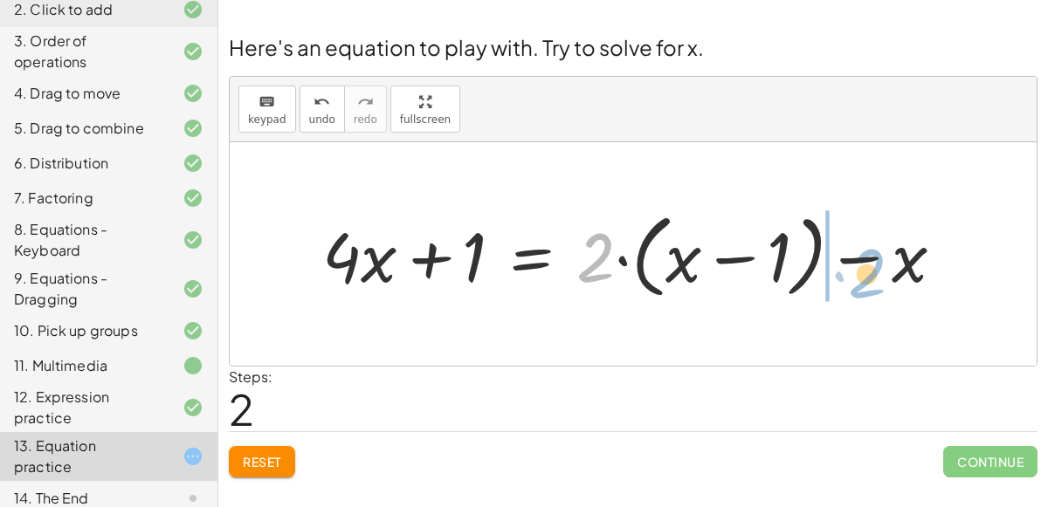
drag, startPoint x: 605, startPoint y: 236, endPoint x: 876, endPoint y: 251, distance: 271.1
click at [876, 251] on div at bounding box center [639, 254] width 653 height 100
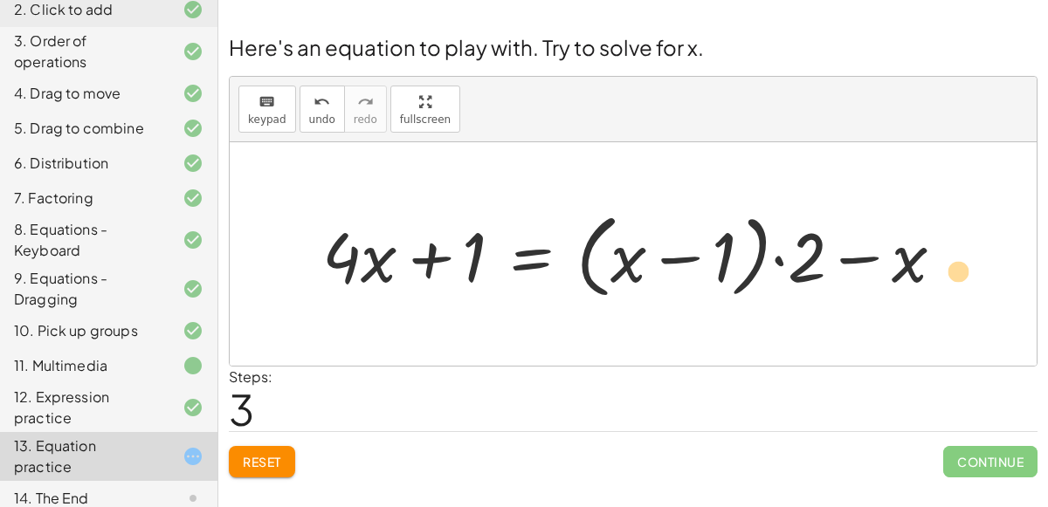
drag, startPoint x: 893, startPoint y: 260, endPoint x: 920, endPoint y: 263, distance: 27.2
click at [920, 263] on div at bounding box center [639, 254] width 653 height 100
drag, startPoint x: 786, startPoint y: 244, endPoint x: 694, endPoint y: 244, distance: 91.7
click at [694, 244] on div at bounding box center [639, 254] width 653 height 100
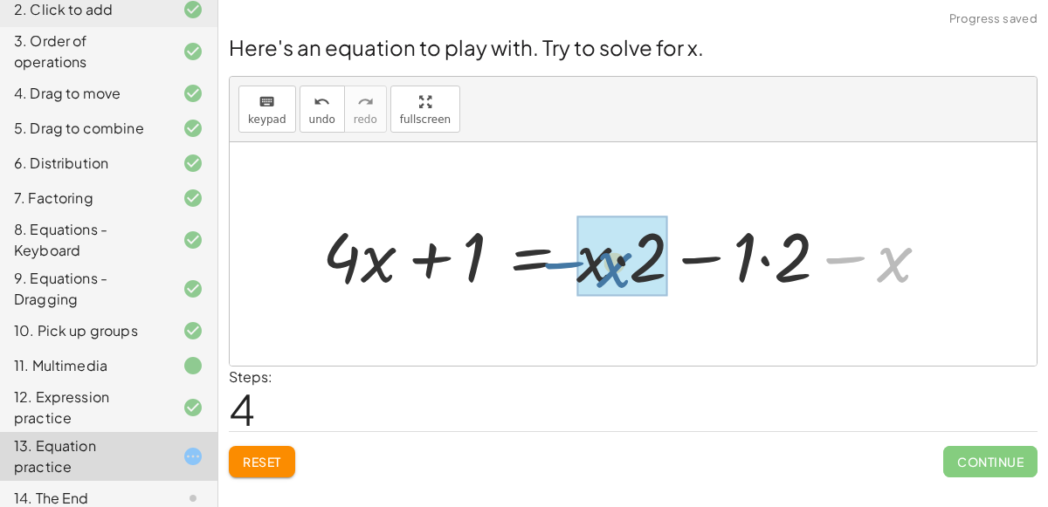
drag, startPoint x: 887, startPoint y: 264, endPoint x: 596, endPoint y: 268, distance: 290.8
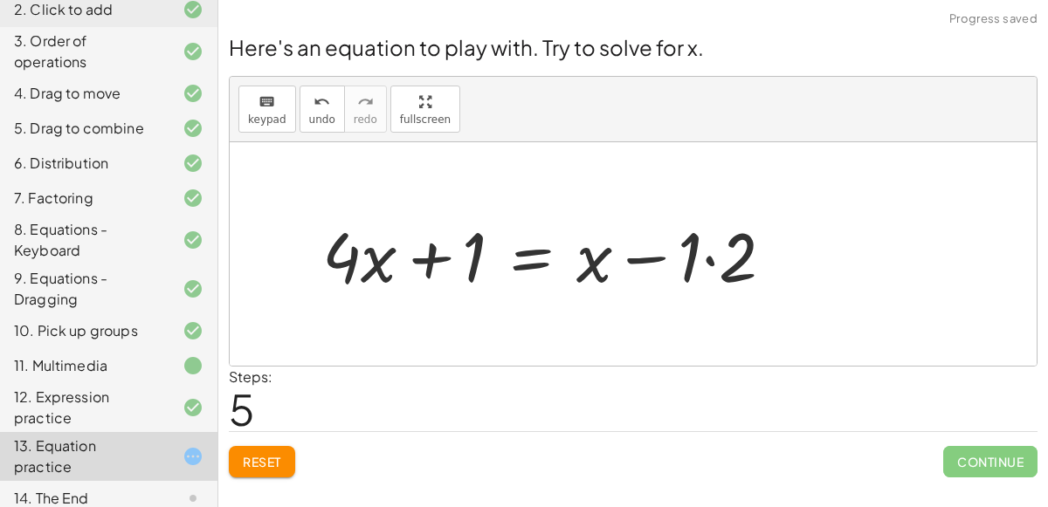
click at [721, 251] on div at bounding box center [554, 255] width 483 height 90
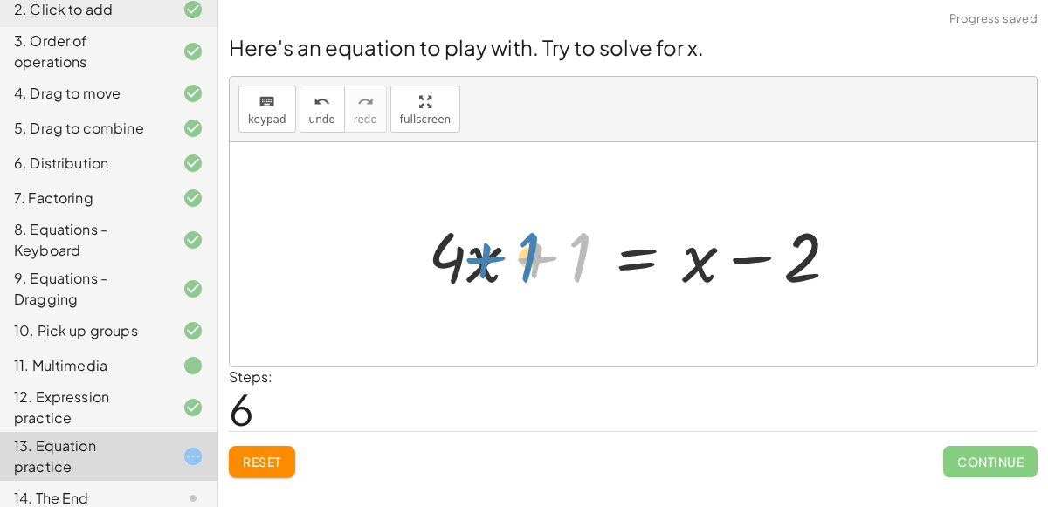
drag, startPoint x: 533, startPoint y: 256, endPoint x: 492, endPoint y: 257, distance: 41.9
click at [492, 257] on div at bounding box center [640, 255] width 442 height 90
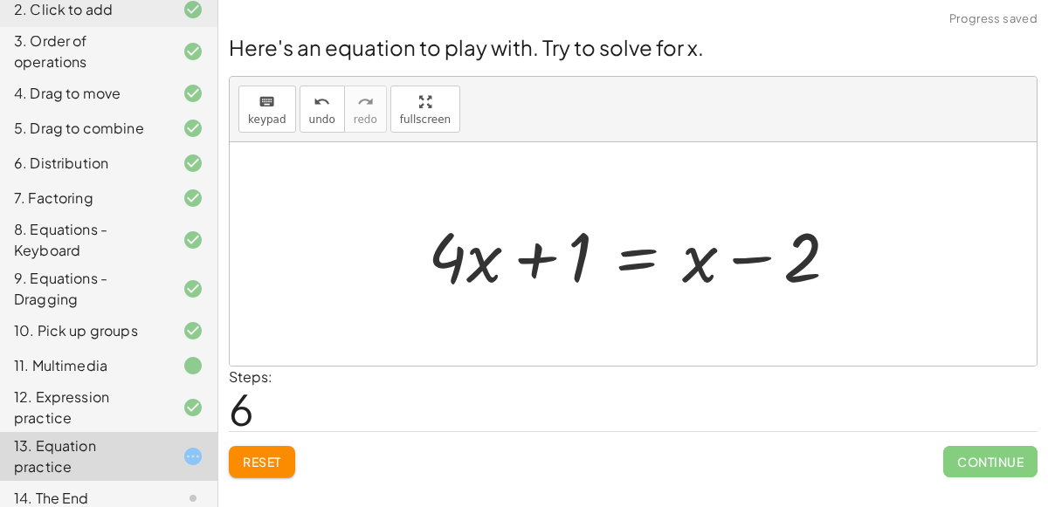
click at [492, 257] on div at bounding box center [640, 255] width 442 height 90
click at [541, 327] on div at bounding box center [633, 254] width 807 height 224
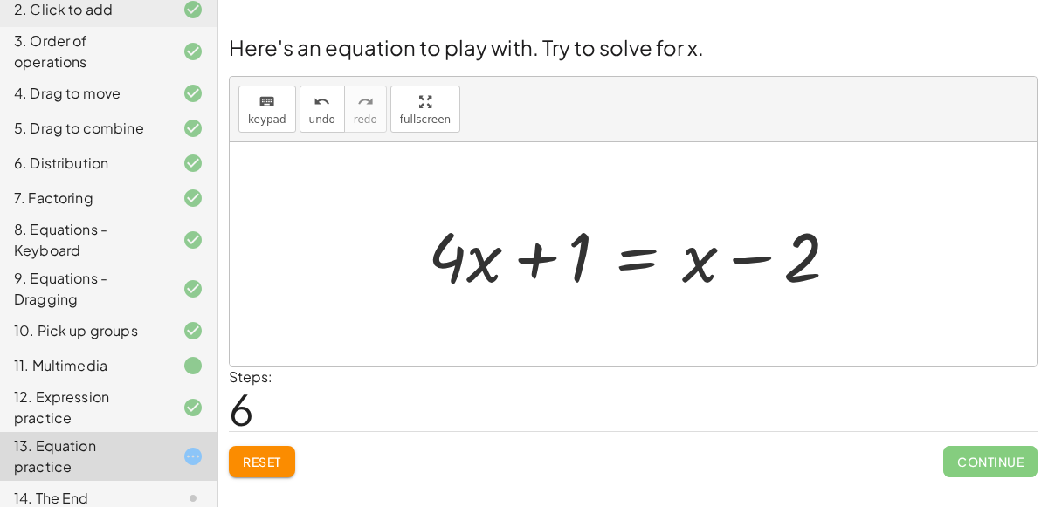
click at [541, 327] on div at bounding box center [633, 254] width 807 height 224
click at [630, 258] on div at bounding box center [640, 255] width 442 height 90
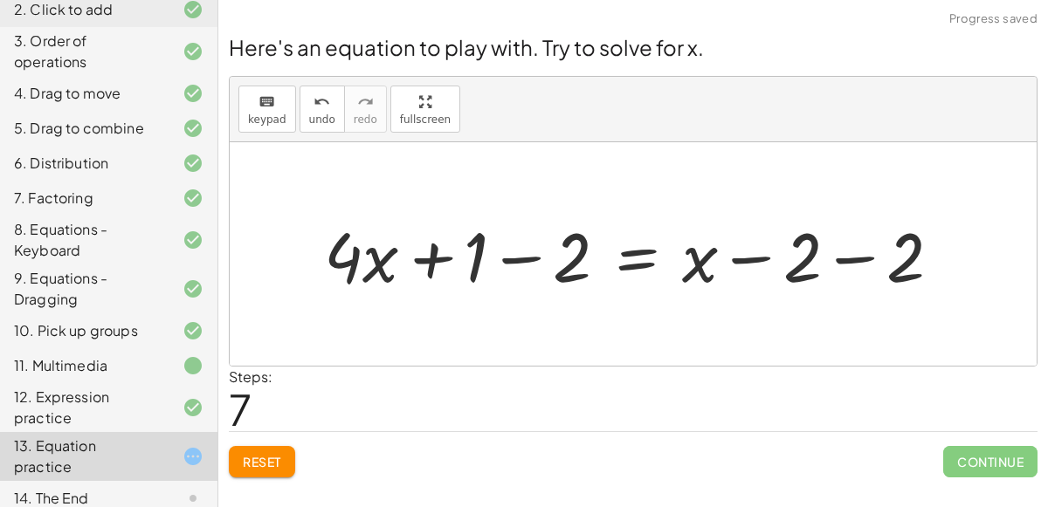
click at [843, 249] on div at bounding box center [639, 255] width 649 height 90
click at [513, 248] on div at bounding box center [588, 255] width 546 height 90
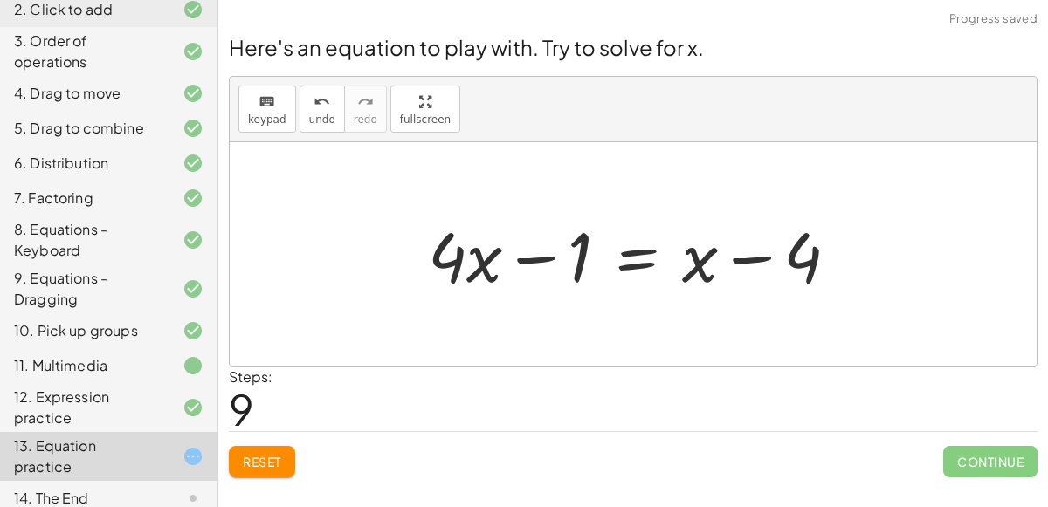
click at [544, 255] on div at bounding box center [640, 255] width 442 height 90
click at [525, 260] on div at bounding box center [640, 255] width 442 height 90
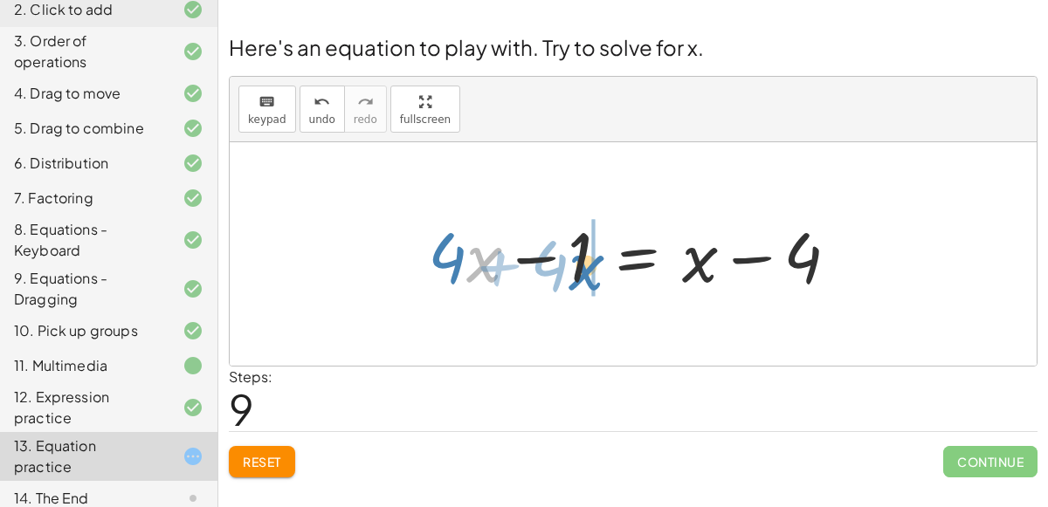
drag, startPoint x: 479, startPoint y: 271, endPoint x: 579, endPoint y: 278, distance: 99.8
click at [579, 278] on div at bounding box center [640, 255] width 442 height 90
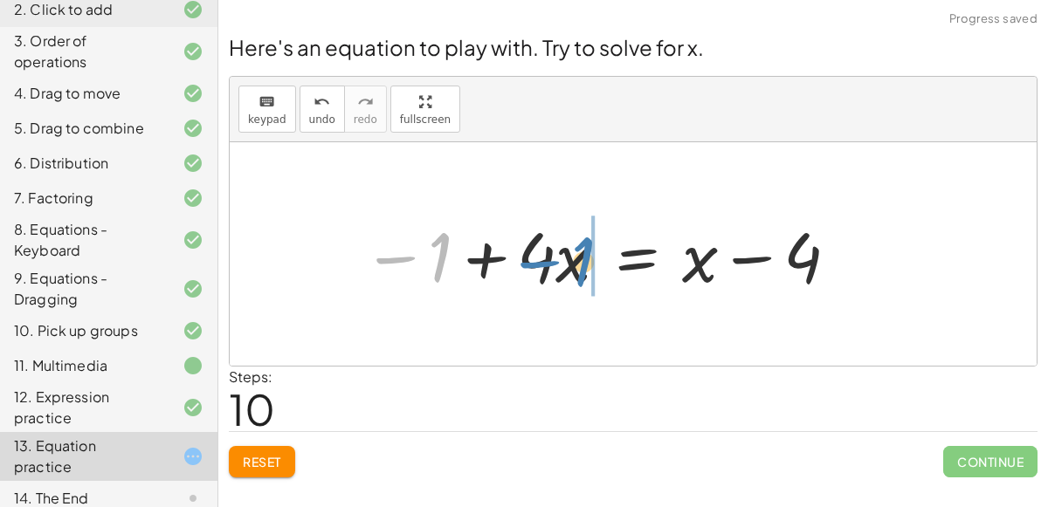
drag, startPoint x: 433, startPoint y: 241, endPoint x: 575, endPoint y: 245, distance: 142.4
click at [575, 245] on div at bounding box center [602, 255] width 496 height 90
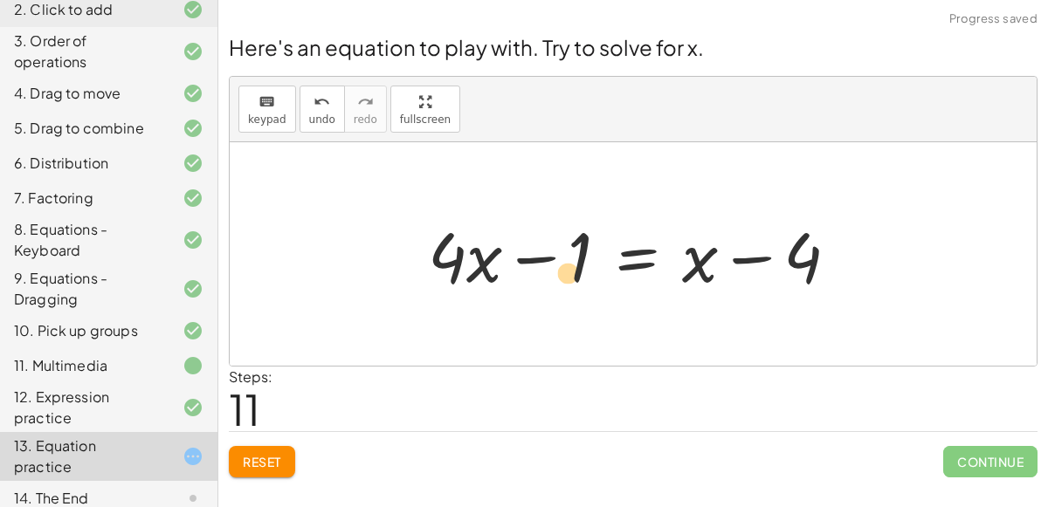
drag, startPoint x: 435, startPoint y: 255, endPoint x: 534, endPoint y: 272, distance: 101.1
click at [534, 272] on div at bounding box center [640, 255] width 442 height 90
drag, startPoint x: 449, startPoint y: 260, endPoint x: 511, endPoint y: 262, distance: 62.0
click at [511, 262] on div at bounding box center [640, 255] width 442 height 90
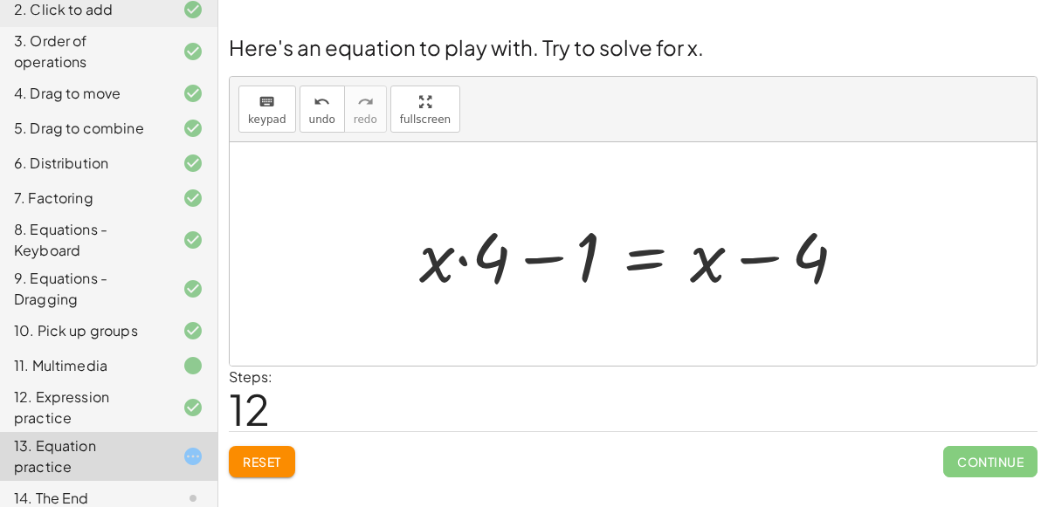
click at [116, 449] on div "13. Equation practice" at bounding box center [84, 457] width 141 height 42
click at [261, 467] on button "Reset" at bounding box center [262, 461] width 66 height 31
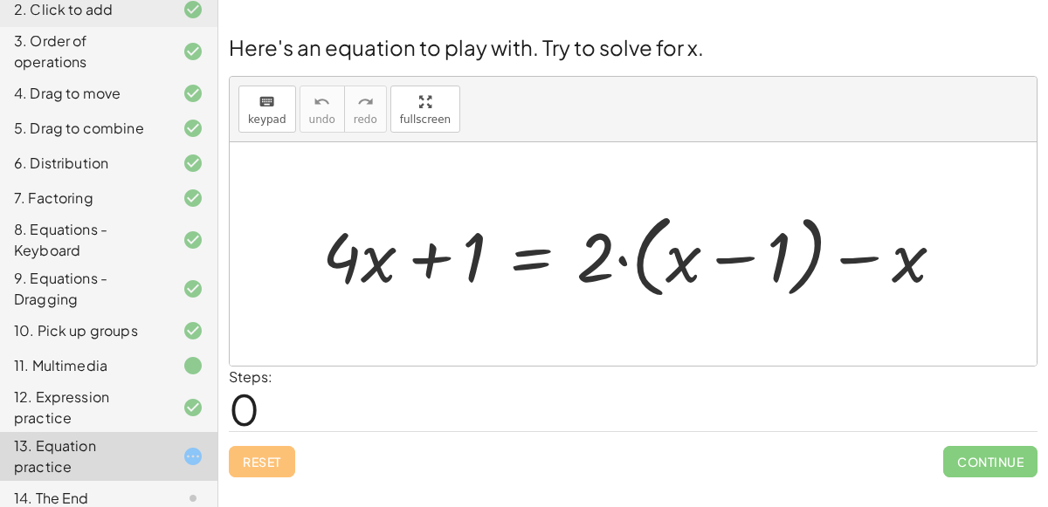
click at [595, 286] on div at bounding box center [639, 254] width 653 height 100
drag, startPoint x: 912, startPoint y: 259, endPoint x: 699, endPoint y: 267, distance: 212.3
click at [699, 267] on div at bounding box center [639, 254] width 653 height 100
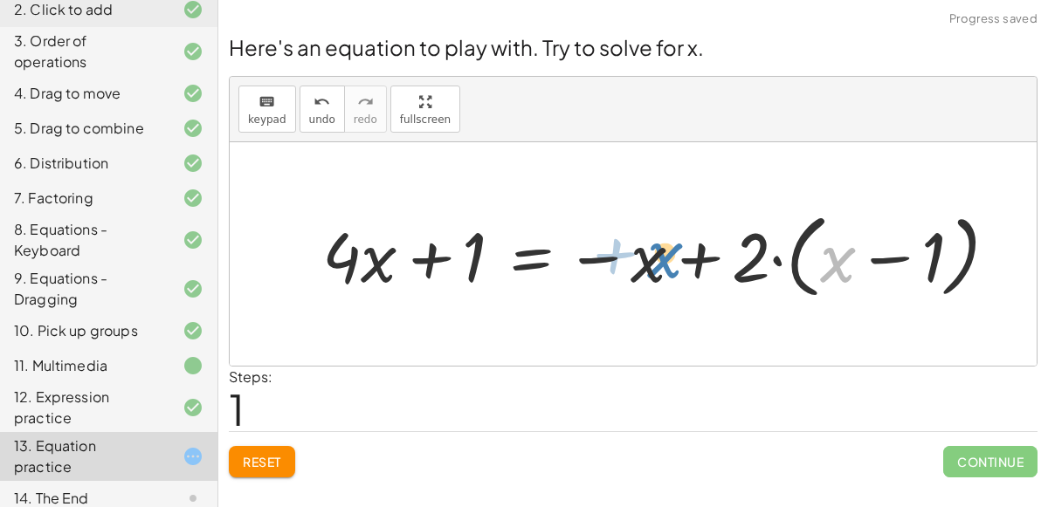
drag, startPoint x: 842, startPoint y: 266, endPoint x: 666, endPoint y: 260, distance: 175.6
click at [666, 260] on div at bounding box center [666, 254] width 706 height 100
drag, startPoint x: 639, startPoint y: 263, endPoint x: 585, endPoint y: 257, distance: 54.5
click at [585, 257] on div at bounding box center [666, 254] width 706 height 100
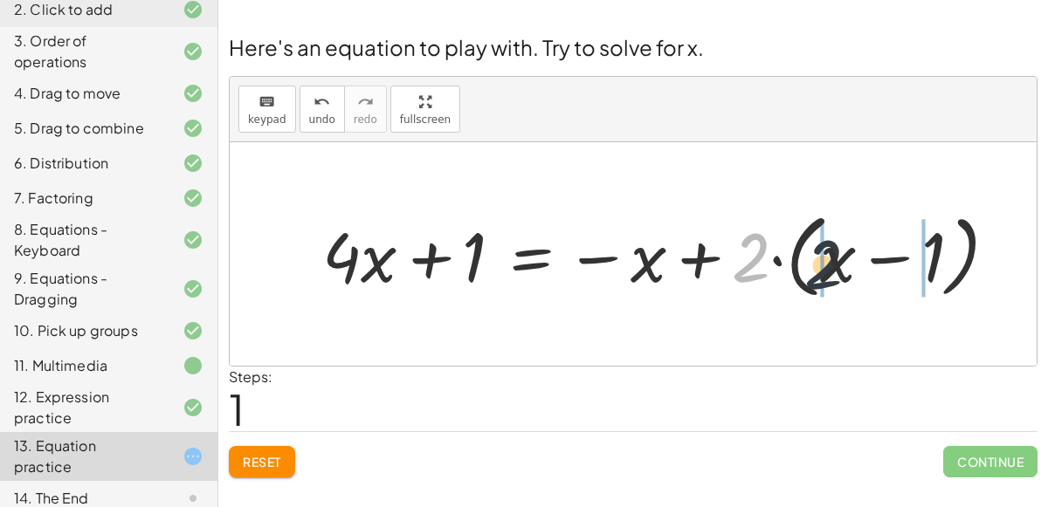
drag, startPoint x: 738, startPoint y: 255, endPoint x: 823, endPoint y: 259, distance: 85.7
click at [823, 259] on div at bounding box center [666, 254] width 706 height 100
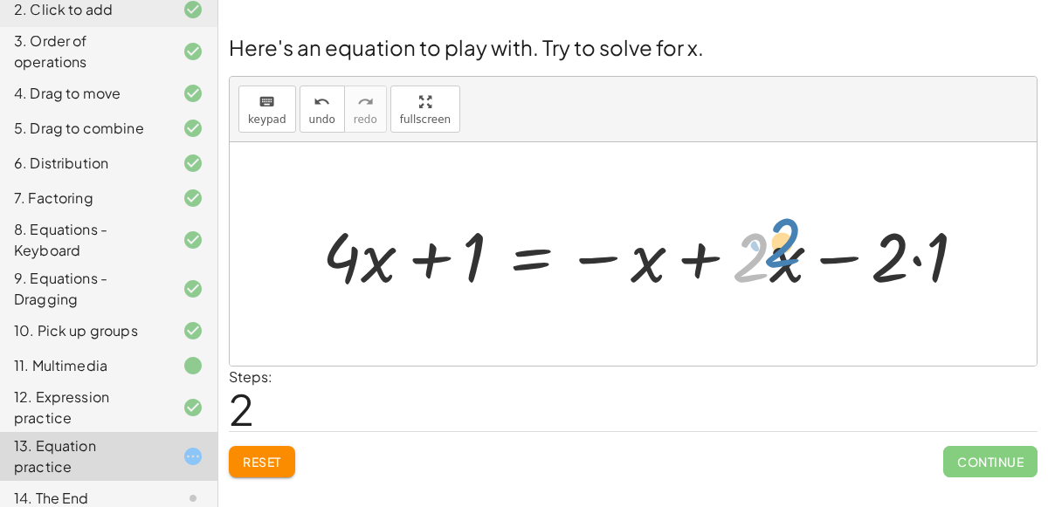
drag, startPoint x: 748, startPoint y: 257, endPoint x: 761, endPoint y: 251, distance: 14.5
click at [761, 251] on div at bounding box center [651, 255] width 676 height 90
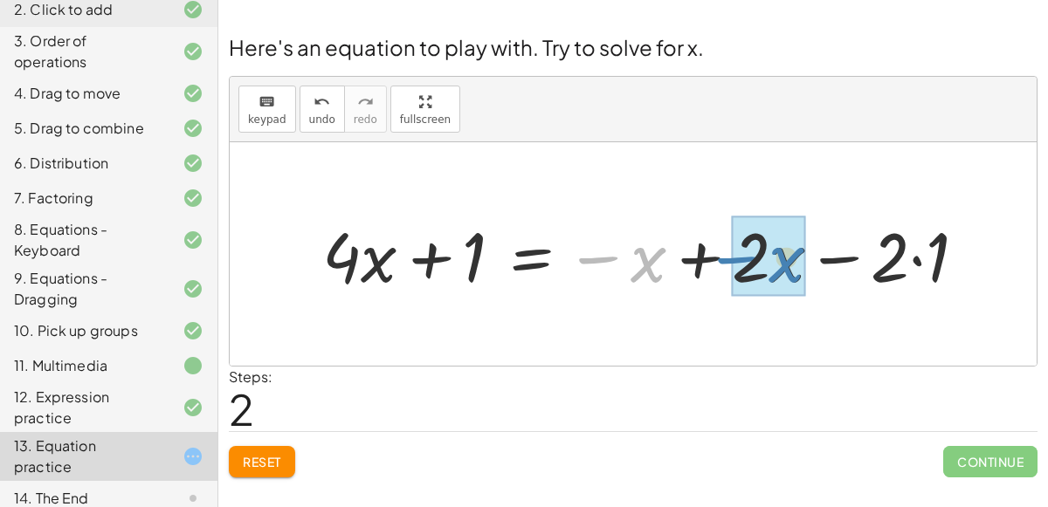
drag, startPoint x: 651, startPoint y: 262, endPoint x: 794, endPoint y: 262, distance: 142.3
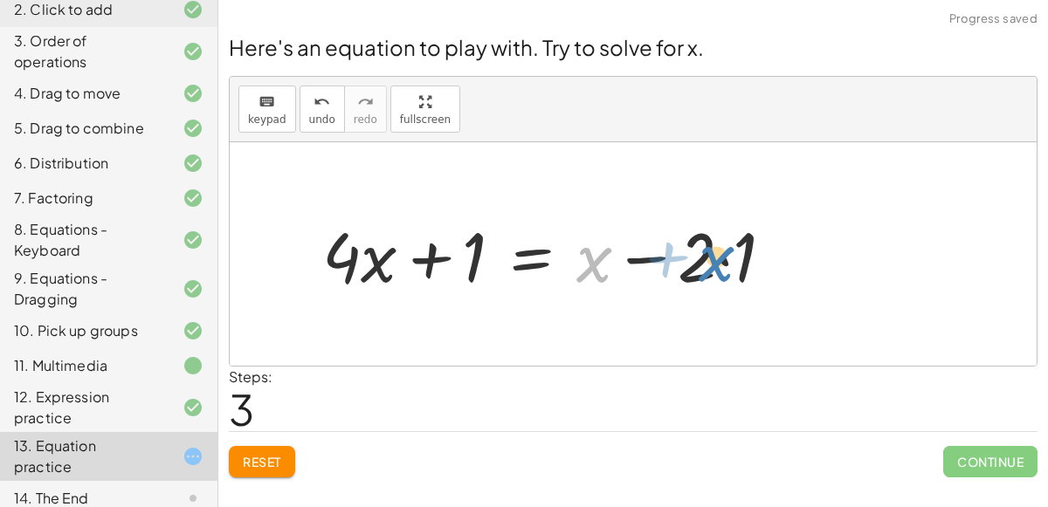
drag, startPoint x: 598, startPoint y: 262, endPoint x: 715, endPoint y: 258, distance: 117.1
click at [715, 258] on div at bounding box center [554, 255] width 483 height 90
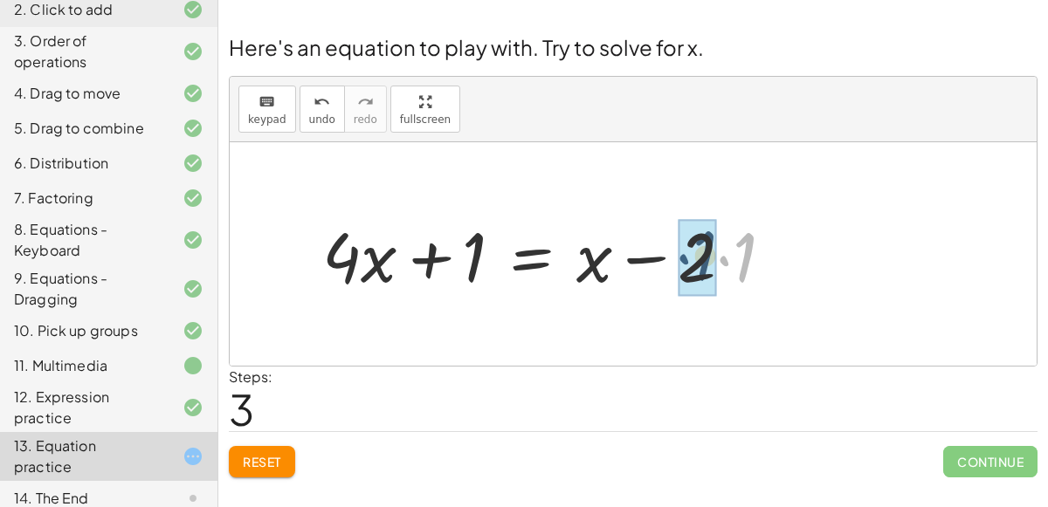
drag, startPoint x: 732, startPoint y: 259, endPoint x: 692, endPoint y: 258, distance: 40.2
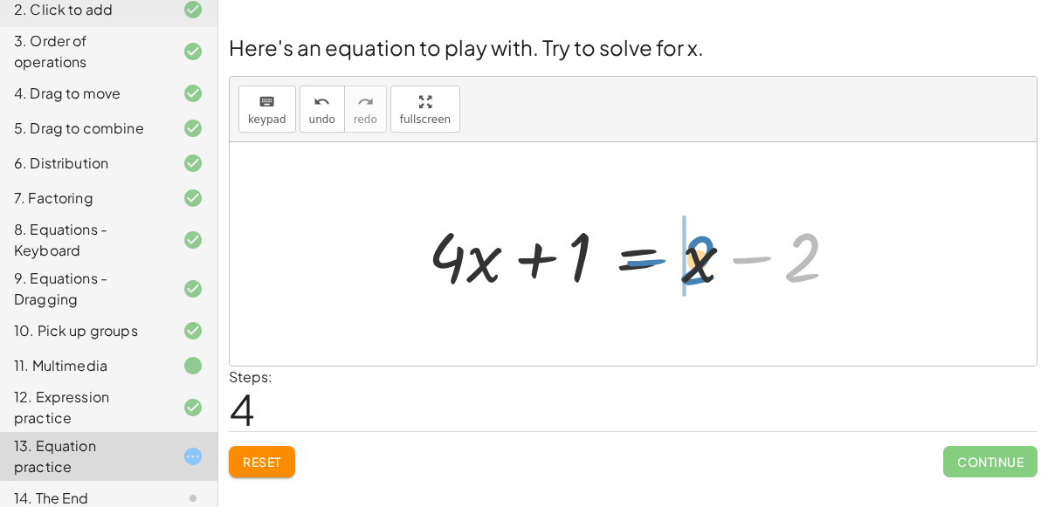
drag, startPoint x: 788, startPoint y: 260, endPoint x: 680, endPoint y: 262, distance: 108.3
click at [680, 262] on div at bounding box center [640, 255] width 442 height 90
